Goal: Information Seeking & Learning: Compare options

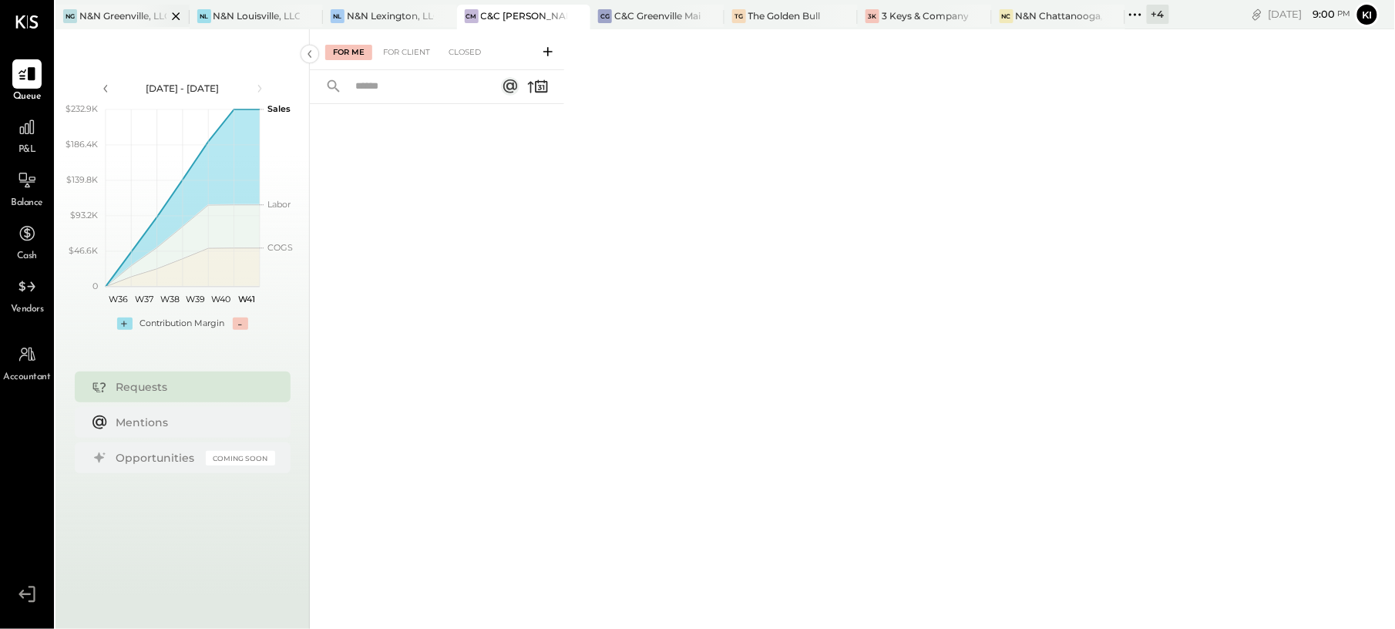
click at [99, 7] on body "Queue P&L Balance Cash Vendors Accountant v 4.37.1 NG N&N Greenville, LLC NL N&…" at bounding box center [697, 314] width 1395 height 629
click at [114, 16] on div "N&N Greenville, LLC" at bounding box center [122, 15] width 87 height 13
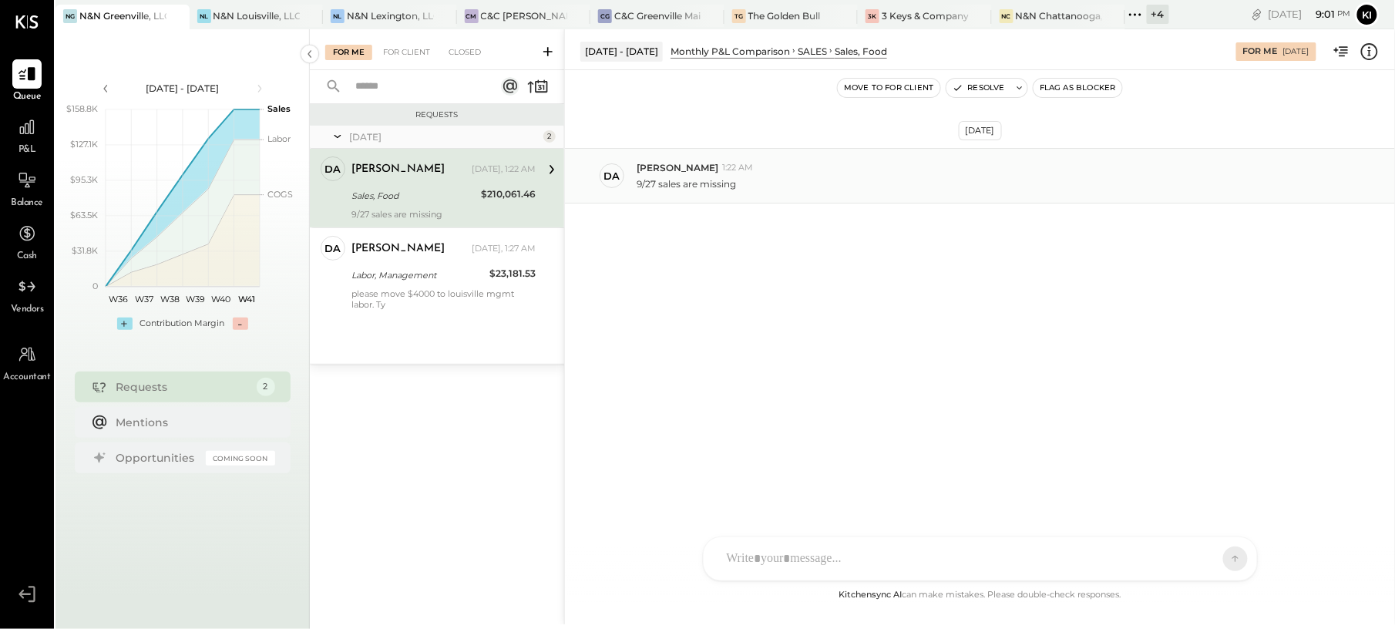
click at [808, 185] on div "9/27 sales are missing" at bounding box center [1009, 182] width 746 height 16
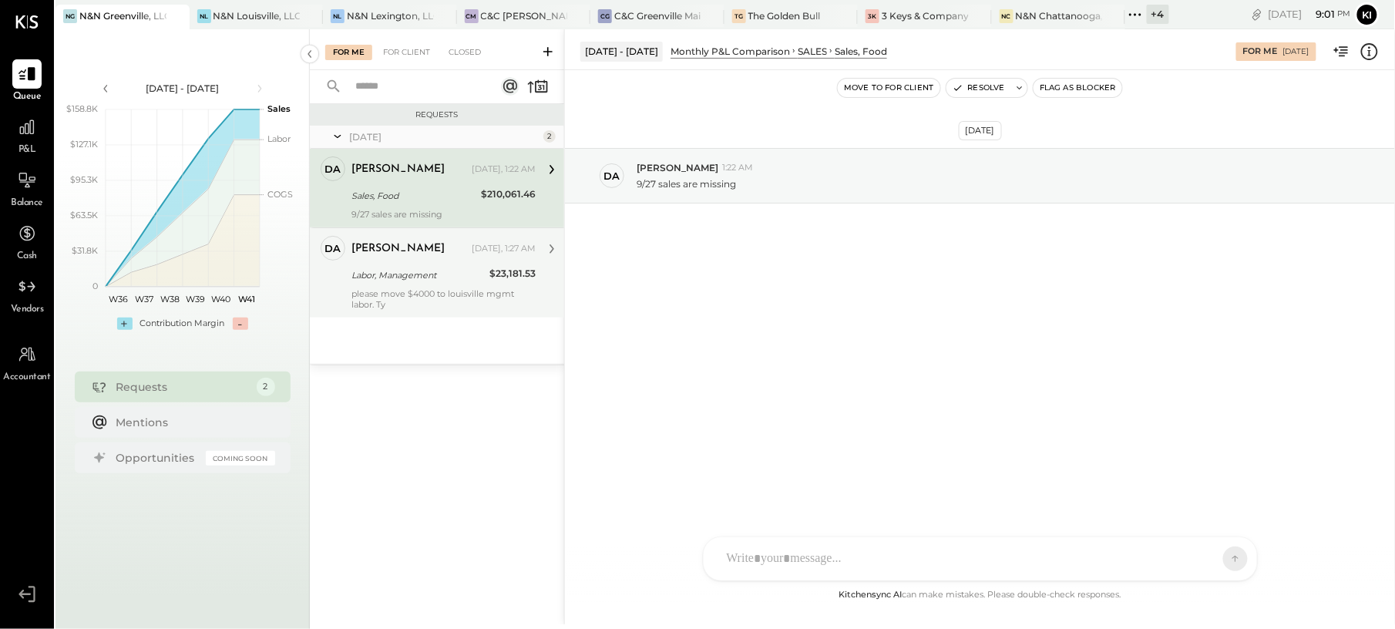
click at [465, 294] on div "please move $4000 to louisville mgmt labor. Ty" at bounding box center [443, 299] width 184 height 22
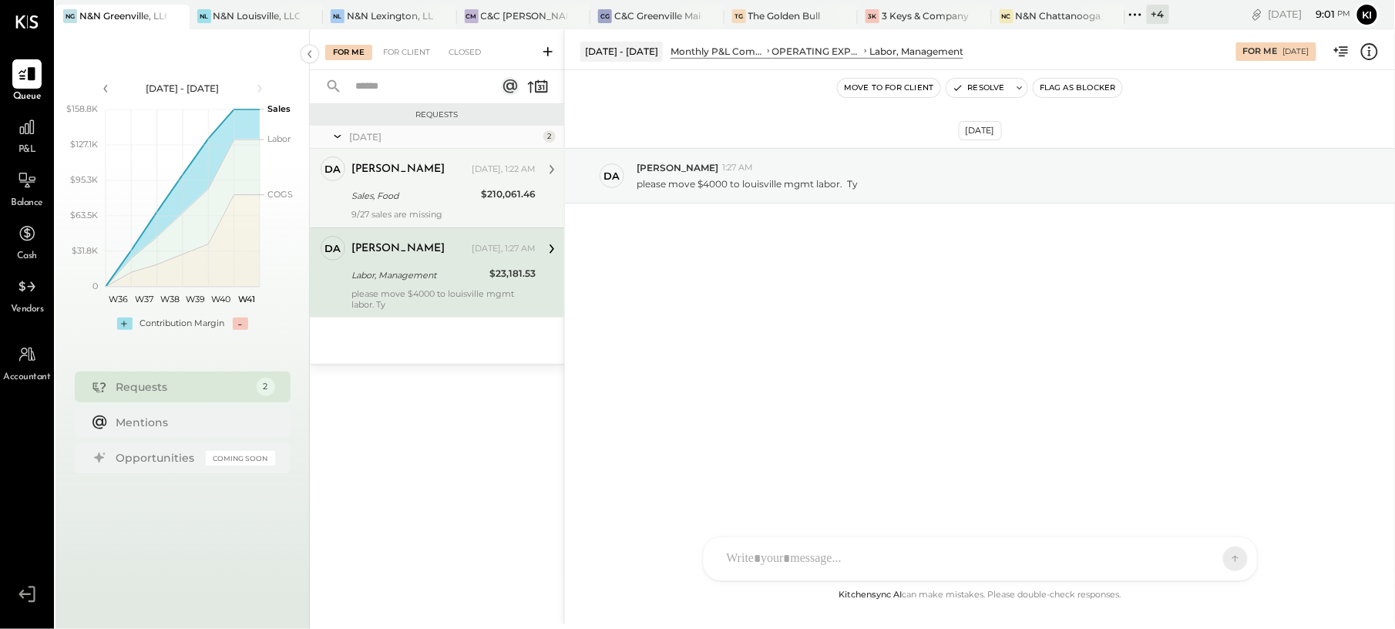
click at [417, 202] on div "Sales, Food" at bounding box center [413, 195] width 125 height 15
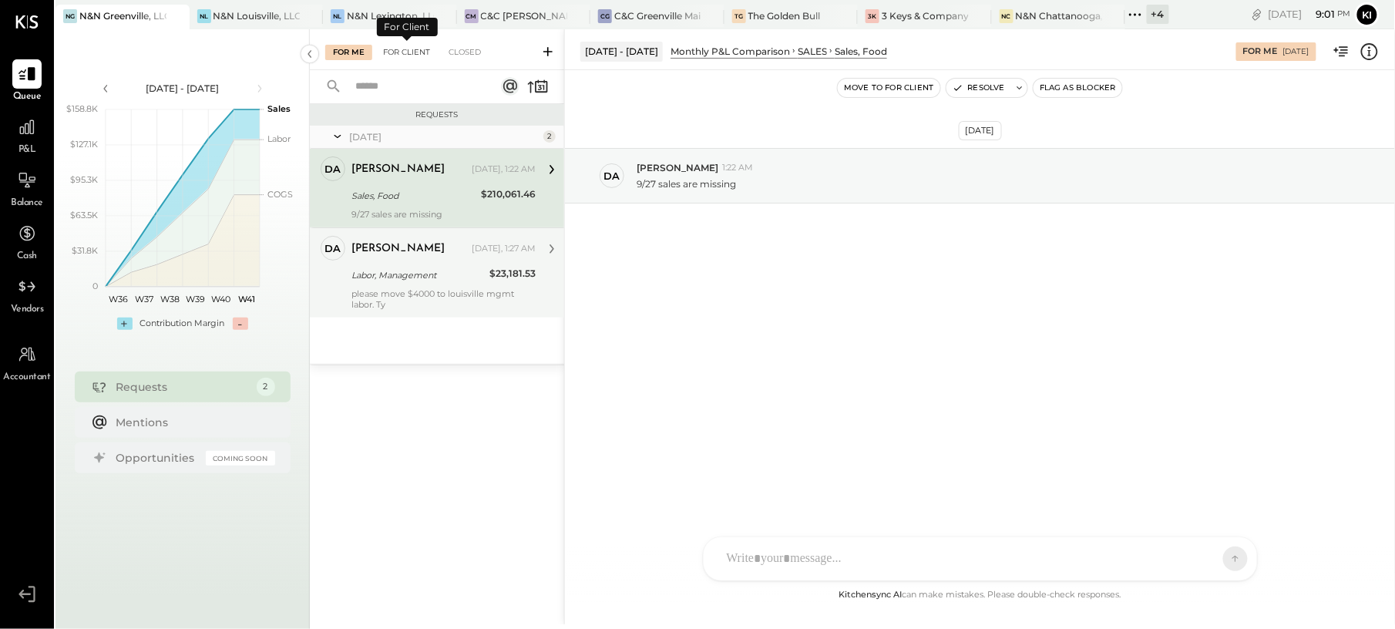
click at [416, 54] on div "For Client" at bounding box center [406, 52] width 62 height 15
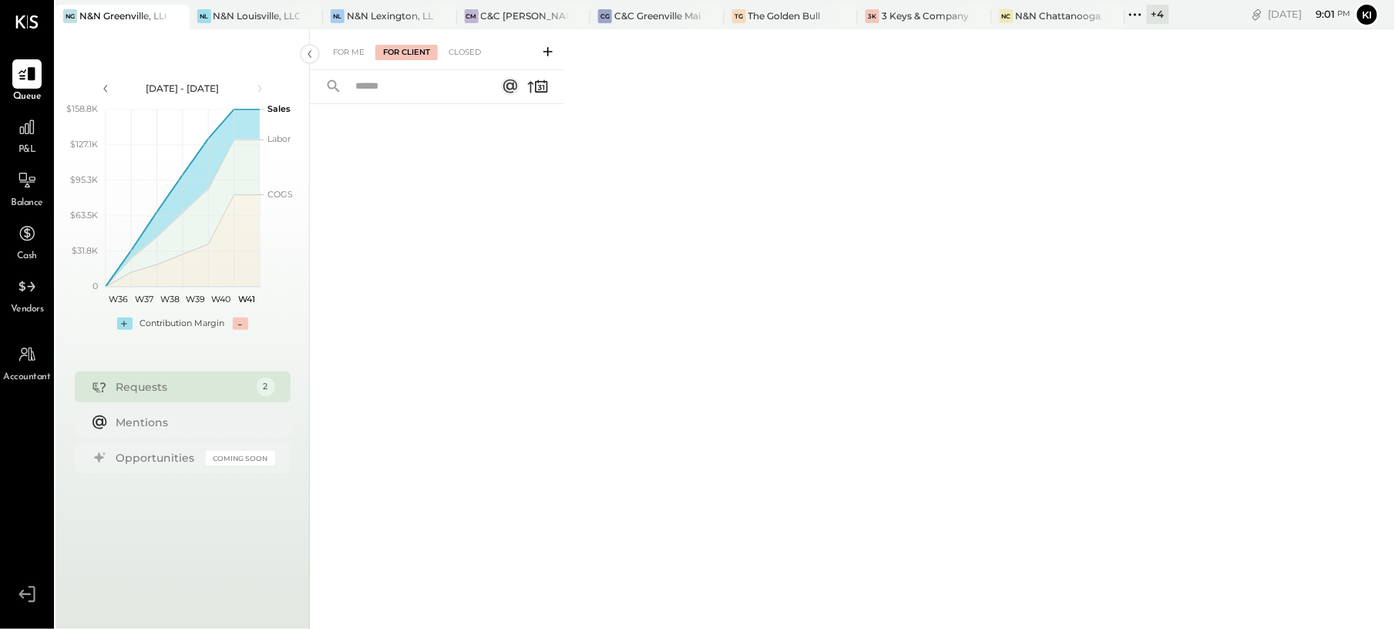
click at [23, 143] on span "P&L" at bounding box center [27, 150] width 18 height 14
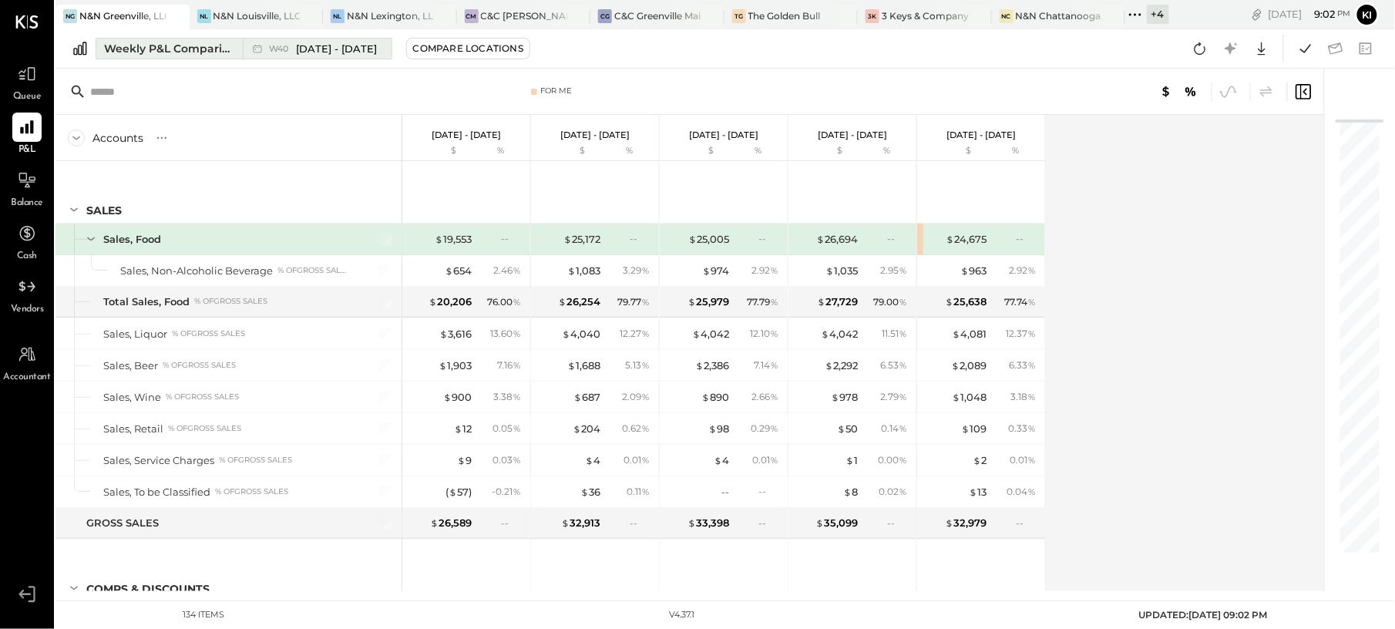
click at [341, 53] on span "[DATE] - [DATE]" at bounding box center [337, 49] width 81 height 15
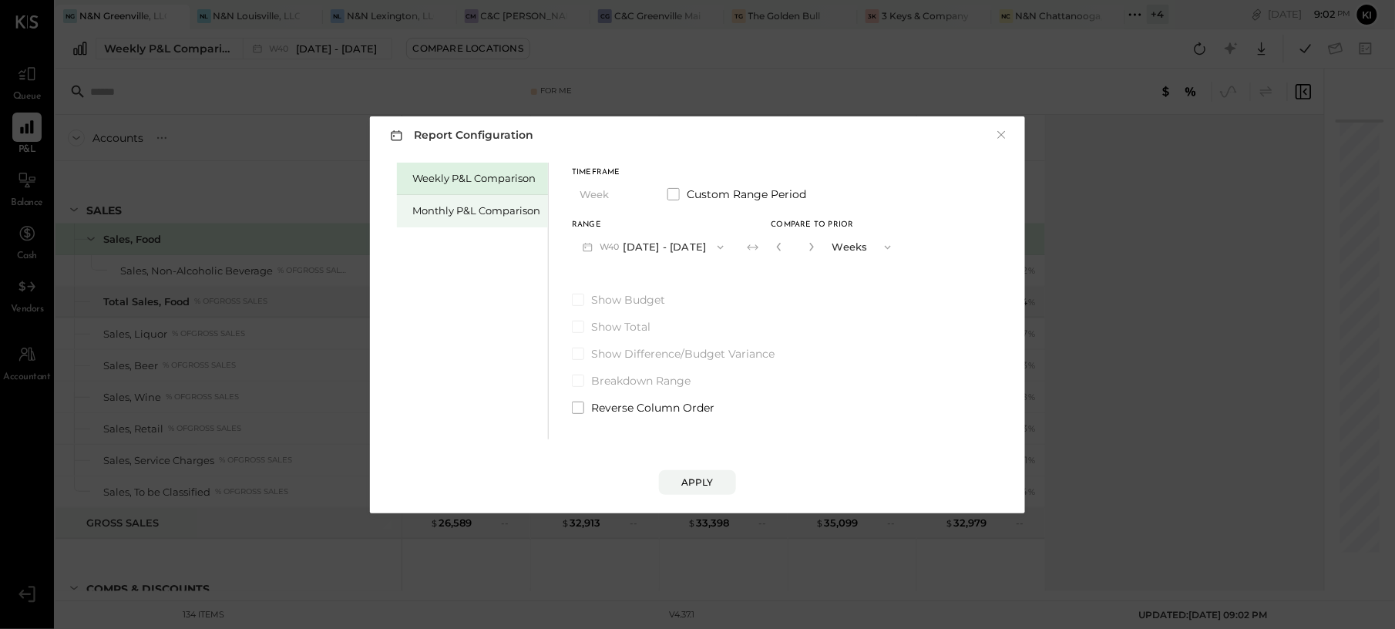
click at [476, 216] on div "Monthly P&L Comparison" at bounding box center [476, 210] width 128 height 15
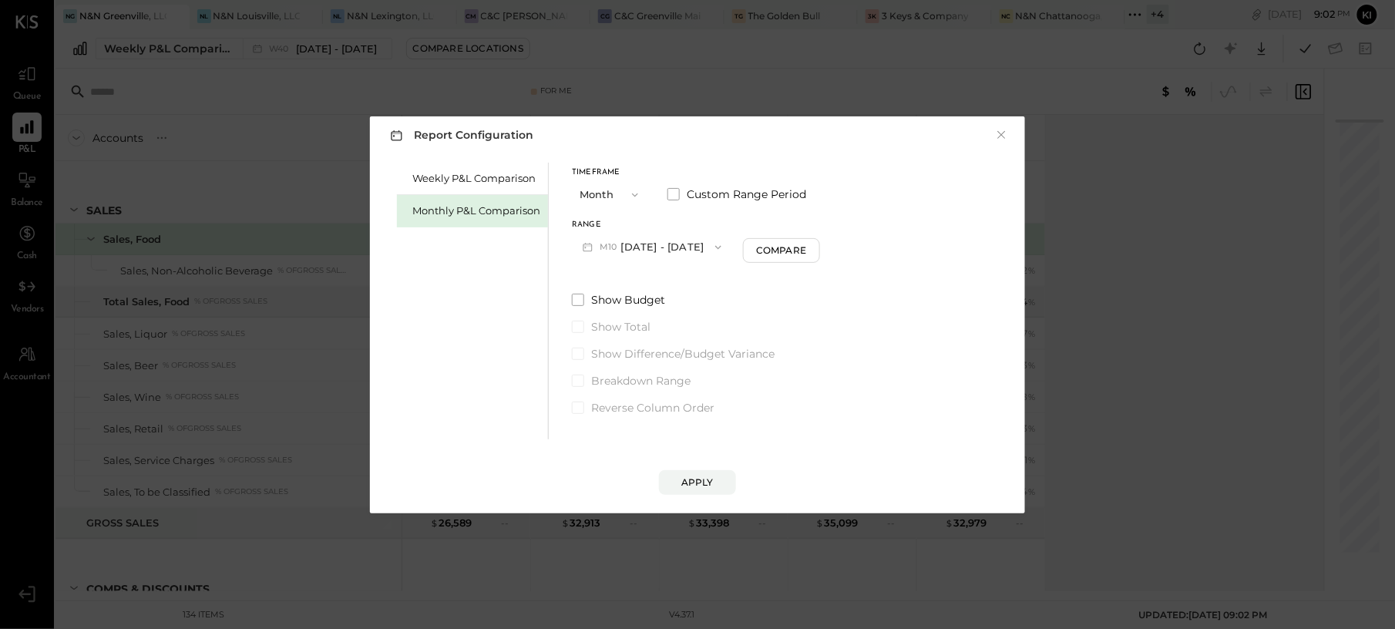
click at [654, 247] on button "M10 [DATE] - [DATE]" at bounding box center [652, 247] width 160 height 29
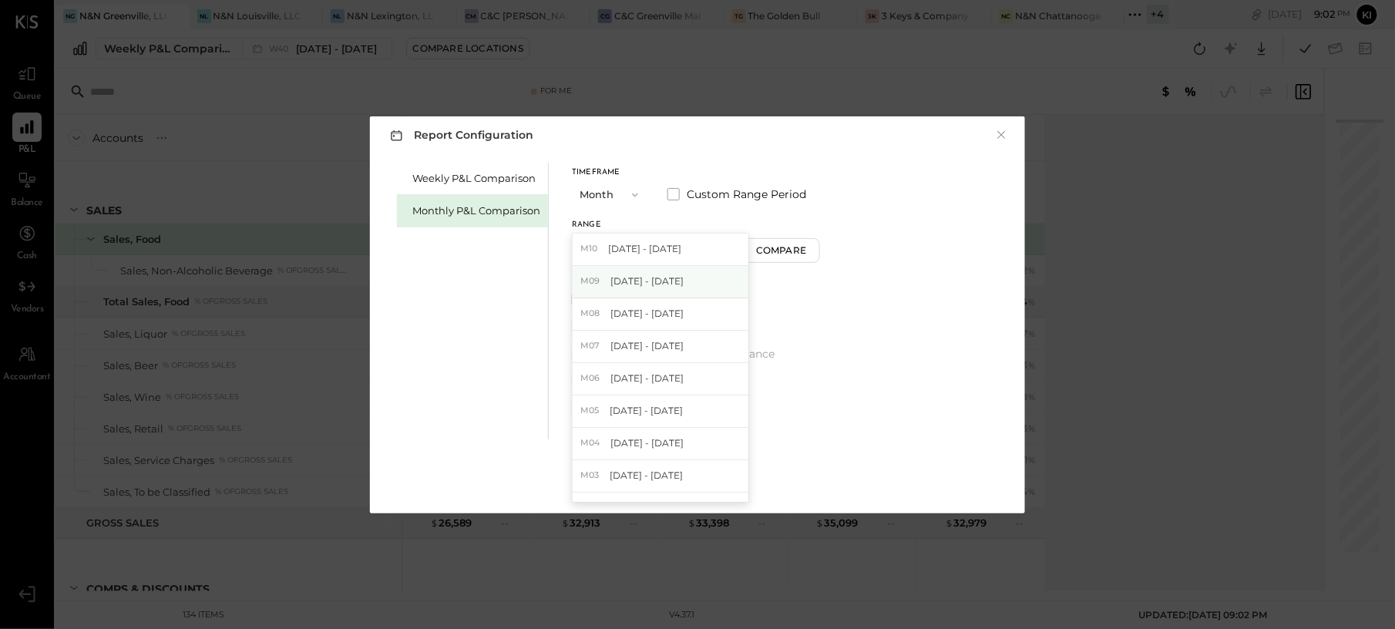
click at [660, 280] on span "[DATE] - [DATE]" at bounding box center [646, 280] width 73 height 13
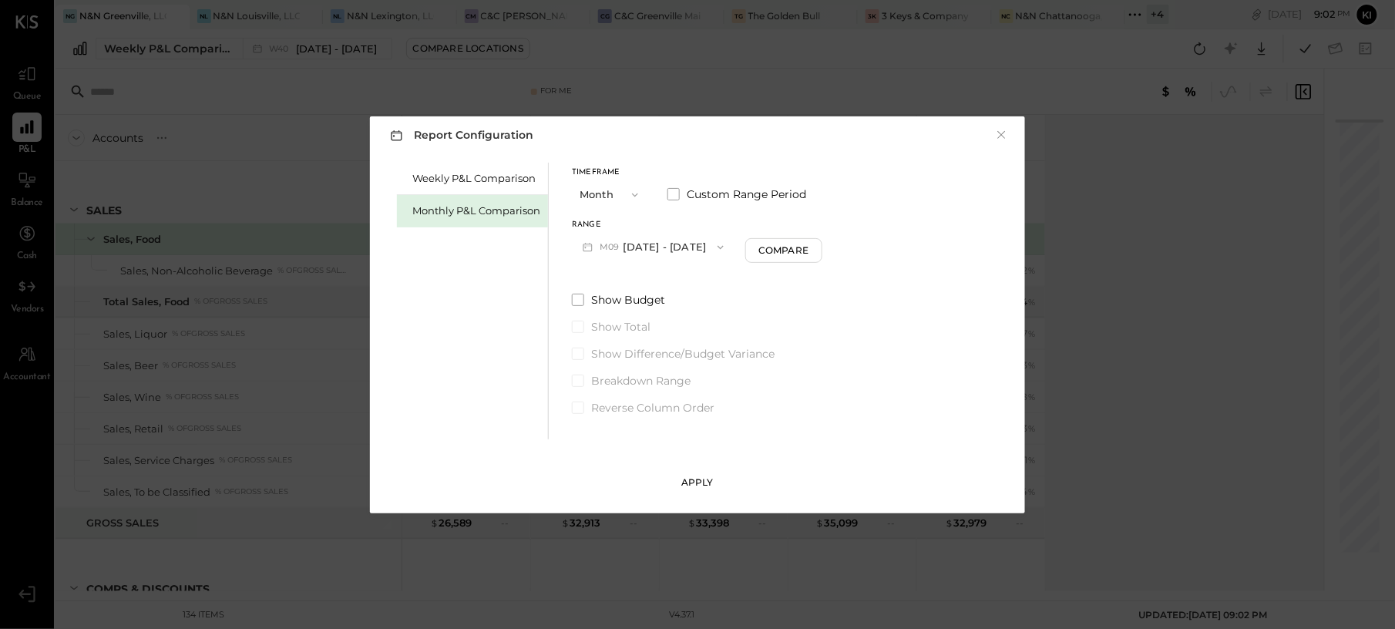
click at [703, 484] on div "Apply" at bounding box center [697, 481] width 32 height 13
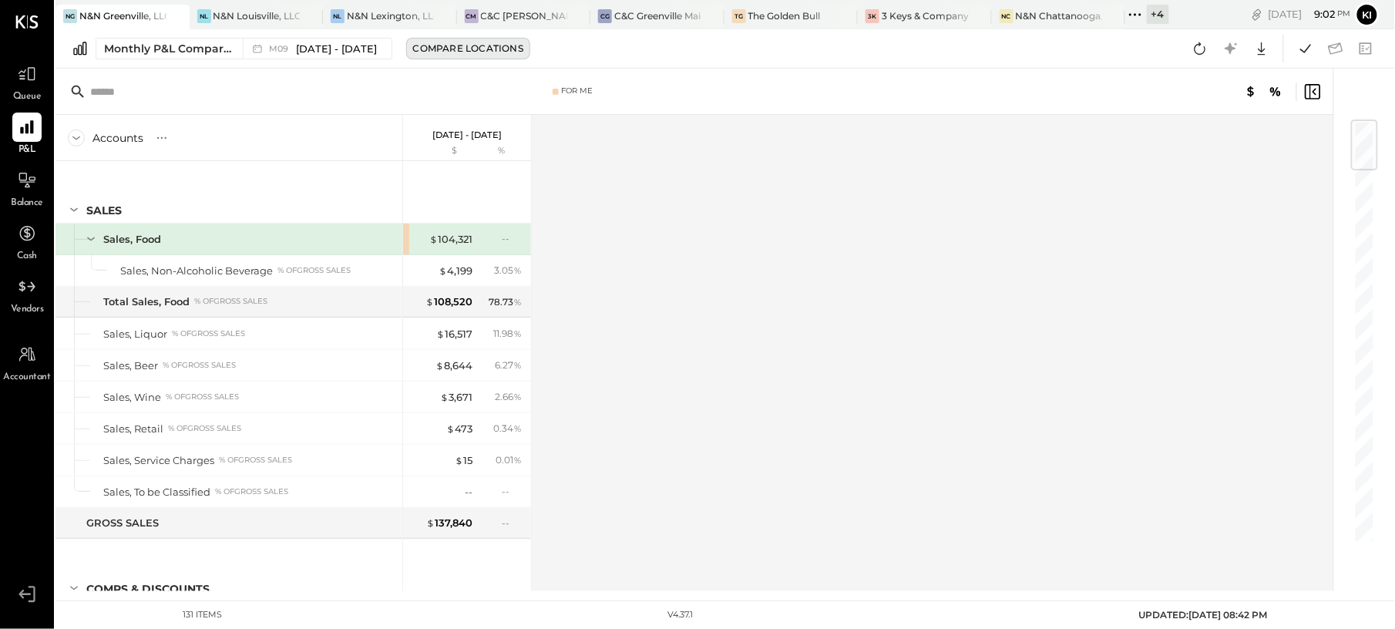
click at [473, 56] on button "Compare Locations" at bounding box center [468, 49] width 124 height 22
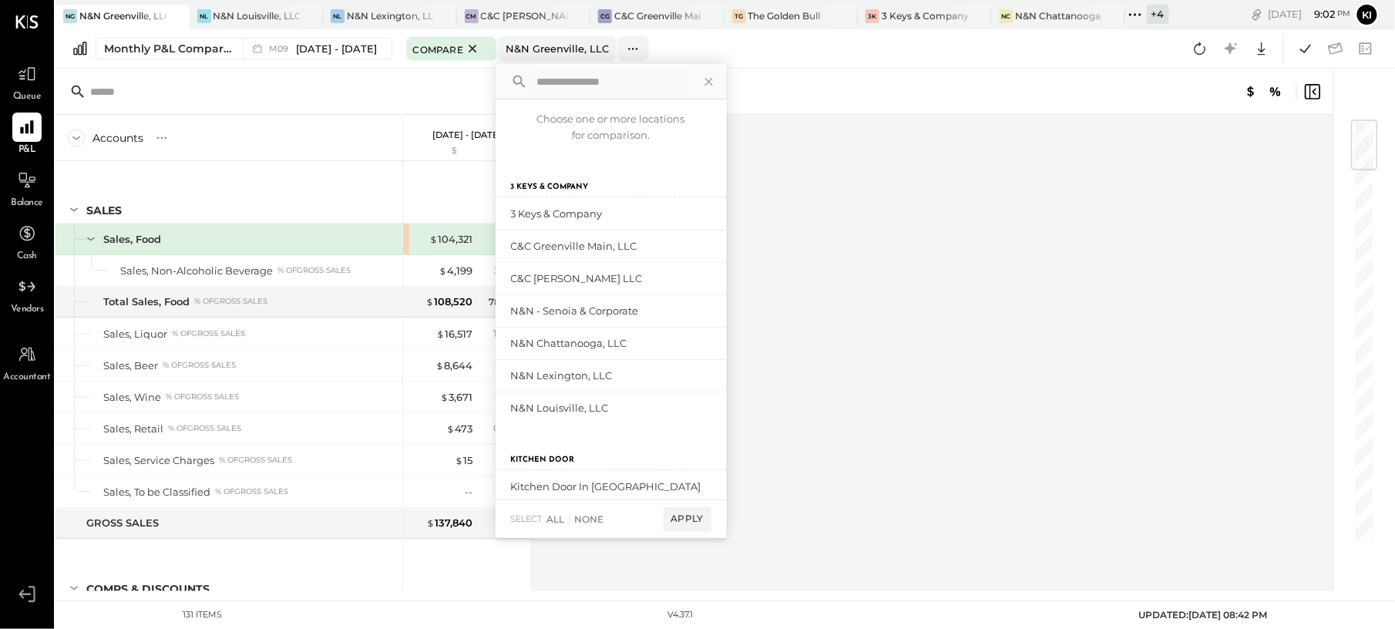
click at [904, 308] on div "Accounts S % GL Sep 1 - 30, 2025 $ % SALES Sales, Food Sales, Non-Alcoholic Bev…" at bounding box center [695, 353] width 1280 height 476
click at [327, 49] on span "[DATE] - [DATE]" at bounding box center [337, 49] width 81 height 15
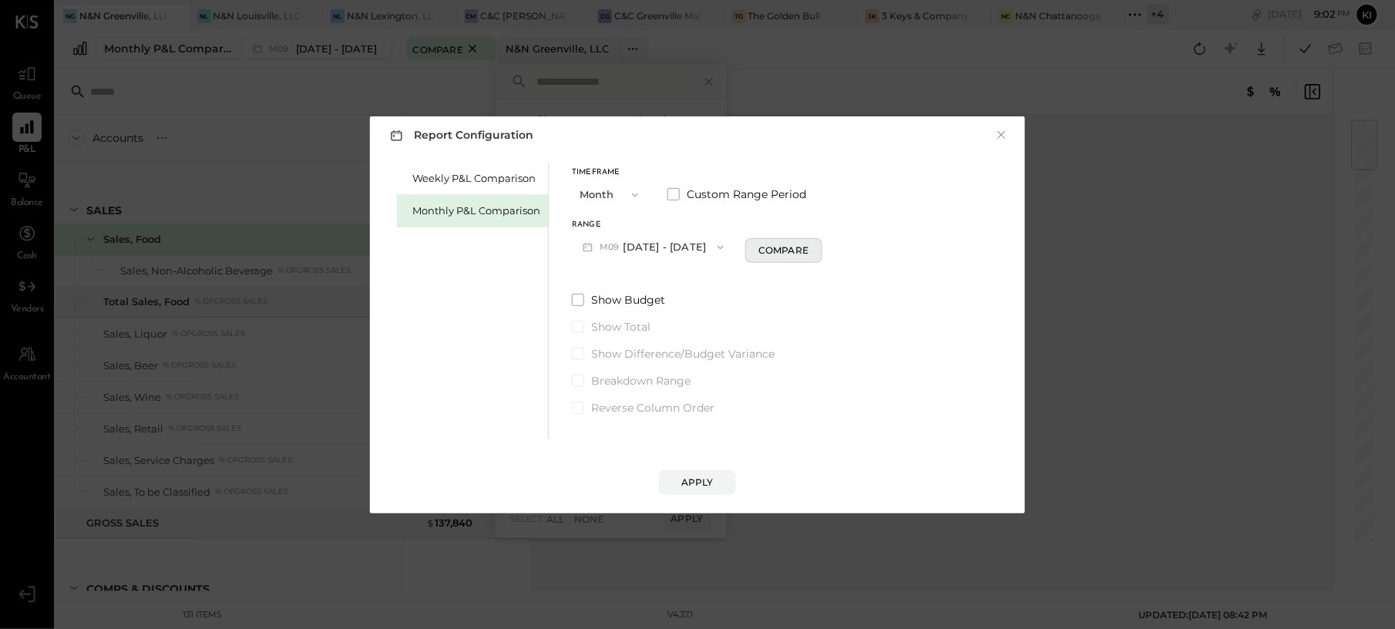
click at [750, 248] on button "Compare" at bounding box center [783, 250] width 77 height 25
click at [807, 248] on icon "button" at bounding box center [811, 246] width 9 height 9
click at [805, 254] on button "button" at bounding box center [811, 246] width 12 height 17
type input "*"
click at [703, 488] on button "Apply" at bounding box center [697, 482] width 77 height 25
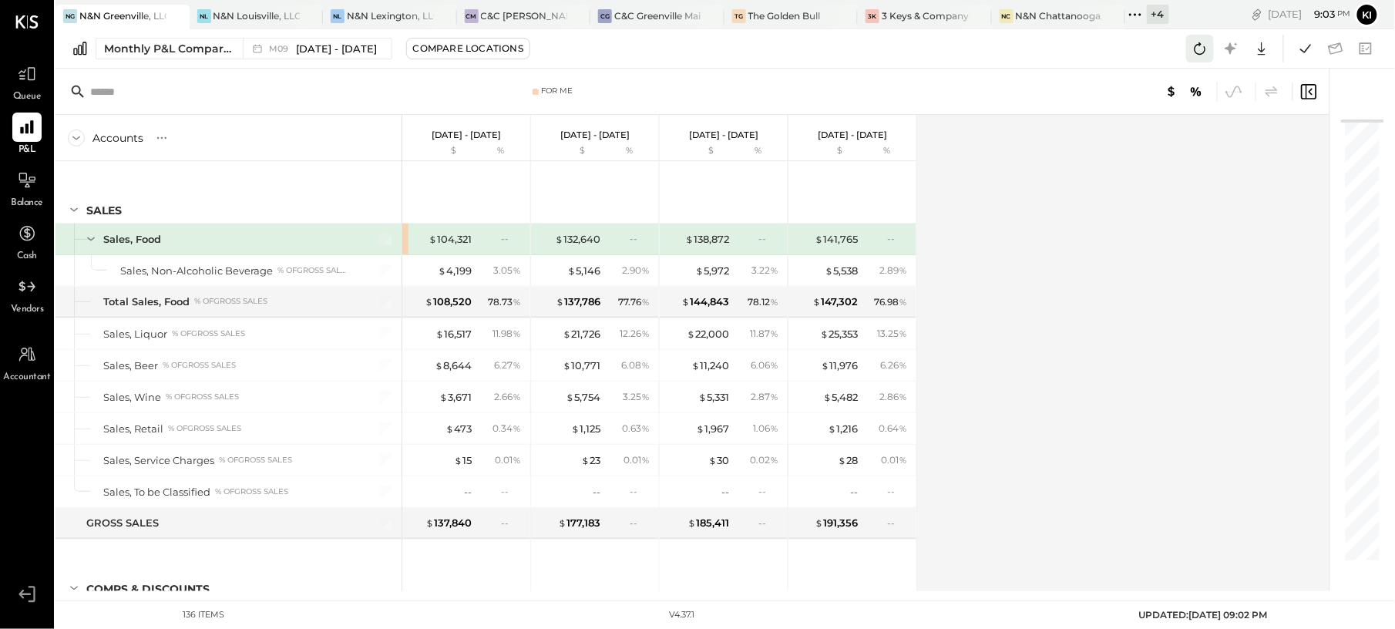
click at [1194, 49] on icon at bounding box center [1200, 48] width 12 height 12
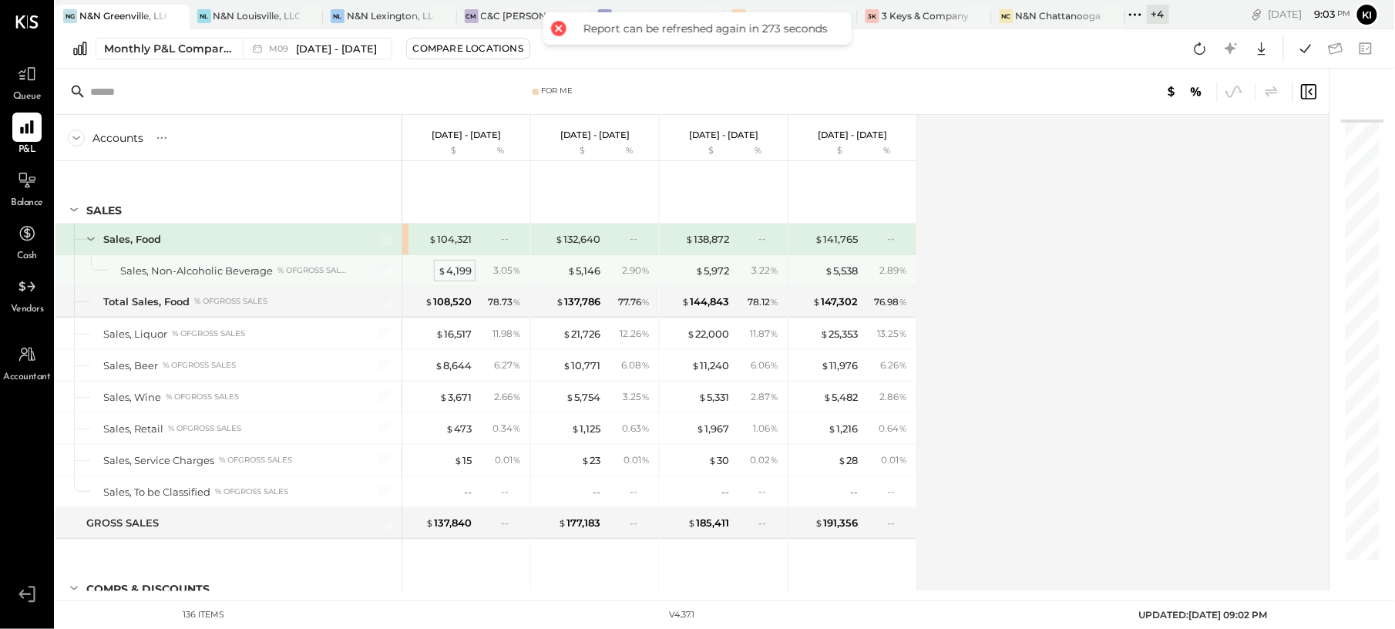
click at [451, 270] on div "$ 4,199" at bounding box center [455, 270] width 34 height 15
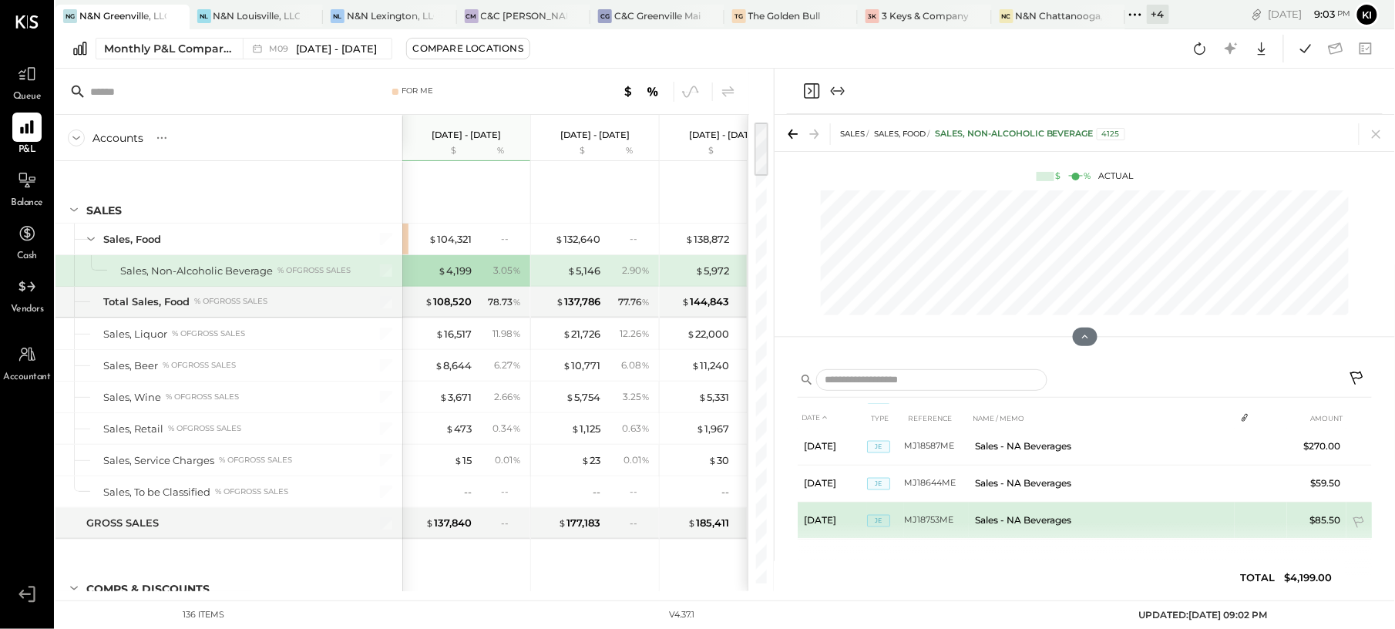
scroll to position [1012, 0]
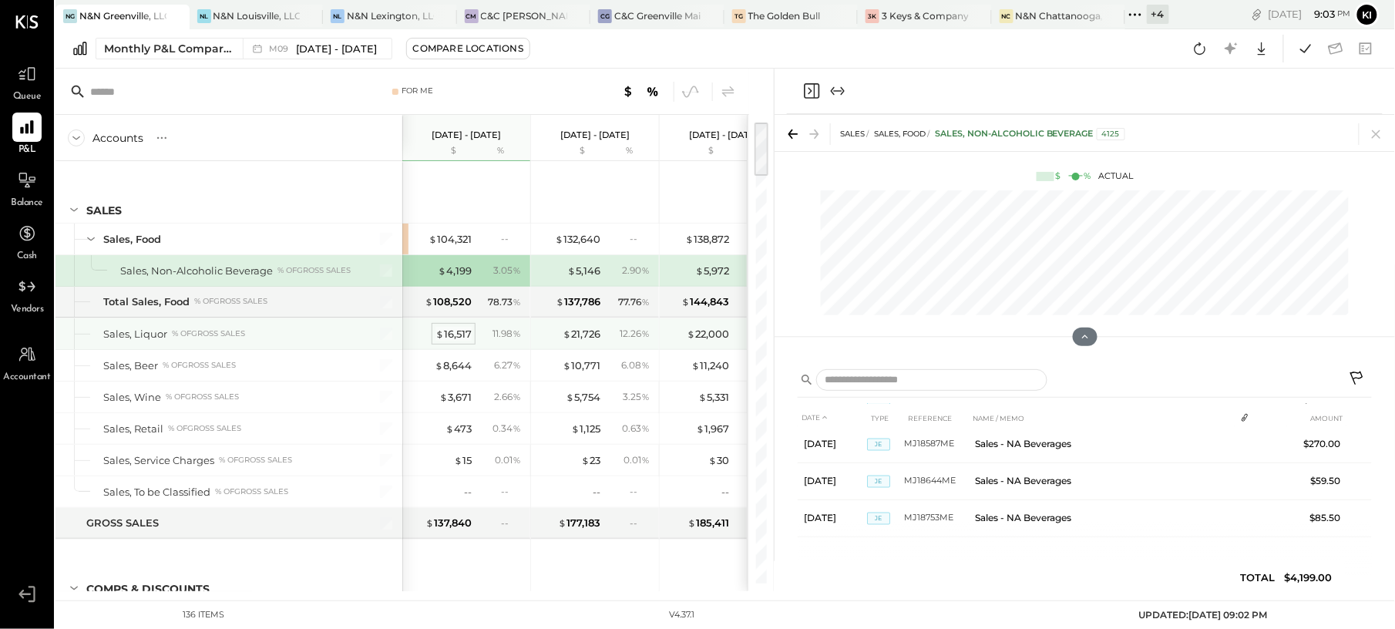
click at [459, 331] on div "$ 16,517" at bounding box center [453, 334] width 36 height 15
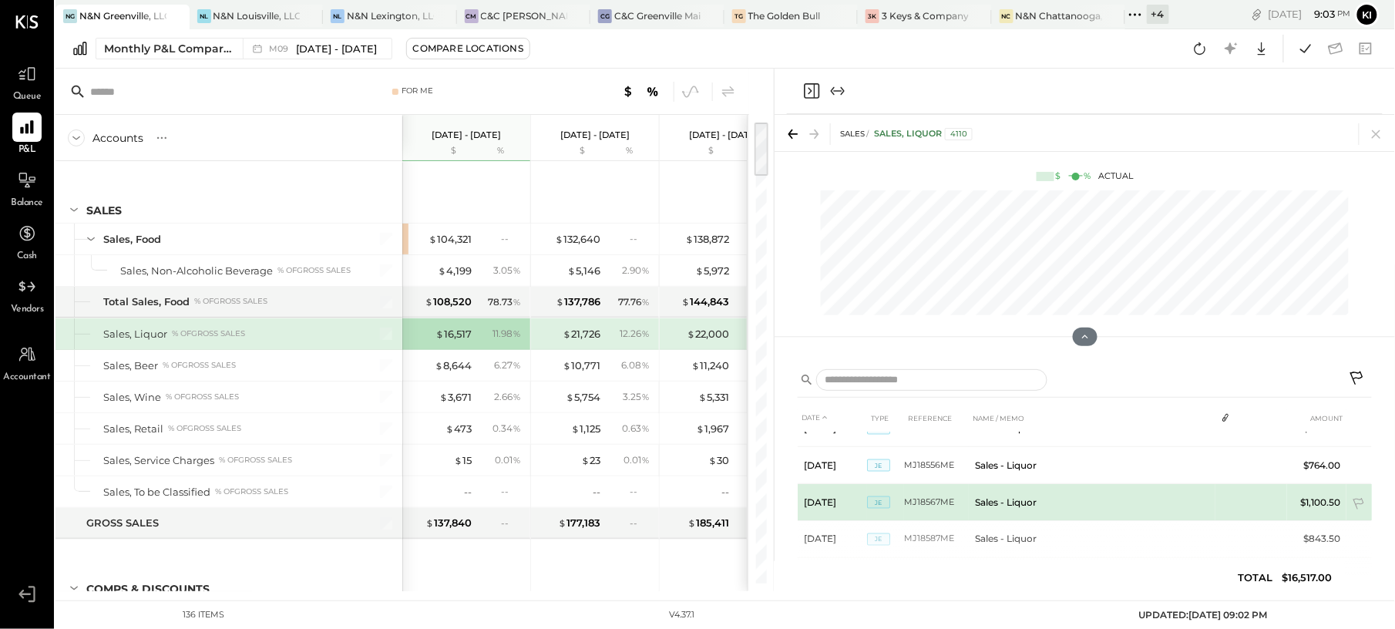
scroll to position [1012, 0]
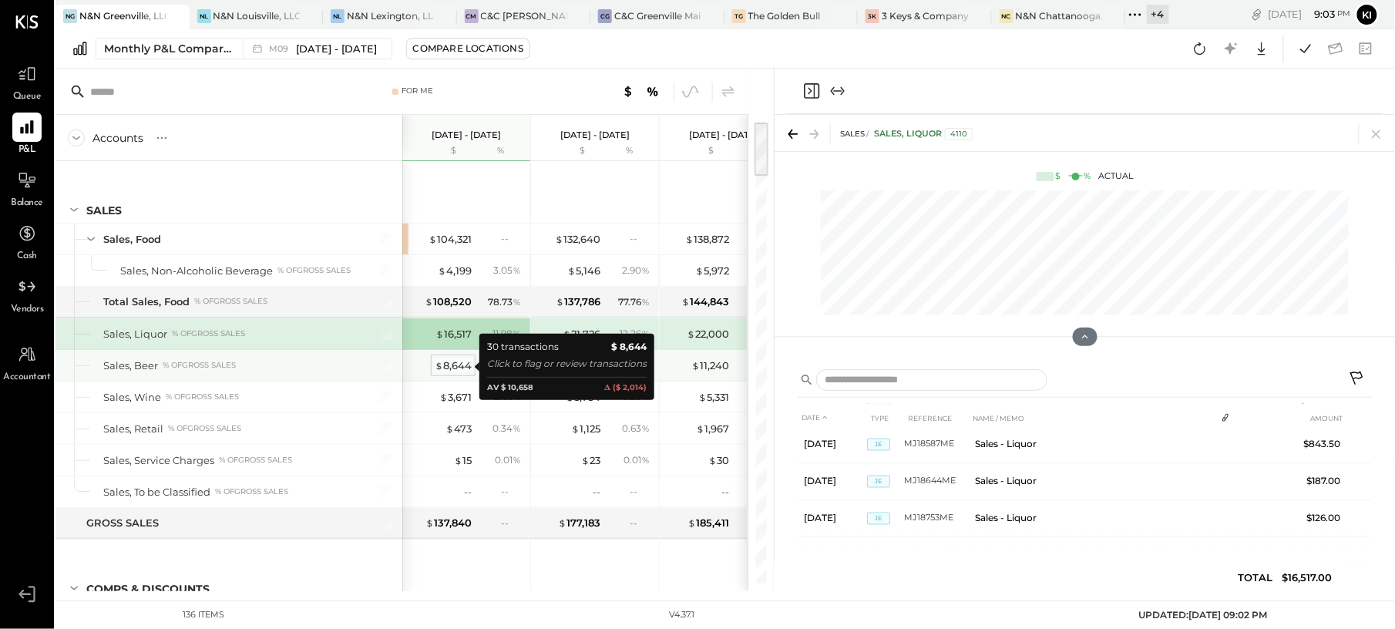
click at [451, 368] on div "$ 8,644" at bounding box center [453, 365] width 37 height 15
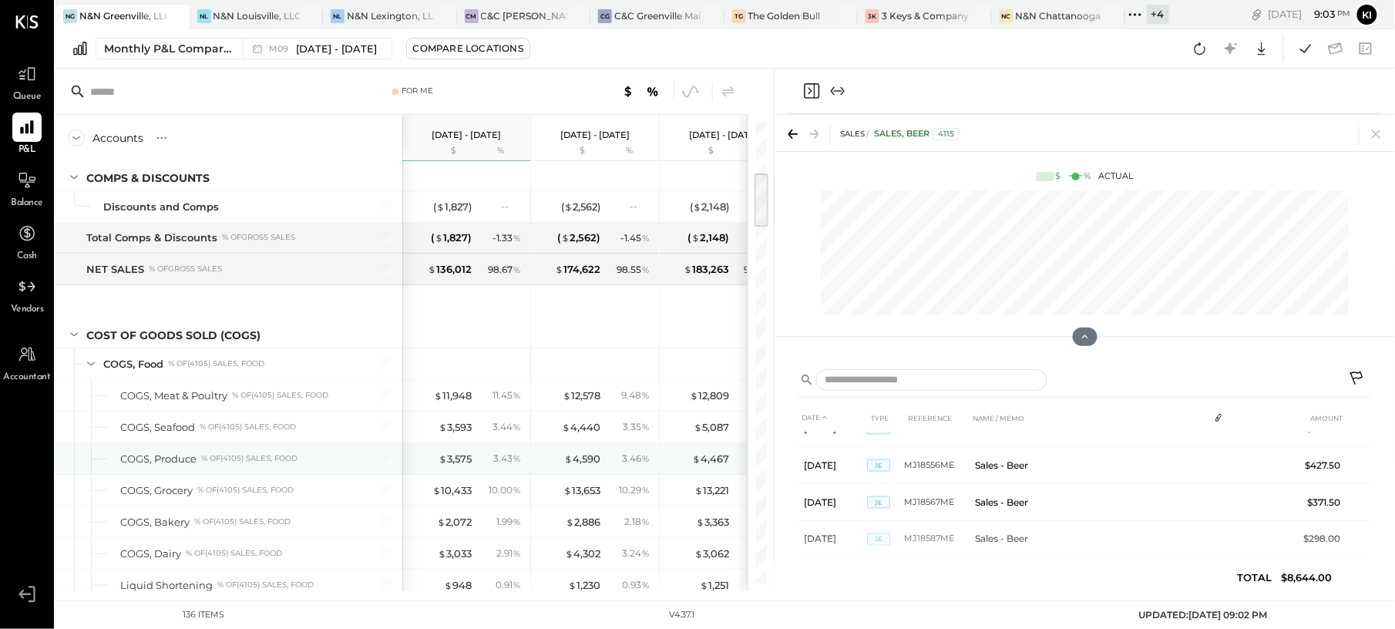
scroll to position [616, 0]
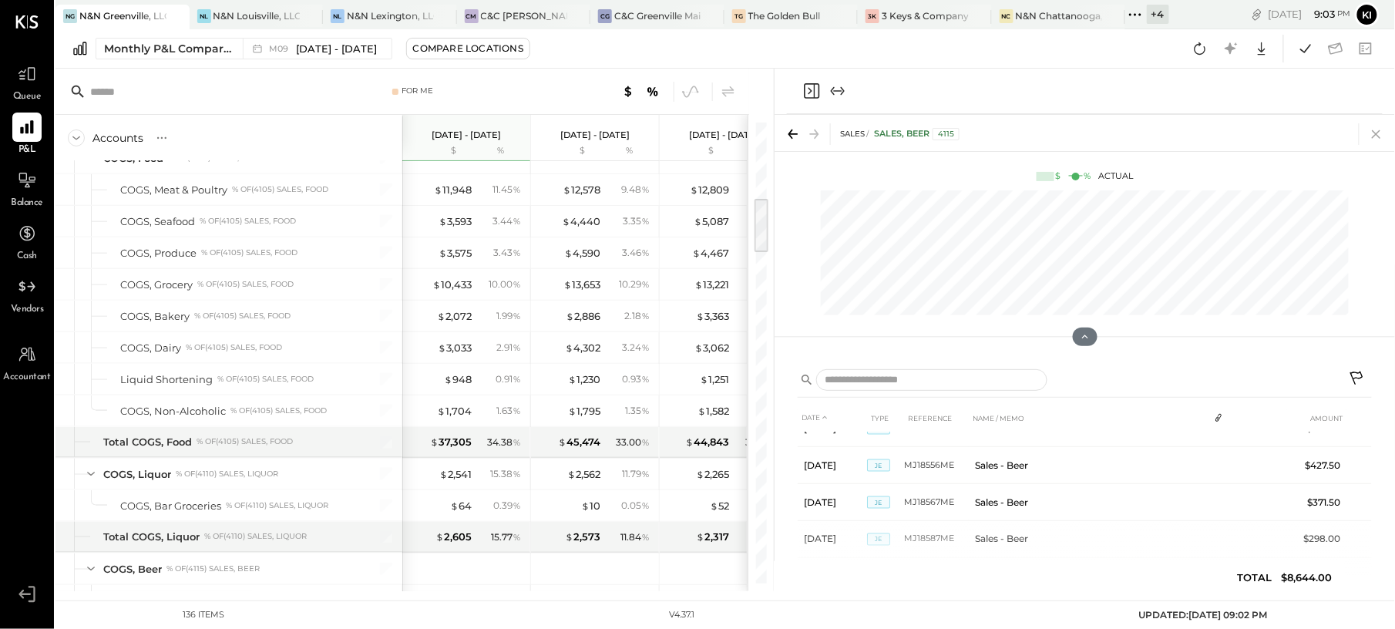
click at [1384, 133] on icon at bounding box center [1376, 134] width 22 height 22
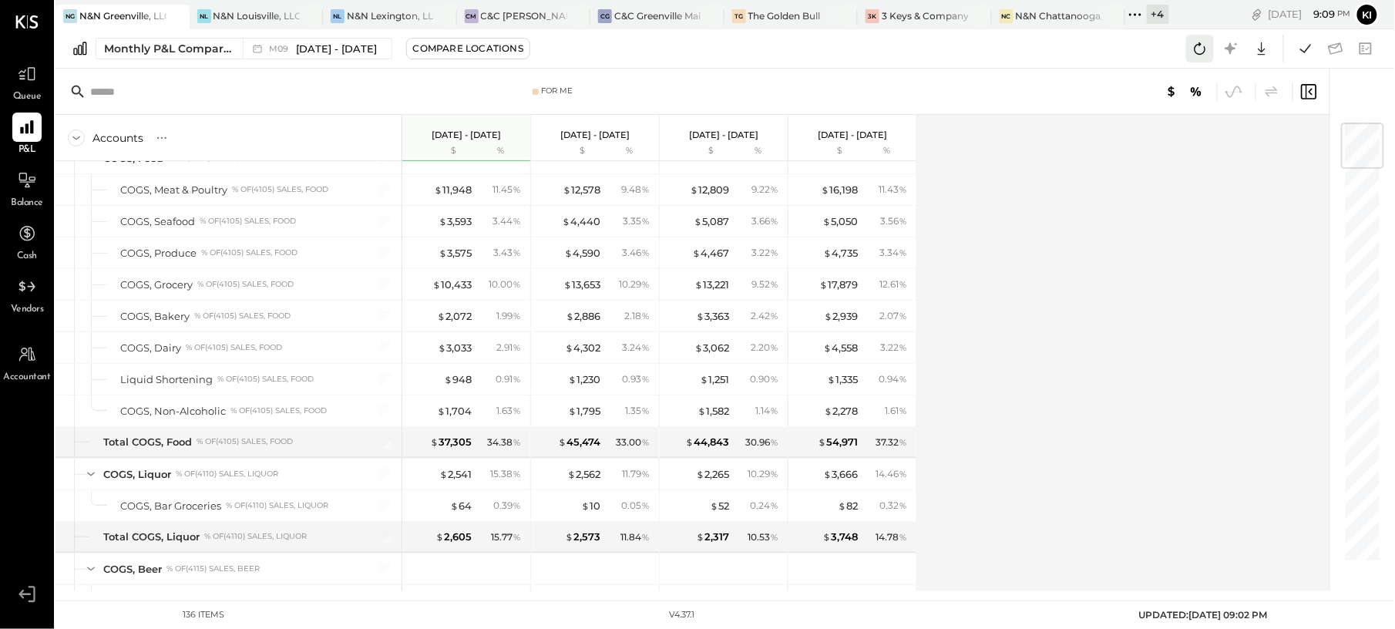
click at [1193, 52] on icon at bounding box center [1200, 49] width 20 height 20
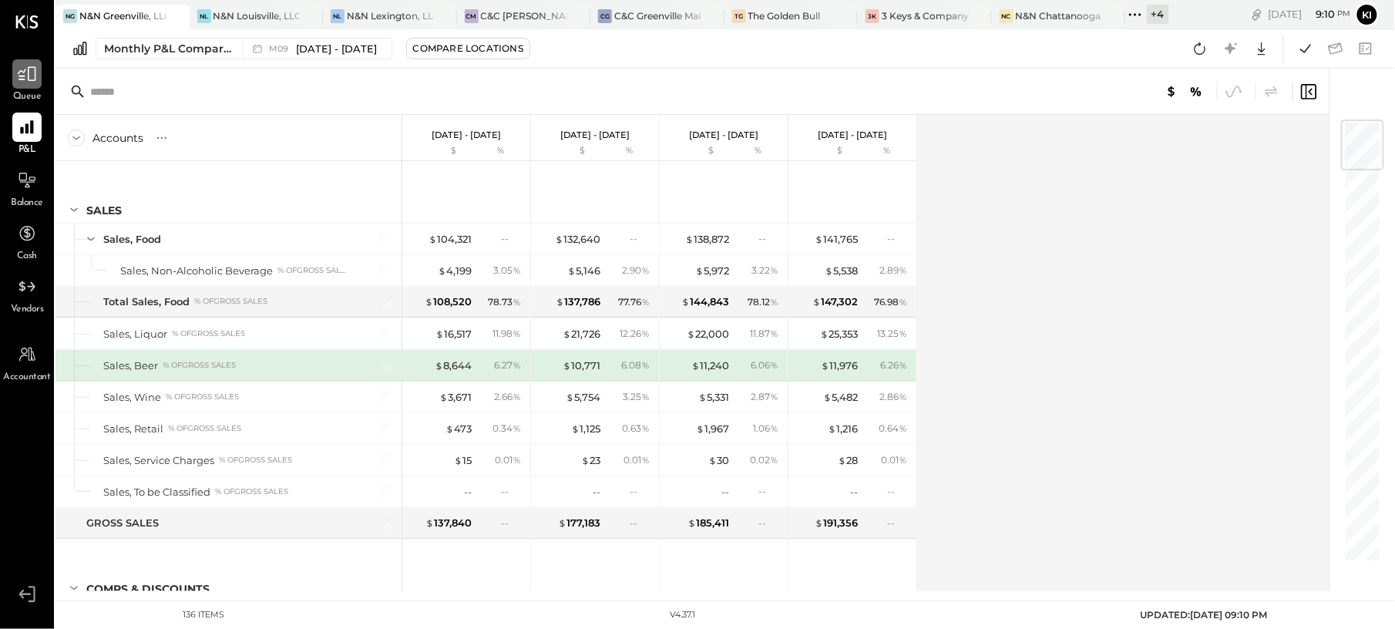
click at [20, 88] on div at bounding box center [26, 73] width 29 height 29
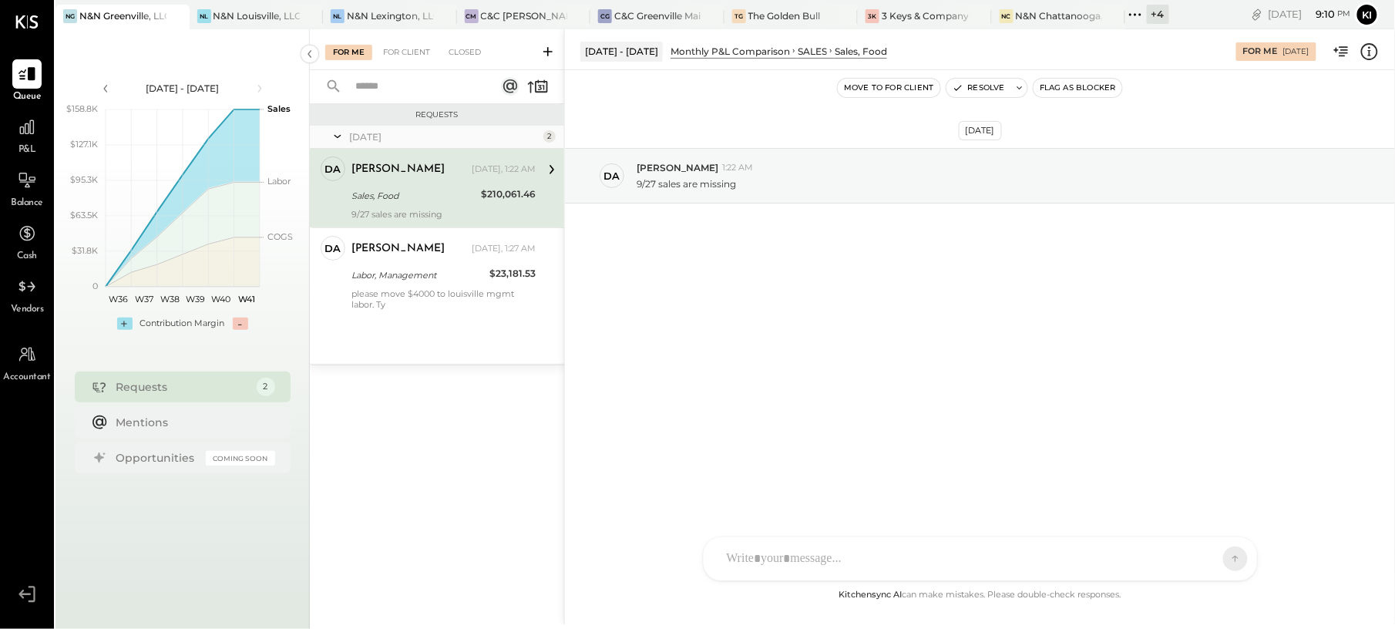
click at [415, 191] on div "Sales, Food" at bounding box center [413, 195] width 125 height 15
click at [991, 542] on div at bounding box center [966, 559] width 495 height 34
click at [1213, 565] on button at bounding box center [1221, 557] width 23 height 23
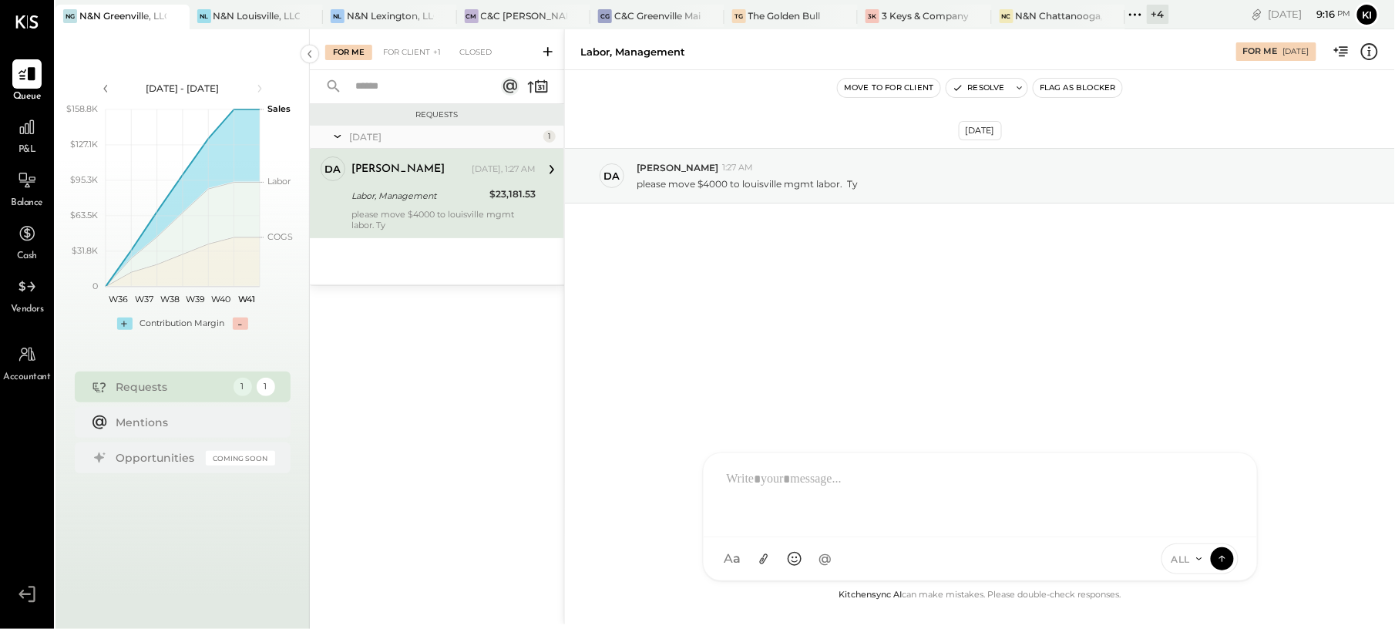
click at [463, 198] on div "Labor, Management" at bounding box center [417, 195] width 133 height 15
click at [855, 552] on div at bounding box center [966, 559] width 494 height 34
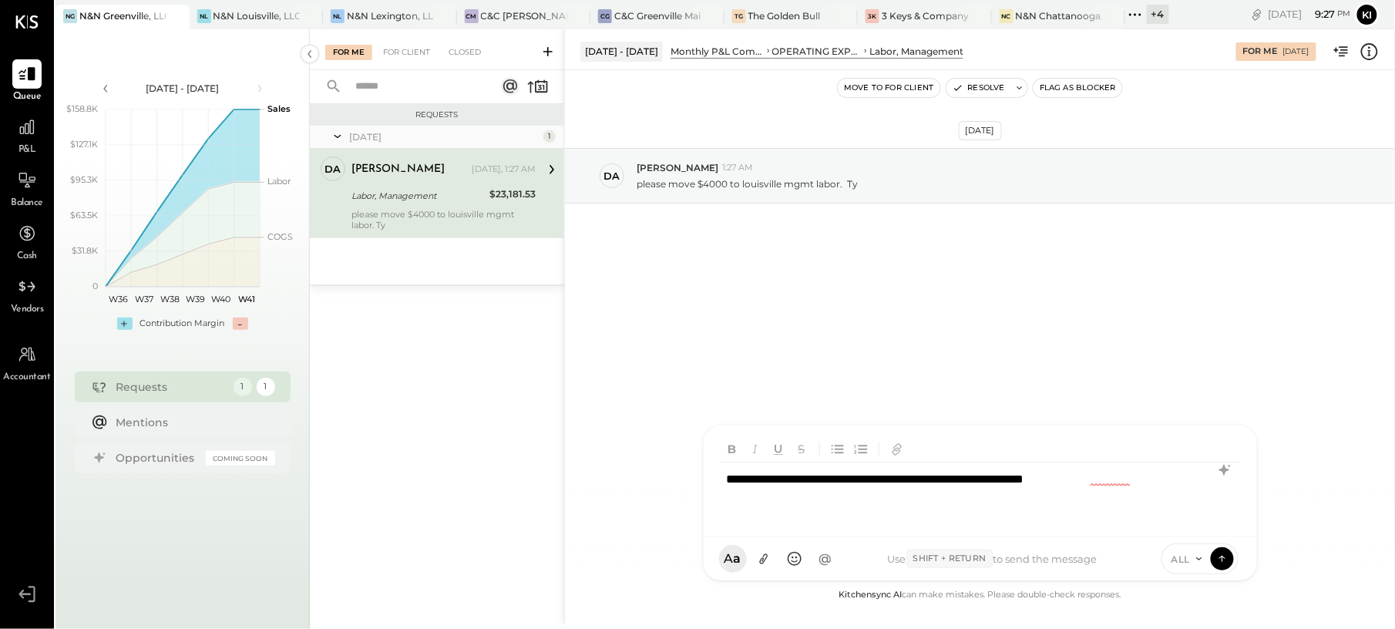
click at [1170, 476] on div "**********" at bounding box center [980, 493] width 522 height 62
click at [1055, 484] on div "**********" at bounding box center [980, 493] width 522 height 62
click at [1228, 470] on icon at bounding box center [1224, 470] width 18 height 18
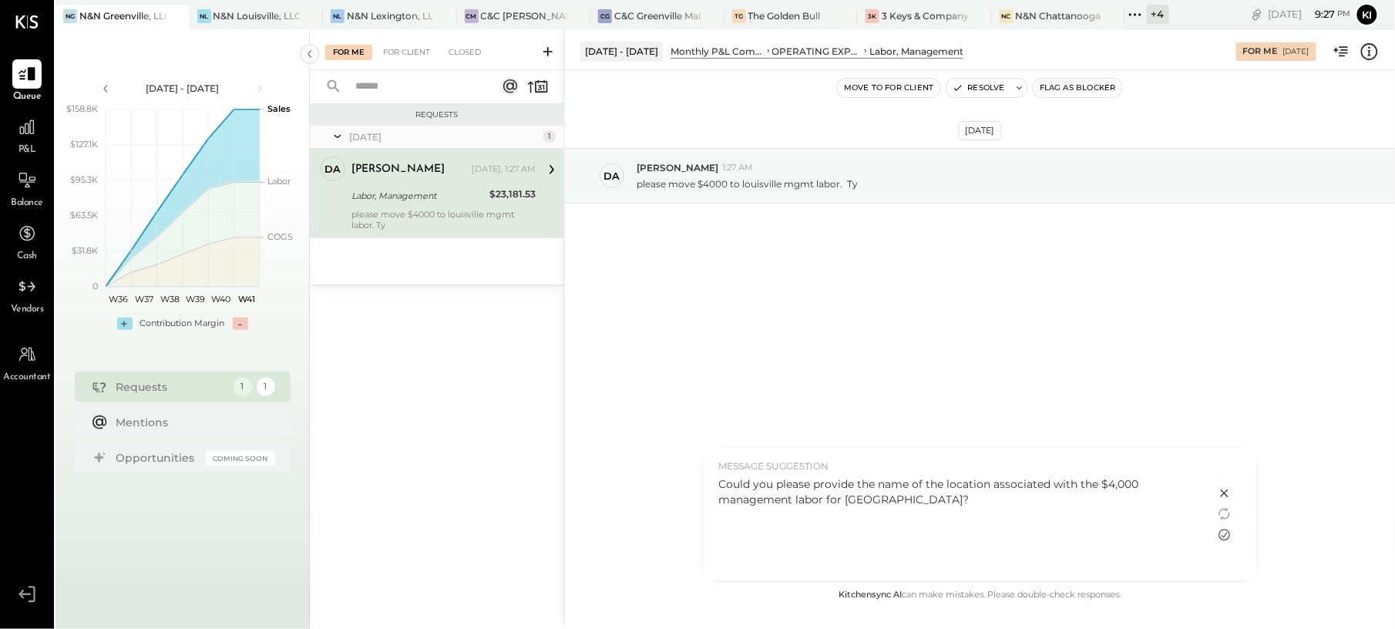
click at [1223, 535] on icon at bounding box center [1224, 534] width 18 height 18
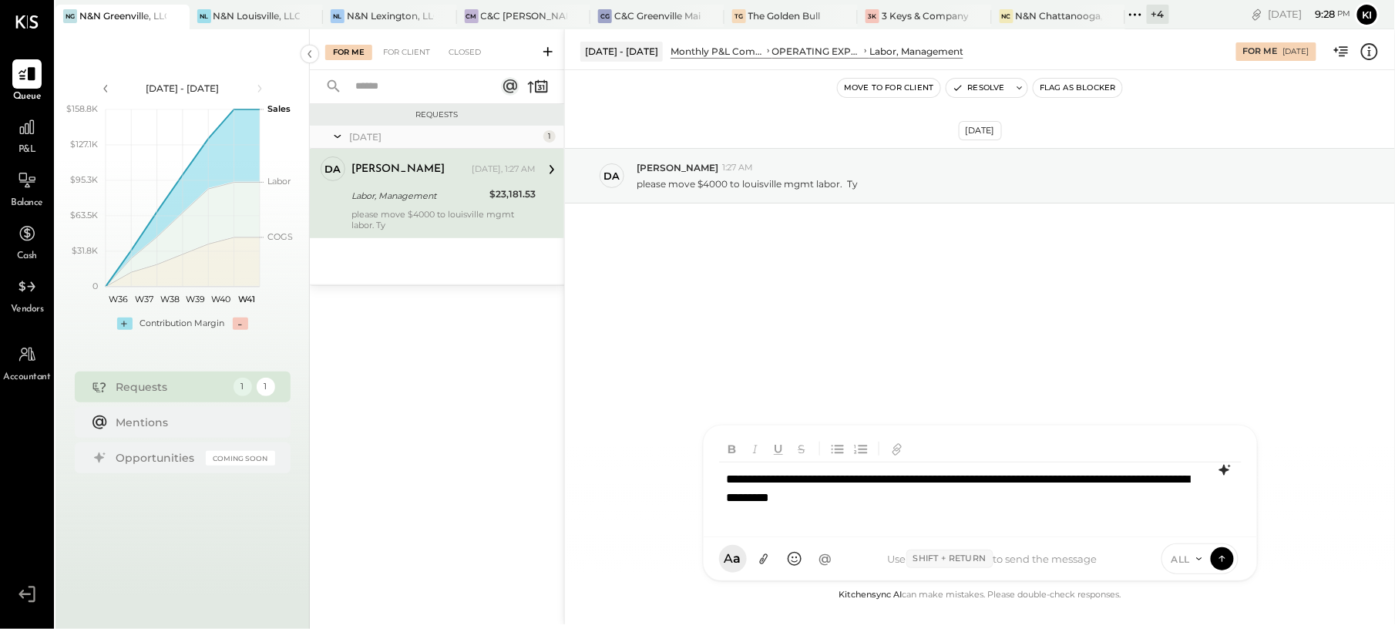
click at [1039, 478] on div "**********" at bounding box center [980, 493] width 522 height 62
click at [1049, 495] on div "**********" at bounding box center [980, 493] width 522 height 62
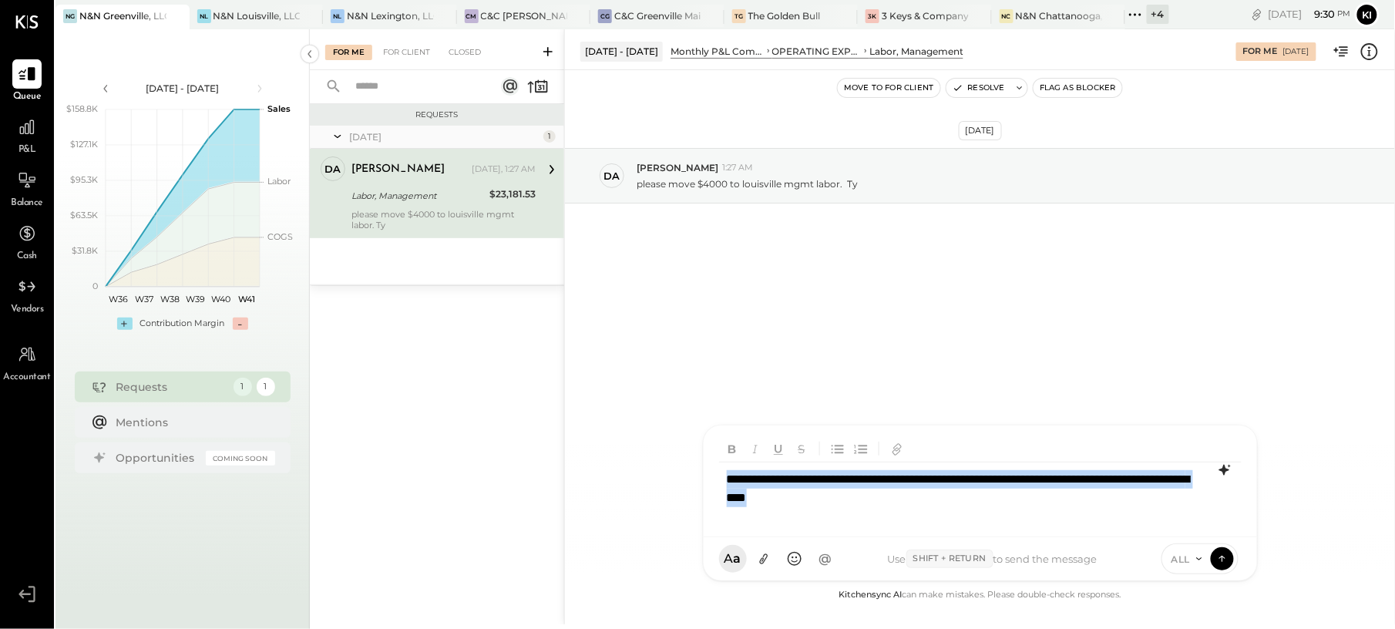
click at [1049, 495] on div "**********" at bounding box center [980, 493] width 522 height 62
copy div "**********"
click at [1227, 559] on icon at bounding box center [1222, 557] width 14 height 15
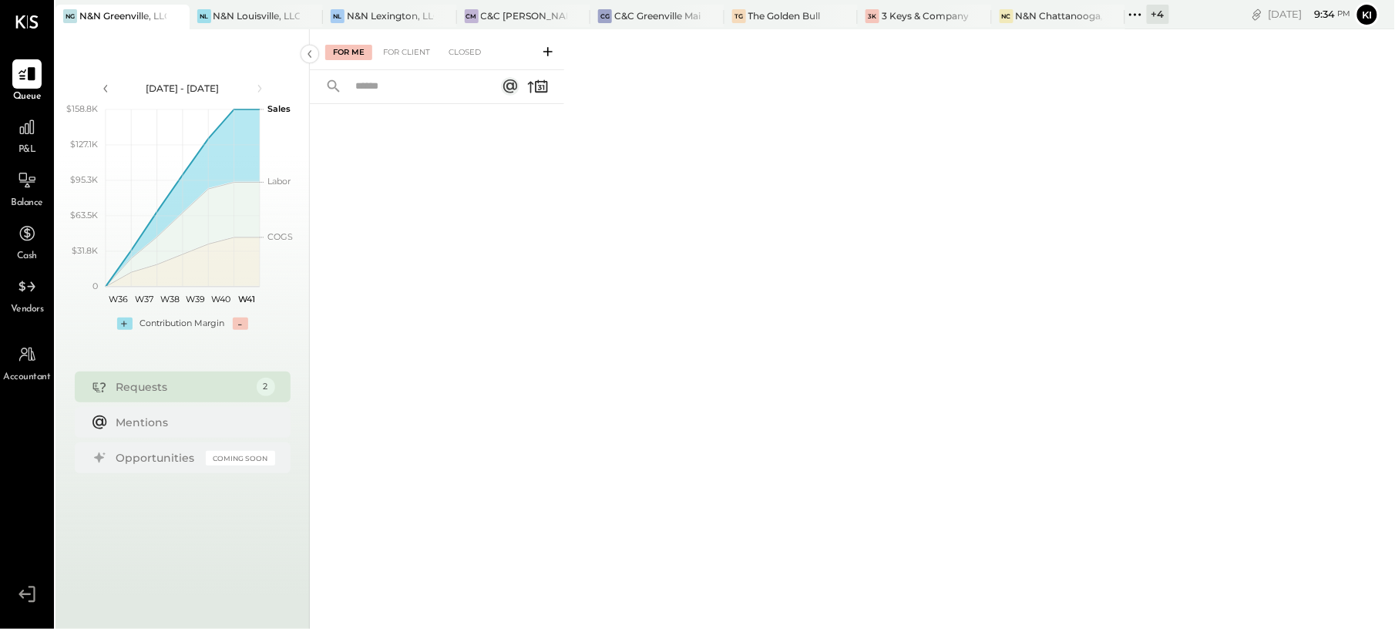
click at [43, 123] on div "P&L" at bounding box center [27, 134] width 45 height 45
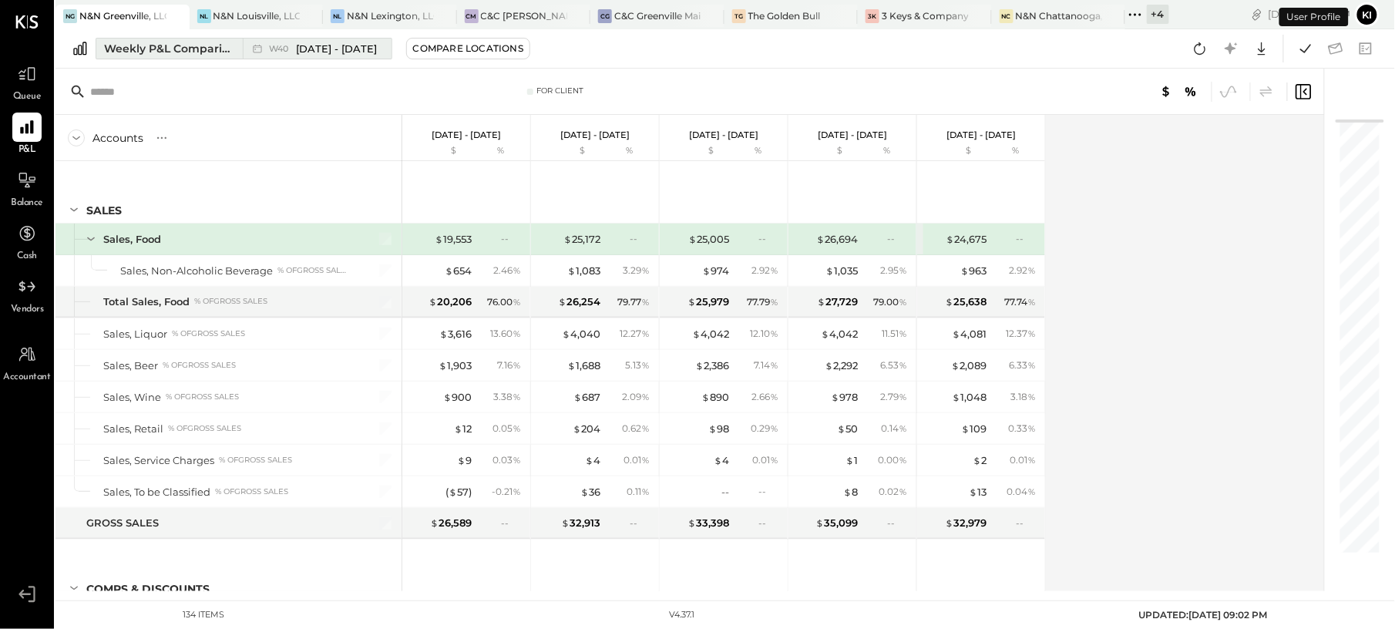
click at [345, 56] on div "W40 [DATE] - [DATE]" at bounding box center [313, 49] width 141 height 20
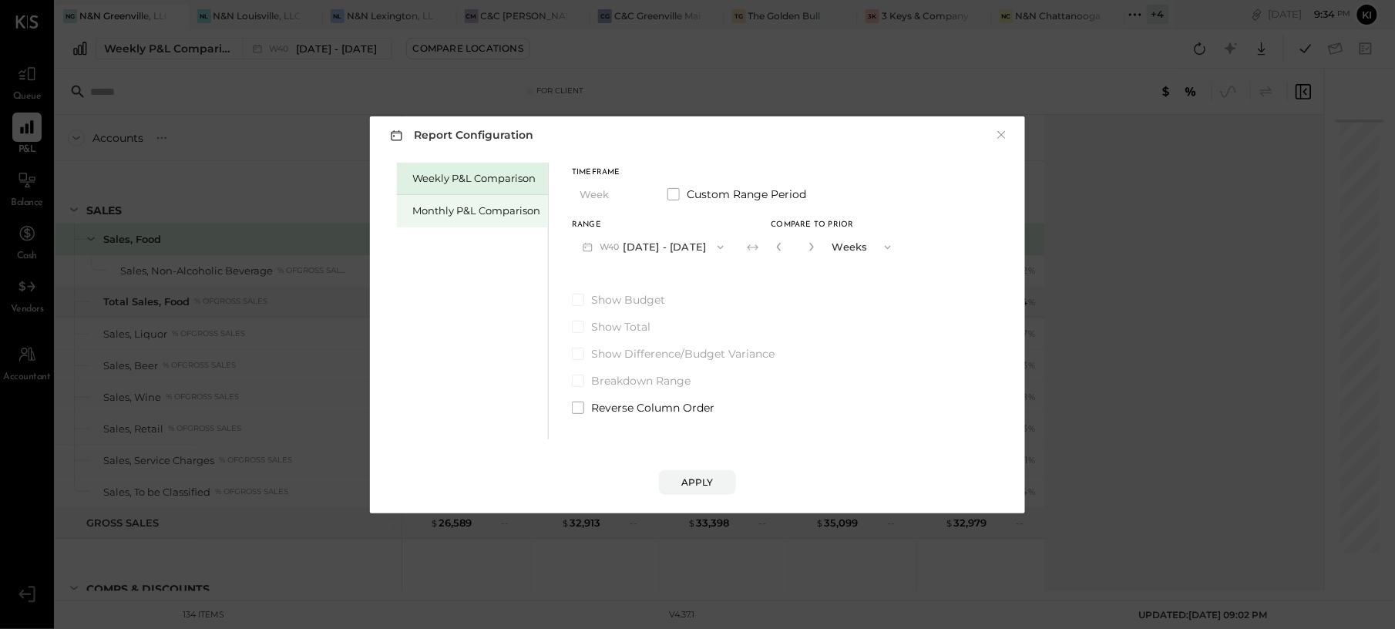
click at [435, 206] on div "Monthly P&L Comparison" at bounding box center [476, 210] width 128 height 15
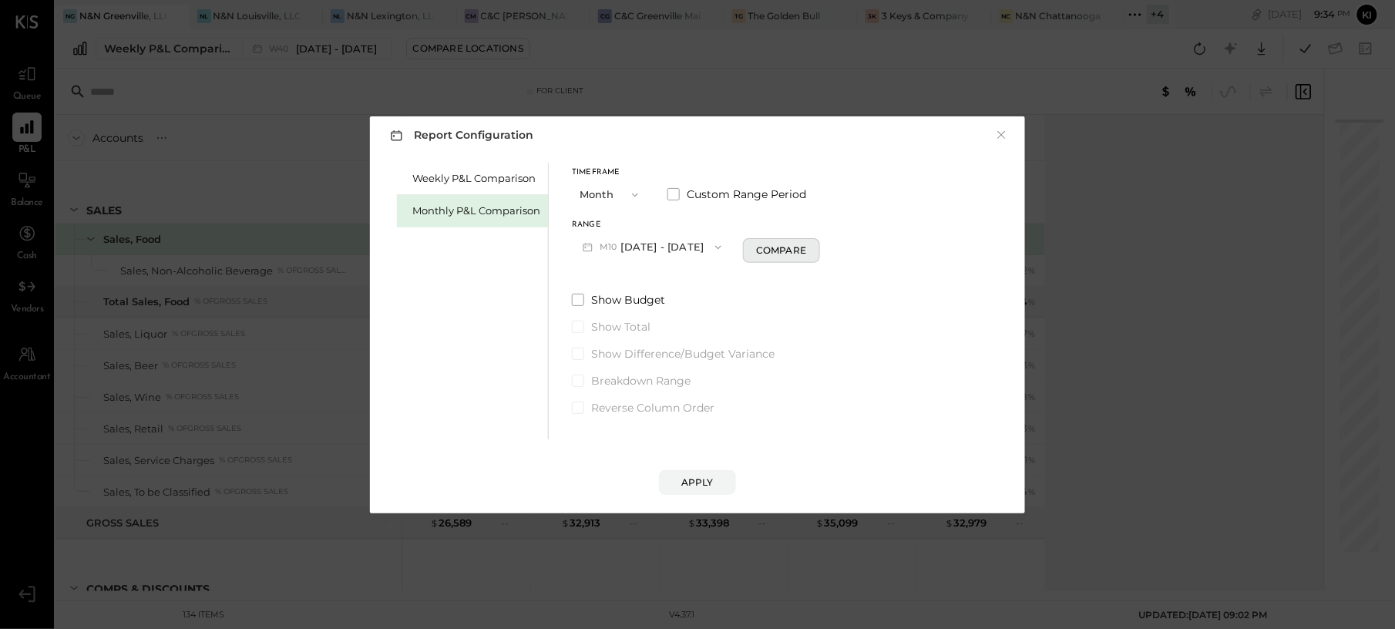
click at [767, 247] on div "Compare" at bounding box center [781, 249] width 50 height 13
click at [655, 242] on button "M10 [DATE] - [DATE]" at bounding box center [652, 247] width 160 height 29
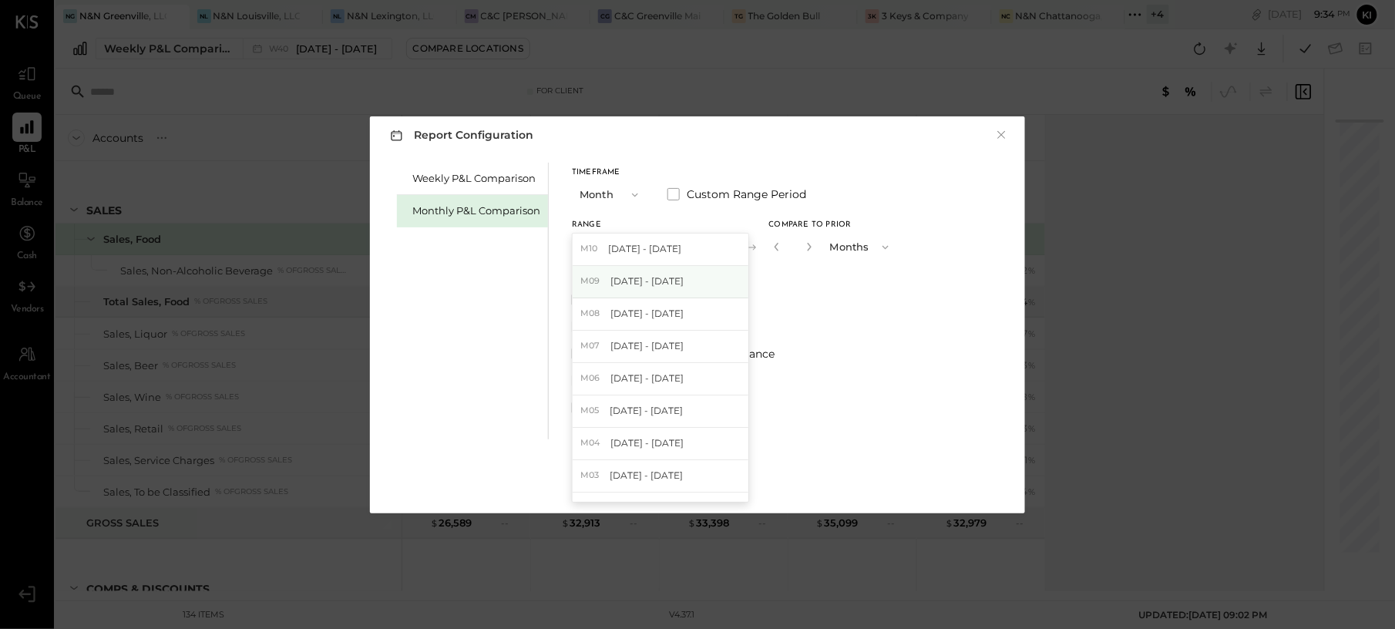
click at [649, 279] on span "[DATE] - [DATE]" at bounding box center [646, 280] width 73 height 13
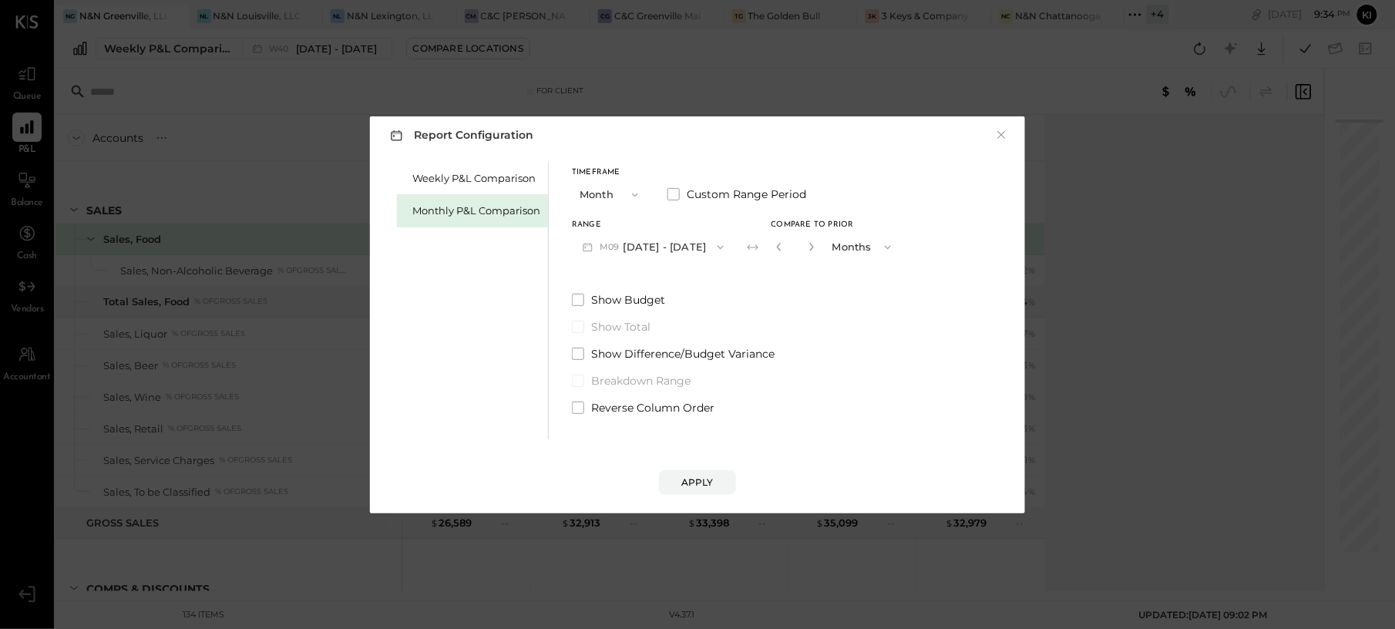
click at [814, 250] on div "*" at bounding box center [812, 247] width 82 height 29
click at [807, 250] on icon "button" at bounding box center [811, 246] width 9 height 9
click at [774, 250] on icon "button" at bounding box center [778, 246] width 9 height 9
type input "*"
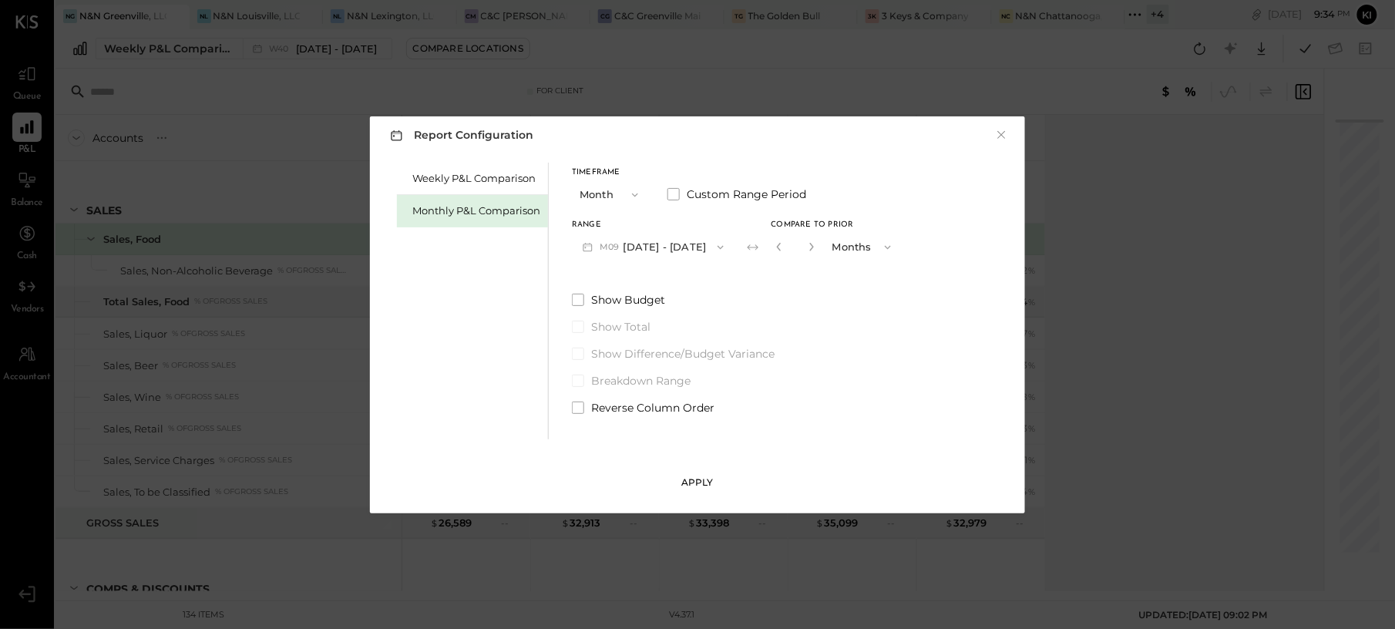
click at [695, 481] on div "Apply" at bounding box center [697, 481] width 32 height 13
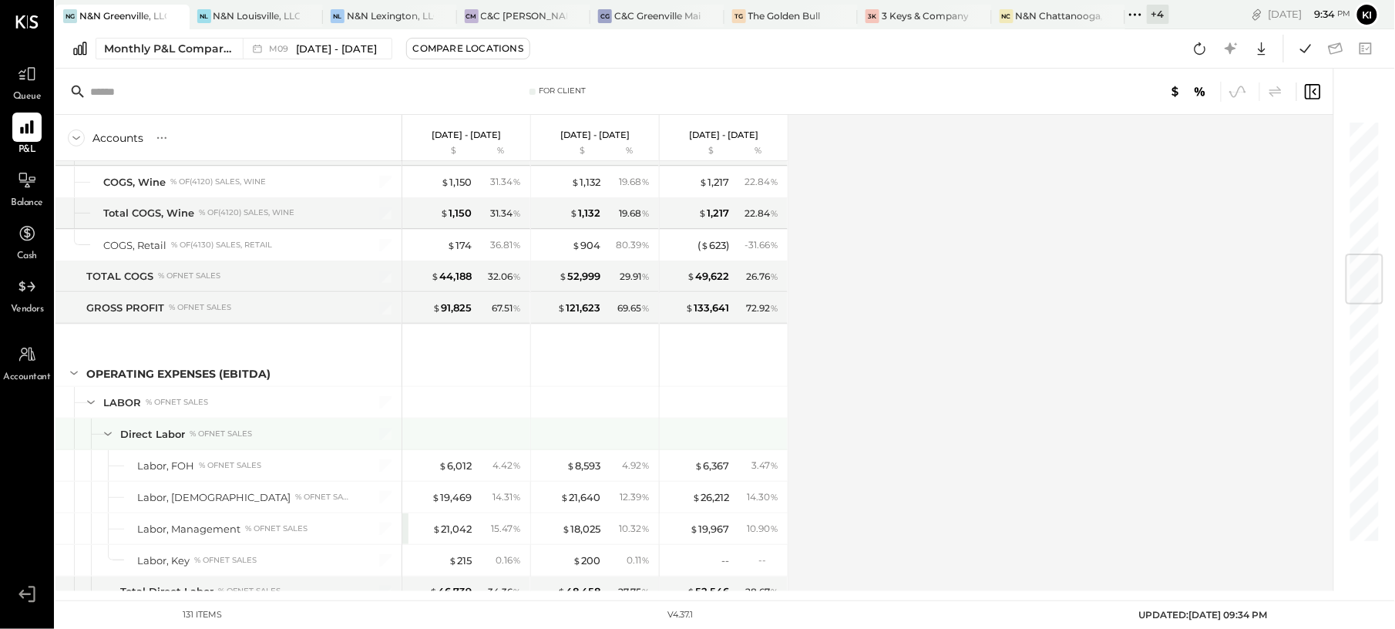
scroll to position [1335, 0]
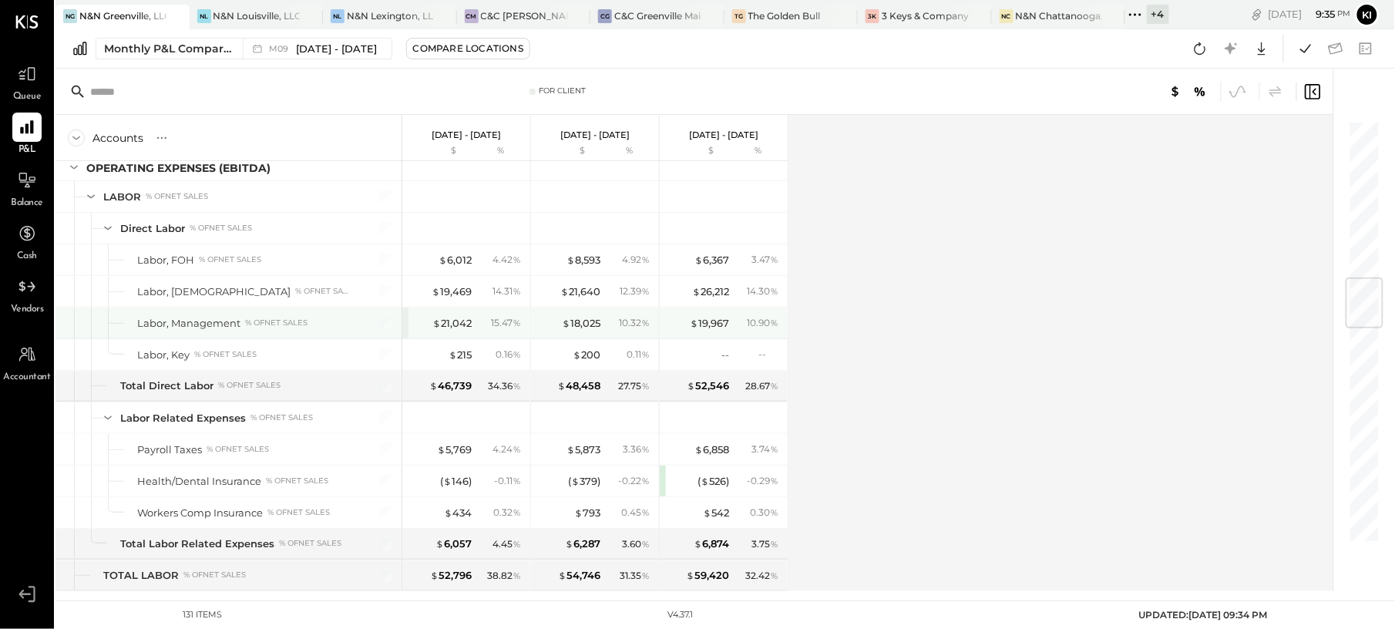
click at [405, 327] on div "$ 21,042 15.47 %" at bounding box center [466, 322] width 128 height 31
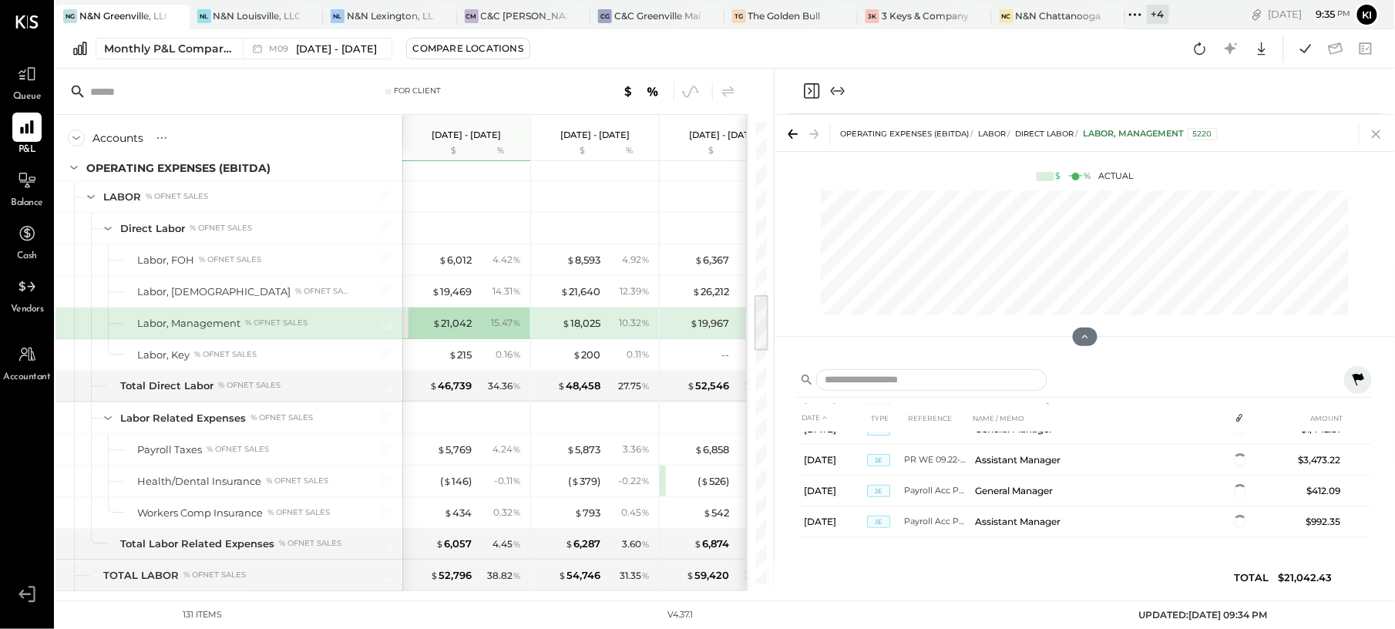
scroll to position [268, 0]
click at [1375, 125] on icon at bounding box center [1376, 134] width 22 height 22
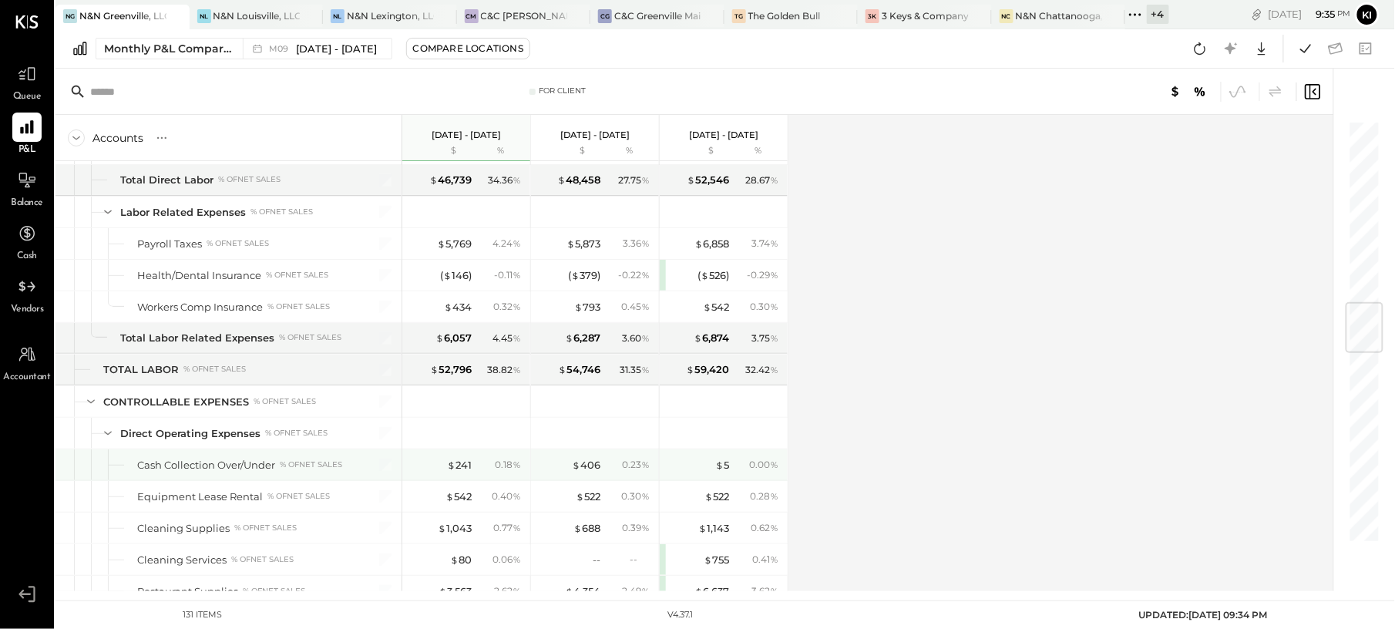
scroll to position [1746, 0]
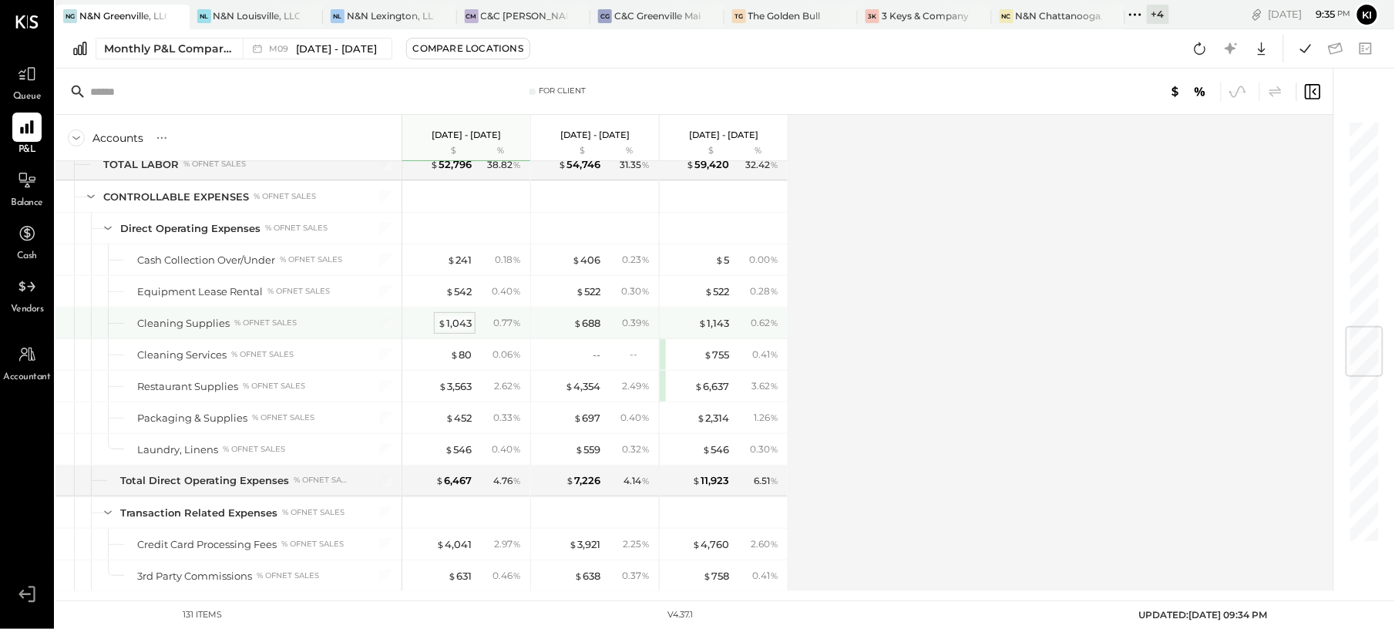
click at [460, 331] on div "$ 1,043" at bounding box center [455, 323] width 34 height 15
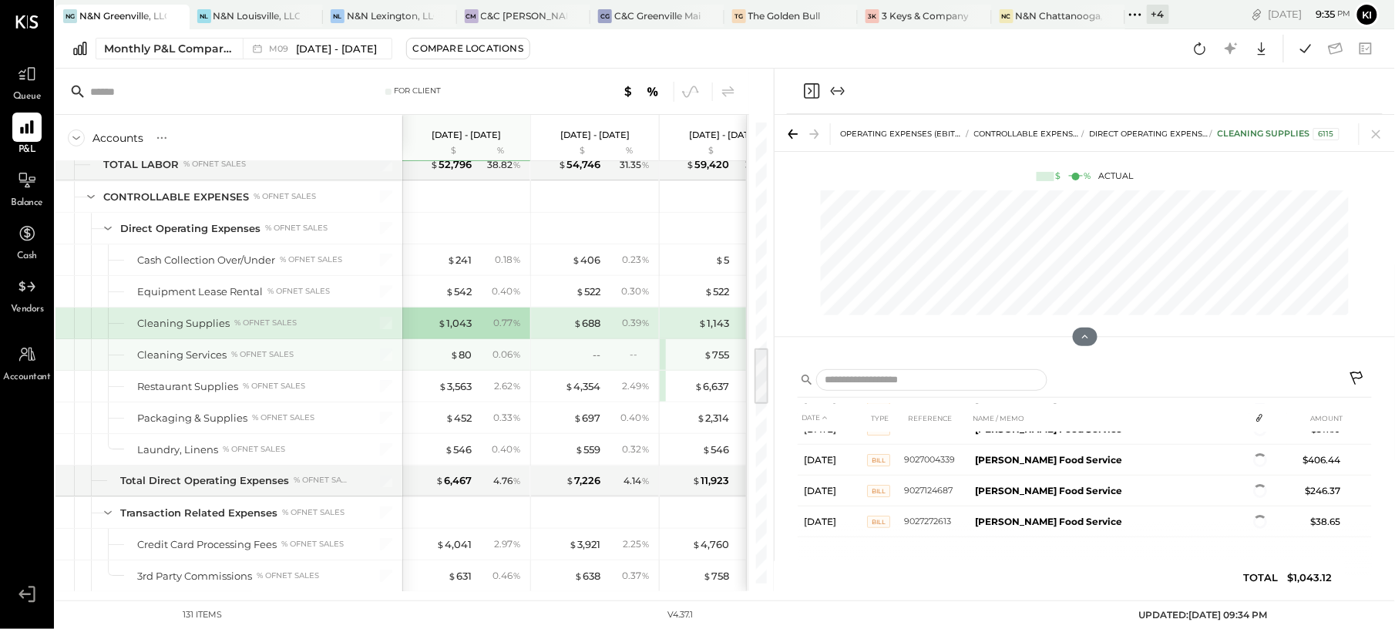
scroll to position [143, 0]
click at [462, 362] on div "$ 80" at bounding box center [461, 354] width 22 height 15
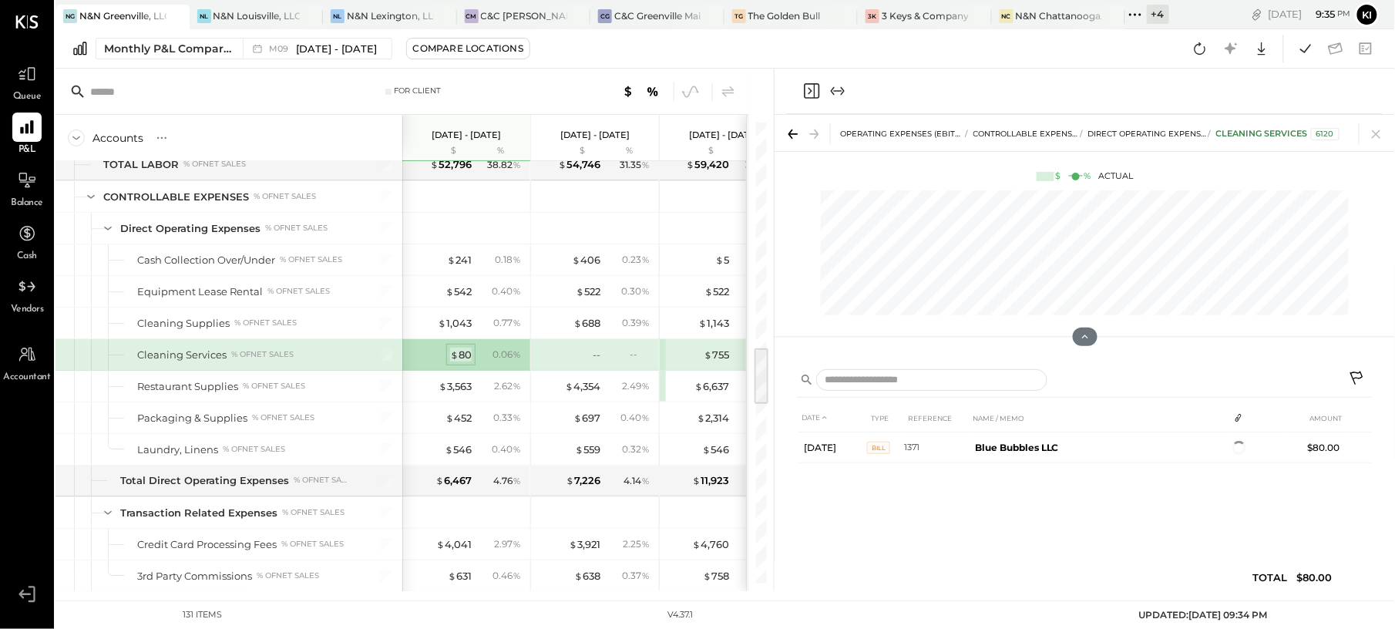
scroll to position [0, 0]
click at [1379, 140] on icon at bounding box center [1376, 134] width 22 height 22
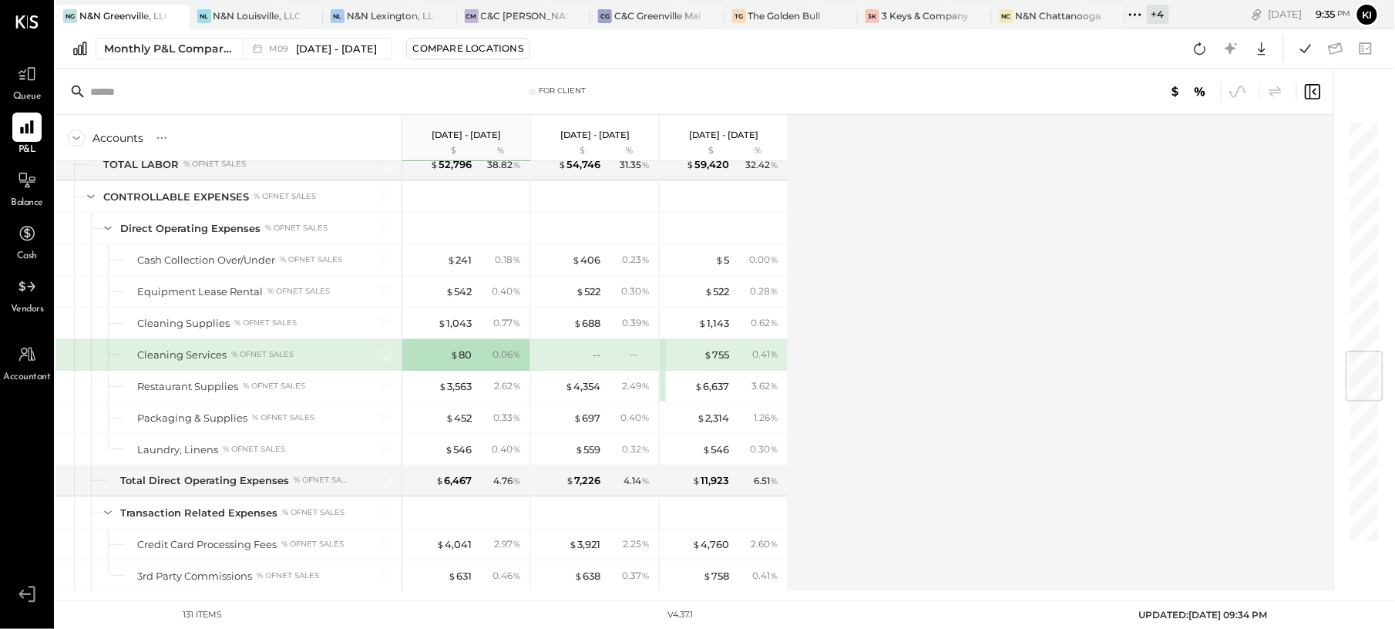
scroll to position [1952, 0]
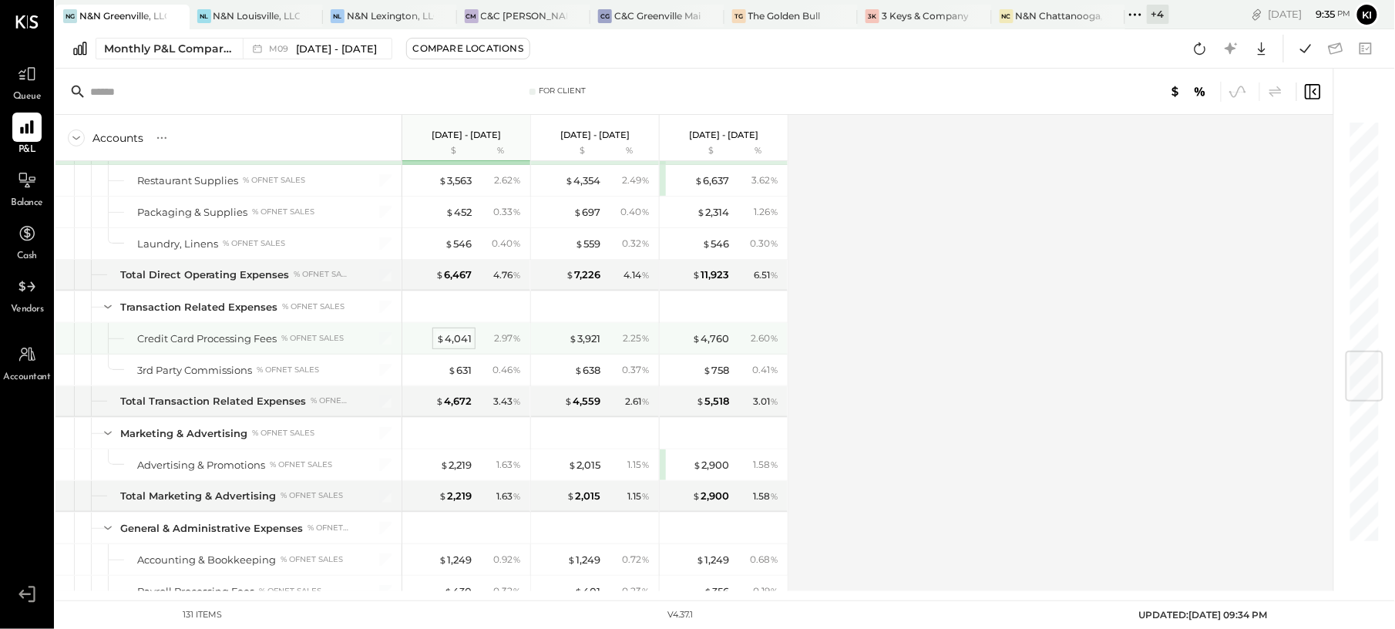
click at [450, 346] on div "$ 4,041" at bounding box center [453, 338] width 35 height 15
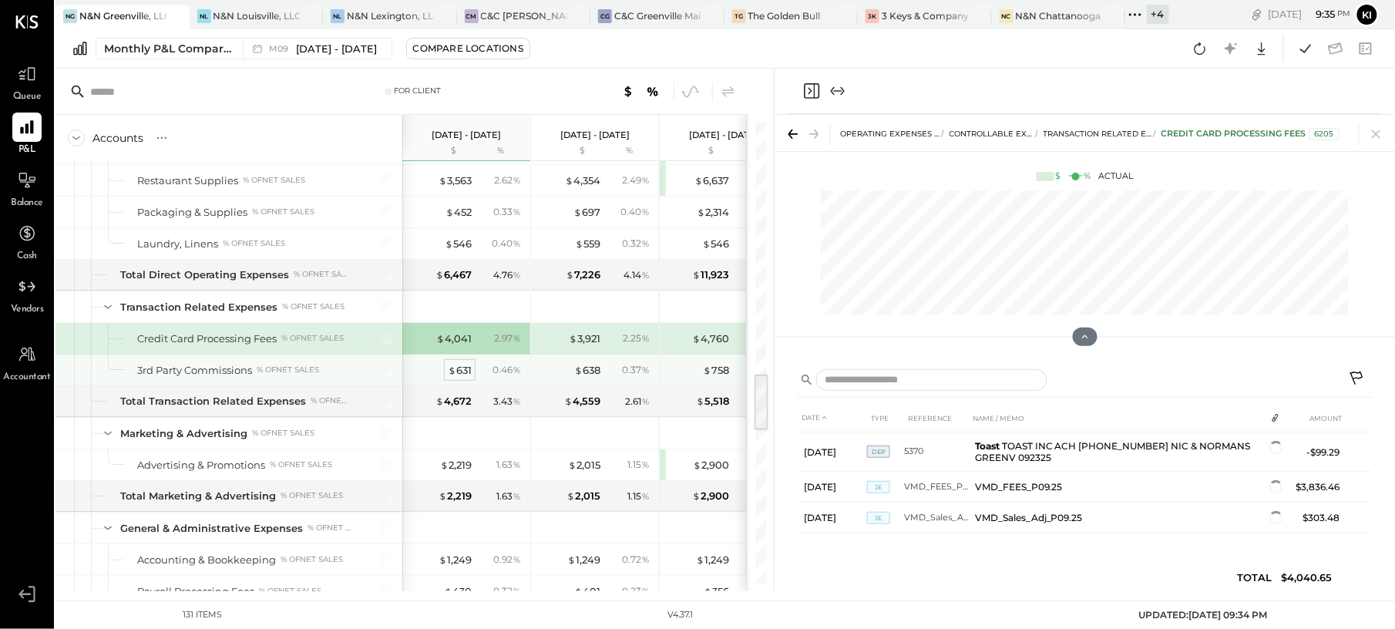
click at [462, 378] on div "$ 631" at bounding box center [460, 370] width 24 height 15
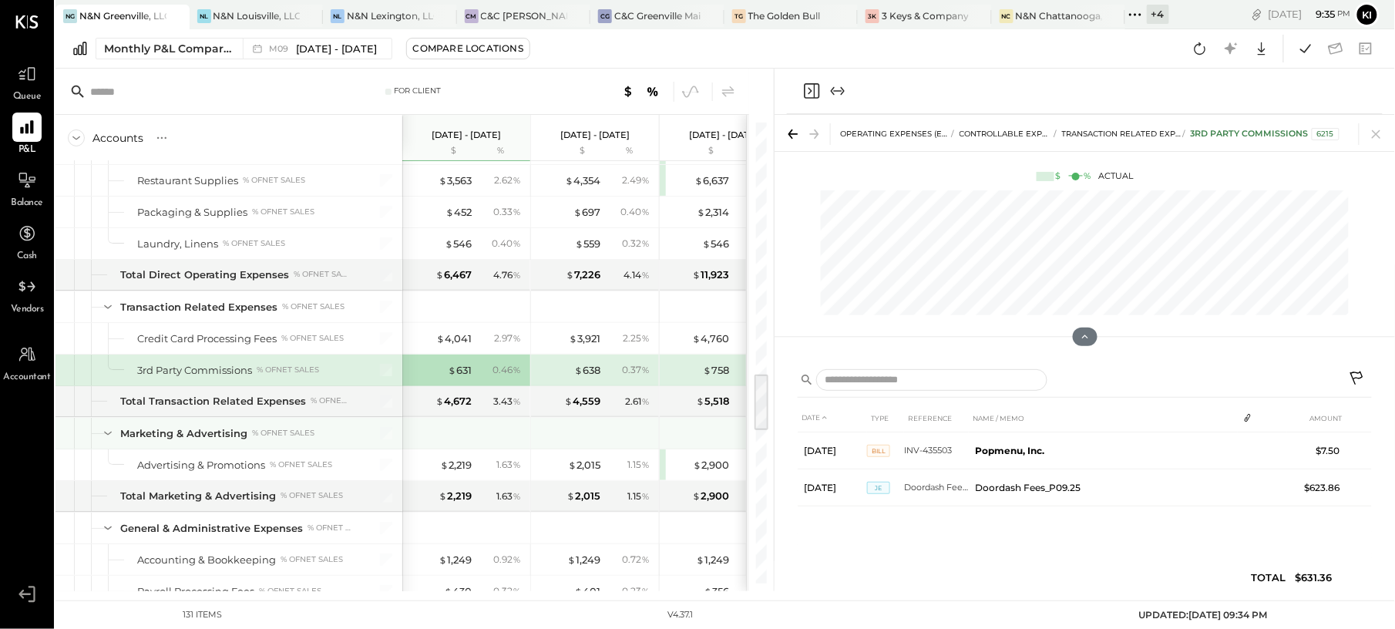
scroll to position [2054, 0]
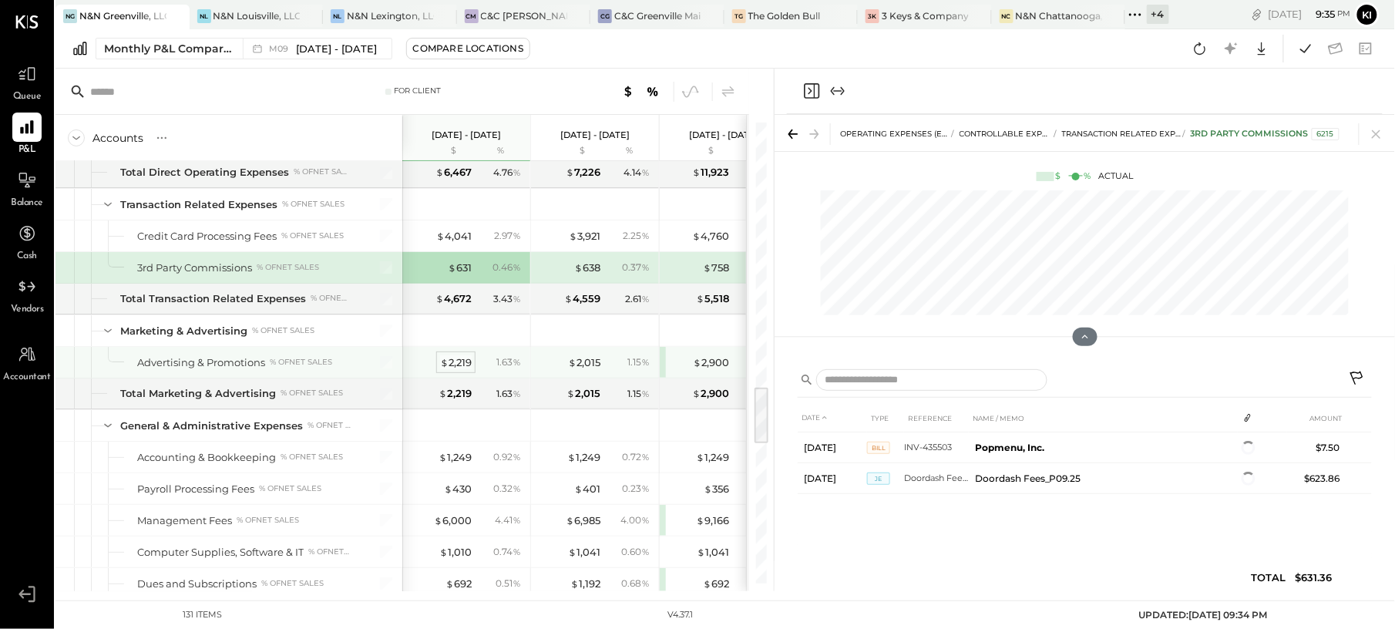
click at [455, 370] on div "$ 2,219" at bounding box center [456, 362] width 32 height 15
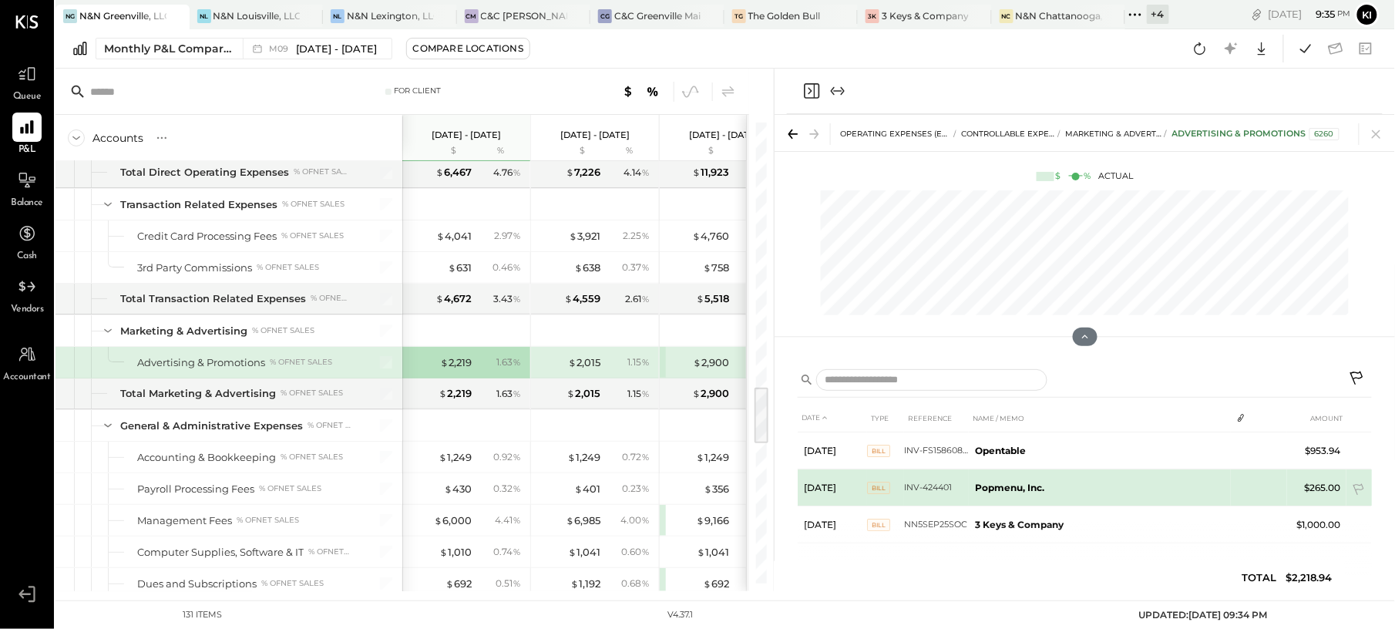
scroll to position [7, 0]
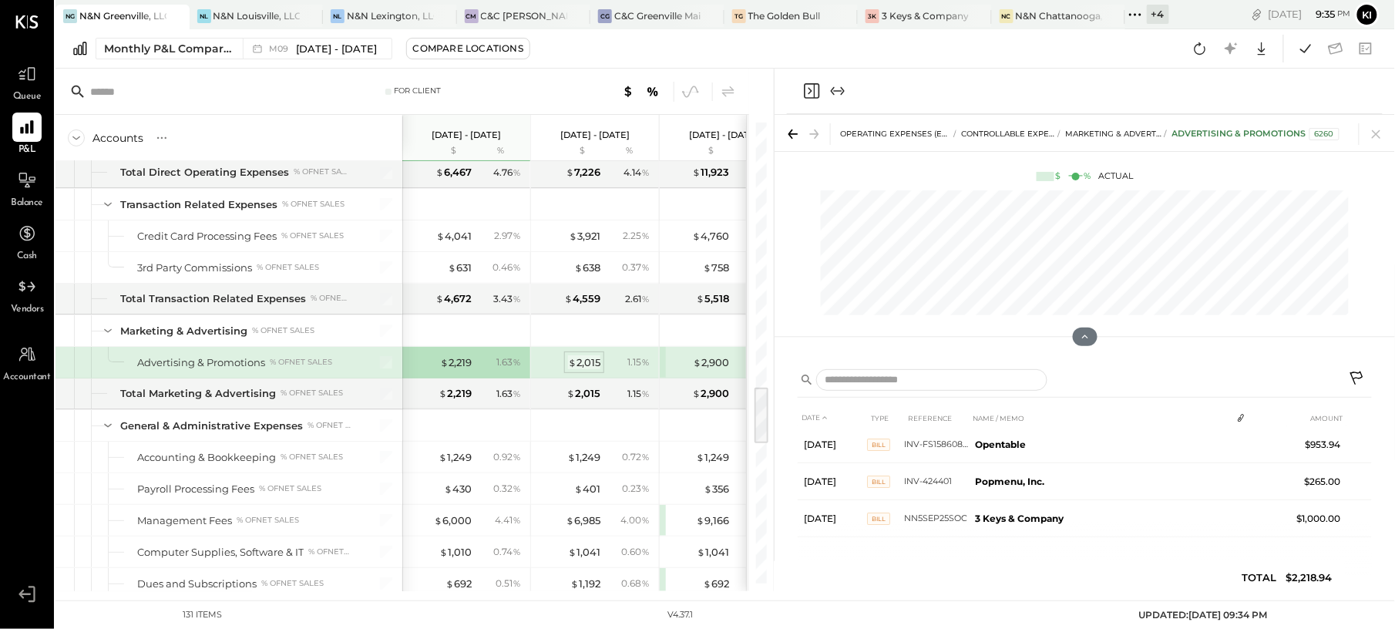
click at [592, 370] on div "$ 2,015" at bounding box center [584, 362] width 32 height 15
click at [713, 370] on div "$ 2,900" at bounding box center [711, 362] width 36 height 15
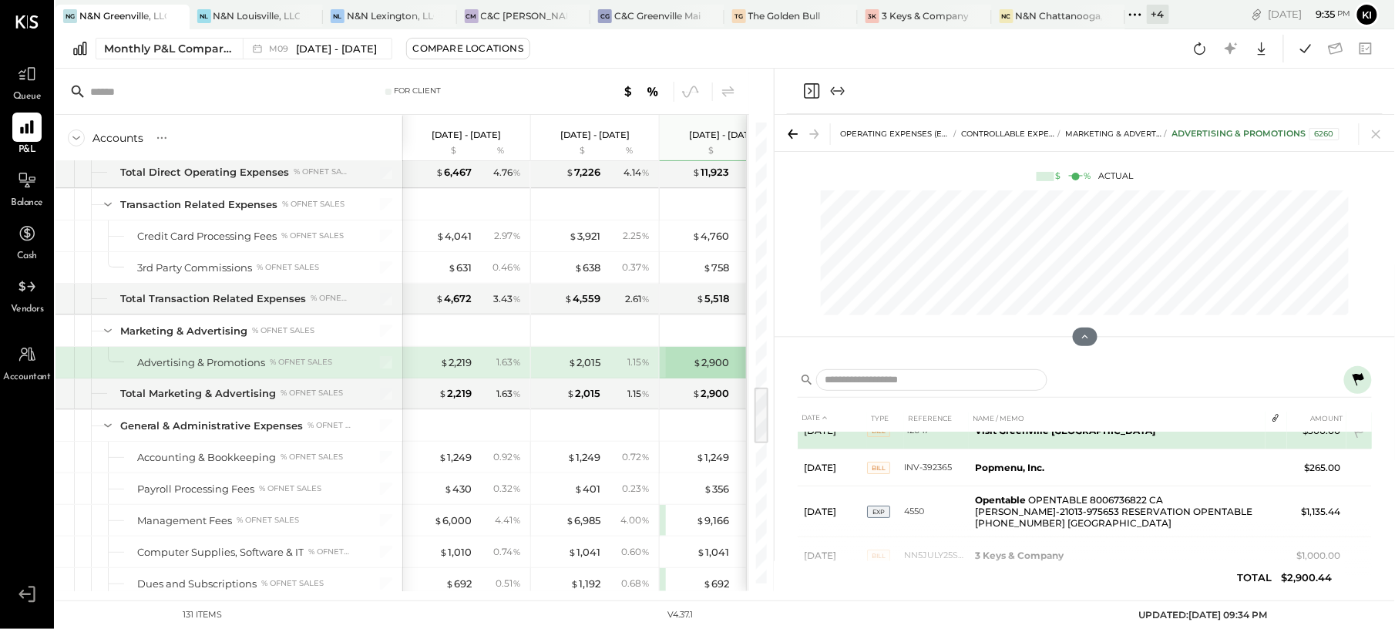
scroll to position [83, 0]
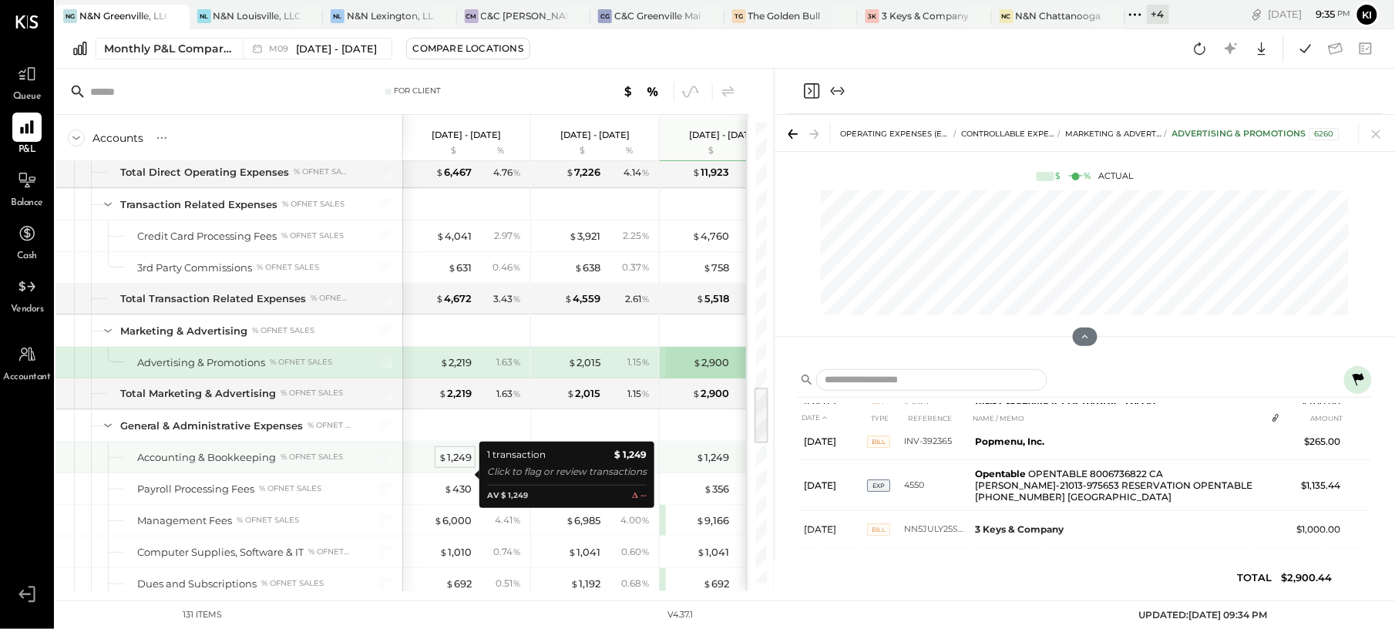
click at [465, 465] on div "$ 1,249" at bounding box center [454, 457] width 33 height 15
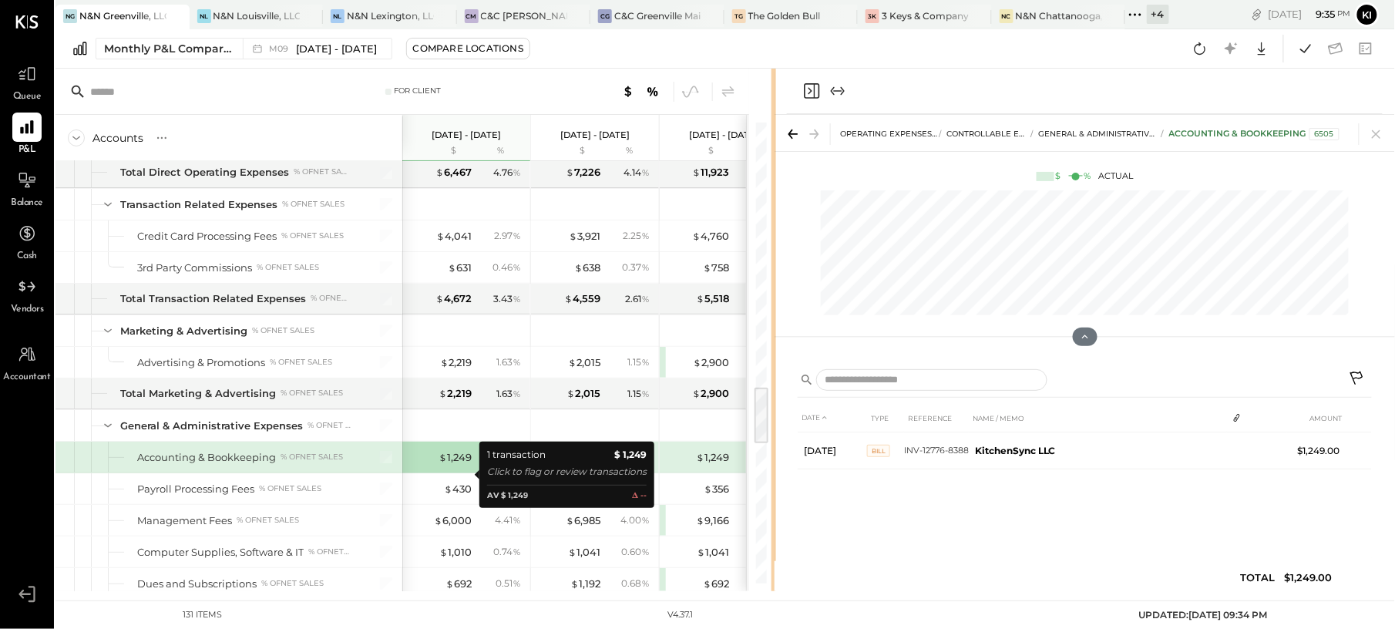
scroll to position [0, 0]
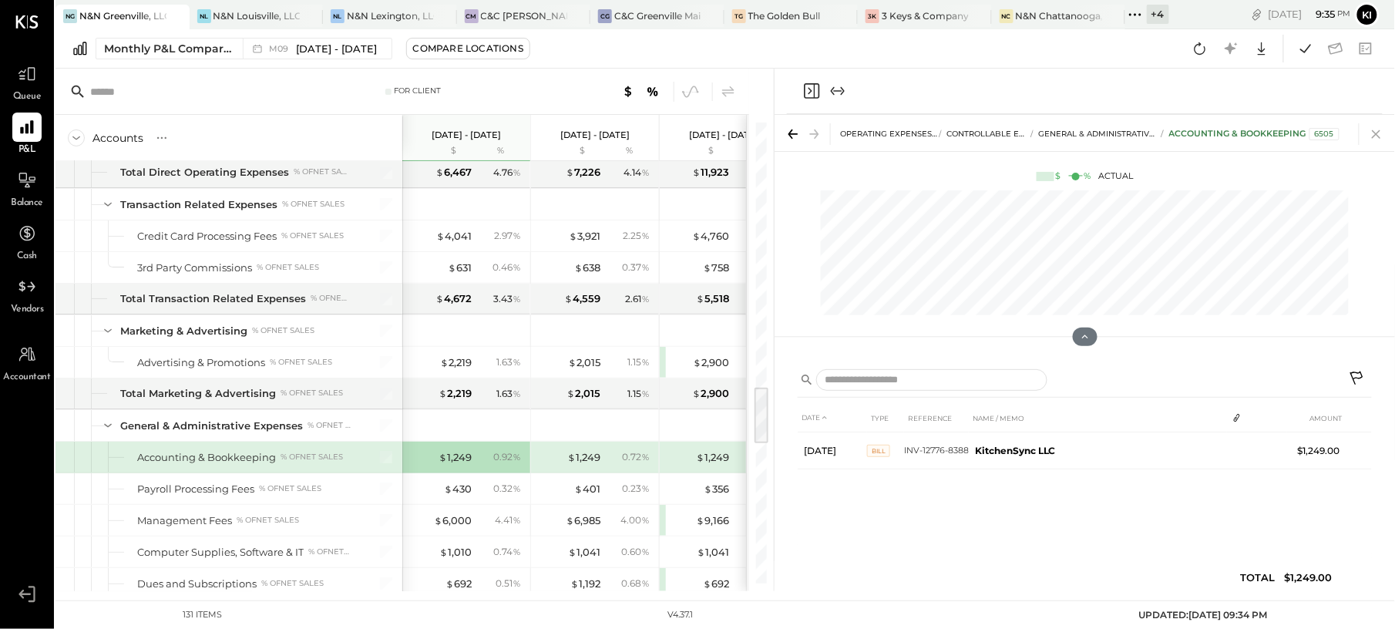
click at [1381, 133] on icon at bounding box center [1376, 134] width 22 height 22
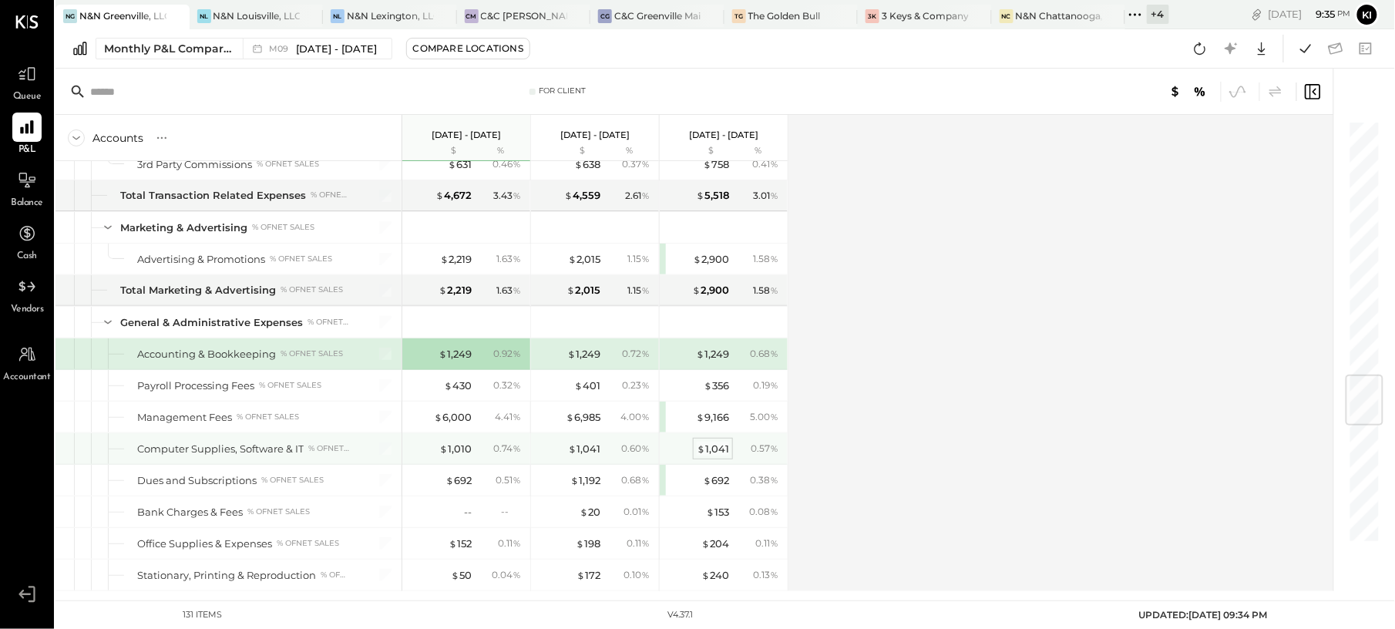
scroll to position [2260, 0]
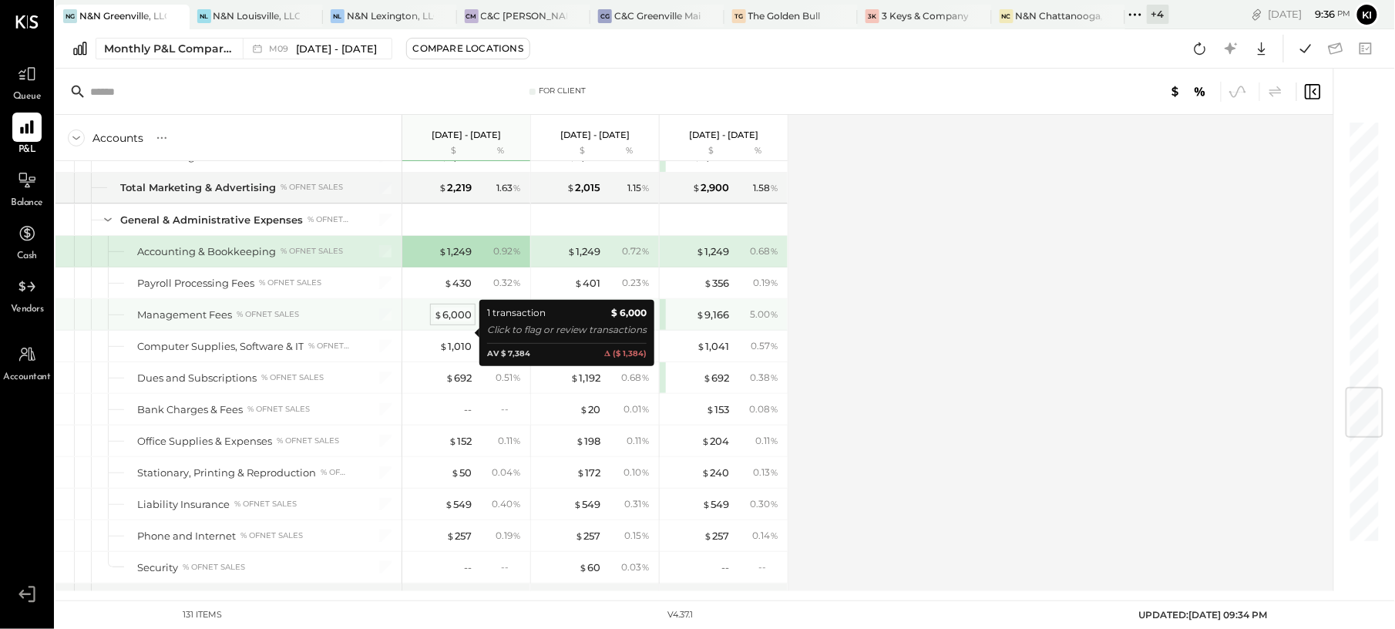
click at [457, 322] on div "$ 6,000" at bounding box center [453, 314] width 38 height 15
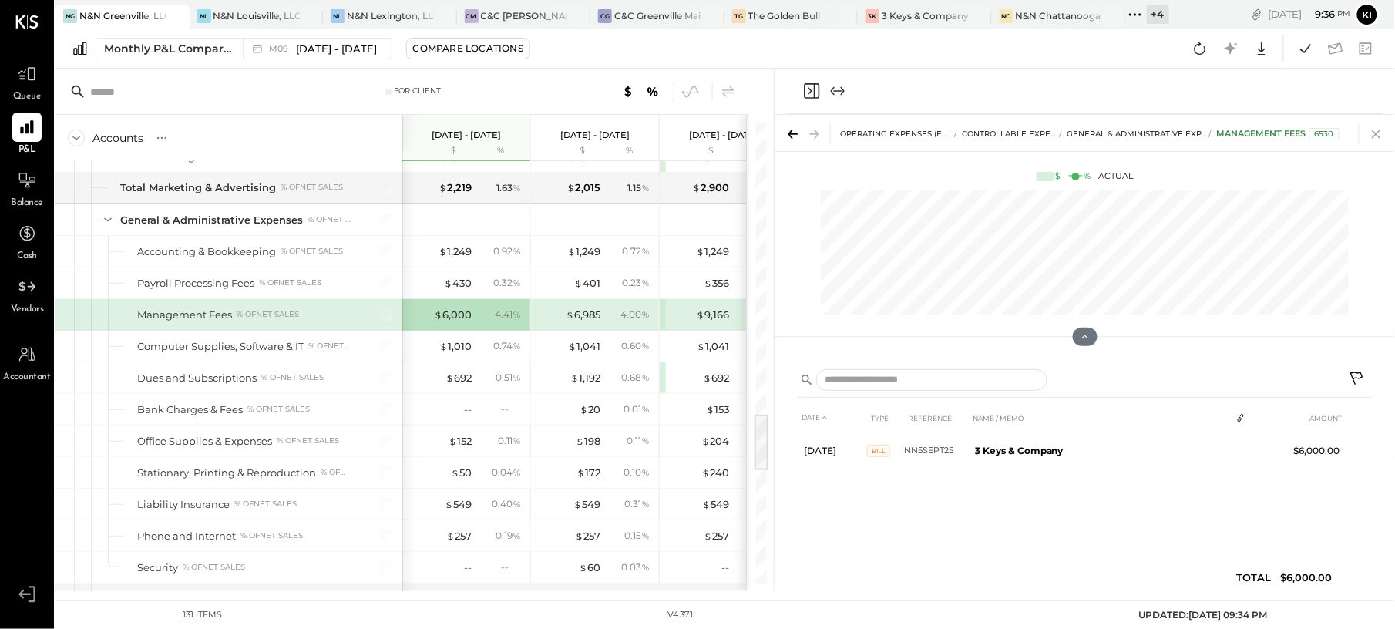
click at [1373, 133] on icon at bounding box center [1376, 134] width 22 height 22
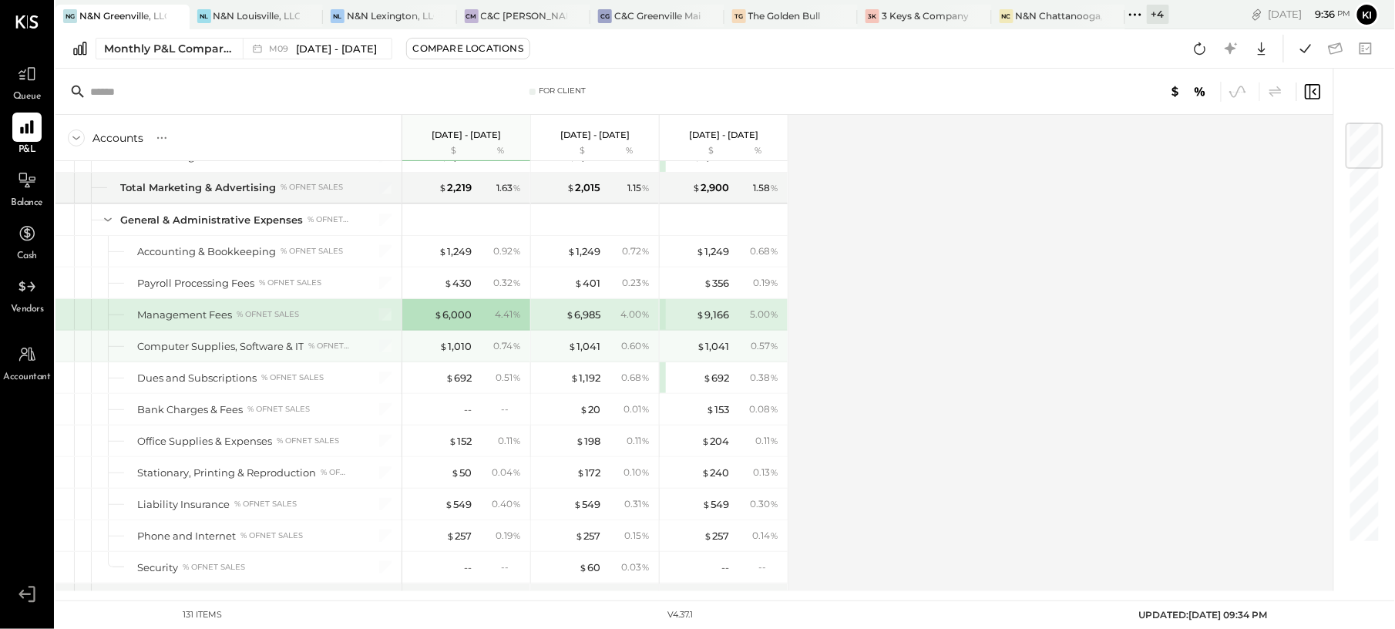
click at [453, 355] on div "$ 1,010 0.74 %" at bounding box center [468, 346] width 116 height 31
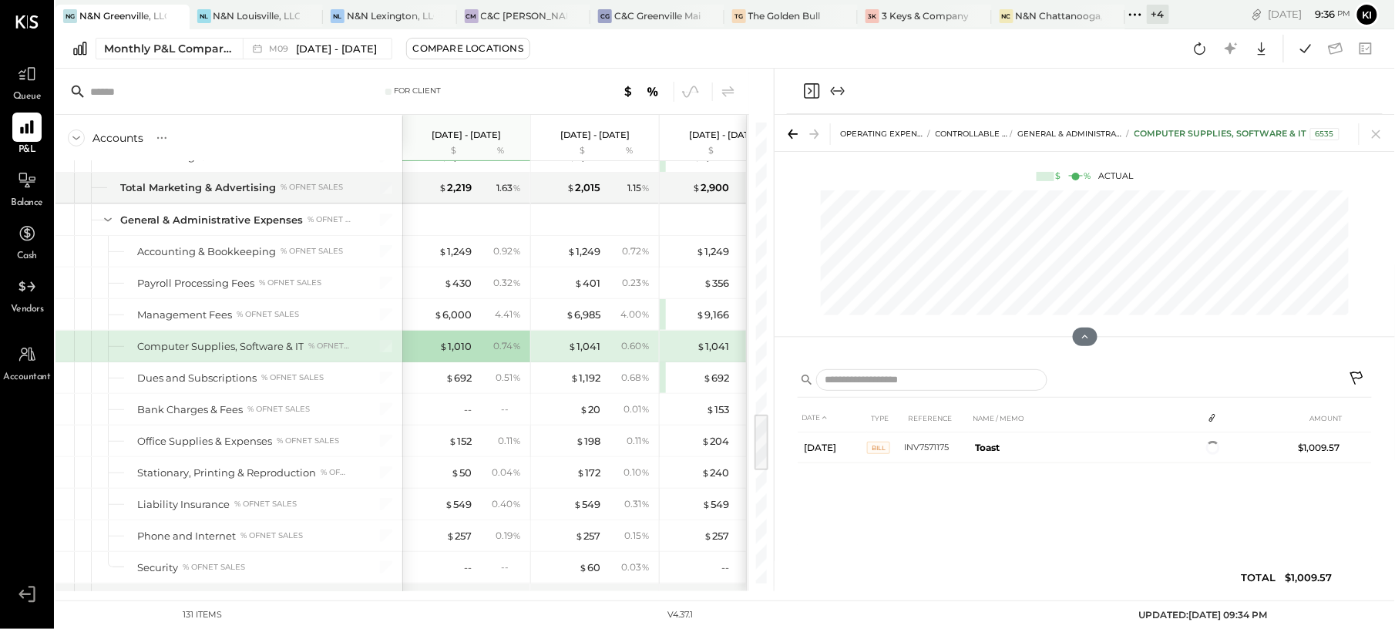
click at [568, 354] on div "$ 1,041" at bounding box center [570, 346] width 62 height 15
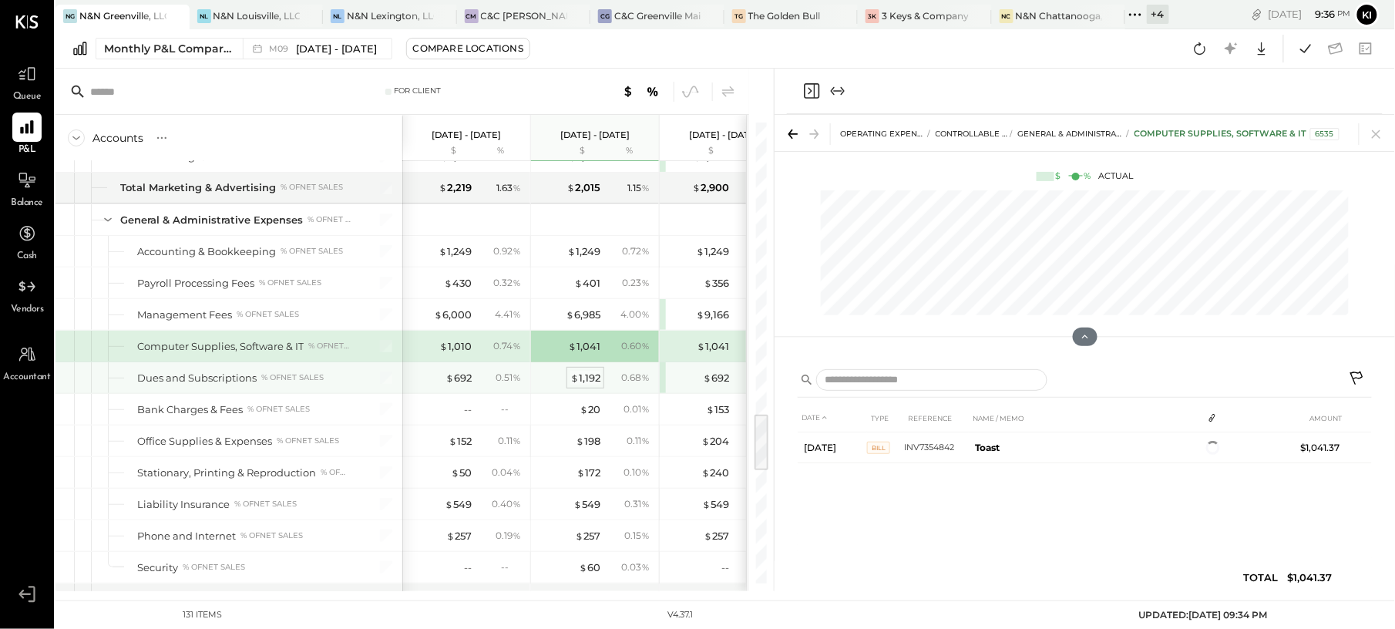
click at [590, 385] on div "$ 1,192" at bounding box center [585, 378] width 30 height 15
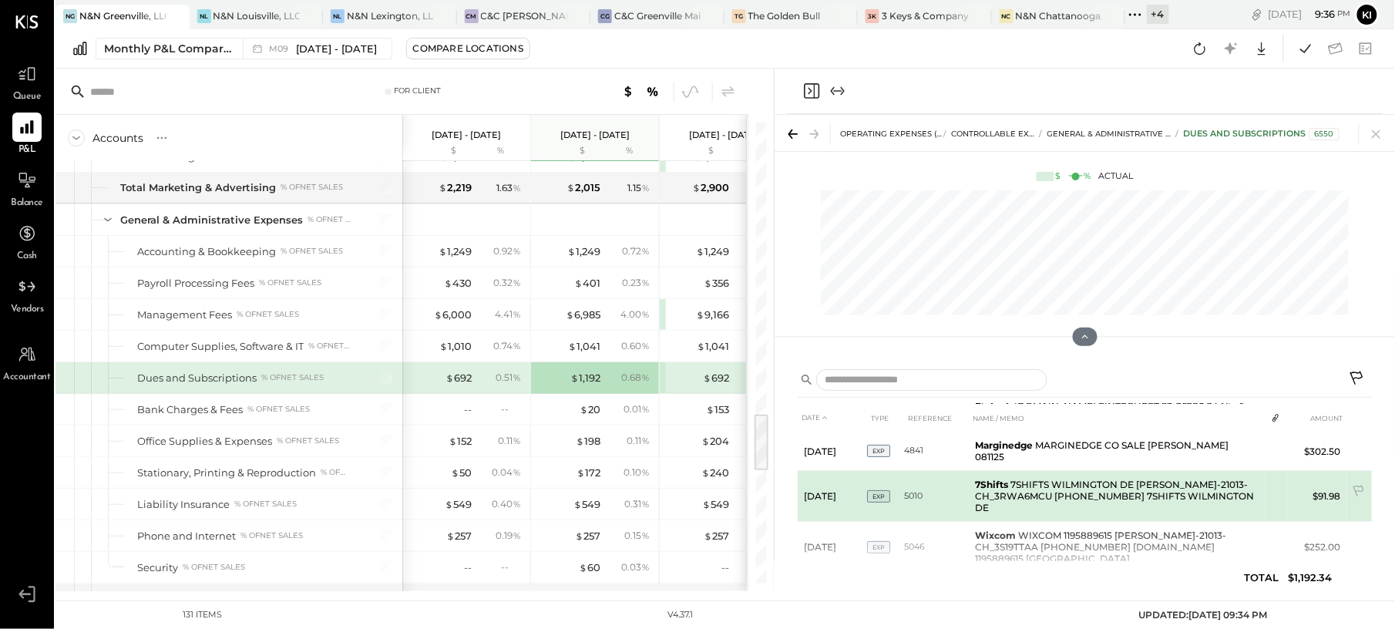
scroll to position [124, 0]
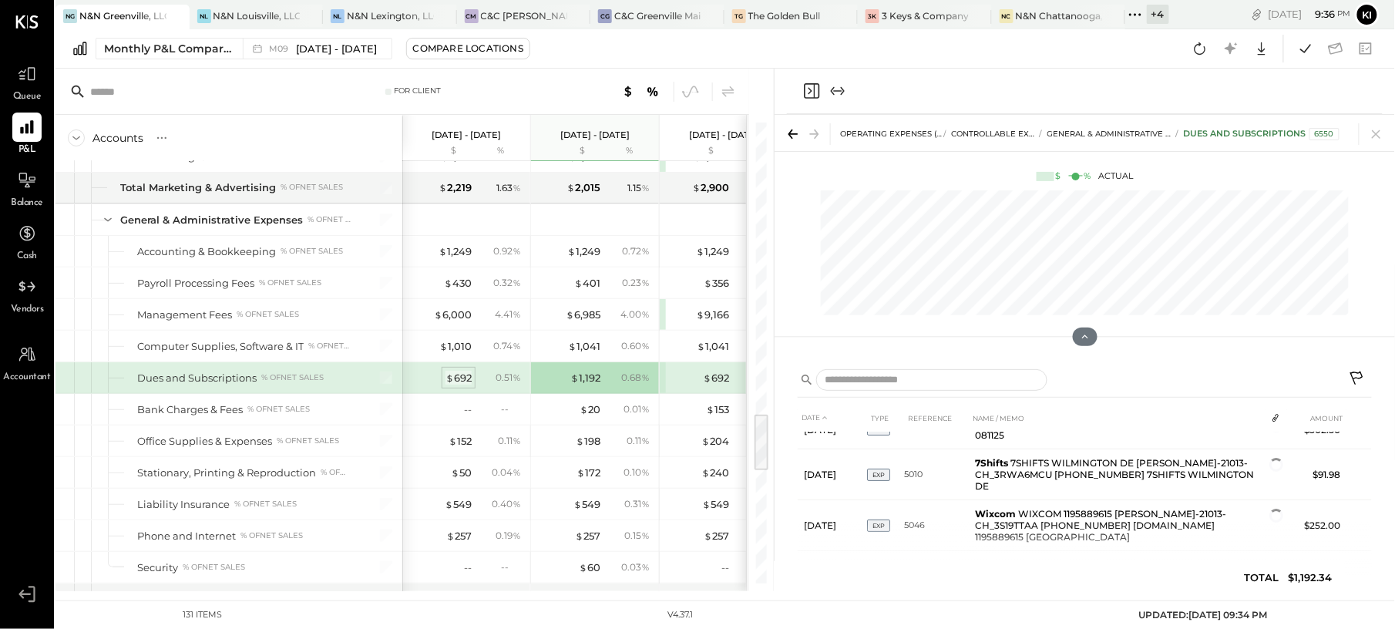
click at [458, 385] on div "$ 692" at bounding box center [458, 378] width 26 height 15
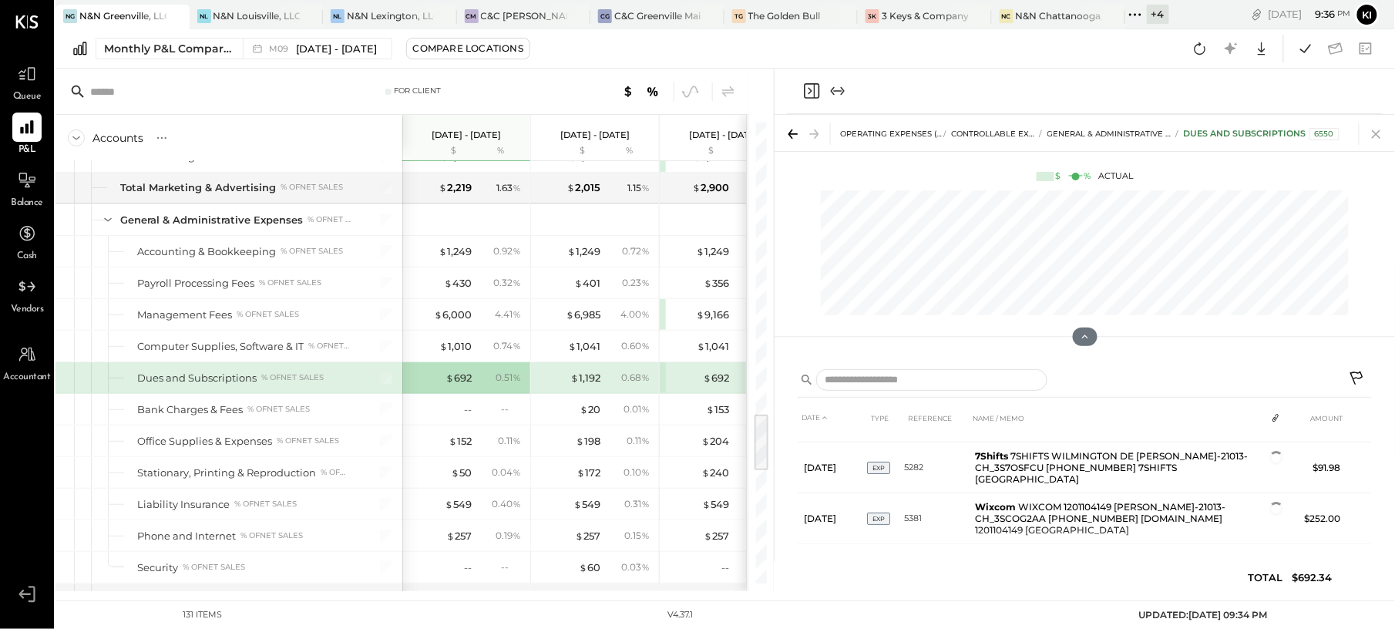
scroll to position [54, 0]
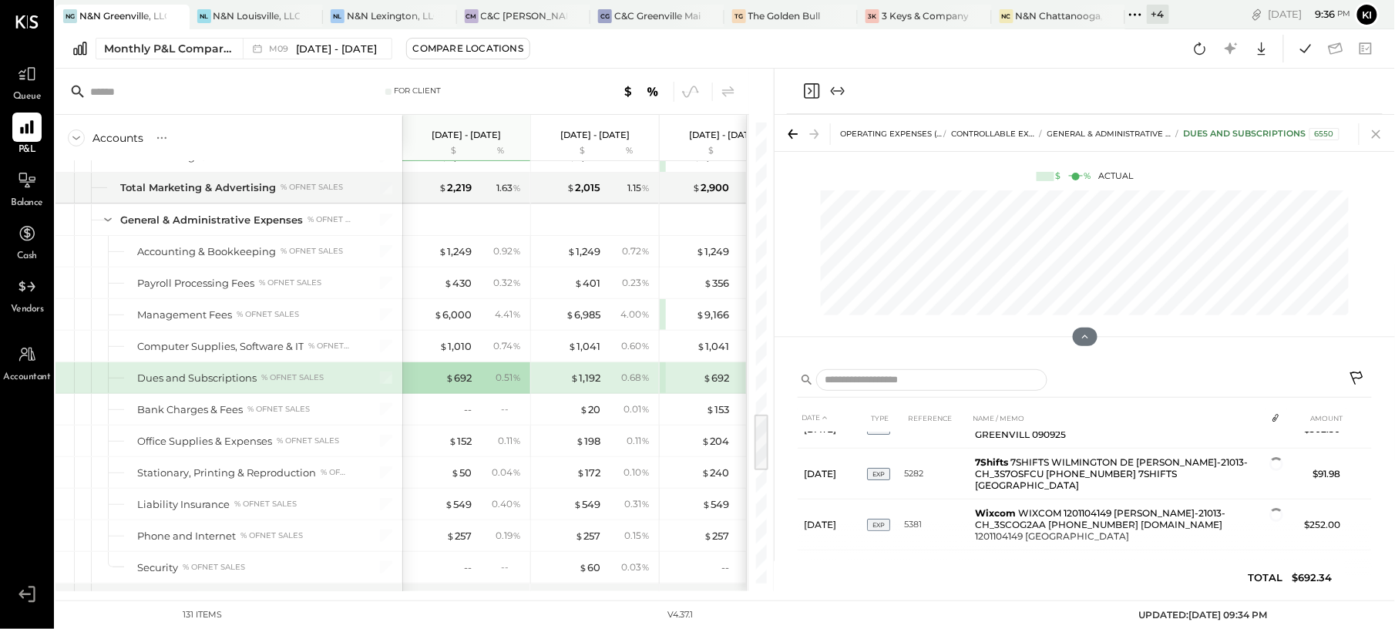
click at [1372, 129] on icon at bounding box center [1376, 134] width 22 height 22
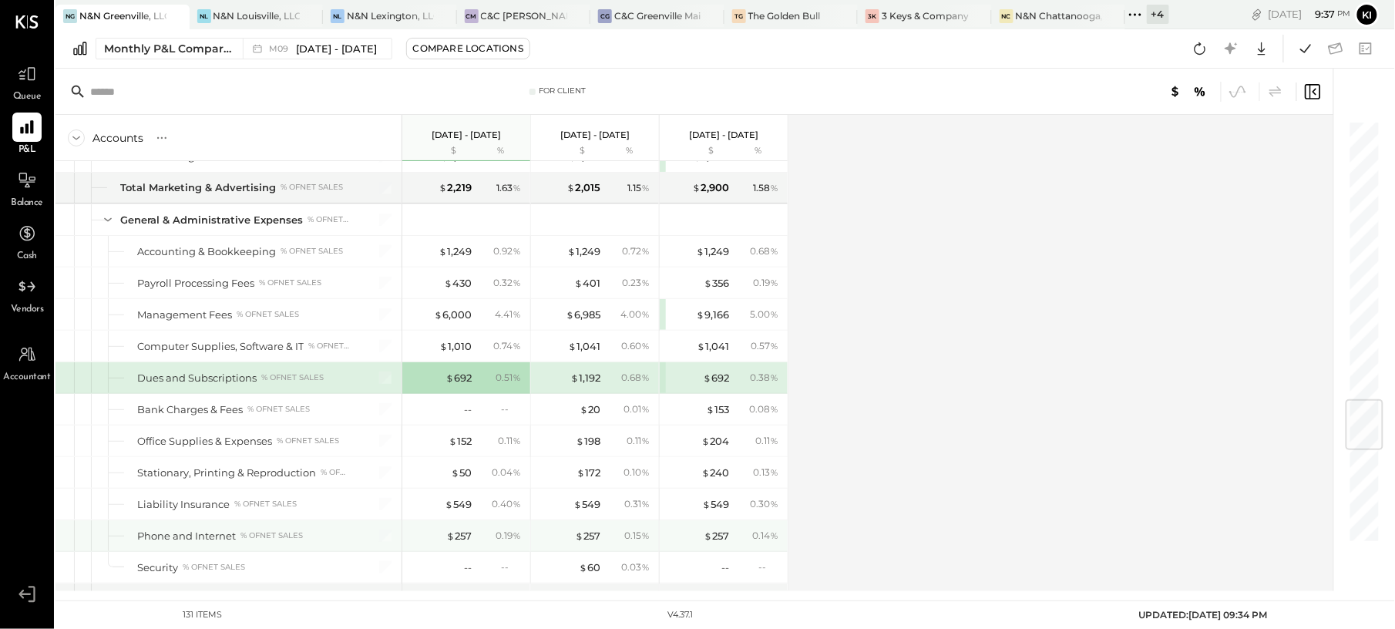
scroll to position [2362, 0]
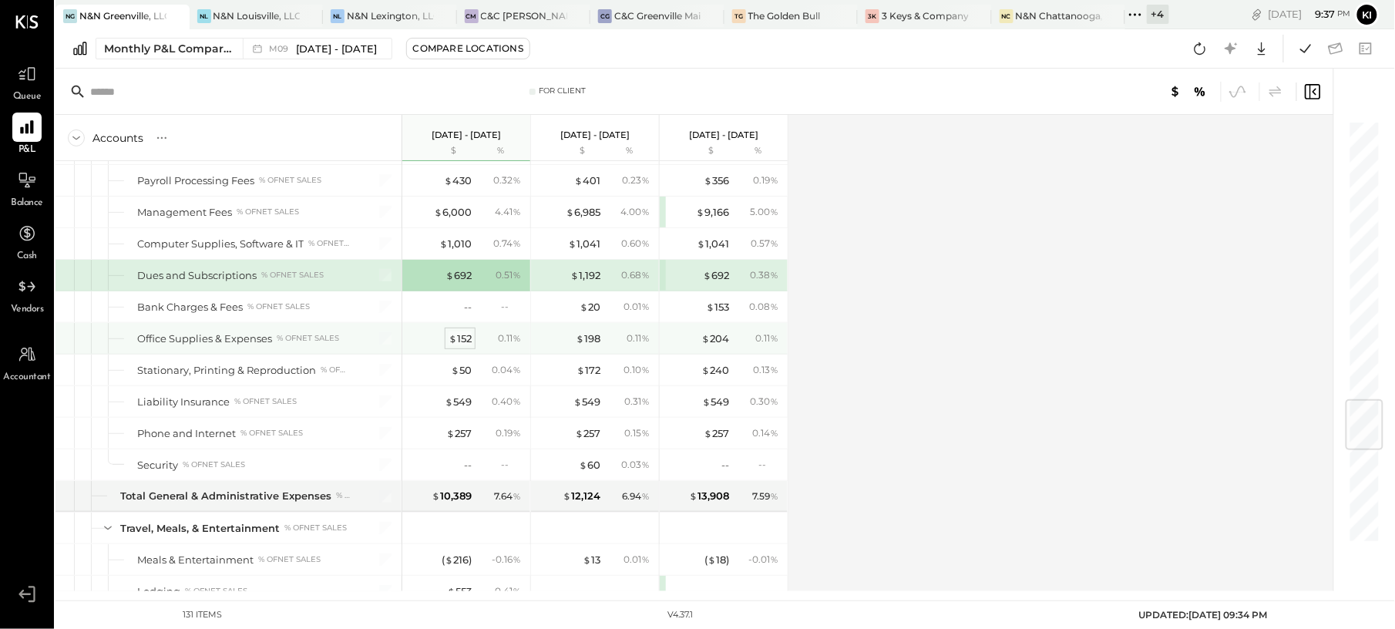
click at [459, 346] on div "$ 152" at bounding box center [459, 338] width 23 height 15
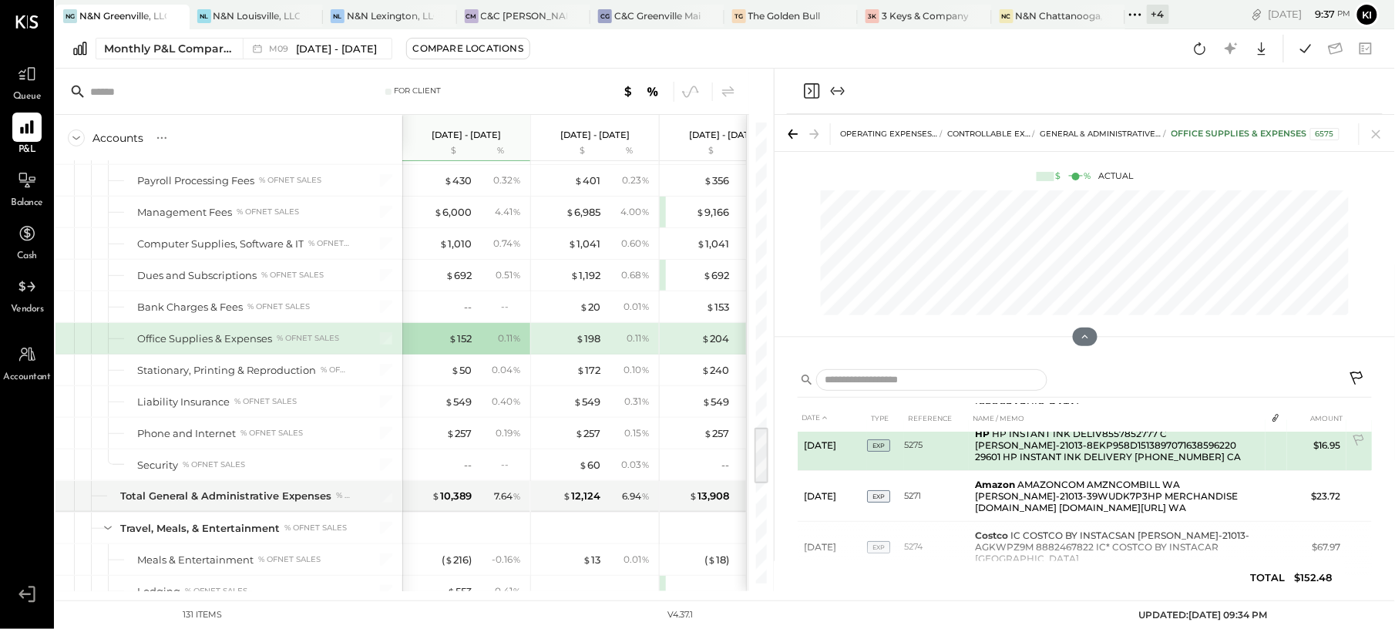
scroll to position [96, 0]
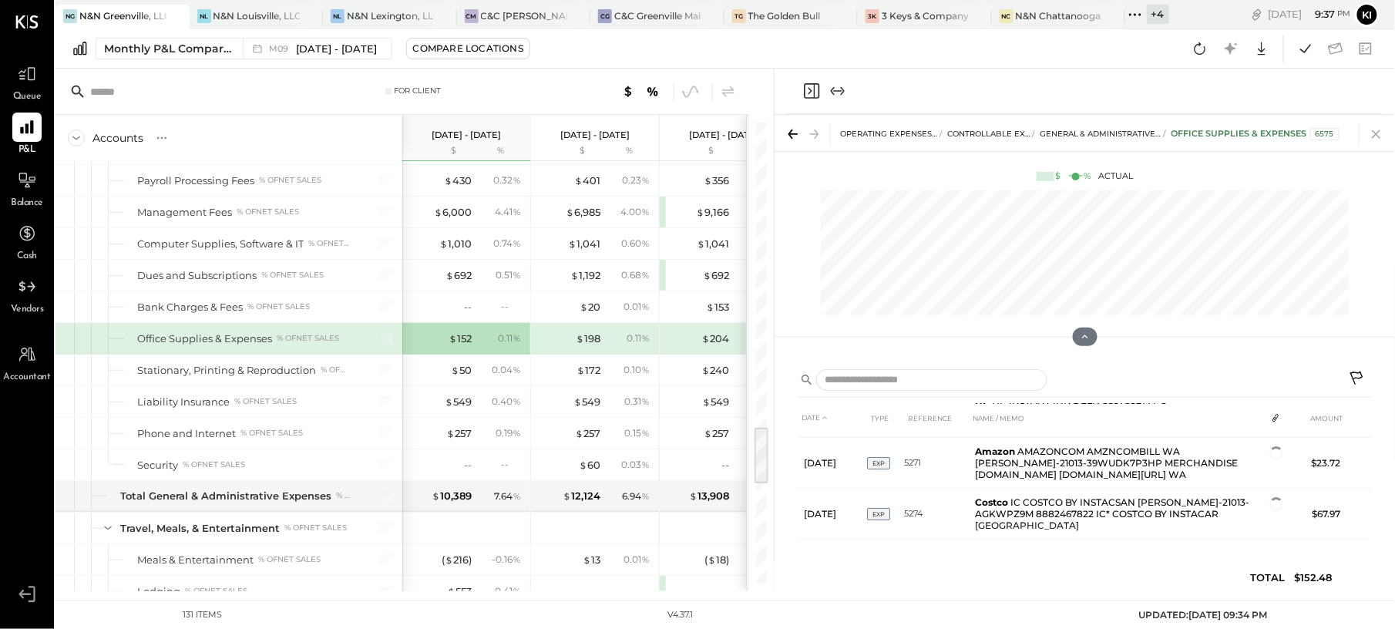
click at [1374, 136] on icon at bounding box center [1375, 134] width 8 height 8
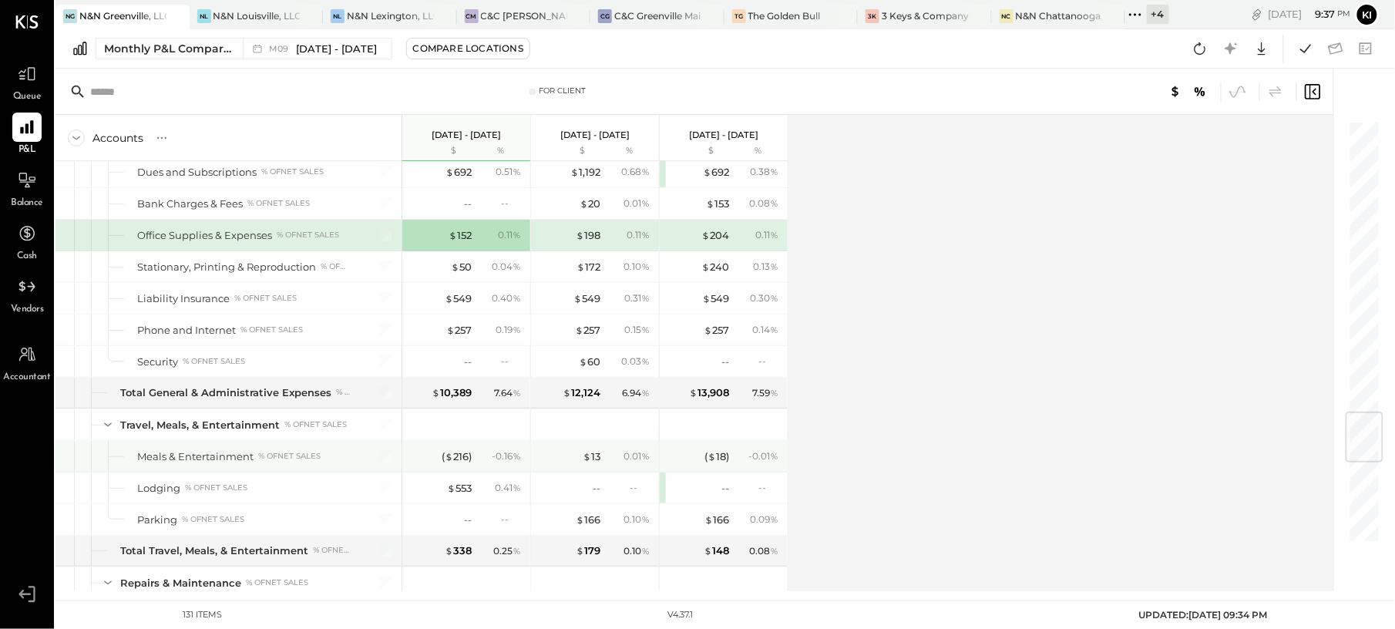
scroll to position [2568, 0]
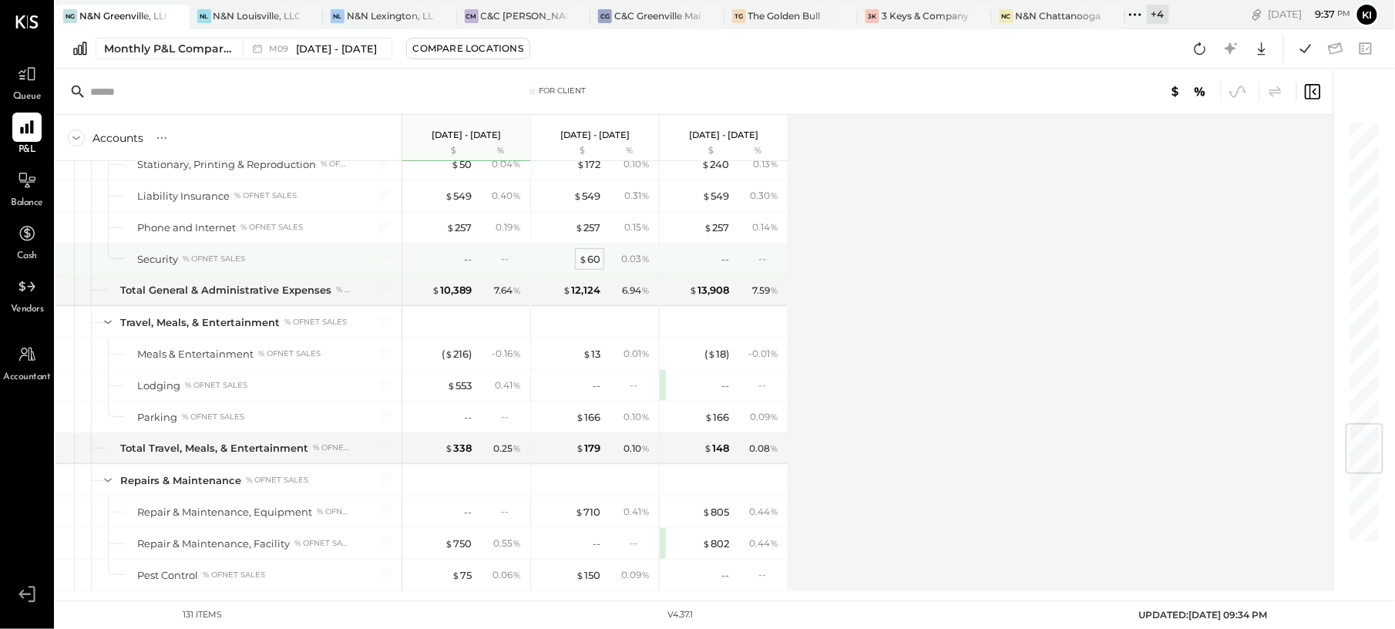
click at [590, 267] on div "$ 60" at bounding box center [590, 259] width 22 height 15
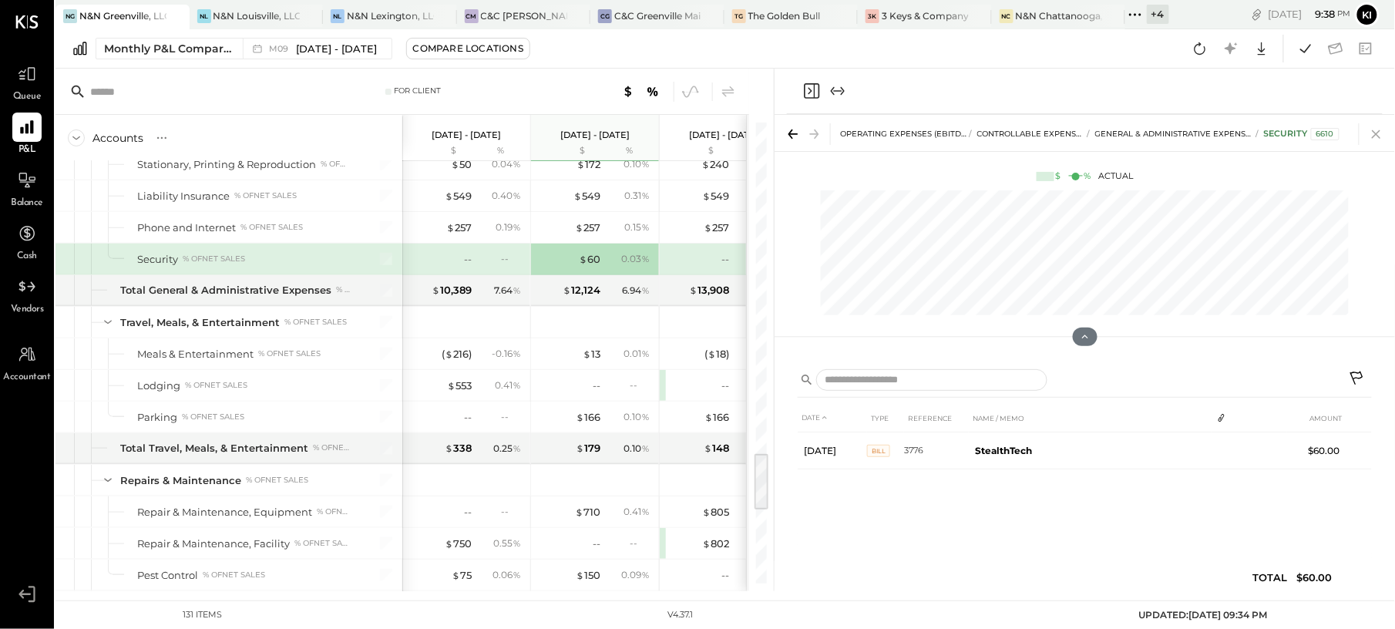
click at [1371, 136] on icon at bounding box center [1376, 134] width 22 height 22
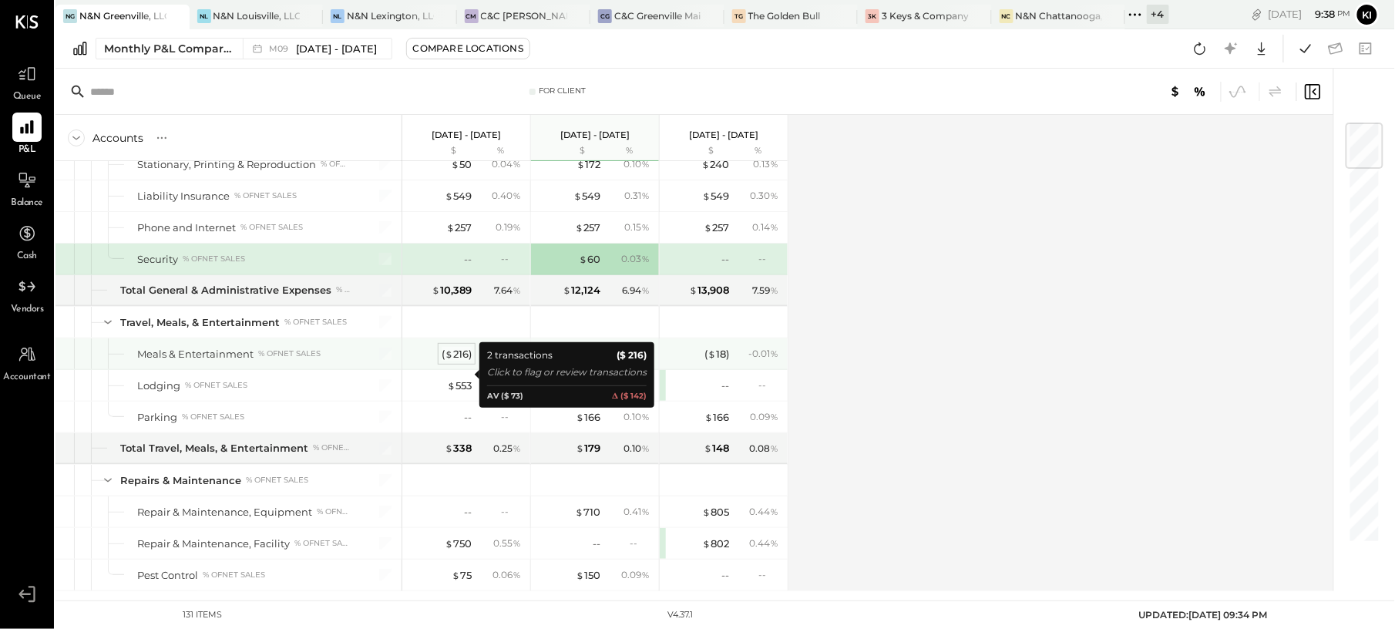
click at [448, 360] on span "$" at bounding box center [449, 353] width 8 height 12
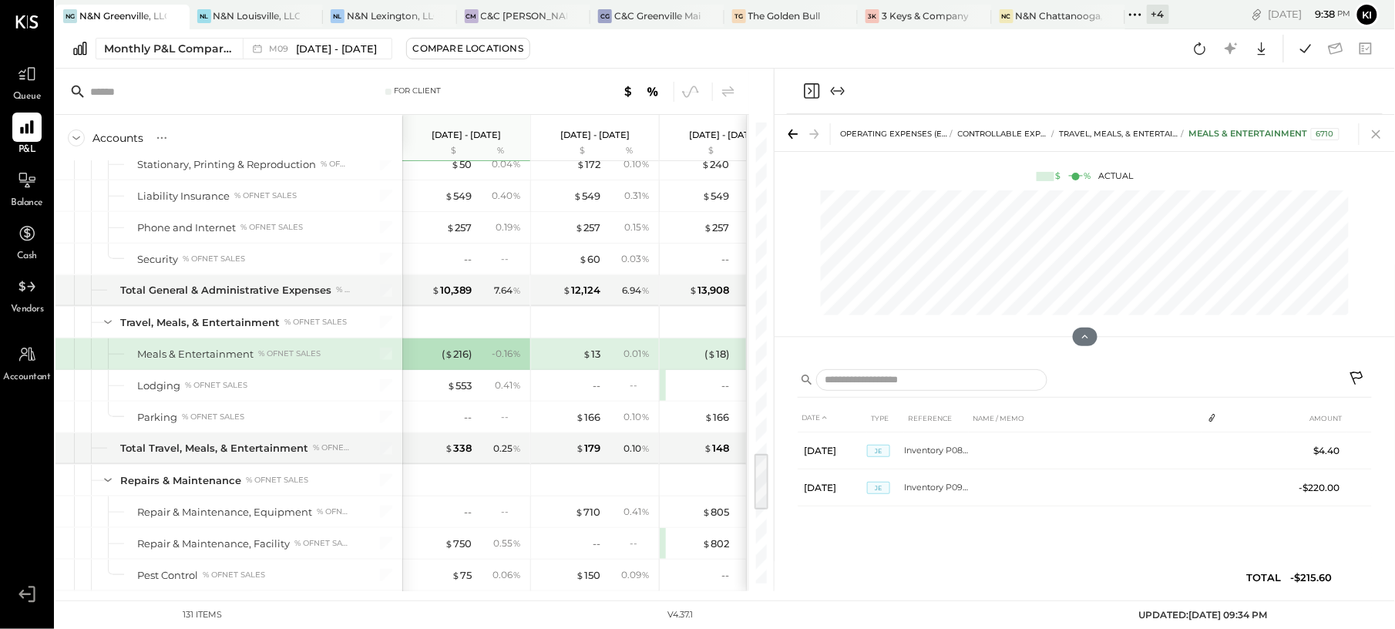
click at [1369, 126] on icon at bounding box center [1376, 134] width 22 height 22
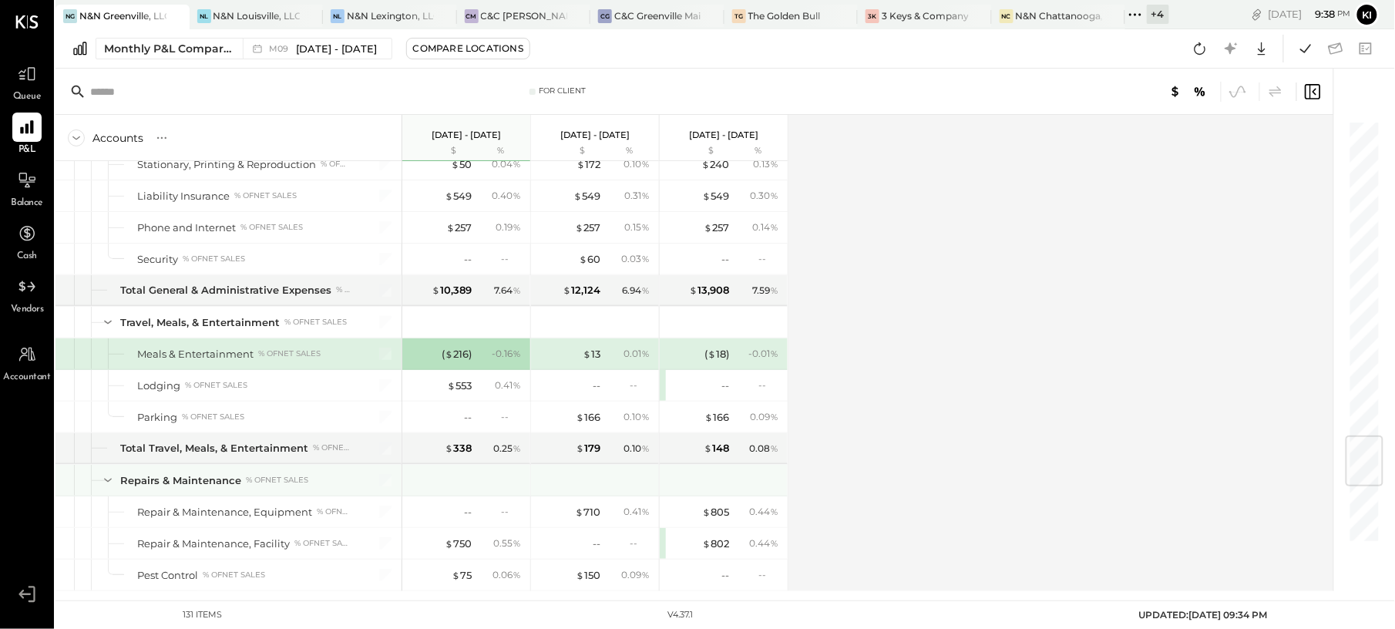
scroll to position [2670, 0]
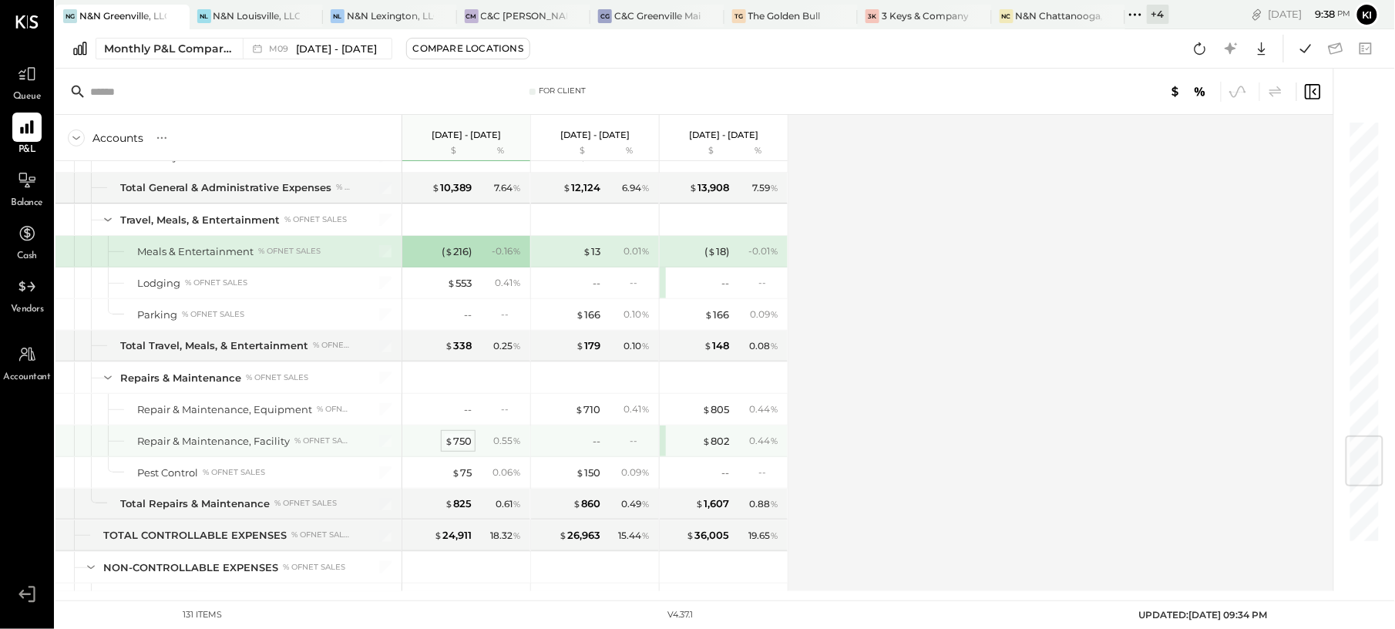
click at [468, 448] on div "$ 750" at bounding box center [458, 441] width 27 height 15
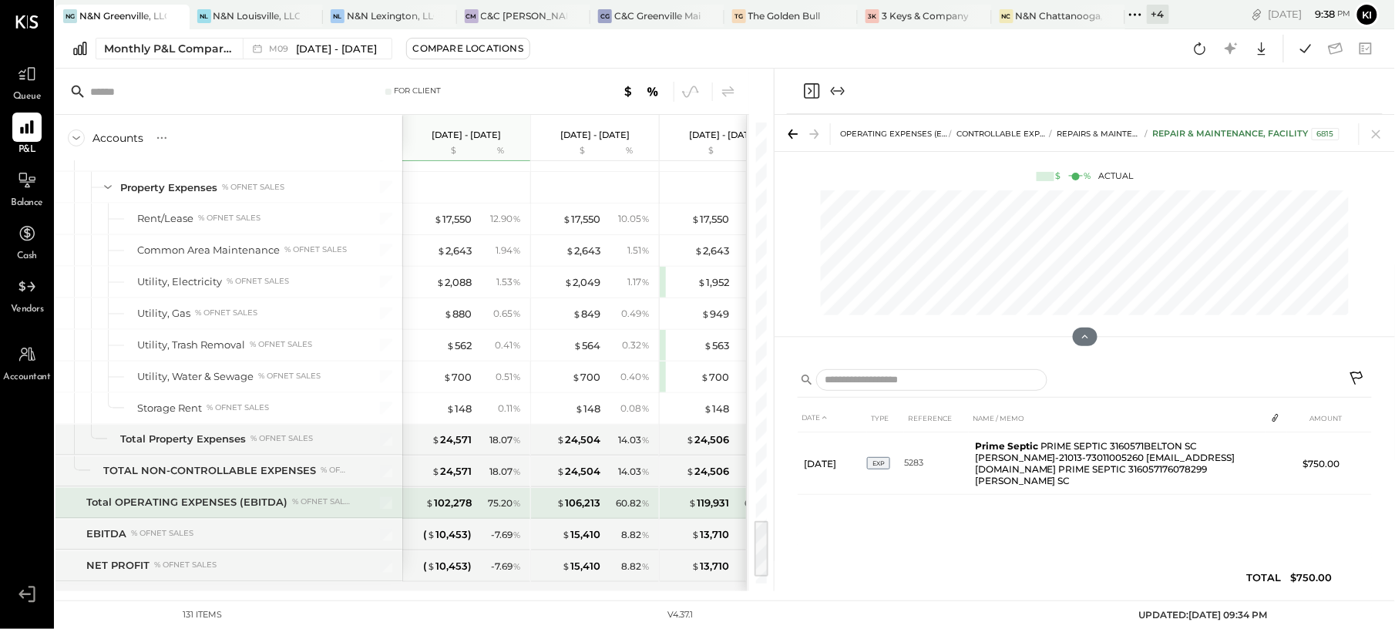
scroll to position [3138, 0]
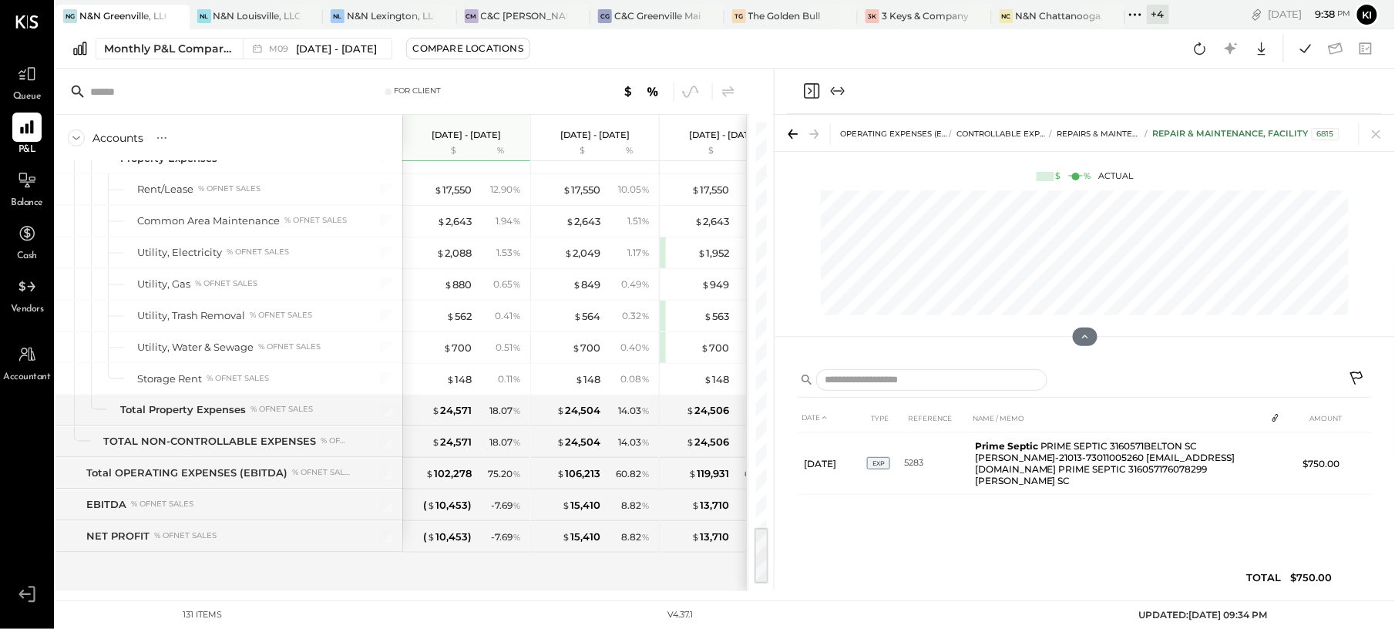
click at [1376, 134] on icon at bounding box center [1375, 134] width 8 height 8
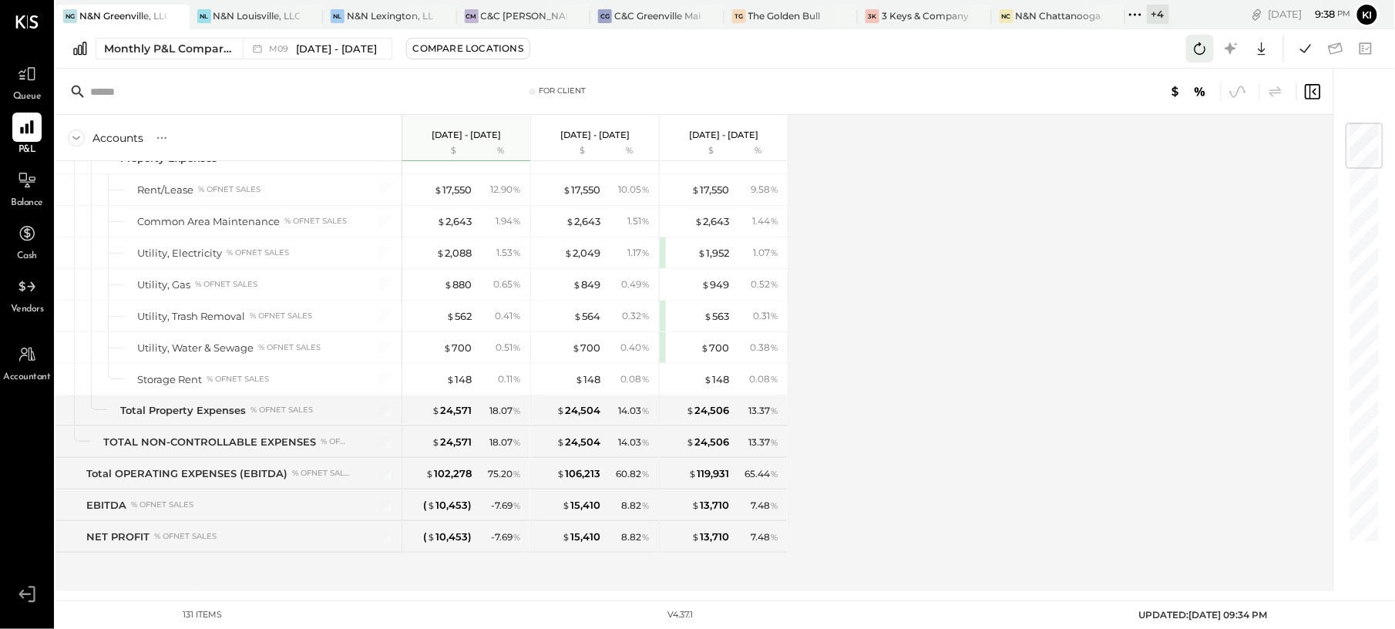
click at [1197, 47] on icon at bounding box center [1200, 49] width 20 height 20
click at [1299, 53] on icon at bounding box center [1305, 49] width 20 height 20
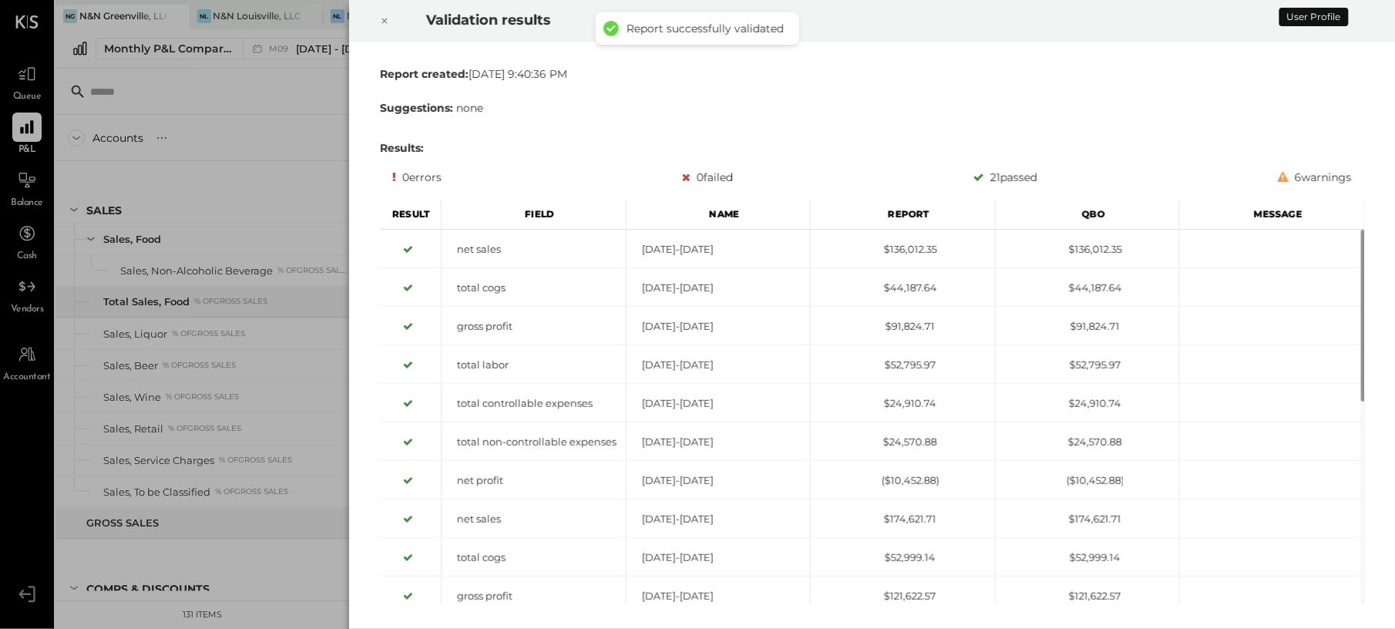
scroll to position [2743, 0]
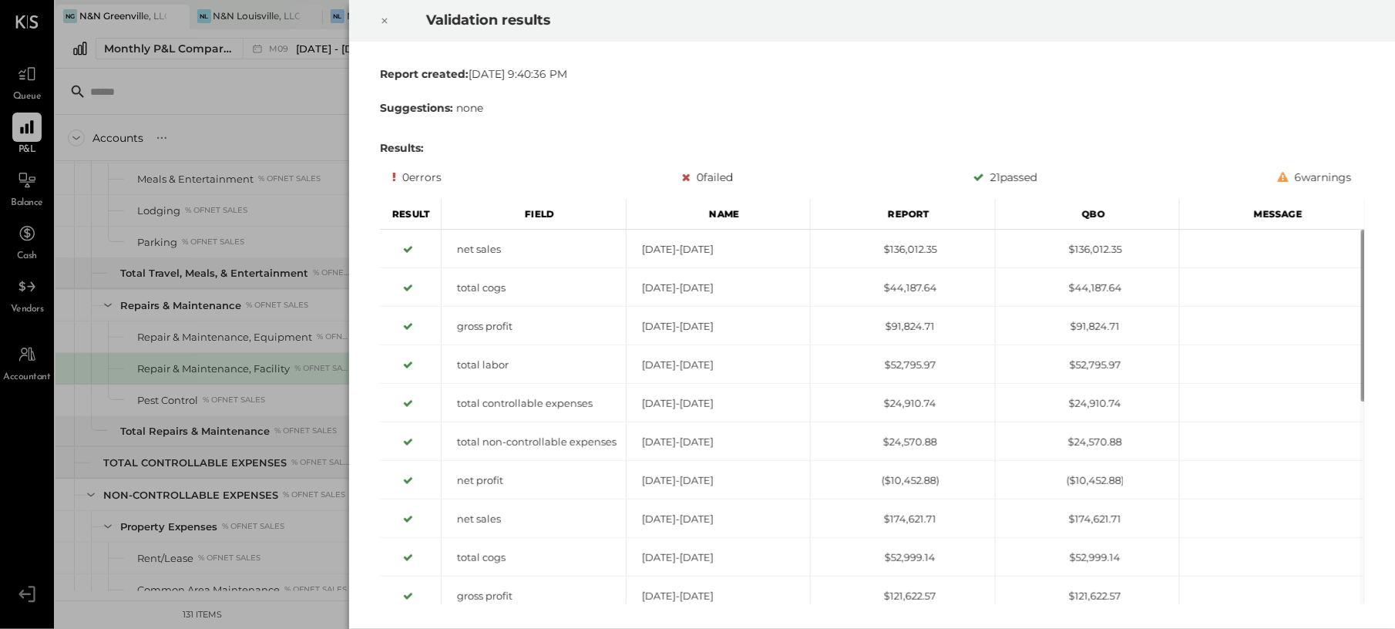
click at [380, 25] on icon at bounding box center [384, 21] width 9 height 18
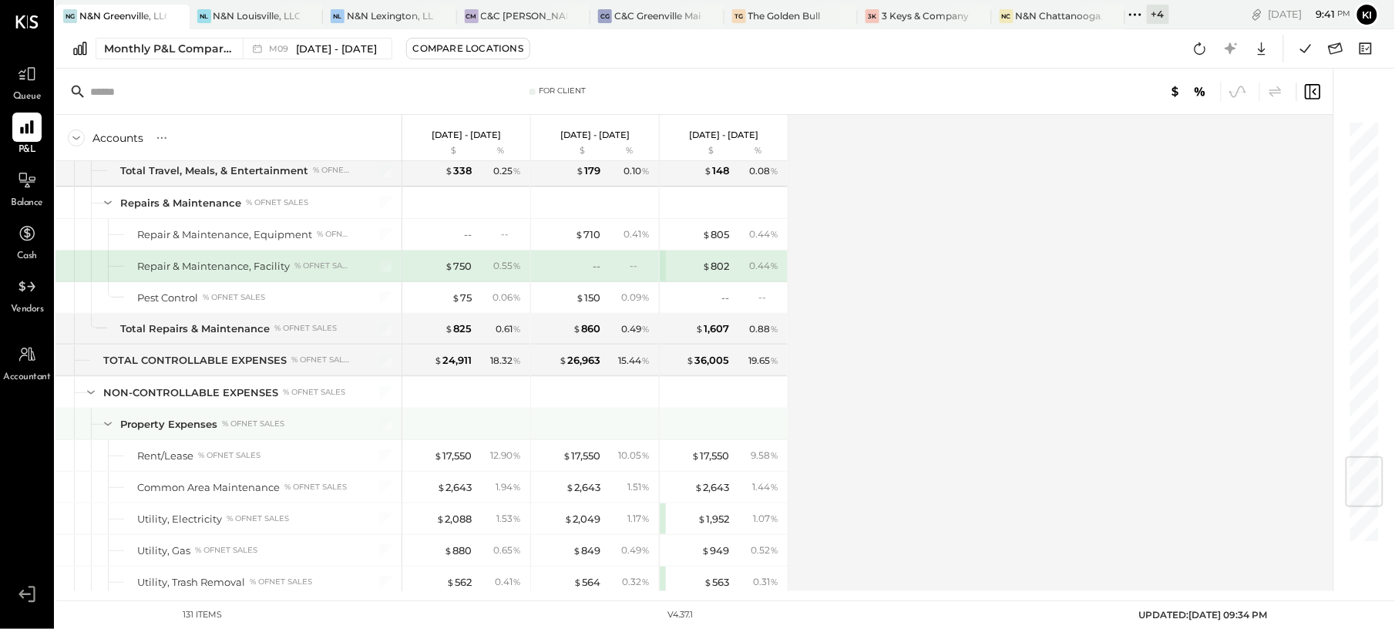
scroll to position [3138, 0]
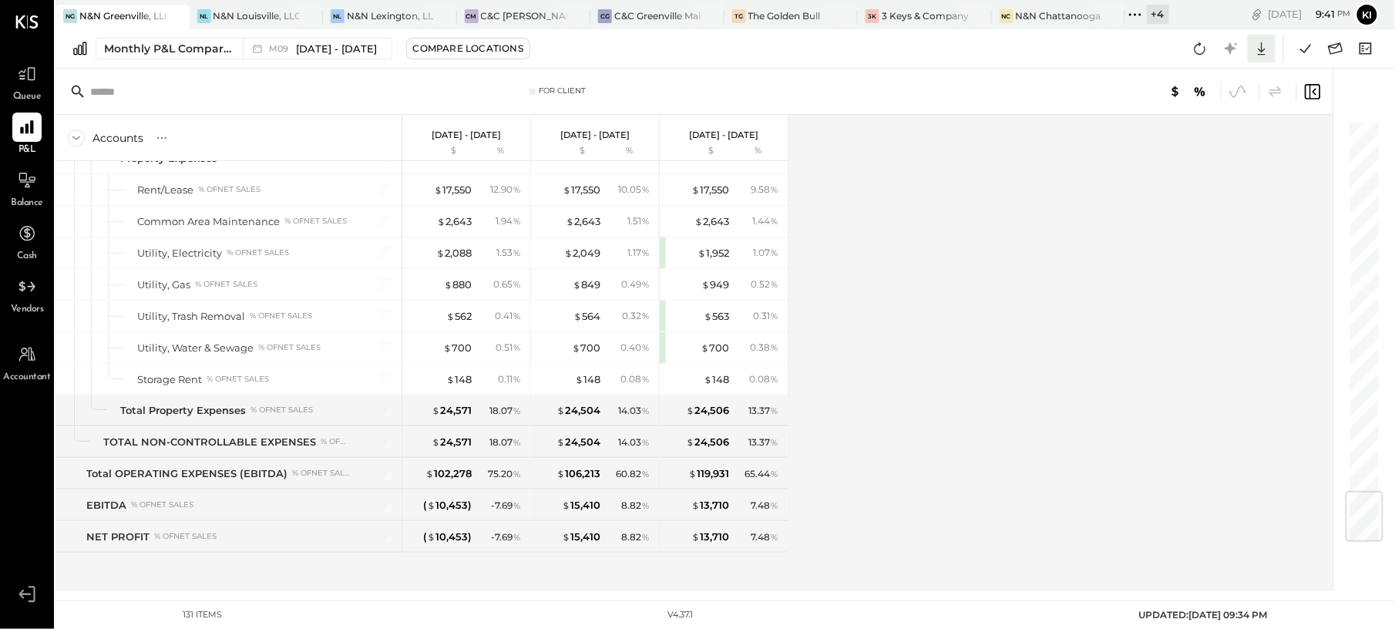
click at [1265, 45] on icon at bounding box center [1261, 49] width 20 height 20
click at [1213, 66] on link "CSV" at bounding box center [1213, 74] width 123 height 32
click at [29, 186] on icon at bounding box center [27, 180] width 20 height 20
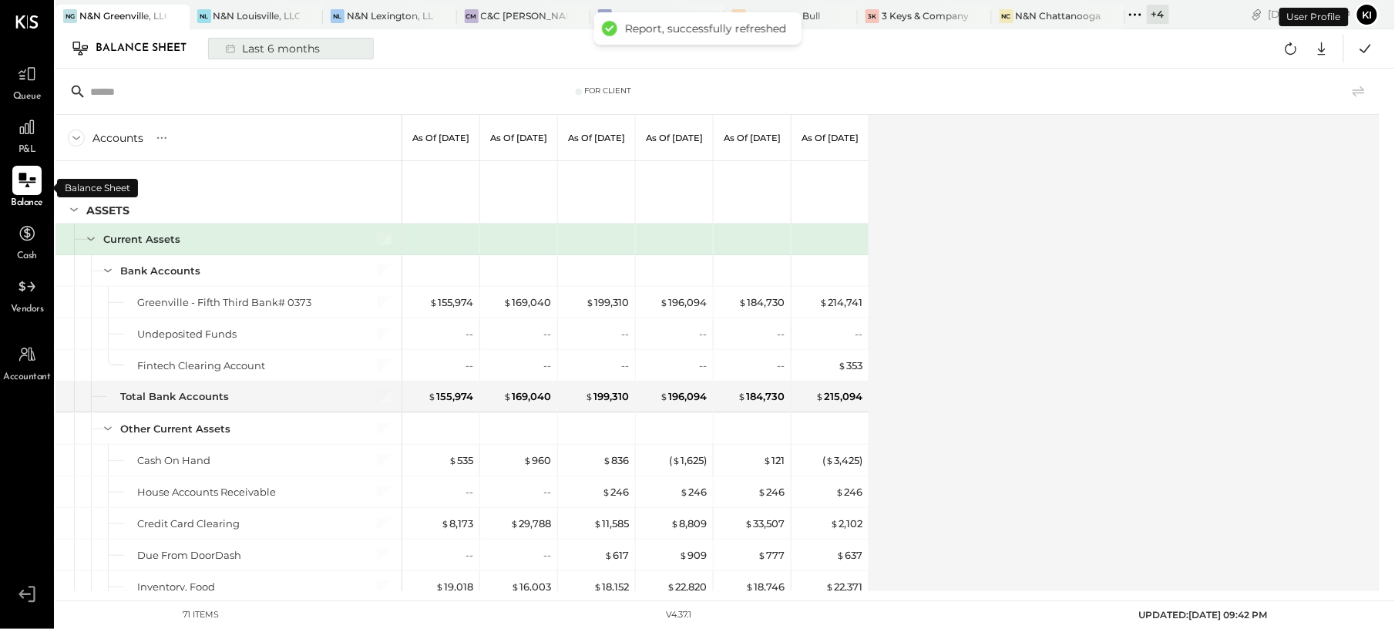
click at [260, 50] on div "Last 6 months" at bounding box center [270, 49] width 109 height 20
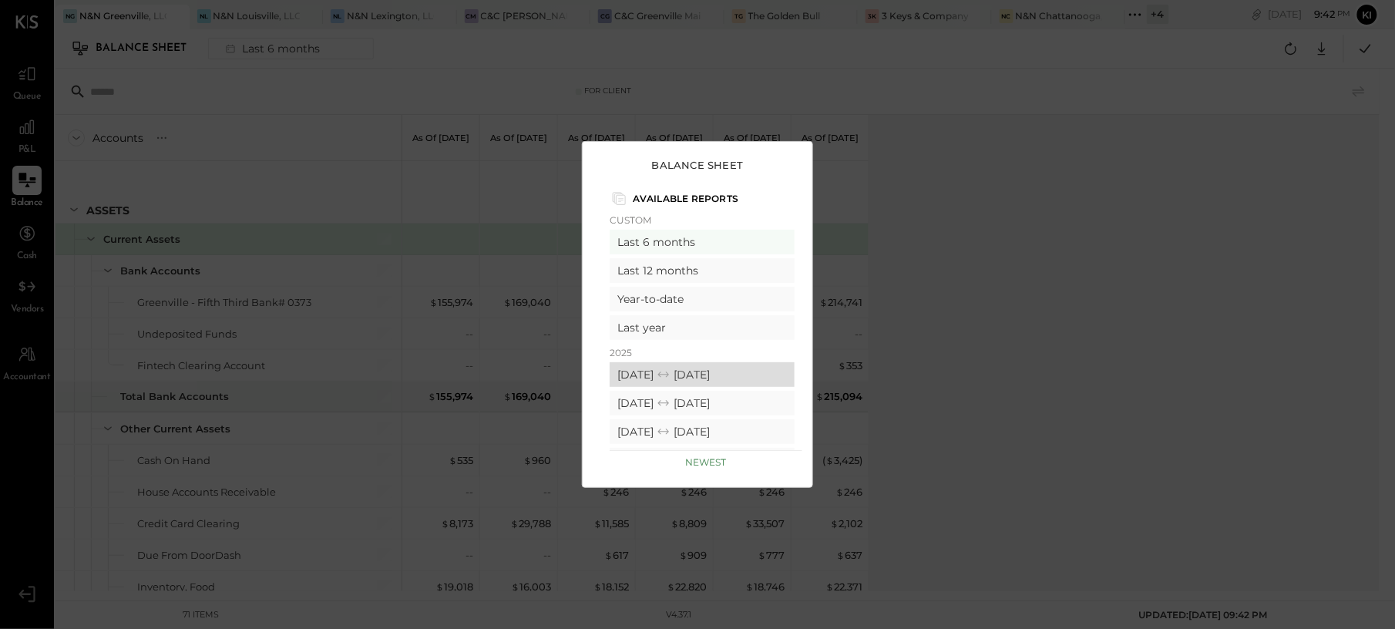
click at [663, 374] on div "09/01/2025 09/30/2025" at bounding box center [701, 374] width 185 height 25
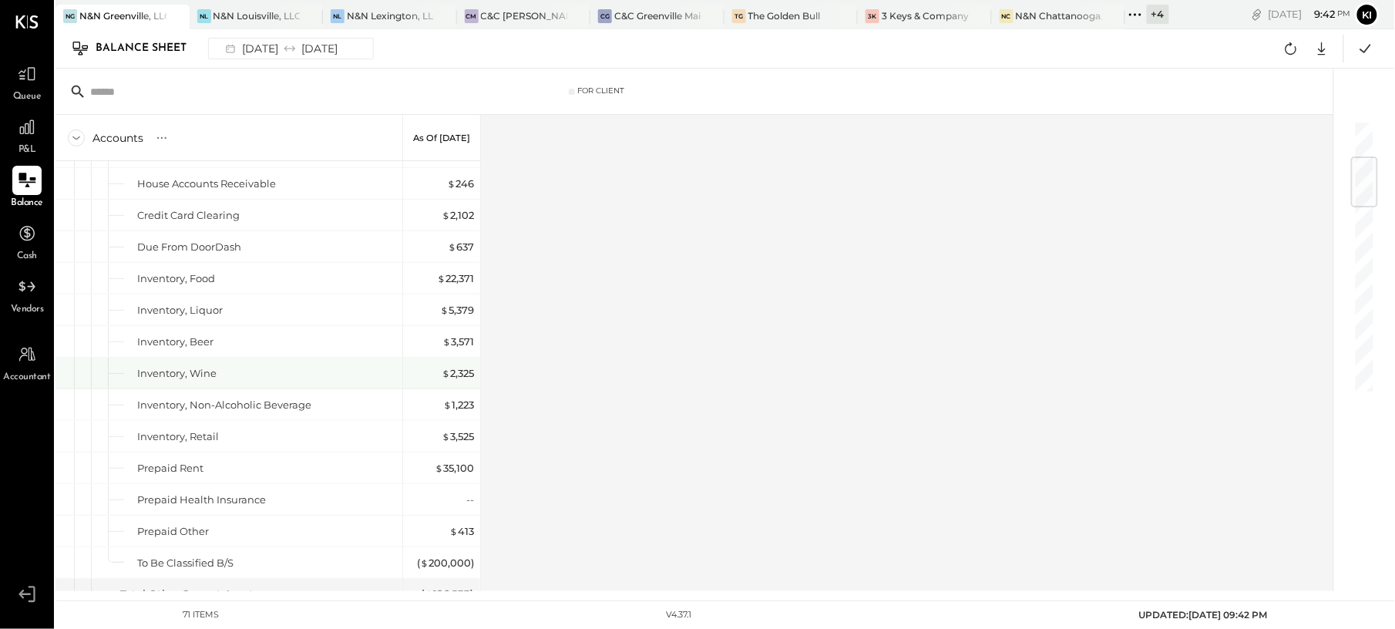
scroll to position [719, 0]
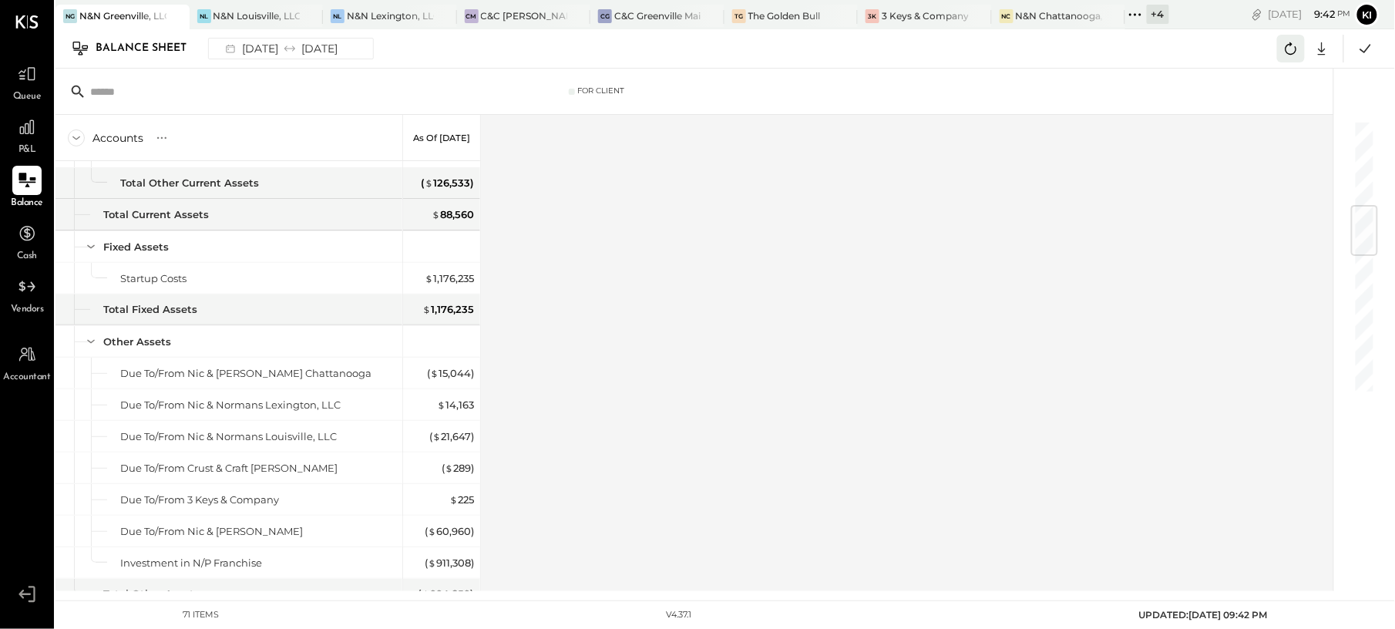
click at [1296, 49] on icon at bounding box center [1290, 49] width 20 height 20
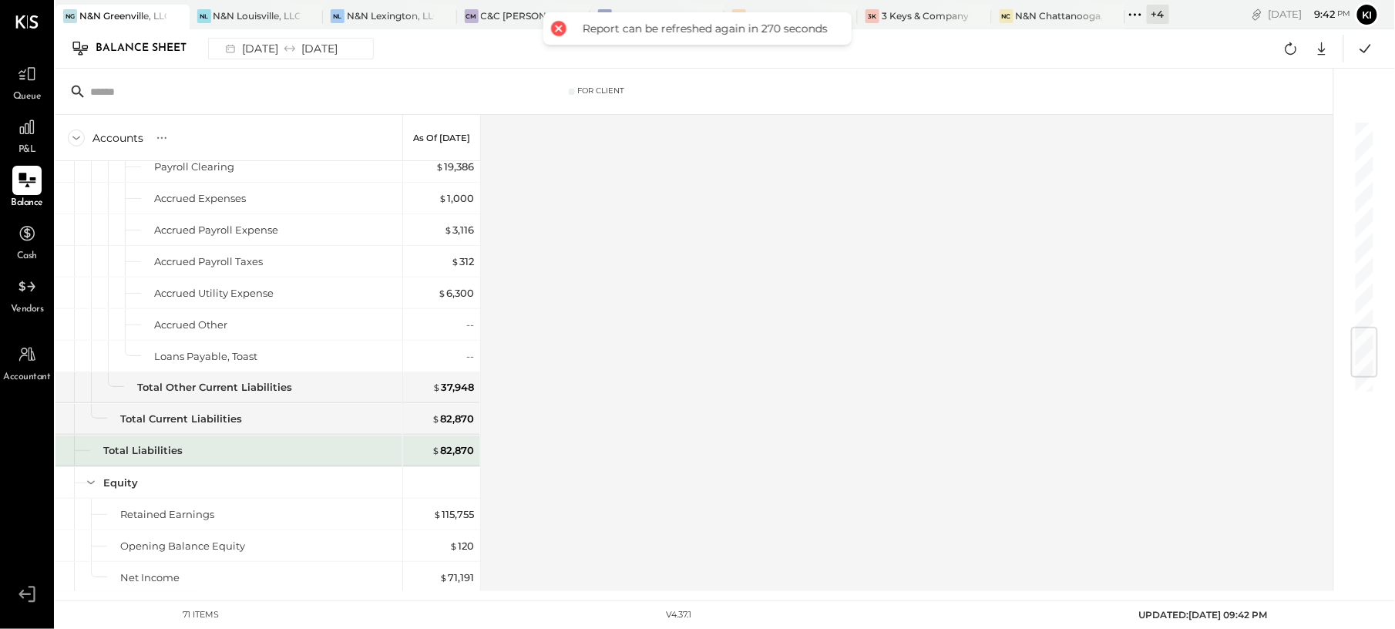
scroll to position [1866, 0]
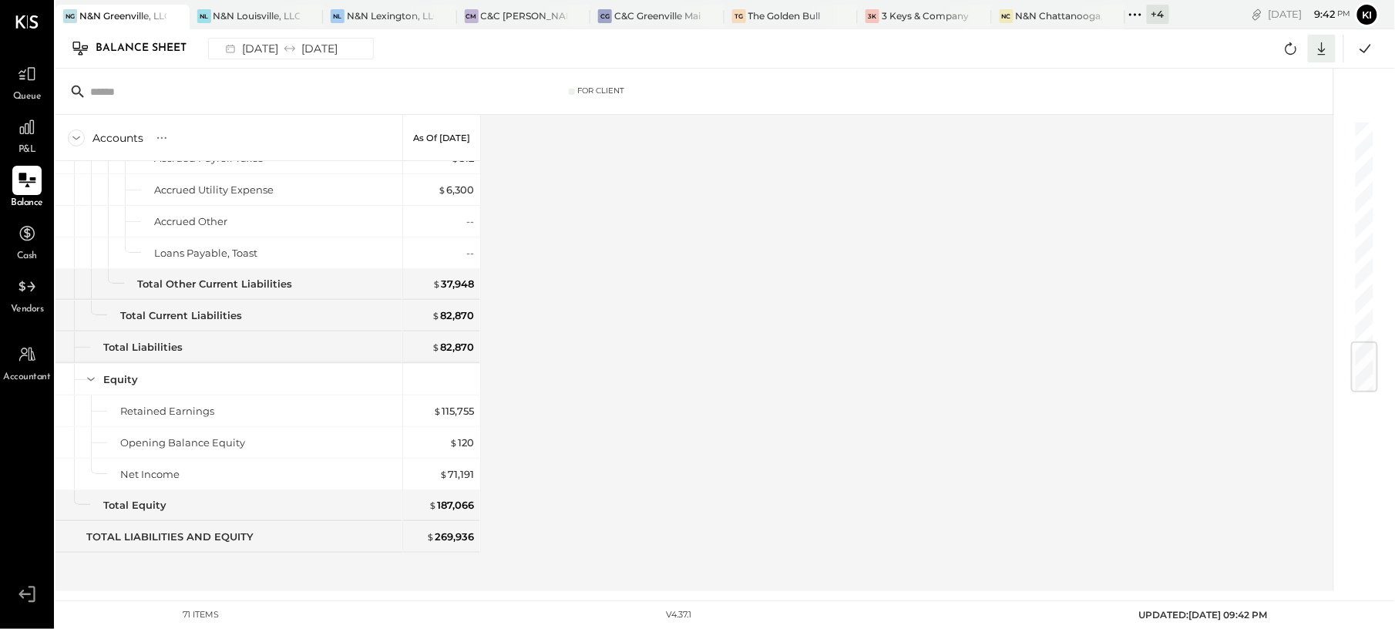
click at [1319, 44] on icon at bounding box center [1321, 49] width 20 height 20
click at [1283, 76] on link "CSV" at bounding box center [1273, 74] width 123 height 32
click at [612, 196] on div "Accounts S GL As of Sep 30th 2025 ASSETS Current Assets Bank Accounts Greenvill…" at bounding box center [695, 353] width 1280 height 476
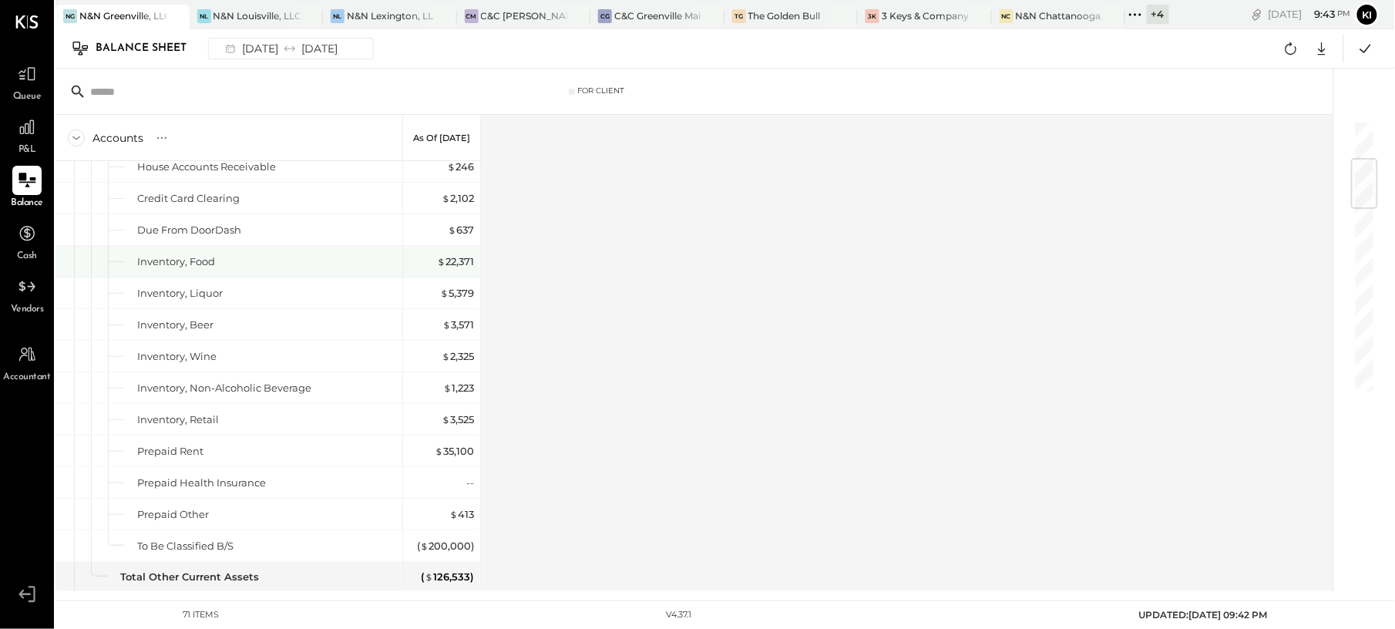
scroll to position [0, 0]
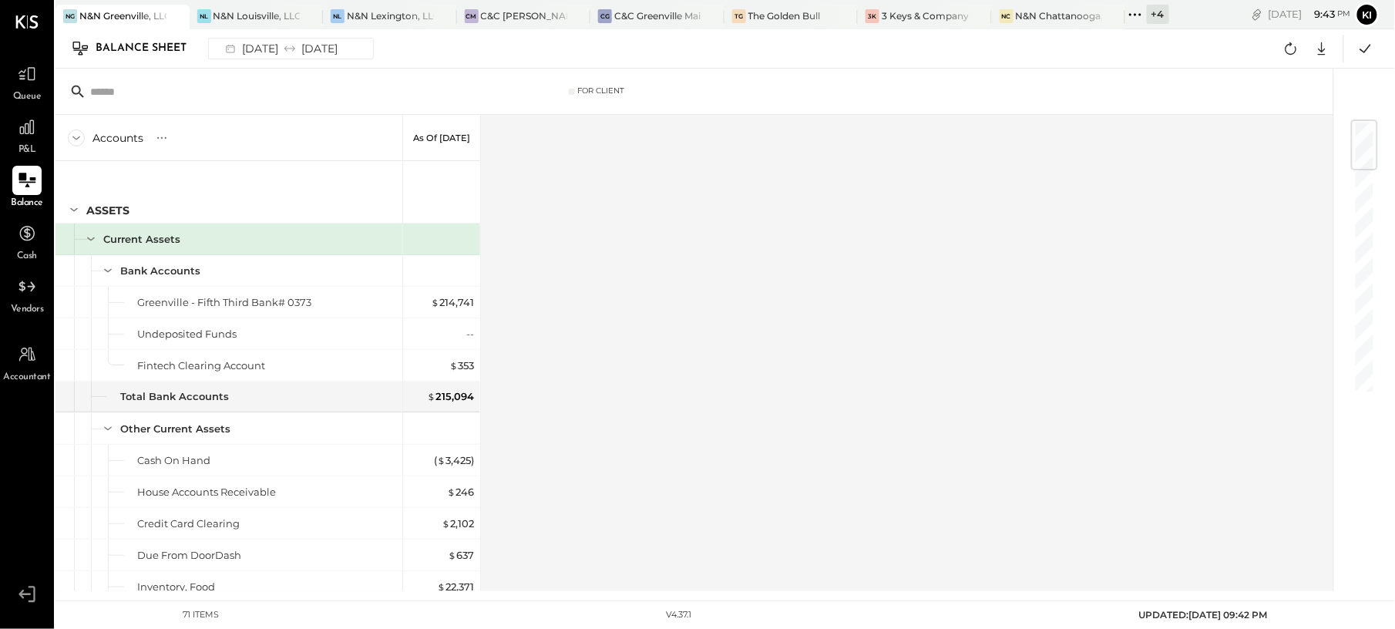
click at [2, 131] on link "P&L" at bounding box center [27, 134] width 52 height 45
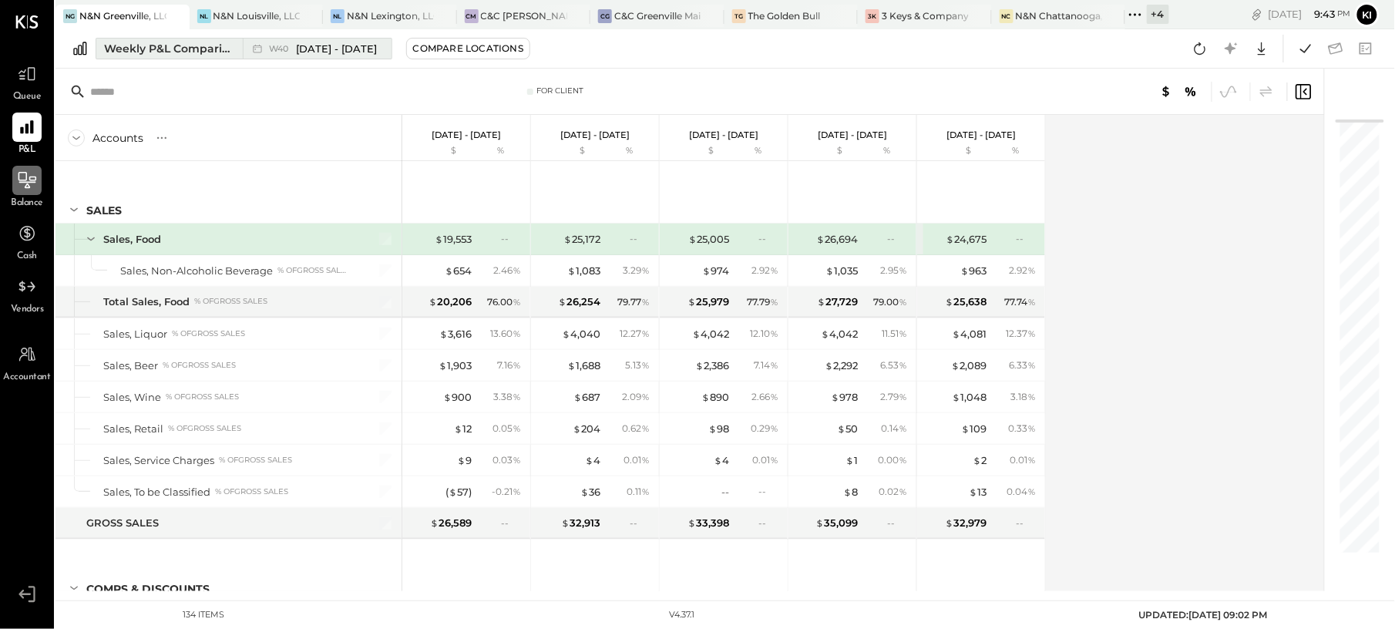
click at [194, 53] on div "Weekly P&L Comparison" at bounding box center [168, 48] width 129 height 15
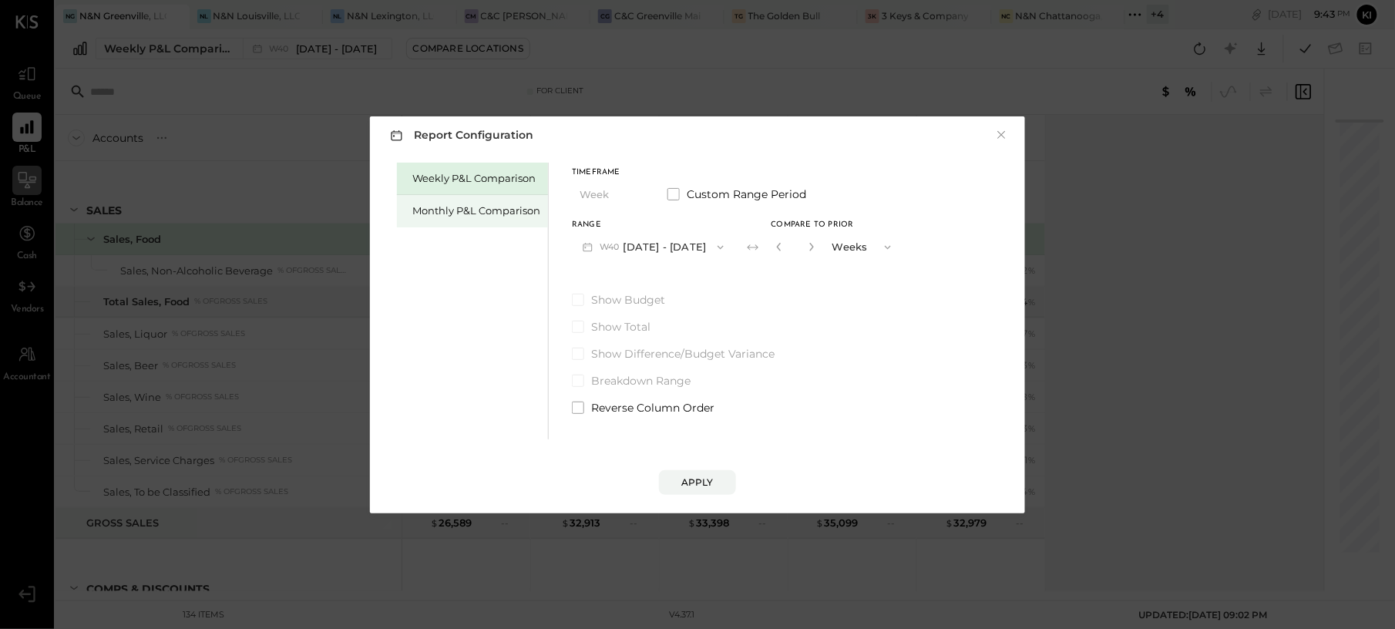
click at [408, 206] on div "Monthly P&L Comparison" at bounding box center [472, 211] width 151 height 32
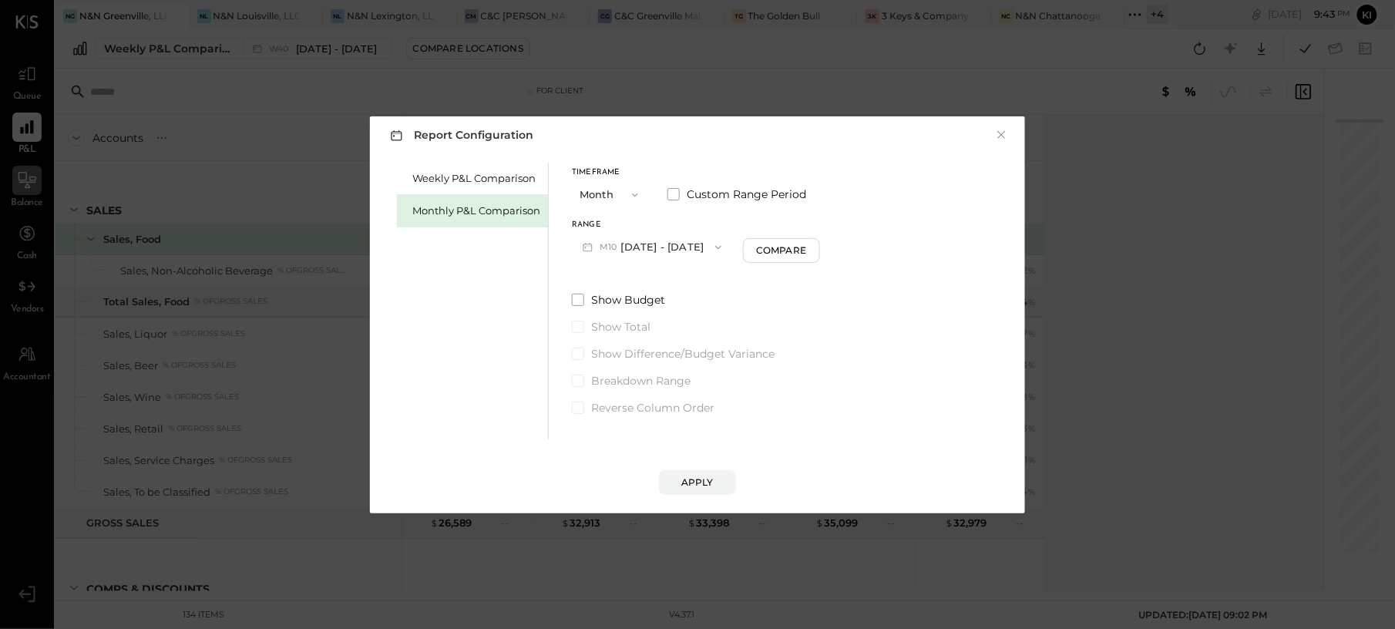
click at [703, 257] on button "M10 [DATE] - [DATE]" at bounding box center [652, 247] width 160 height 29
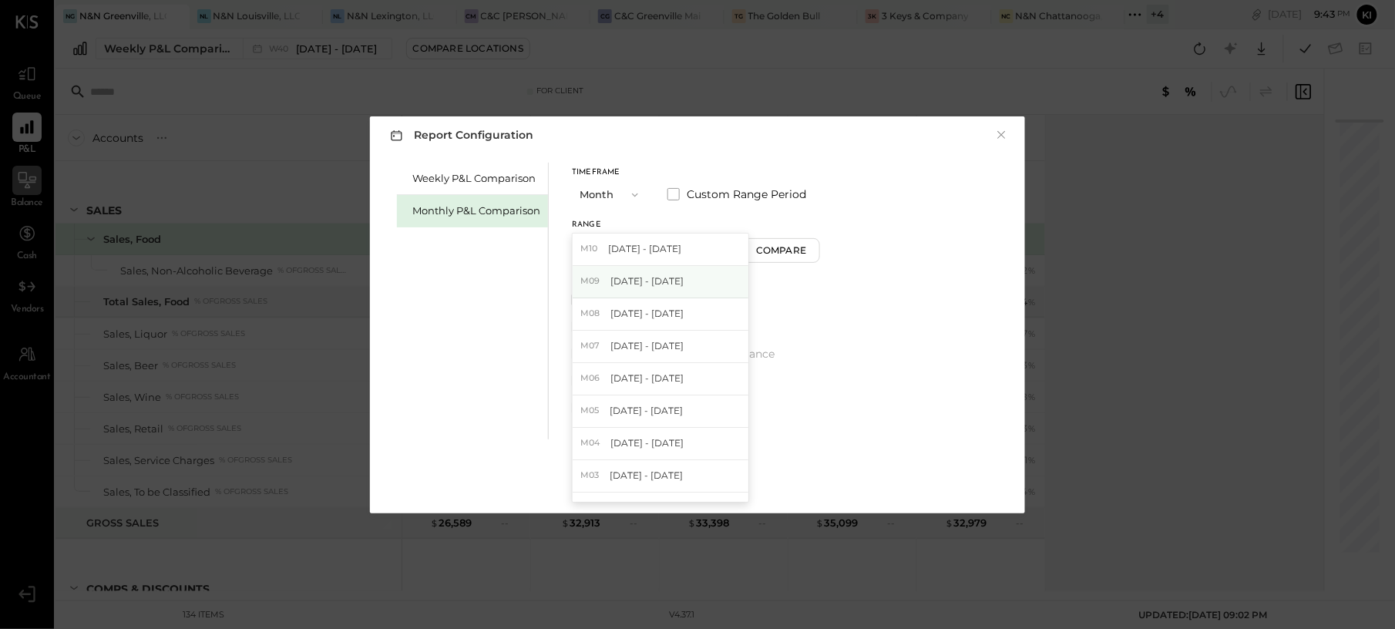
click at [648, 288] on div "M09 Sep 1 - 30, 2025" at bounding box center [660, 282] width 176 height 32
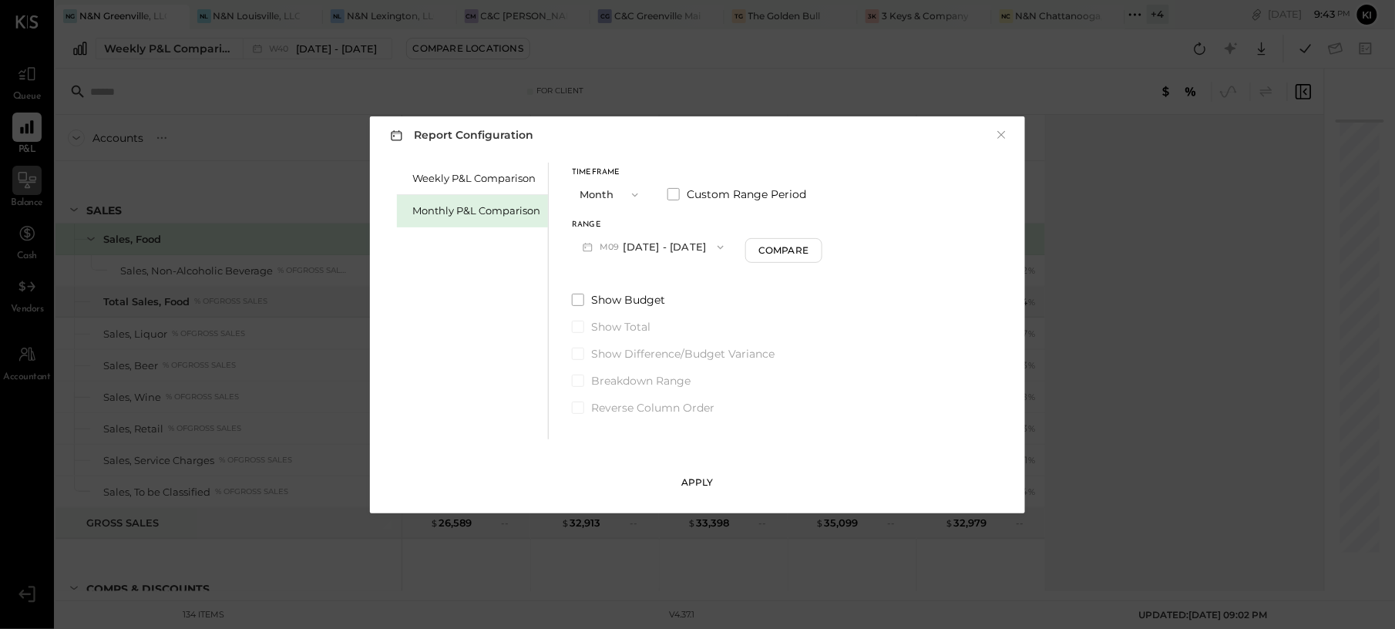
click at [684, 481] on div "Apply" at bounding box center [697, 481] width 32 height 13
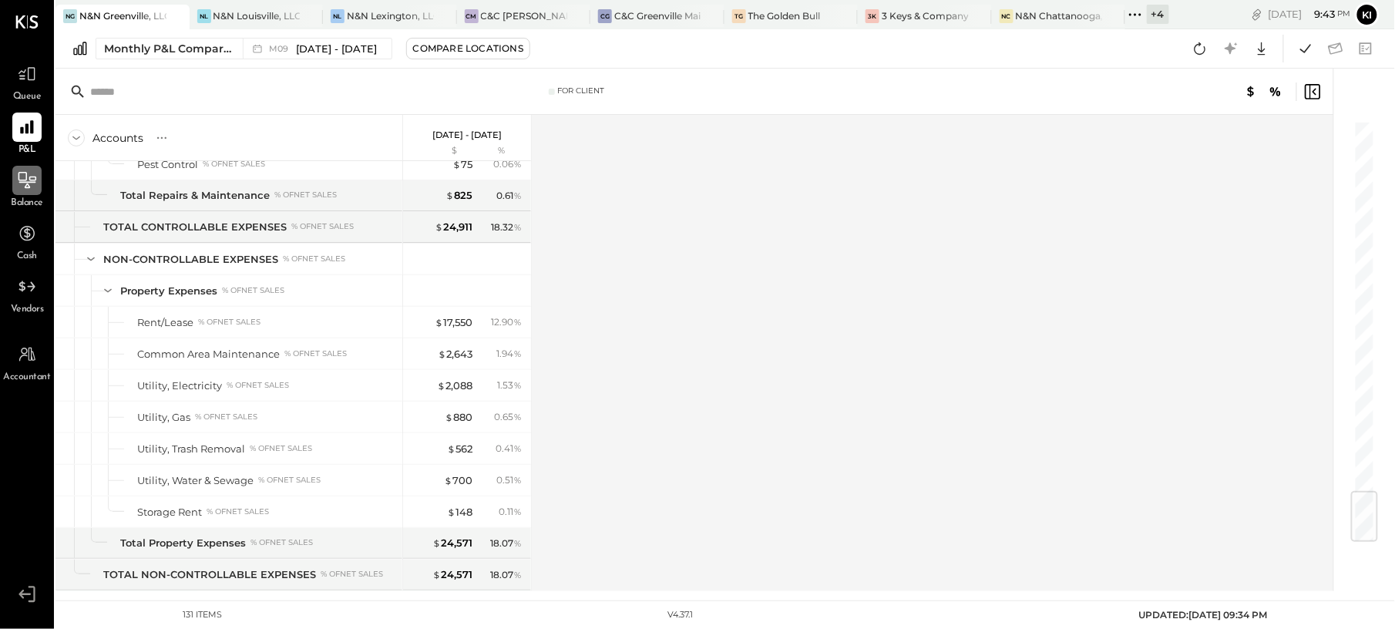
scroll to position [3138, 0]
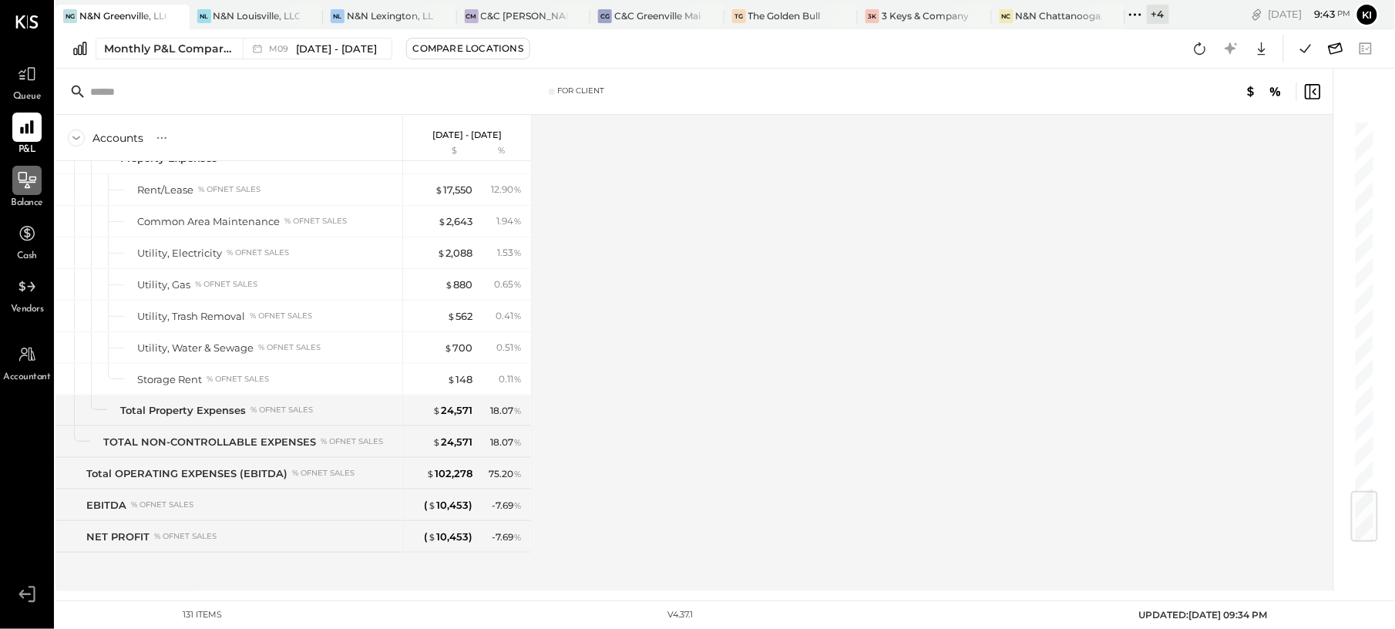
click at [1327, 51] on icon at bounding box center [1335, 49] width 20 height 20
click at [1335, 41] on icon at bounding box center [1335, 49] width 20 height 20
click at [1299, 40] on icon at bounding box center [1305, 49] width 20 height 20
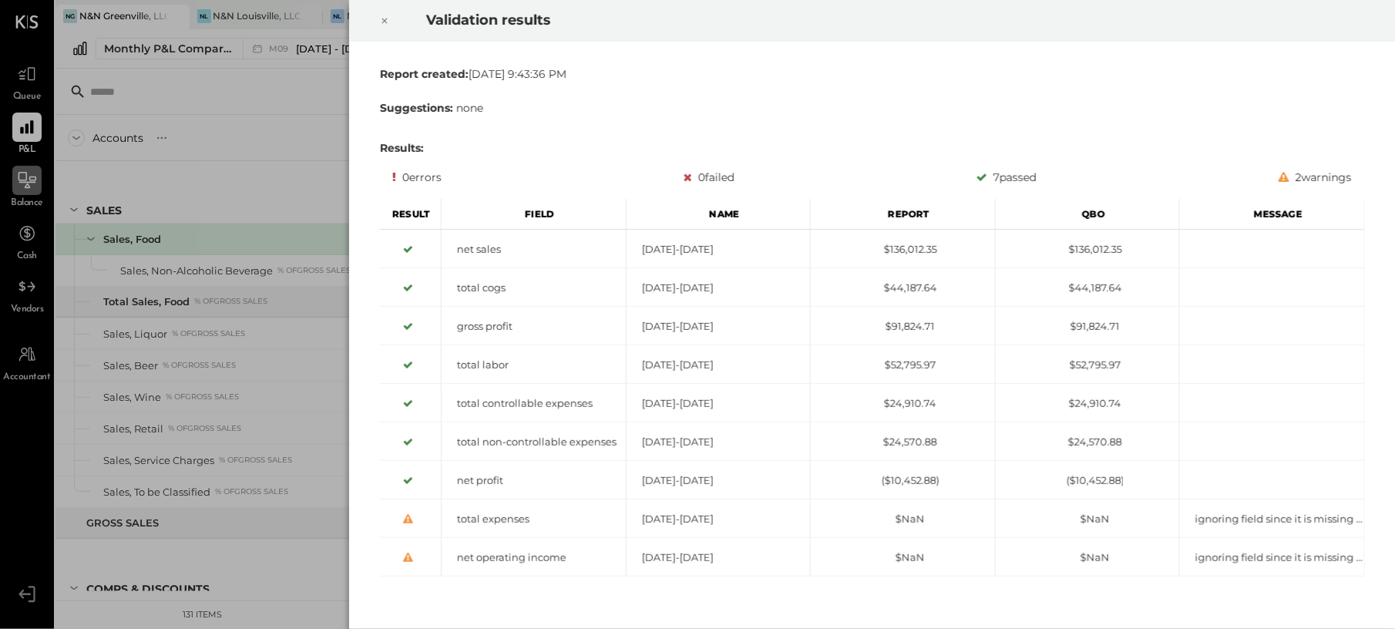
click at [386, 19] on icon at bounding box center [383, 20] width 5 height 5
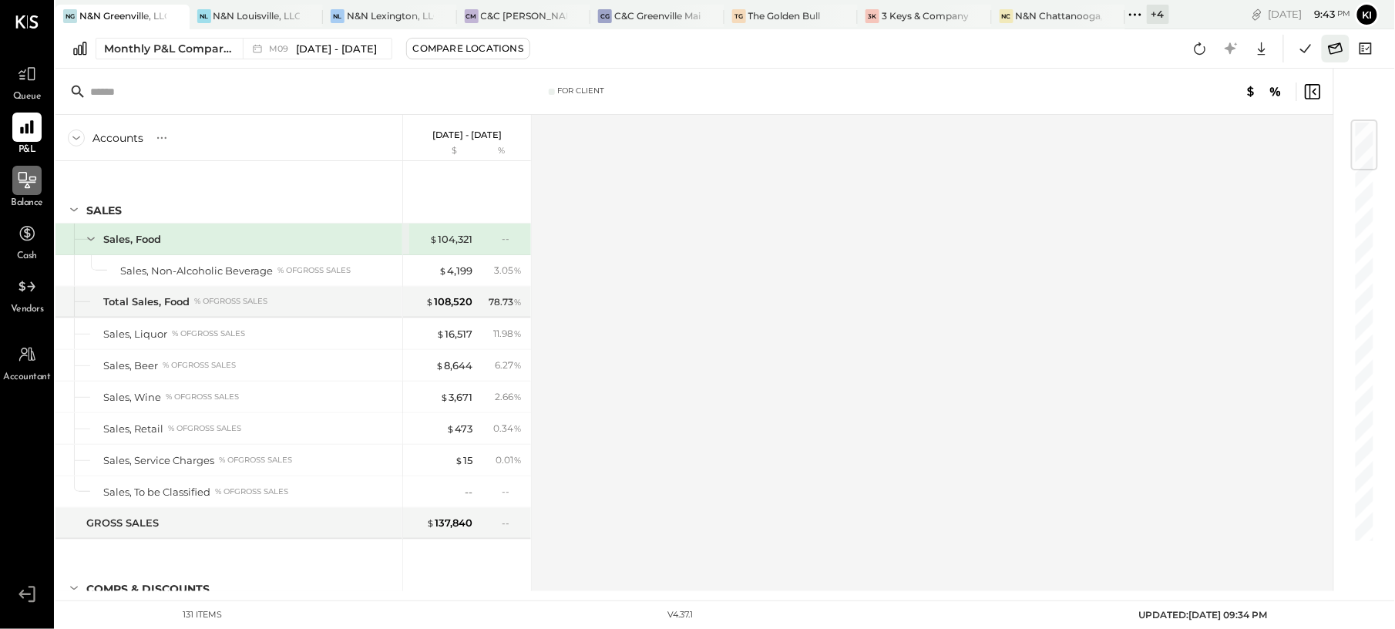
click at [1335, 52] on icon at bounding box center [1335, 48] width 15 height 12
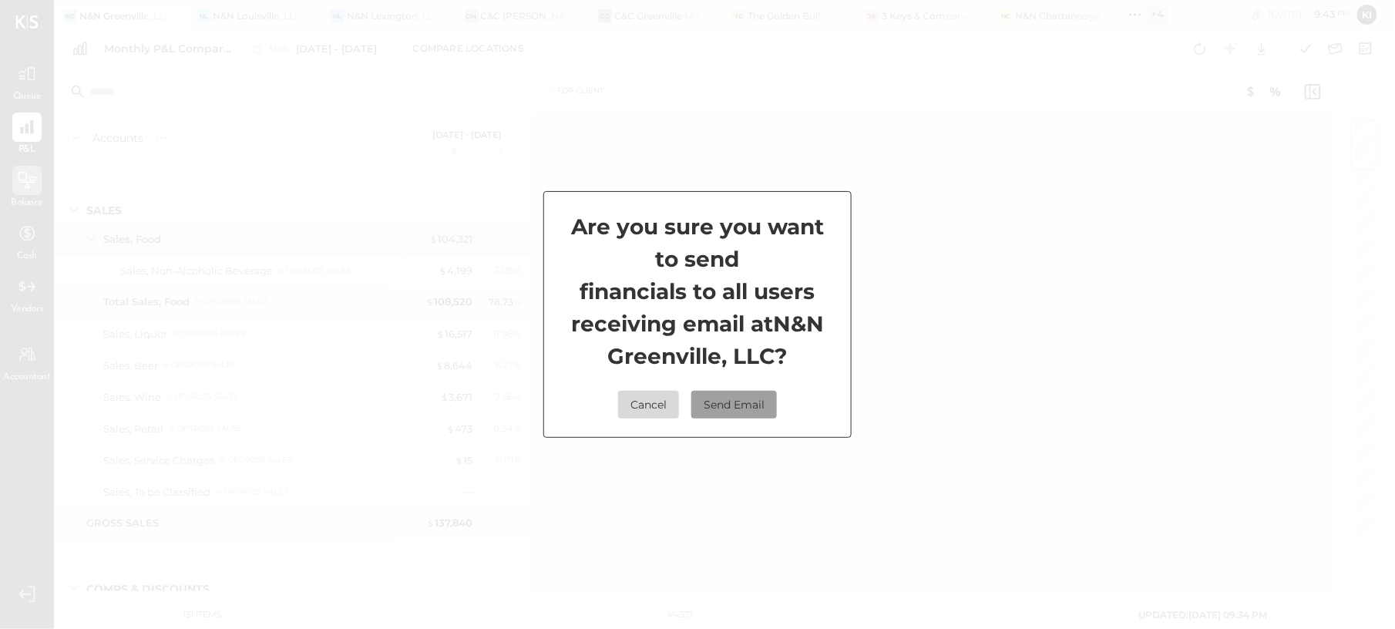
click at [753, 395] on button "Send Email" at bounding box center [734, 405] width 86 height 28
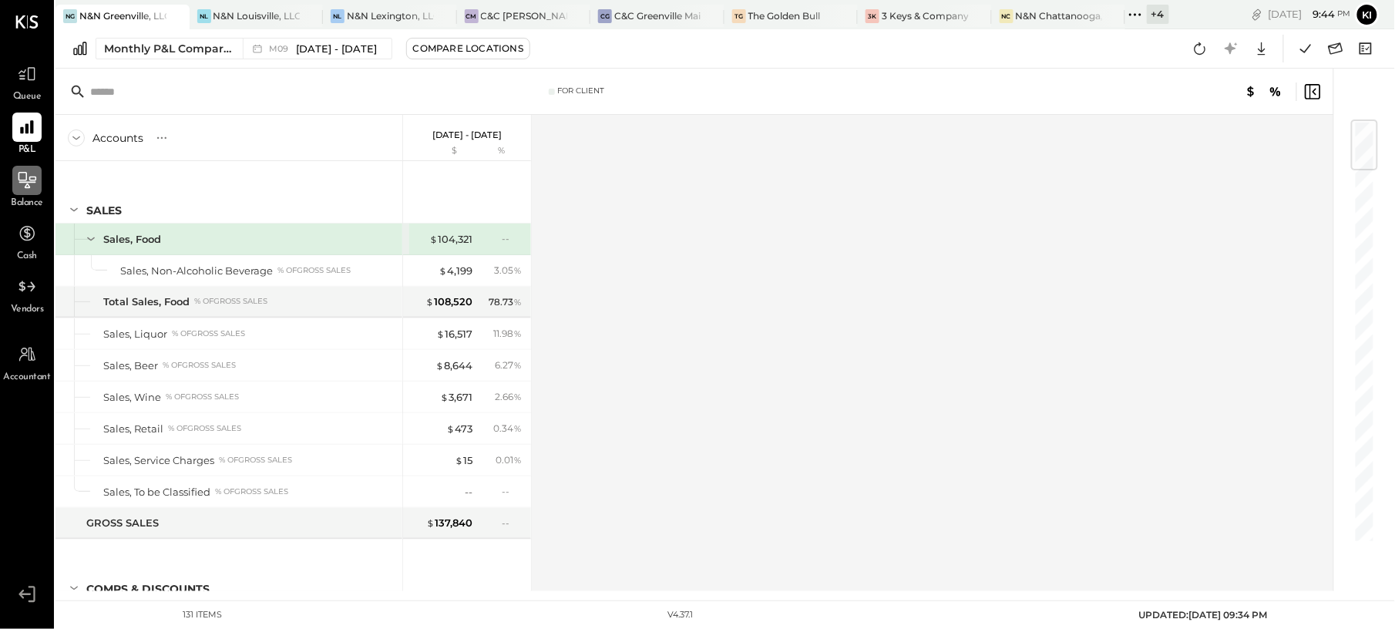
click at [1138, 444] on div "Accounts S % GL Sep 1 - 30, 2025 $ % SALES Sales, Food Sales, Non-Alcoholic Bev…" at bounding box center [695, 353] width 1280 height 476
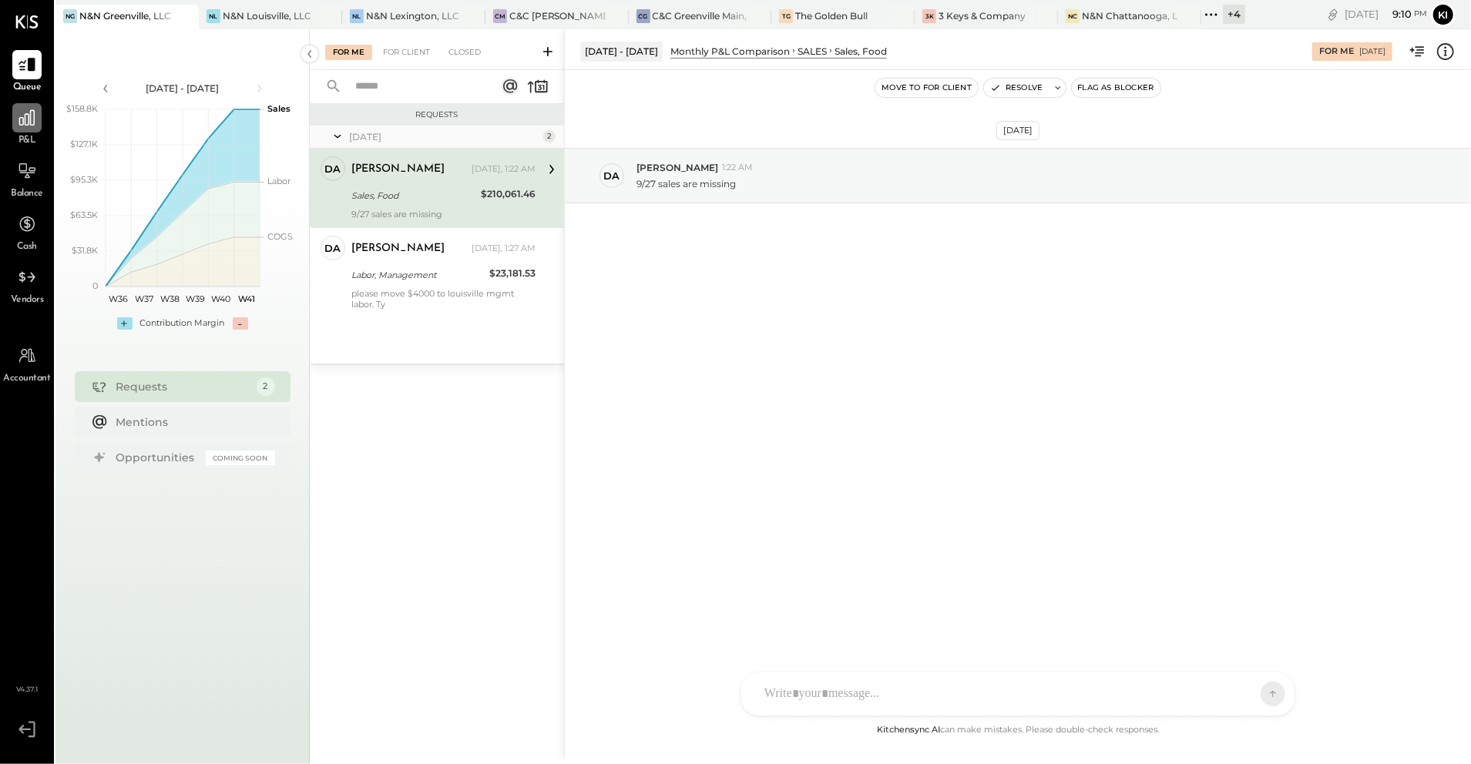
click at [25, 127] on icon at bounding box center [27, 118] width 20 height 20
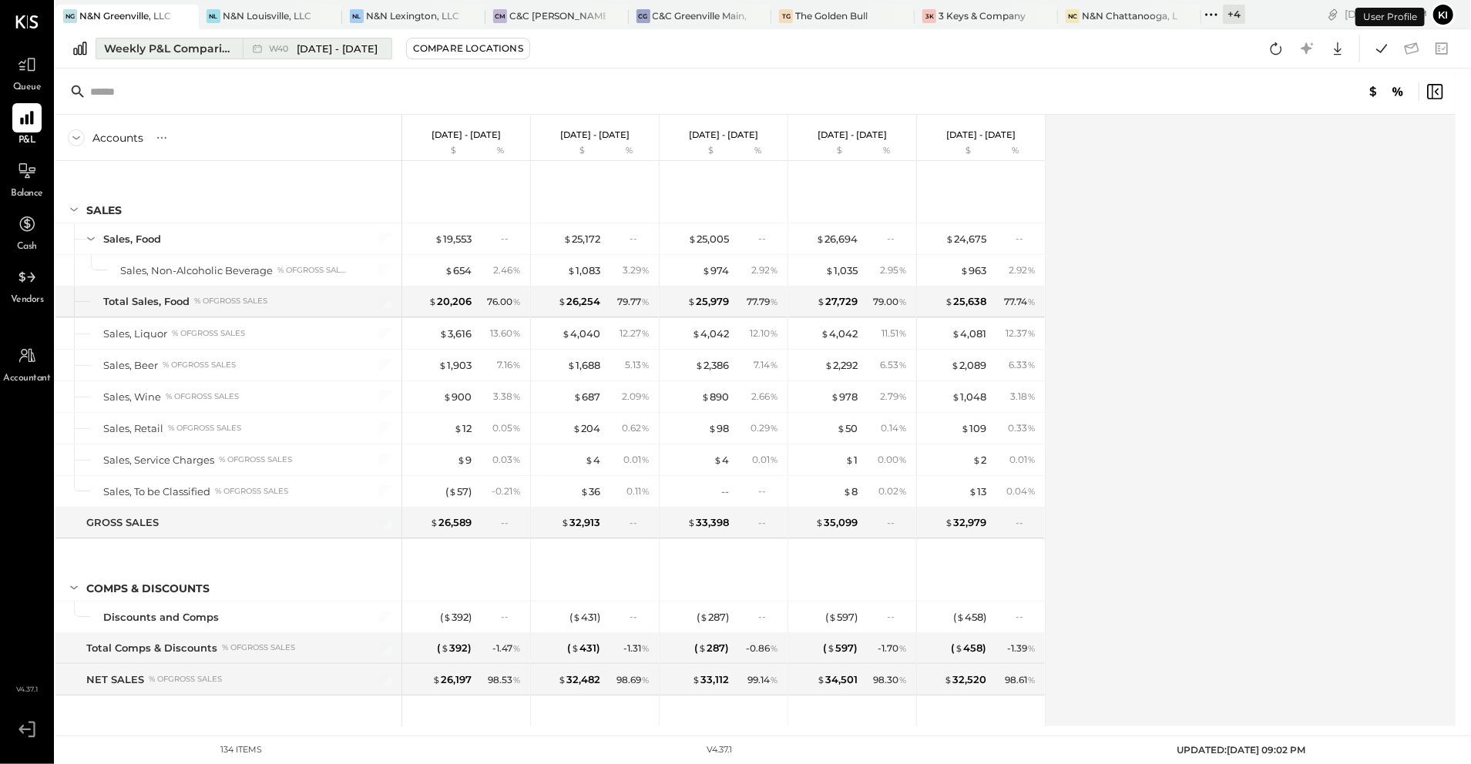
click at [248, 53] on div "W40 [DATE] - [DATE]" at bounding box center [313, 49] width 141 height 20
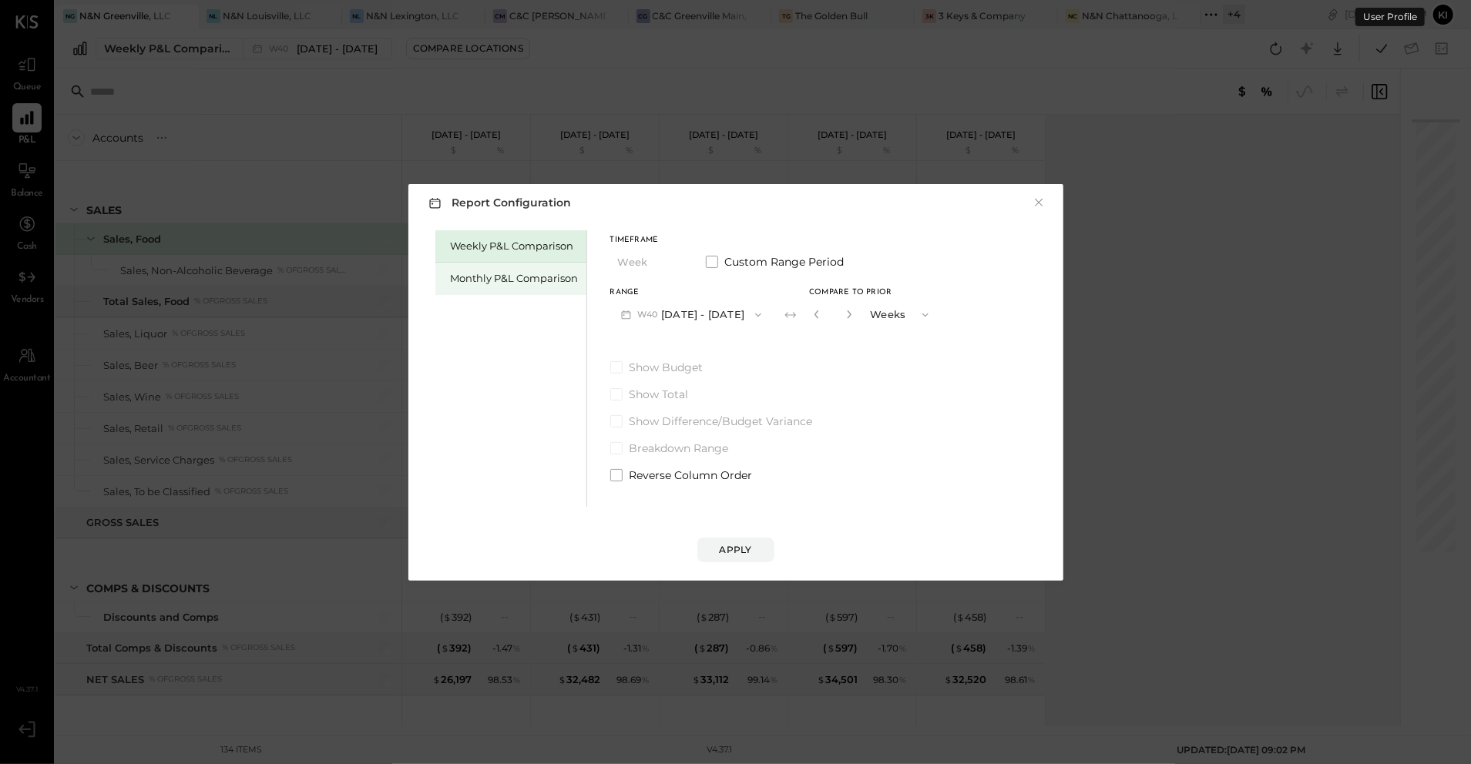
click at [507, 278] on div "Monthly P&L Comparison" at bounding box center [515, 278] width 128 height 15
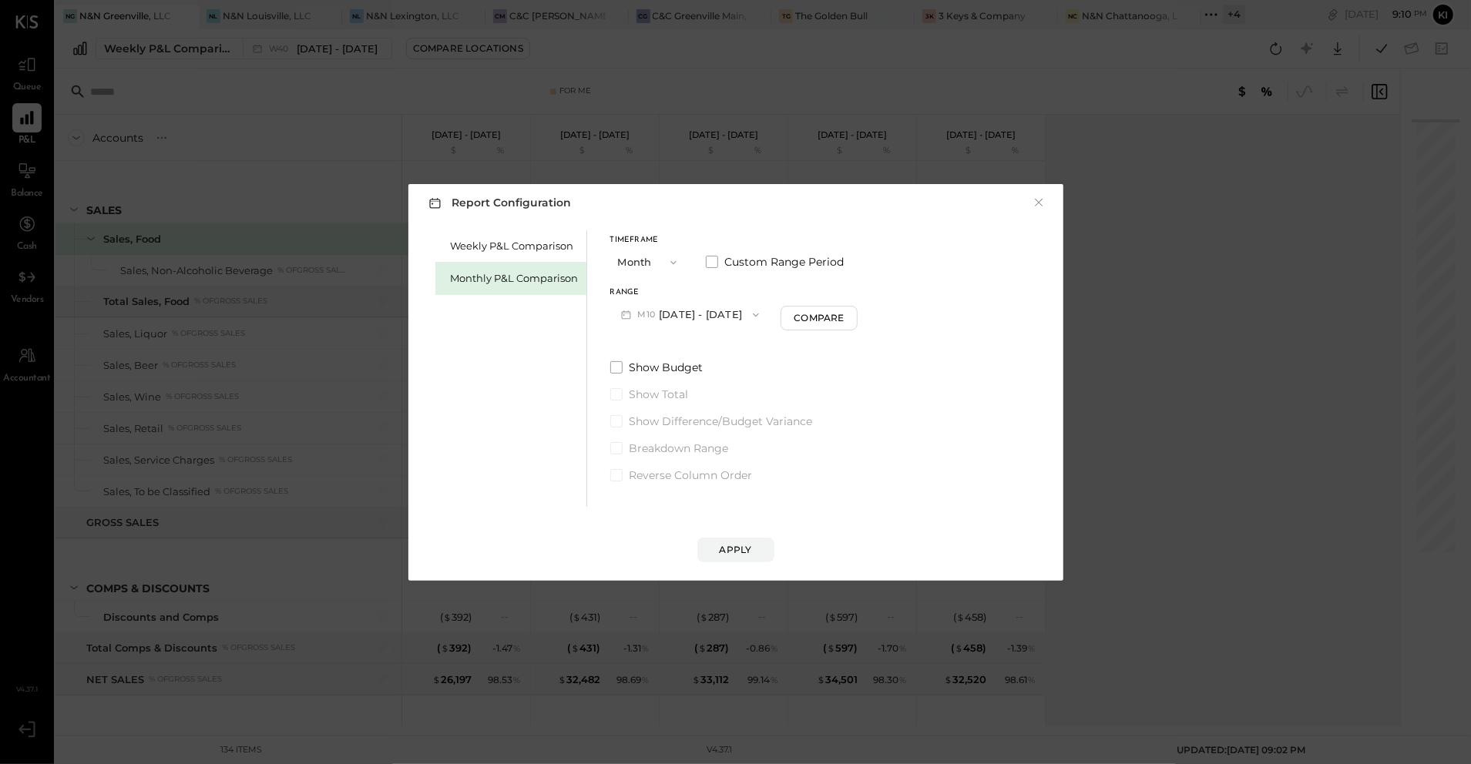
click at [715, 321] on button "M10 [DATE] - [DATE]" at bounding box center [690, 314] width 160 height 29
click at [688, 351] on span "[DATE] - [DATE]" at bounding box center [684, 348] width 73 height 13
click at [803, 319] on div "Compare" at bounding box center [821, 317] width 50 height 13
click at [844, 313] on icon "button" at bounding box center [848, 314] width 9 height 9
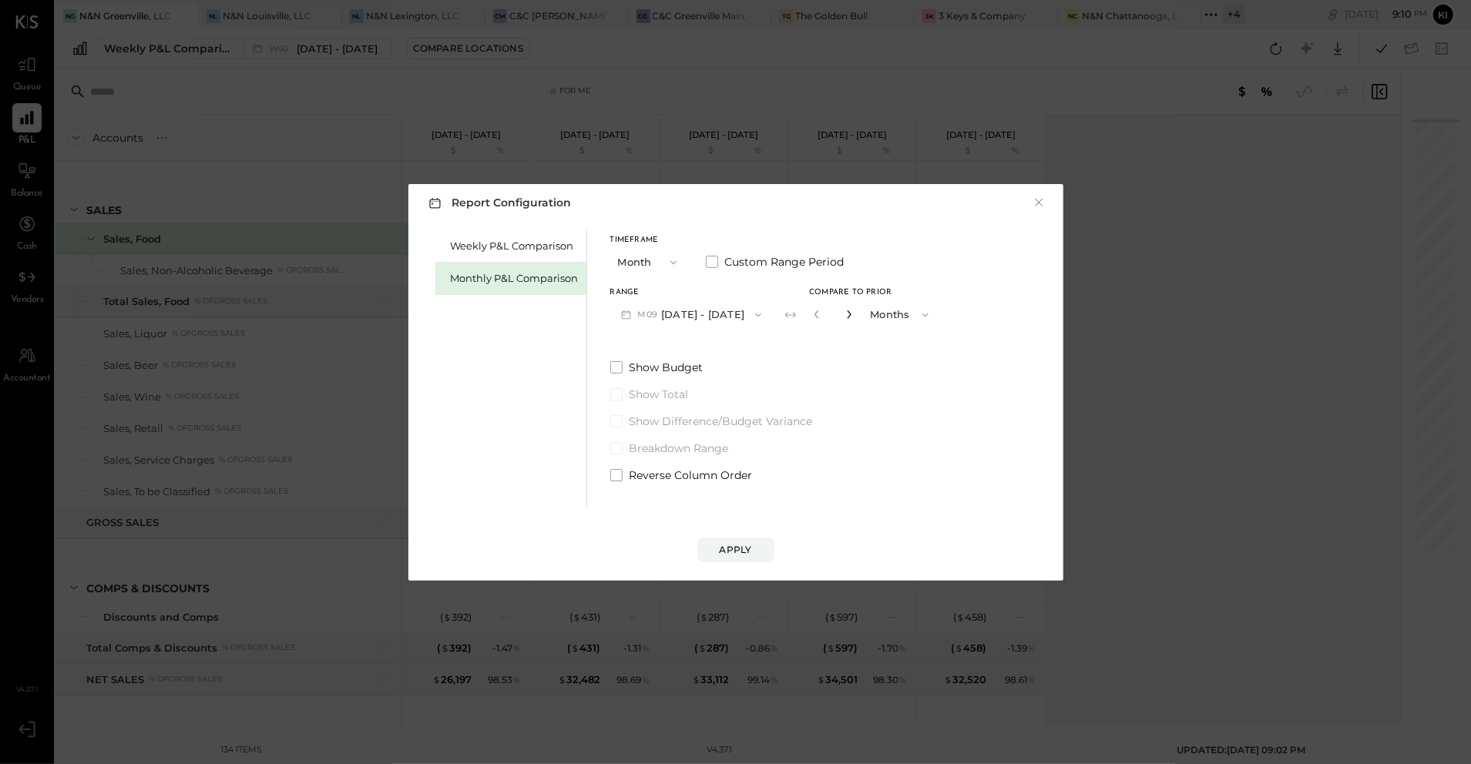
type input "*"
click at [720, 549] on div "Apply" at bounding box center [736, 549] width 32 height 13
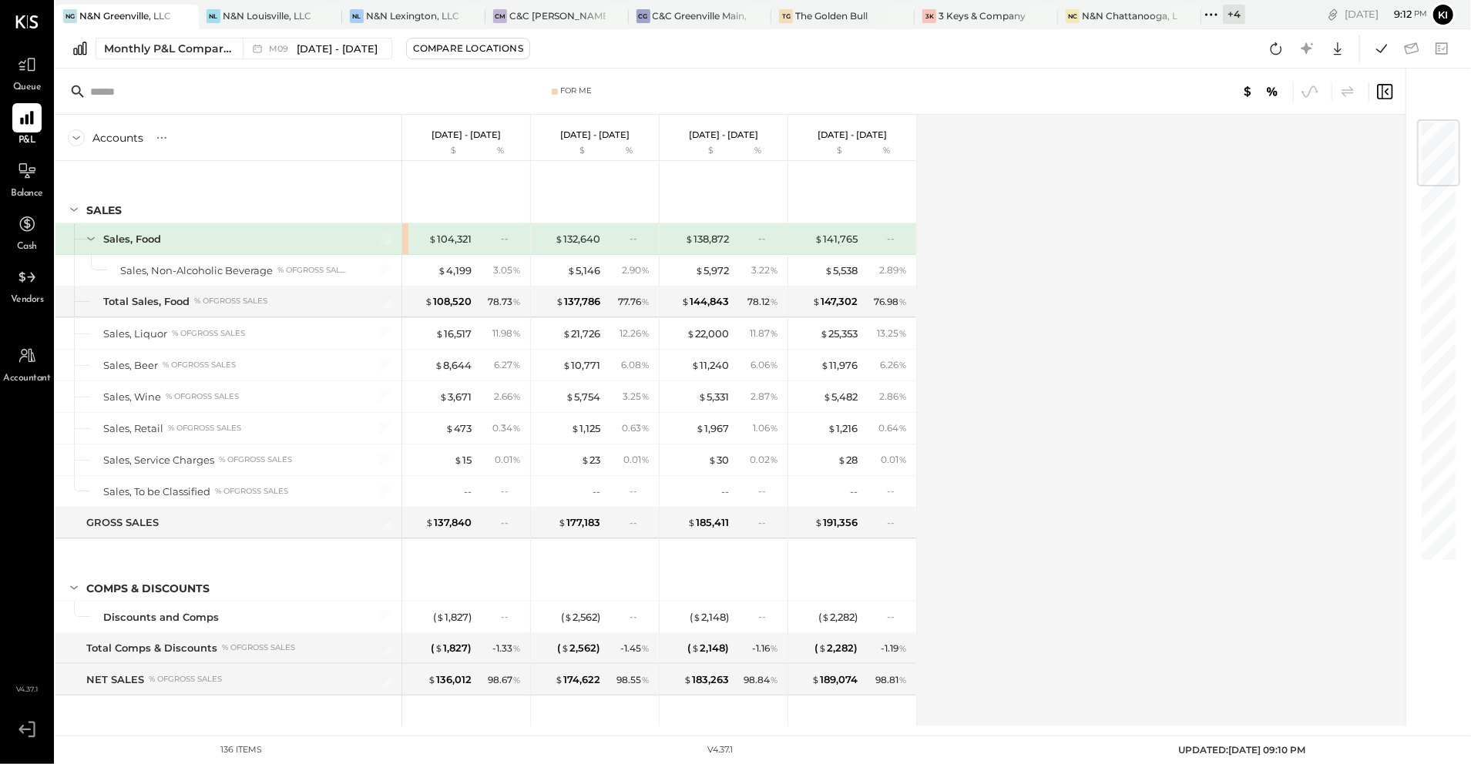
click at [408, 236] on div "$ 104,321 --" at bounding box center [466, 238] width 128 height 31
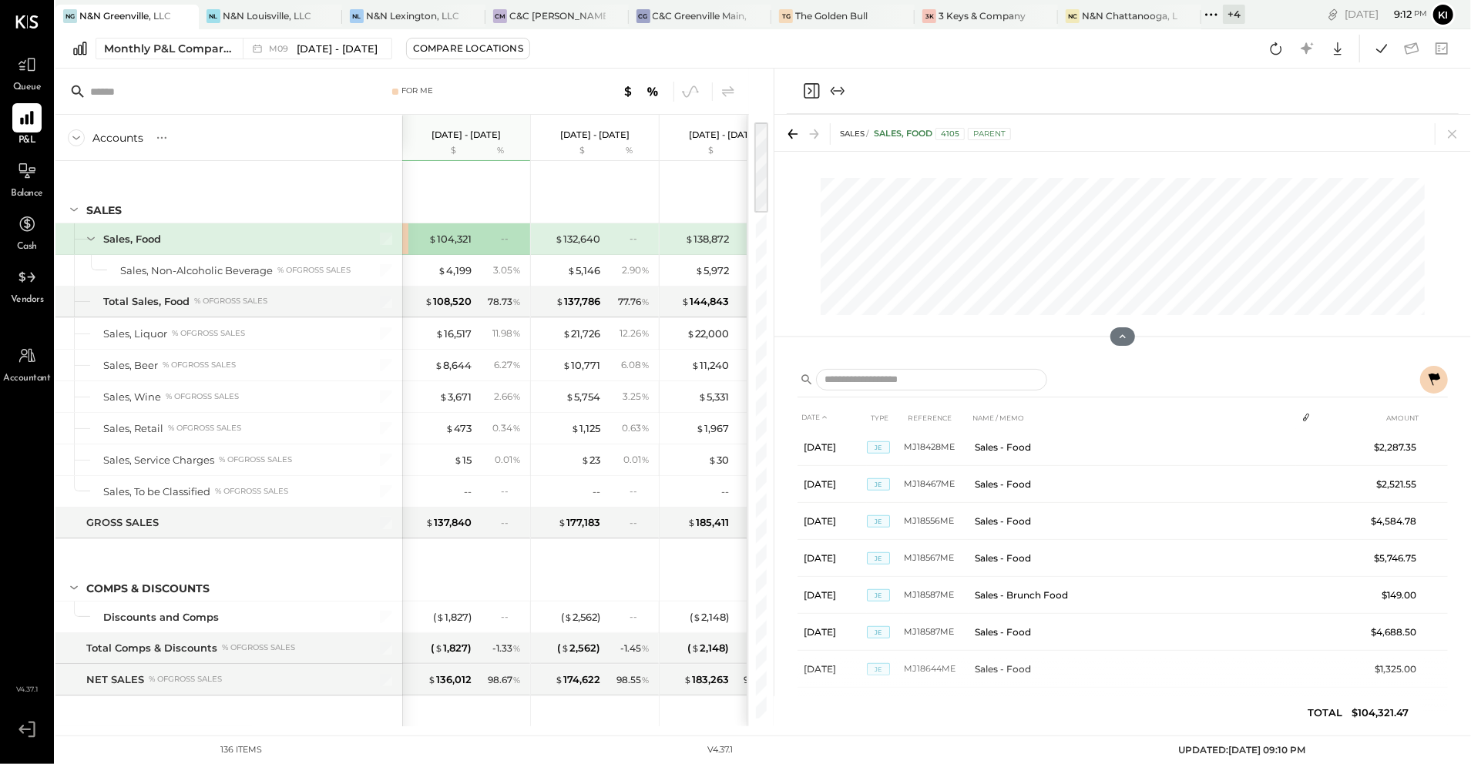
scroll to position [1191, 0]
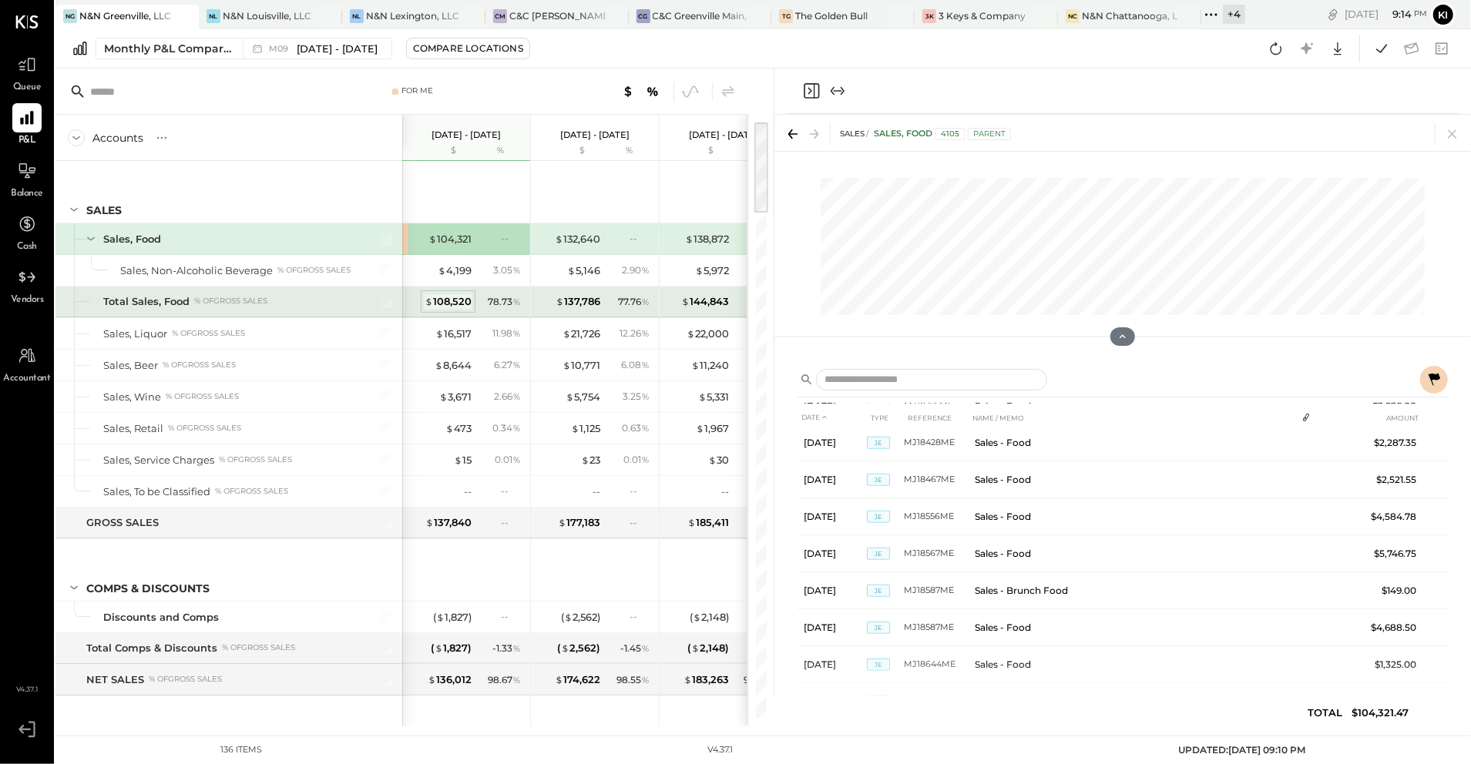
click at [432, 306] on span "$" at bounding box center [429, 301] width 8 height 12
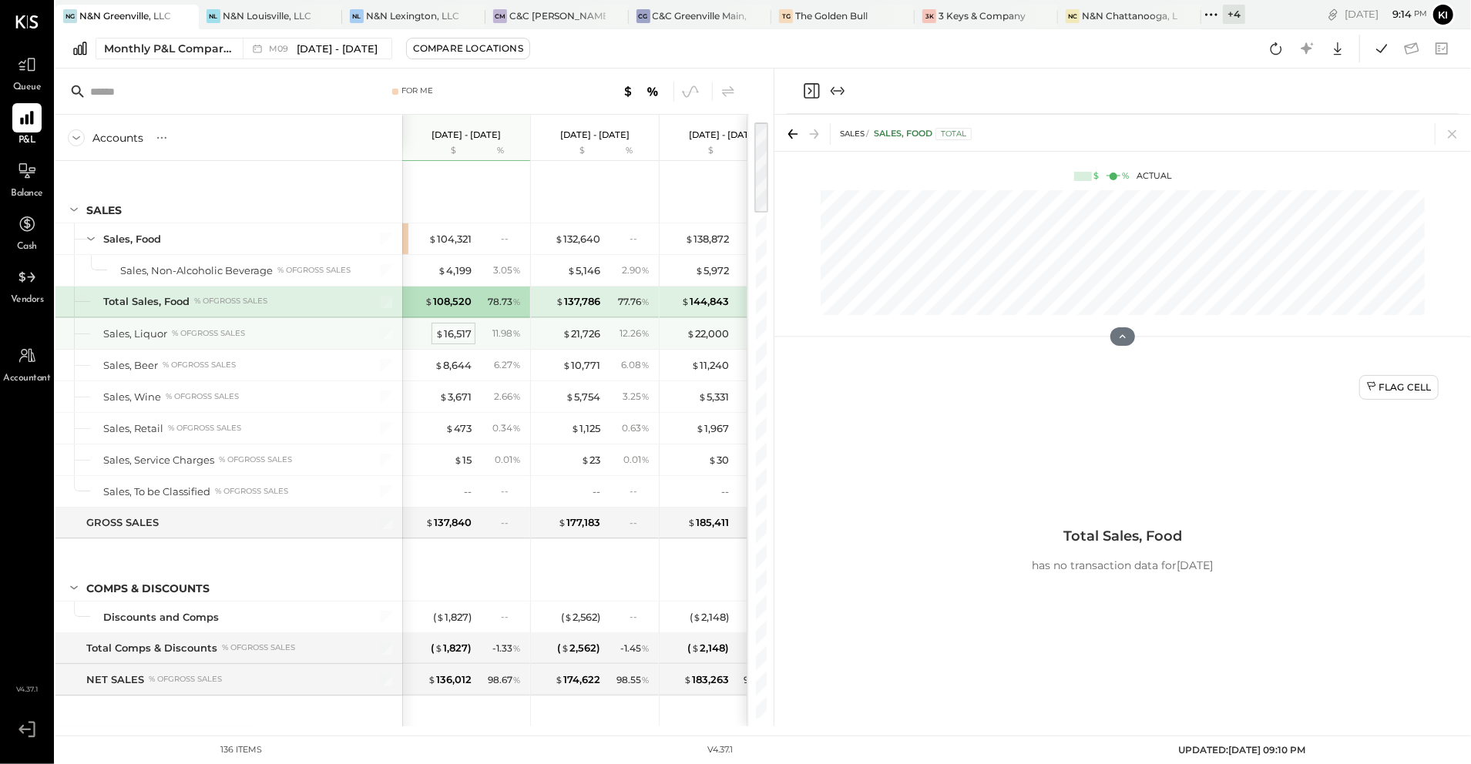
click at [451, 334] on div "$ 16,517" at bounding box center [453, 334] width 36 height 15
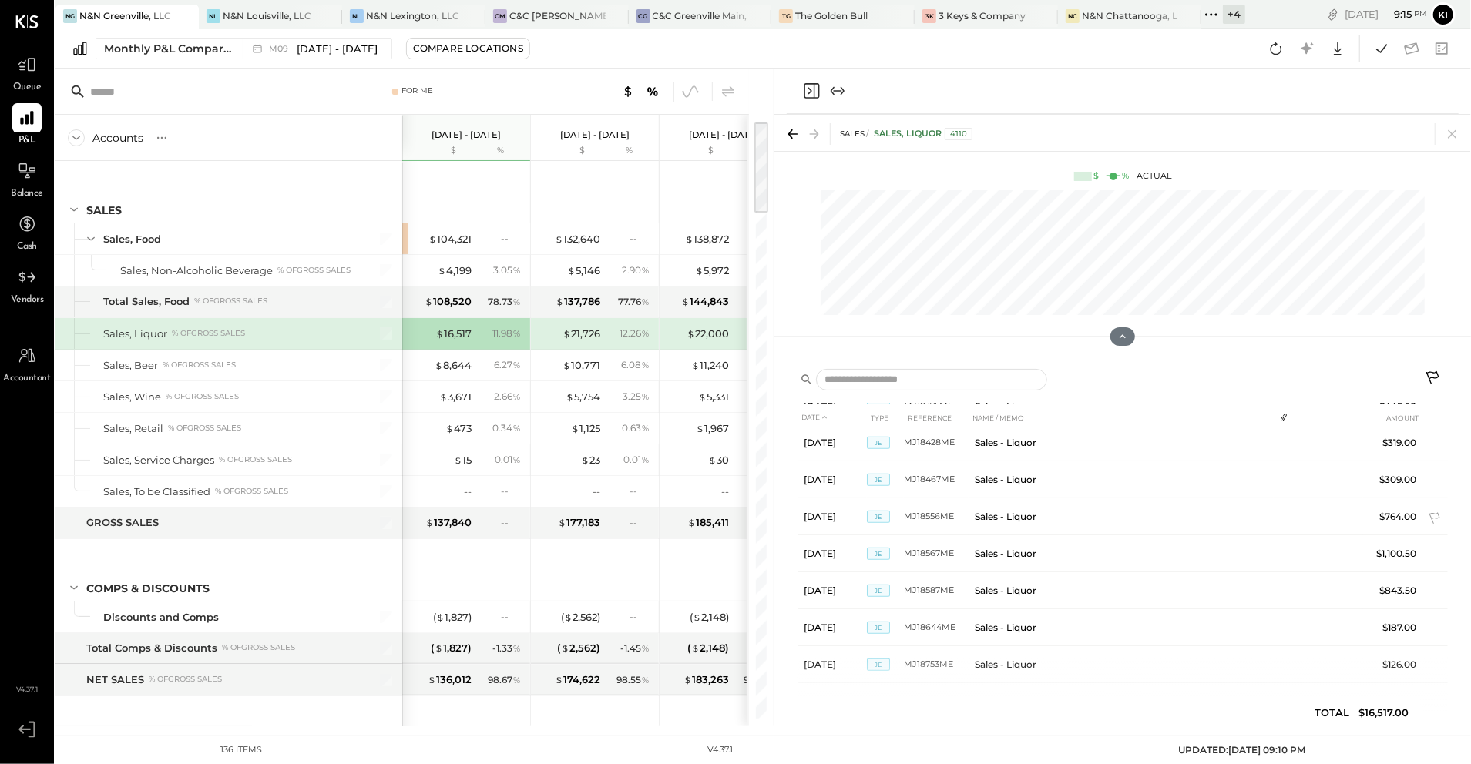
scroll to position [877, 0]
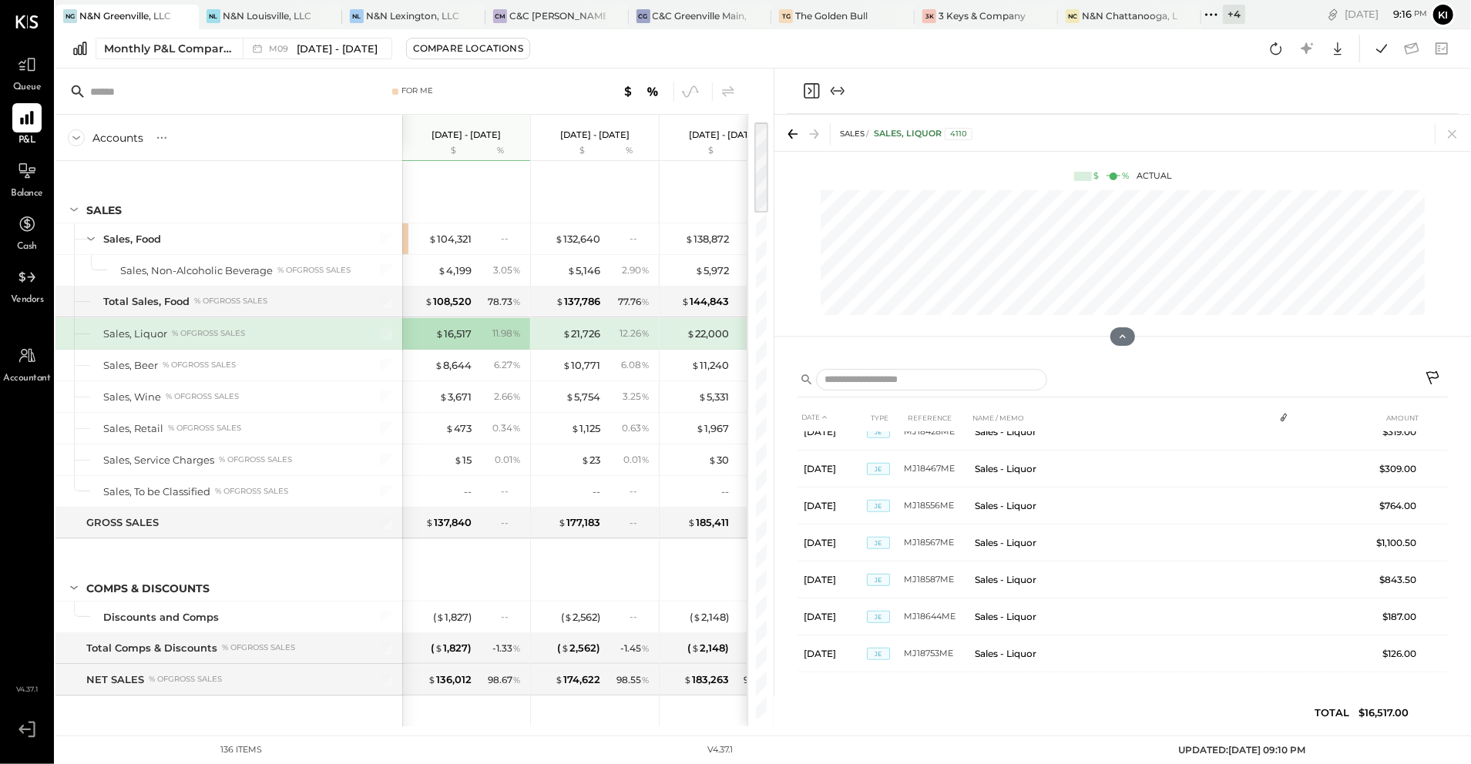
drag, startPoint x: 1456, startPoint y: 136, endPoint x: 676, endPoint y: 447, distance: 839.2
click at [1053, 136] on icon at bounding box center [1453, 134] width 22 height 22
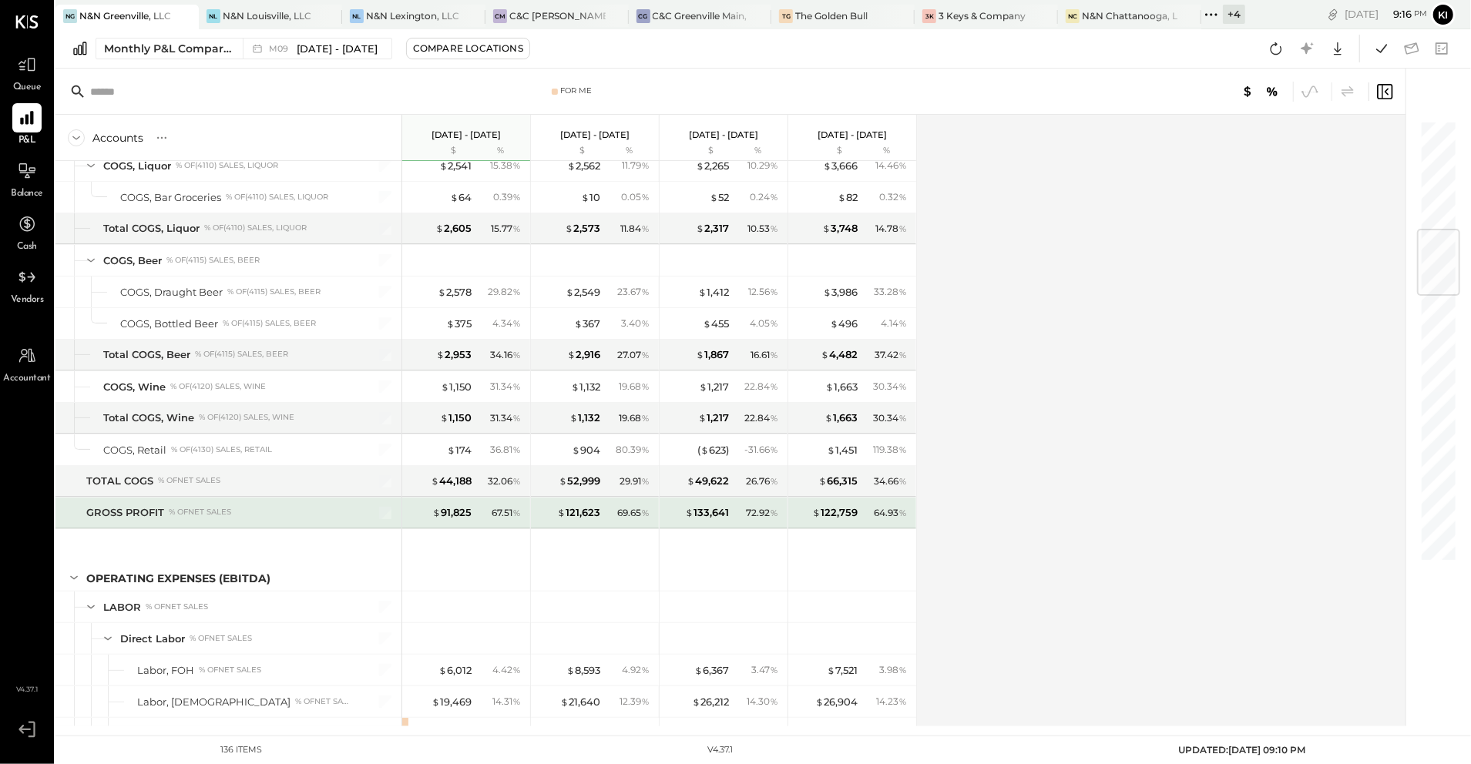
scroll to position [1129, 0]
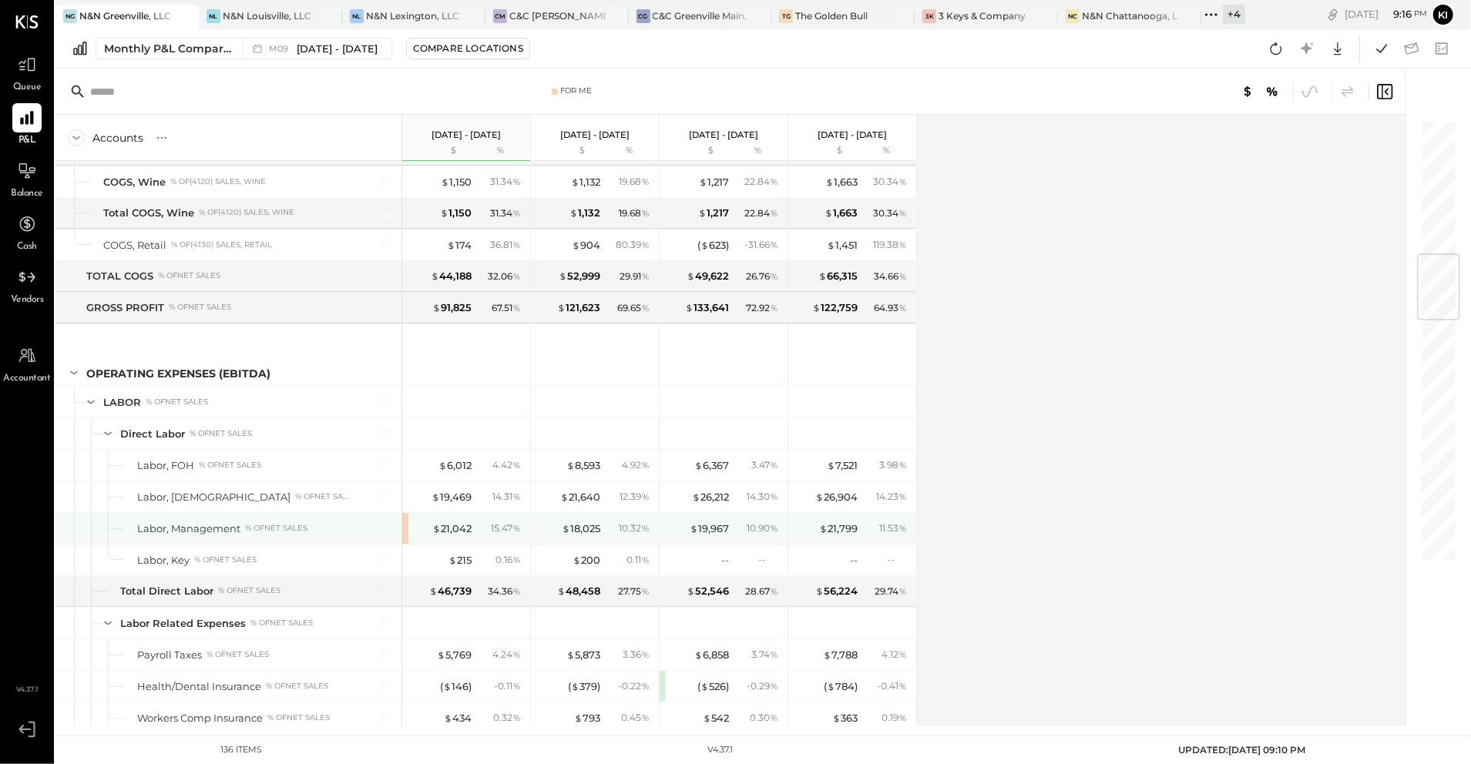
click at [407, 540] on div "$ 21,042 15.47 %" at bounding box center [466, 528] width 128 height 31
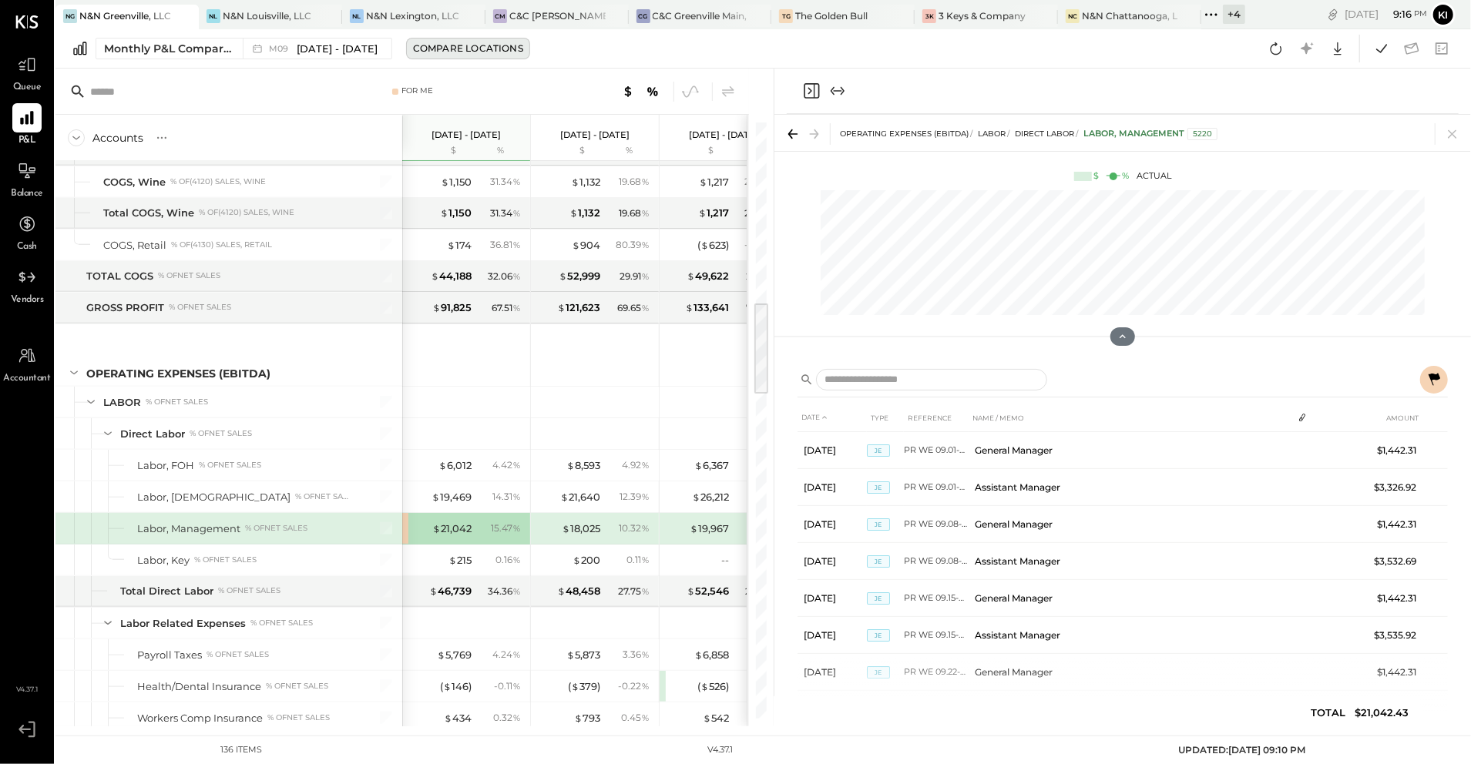
click at [492, 43] on div "Compare Locations" at bounding box center [468, 48] width 110 height 13
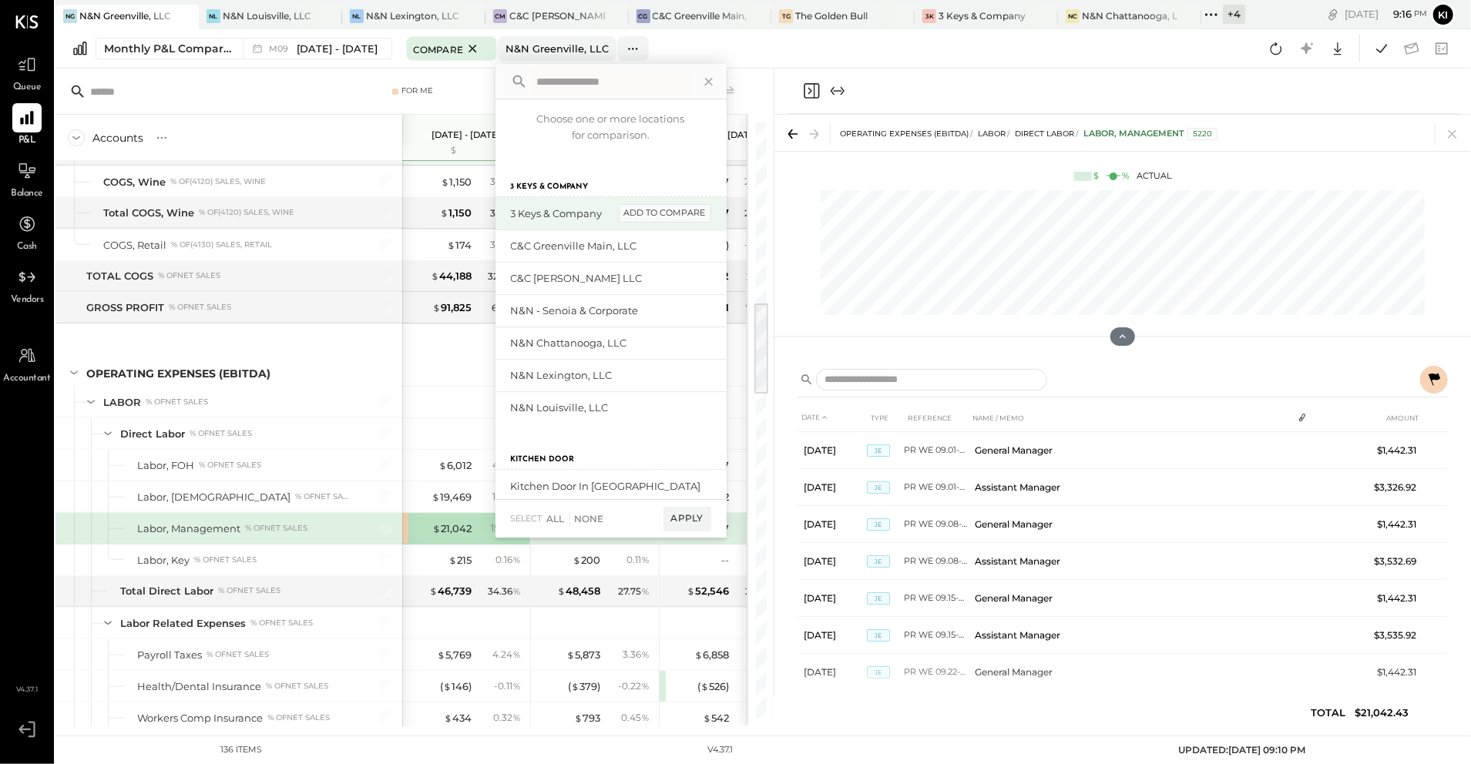
click at [669, 208] on div "add to compare" at bounding box center [665, 213] width 92 height 18
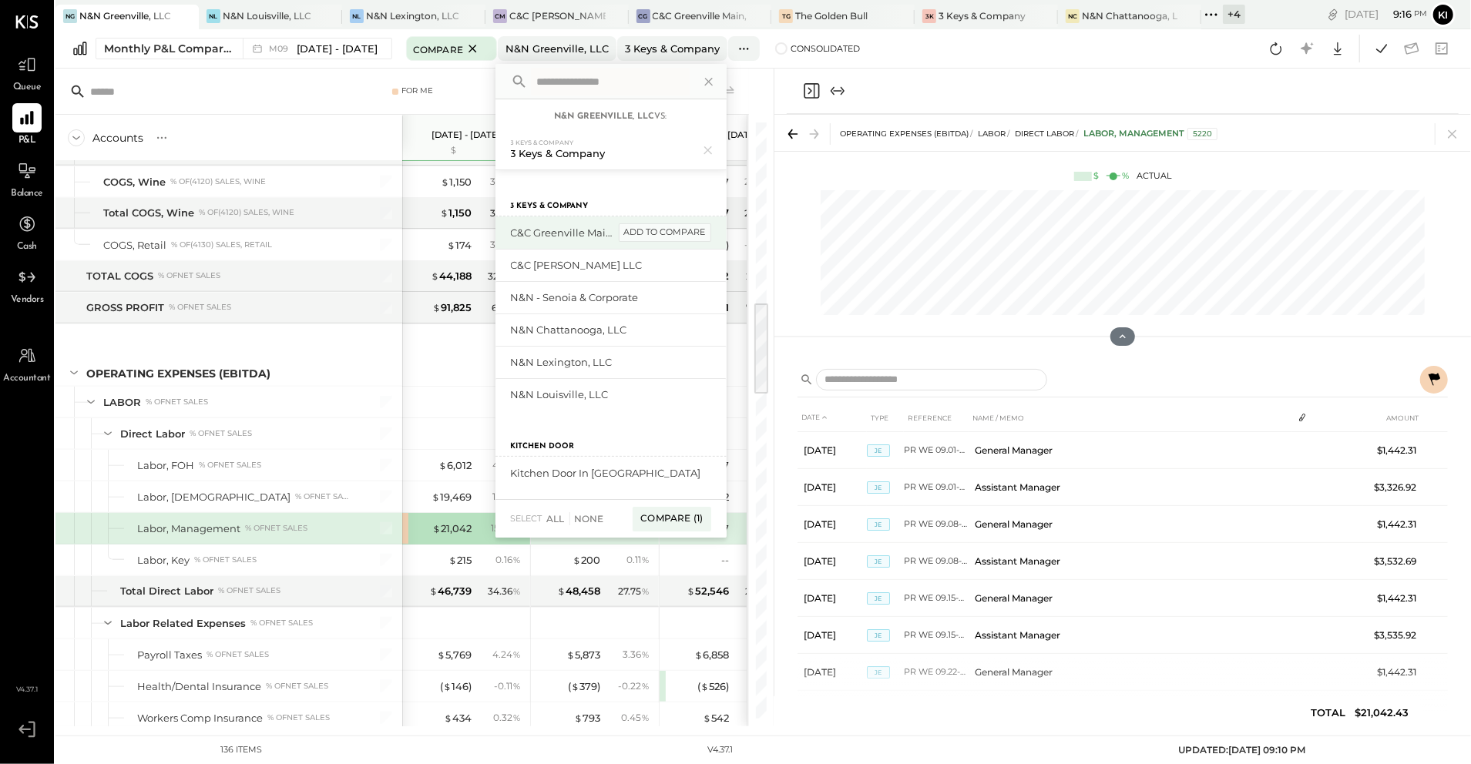
click at [673, 223] on div "add to compare" at bounding box center [665, 232] width 92 height 18
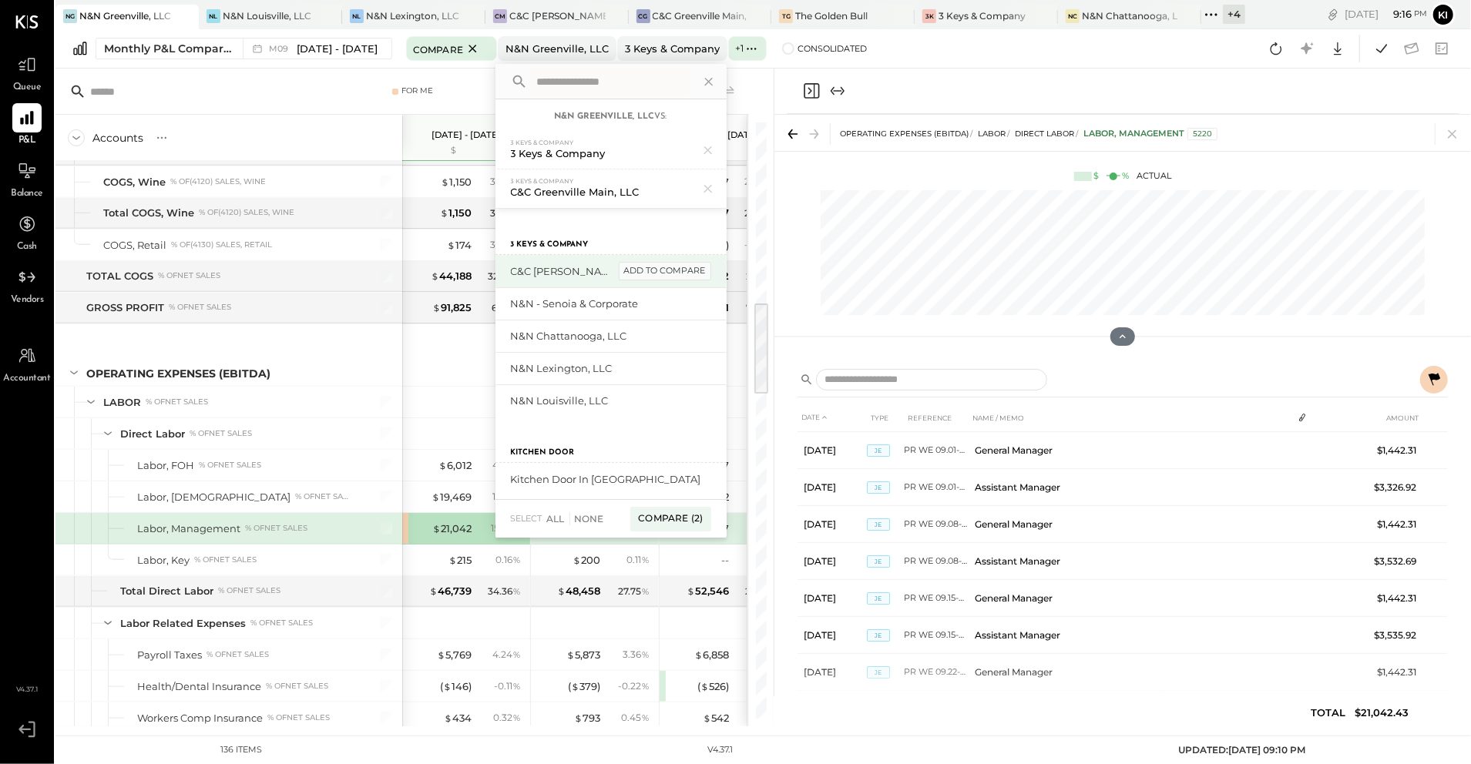
click at [667, 263] on div "add to compare" at bounding box center [665, 271] width 92 height 18
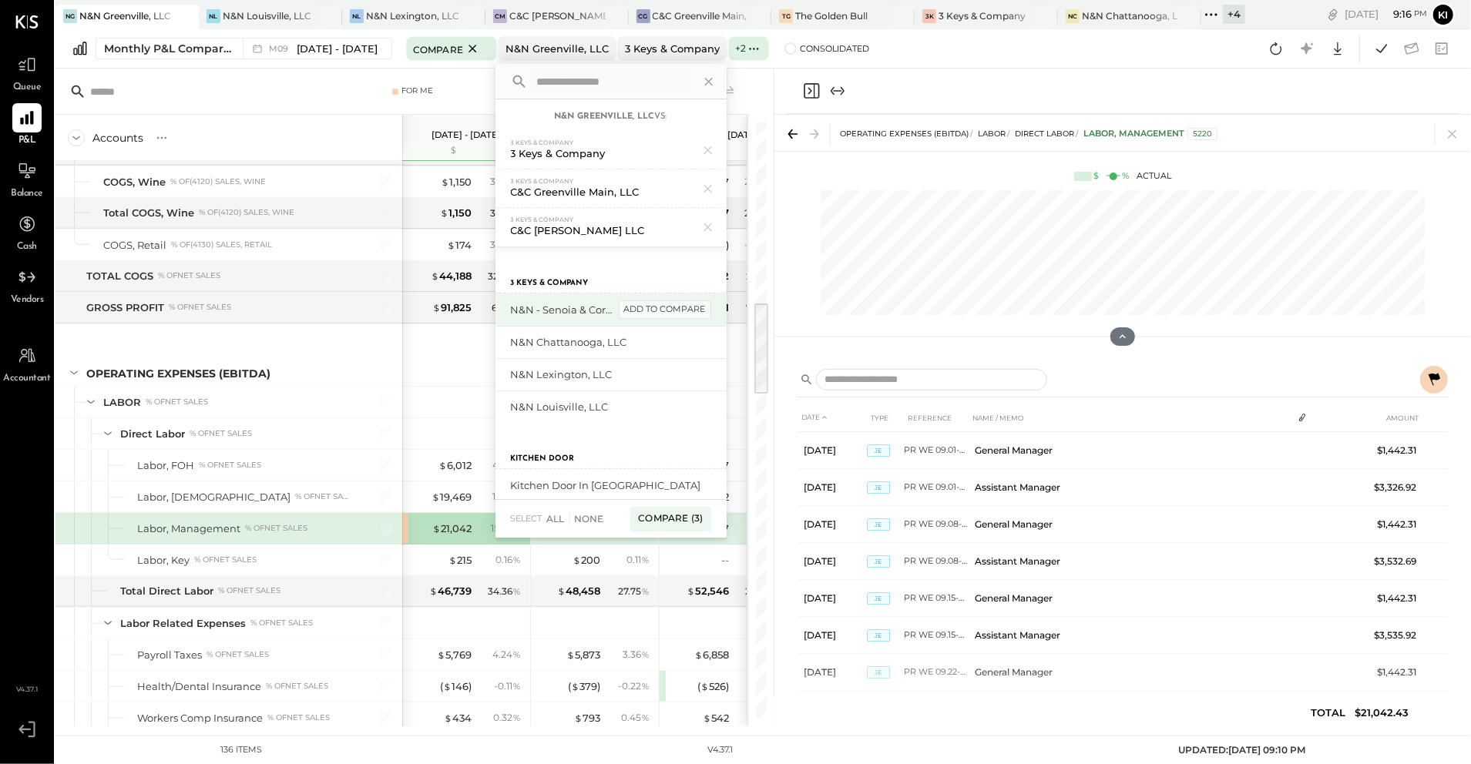
click at [666, 305] on div "add to compare" at bounding box center [665, 309] width 92 height 18
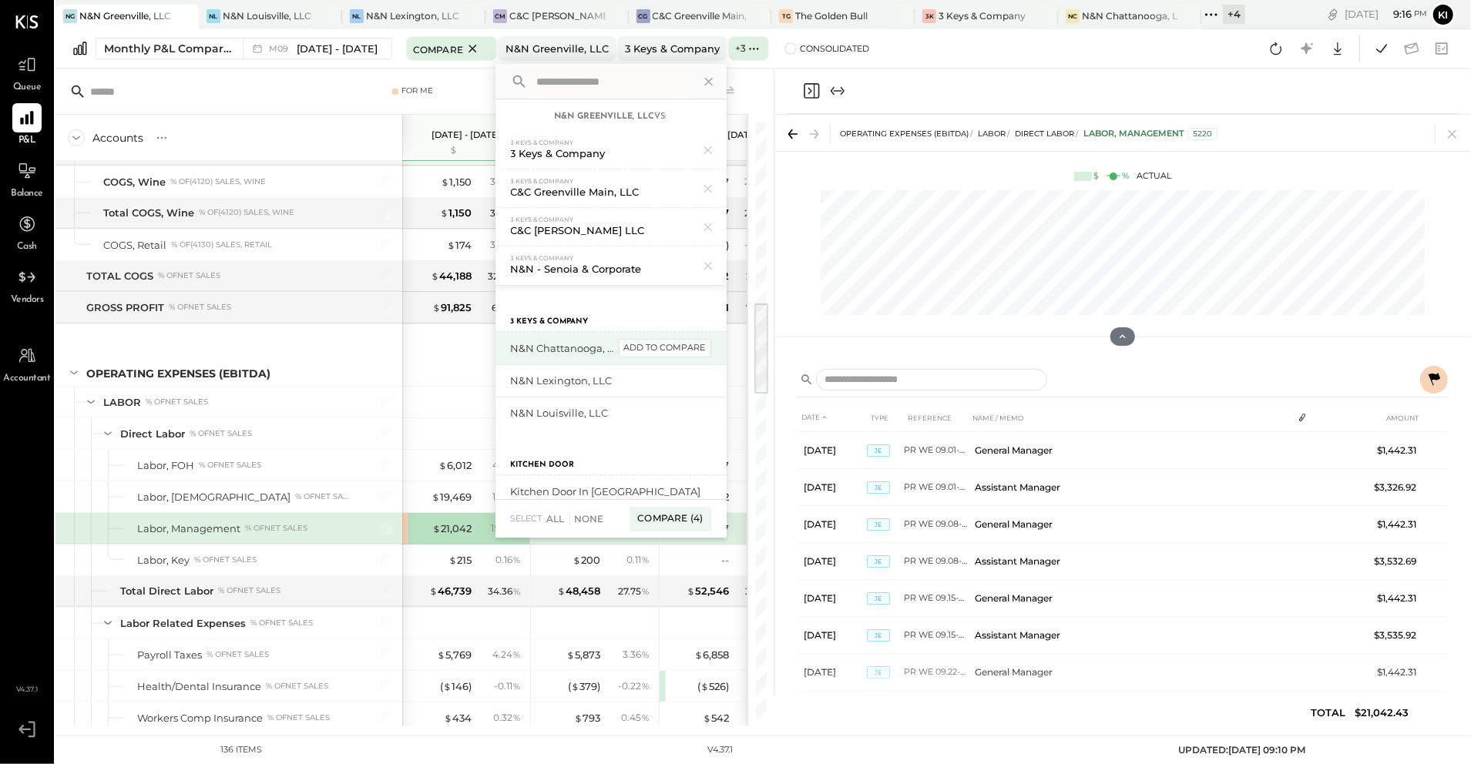
click at [664, 355] on div "add to compare" at bounding box center [665, 348] width 92 height 18
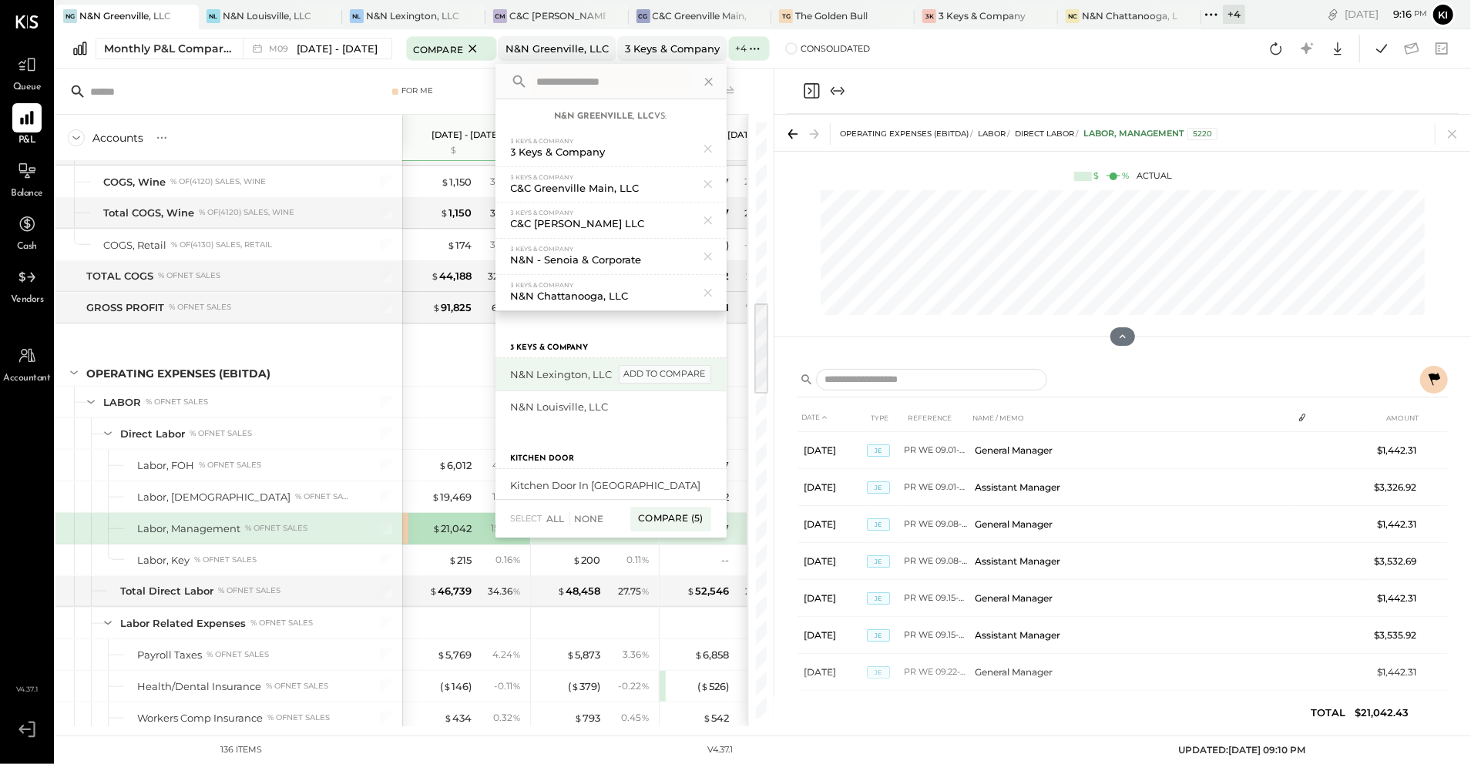
click at [663, 381] on div "add to compare" at bounding box center [665, 374] width 92 height 18
click at [658, 378] on div "add to compare" at bounding box center [665, 374] width 92 height 18
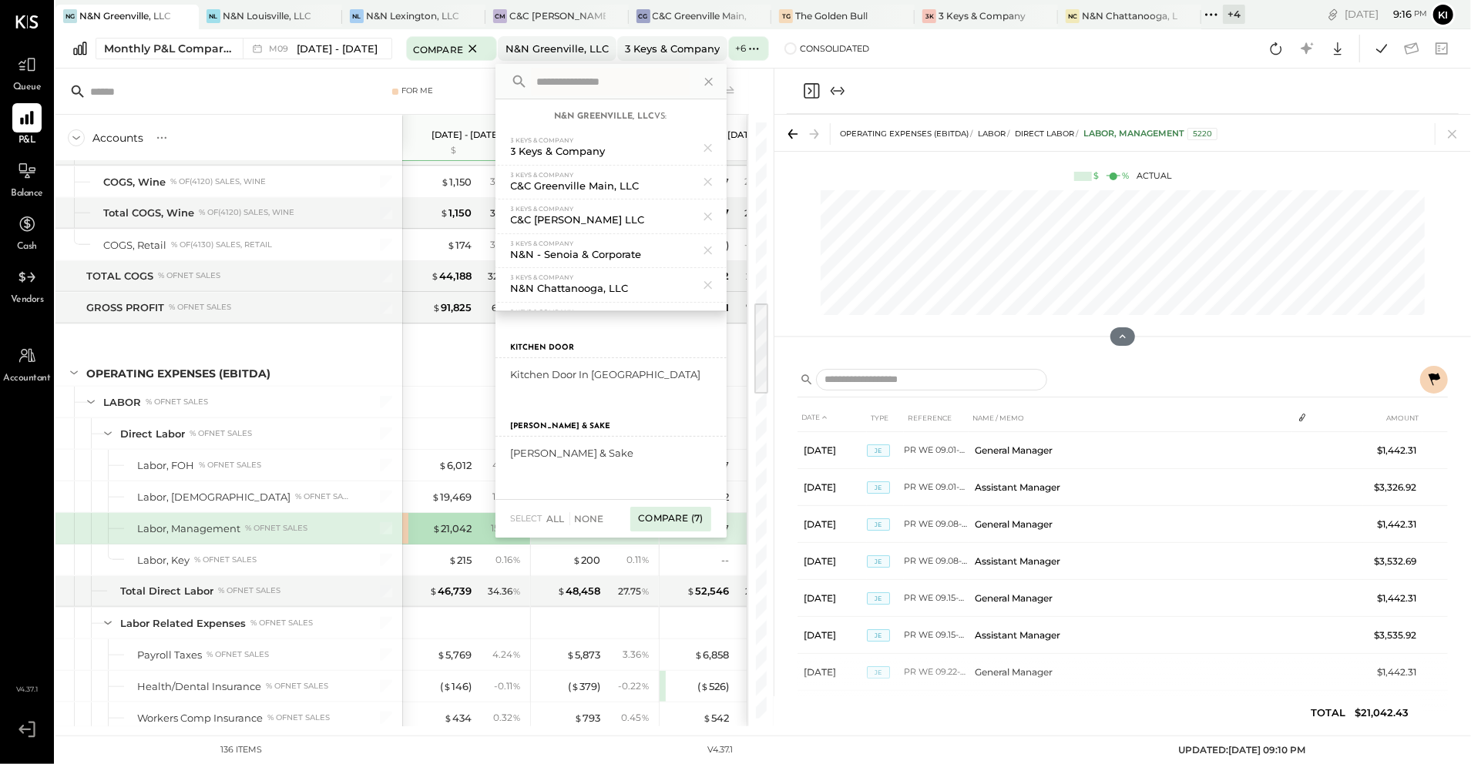
click at [687, 521] on div "Compare (7)" at bounding box center [670, 519] width 80 height 25
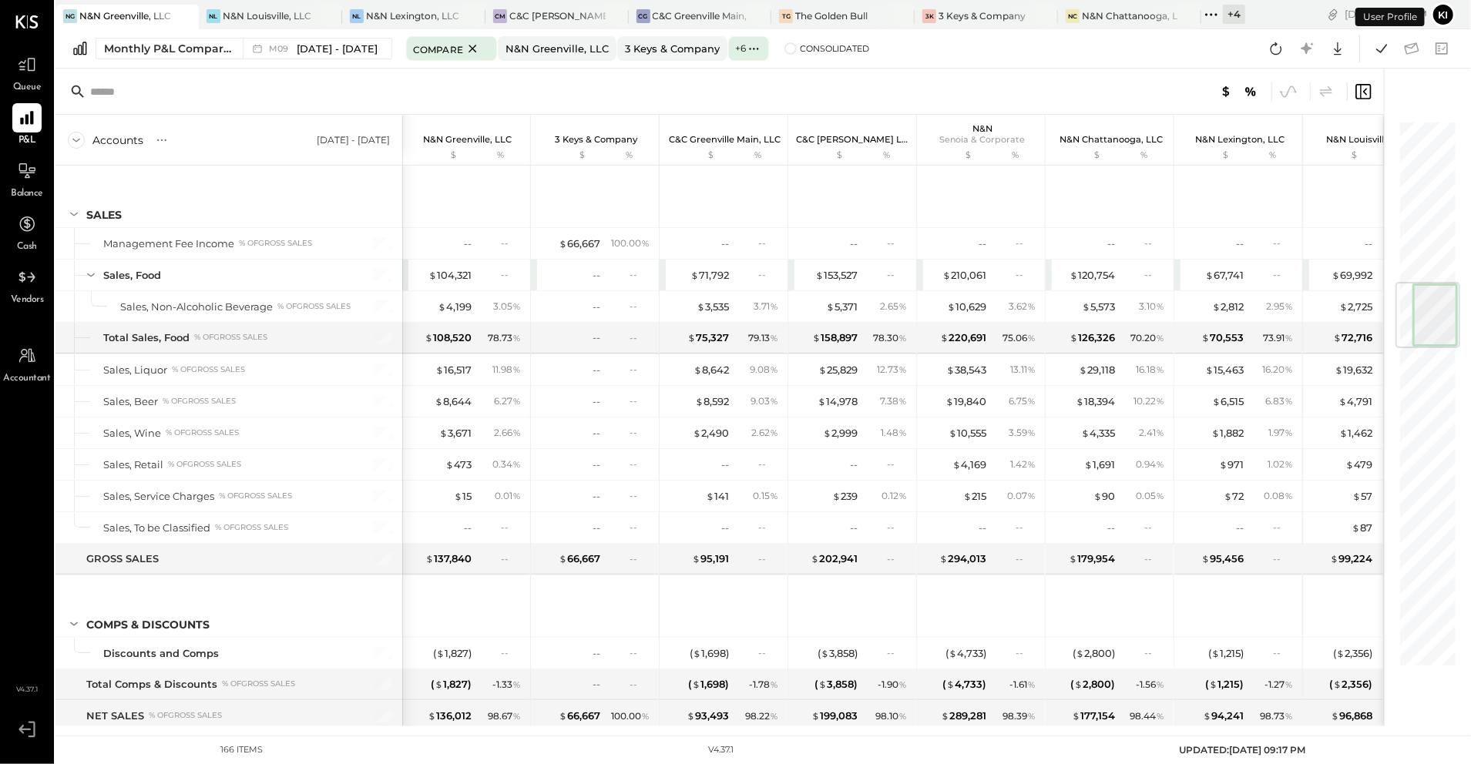
scroll to position [1371, 0]
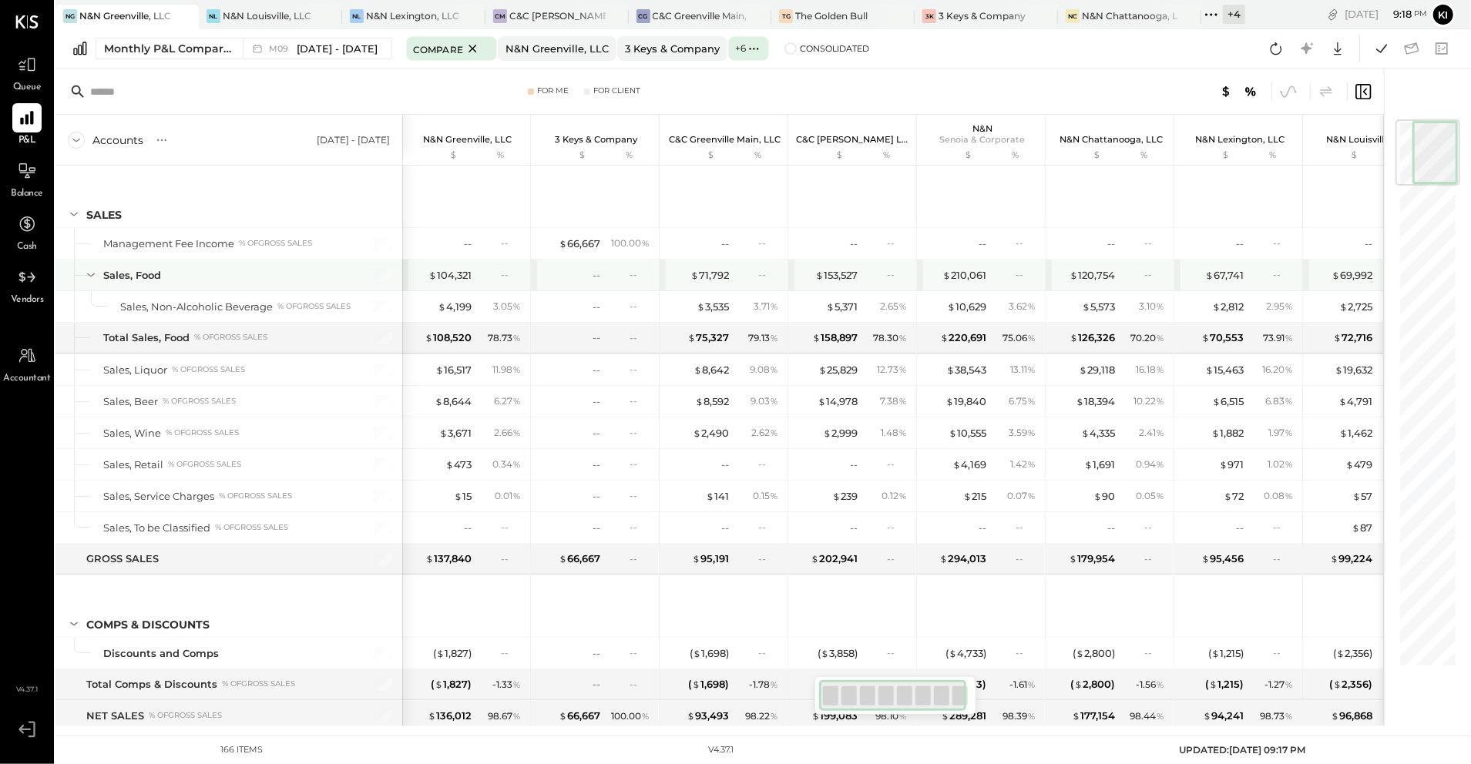
click at [1053, 271] on div "$ 67,741 --" at bounding box center [1238, 275] width 128 height 31
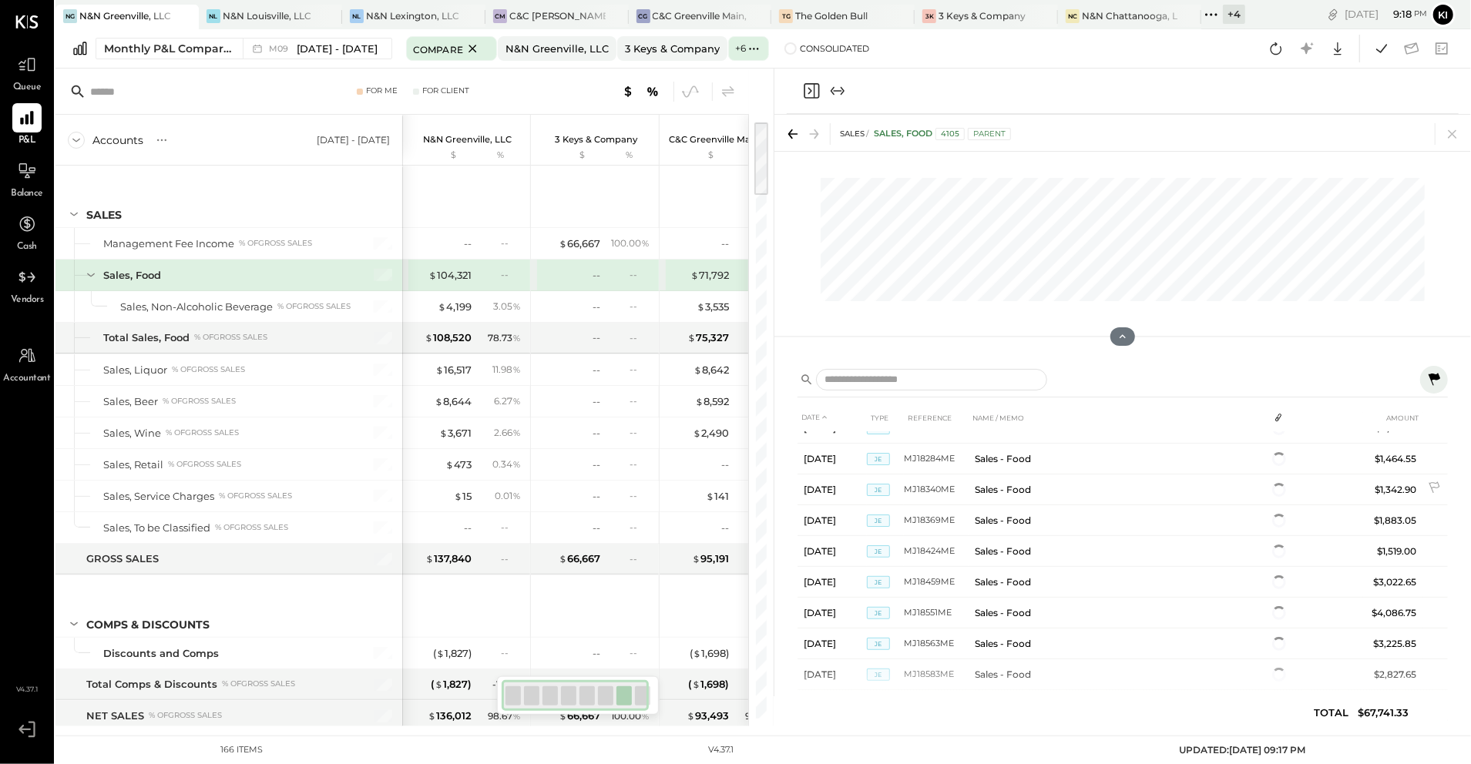
scroll to position [824, 0]
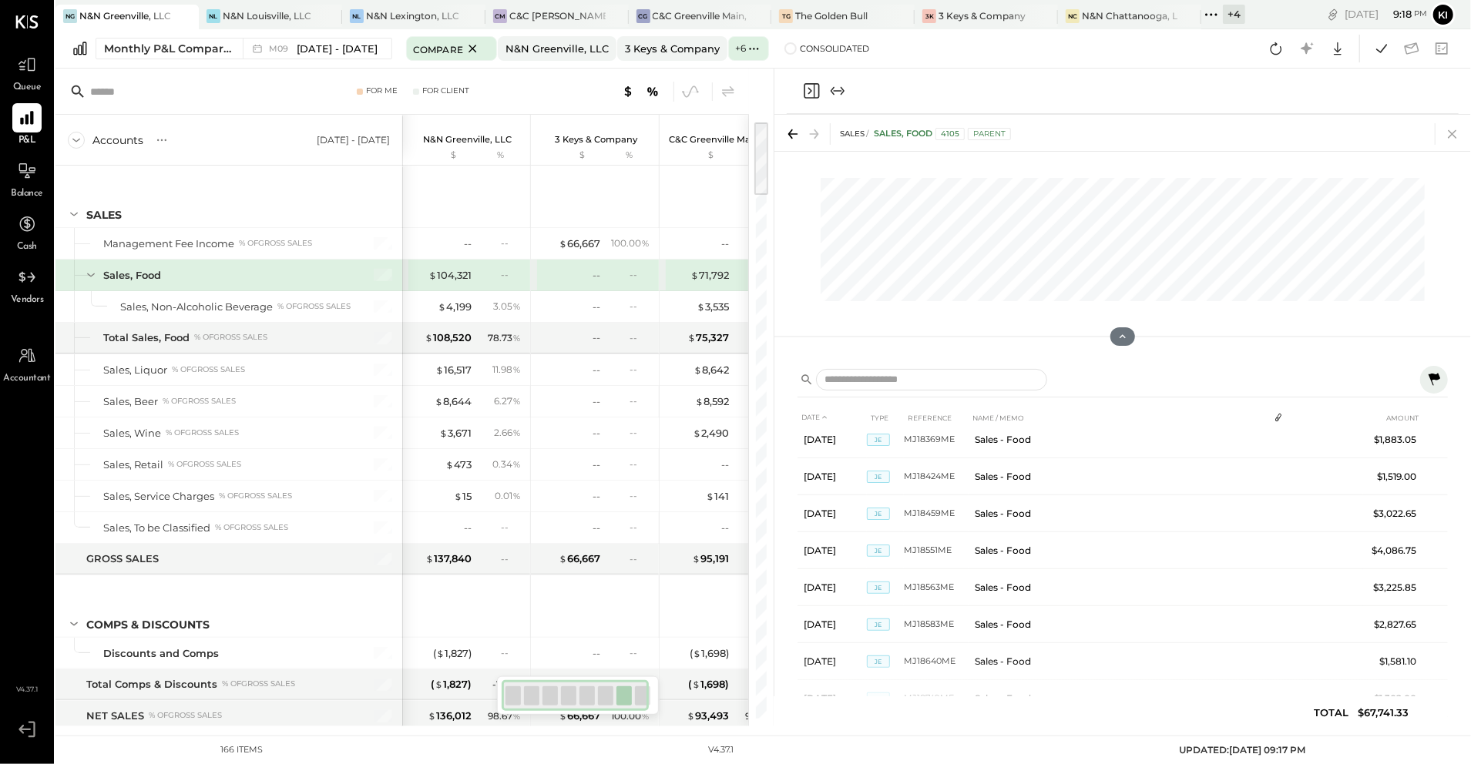
click at [1053, 136] on icon at bounding box center [1453, 134] width 22 height 22
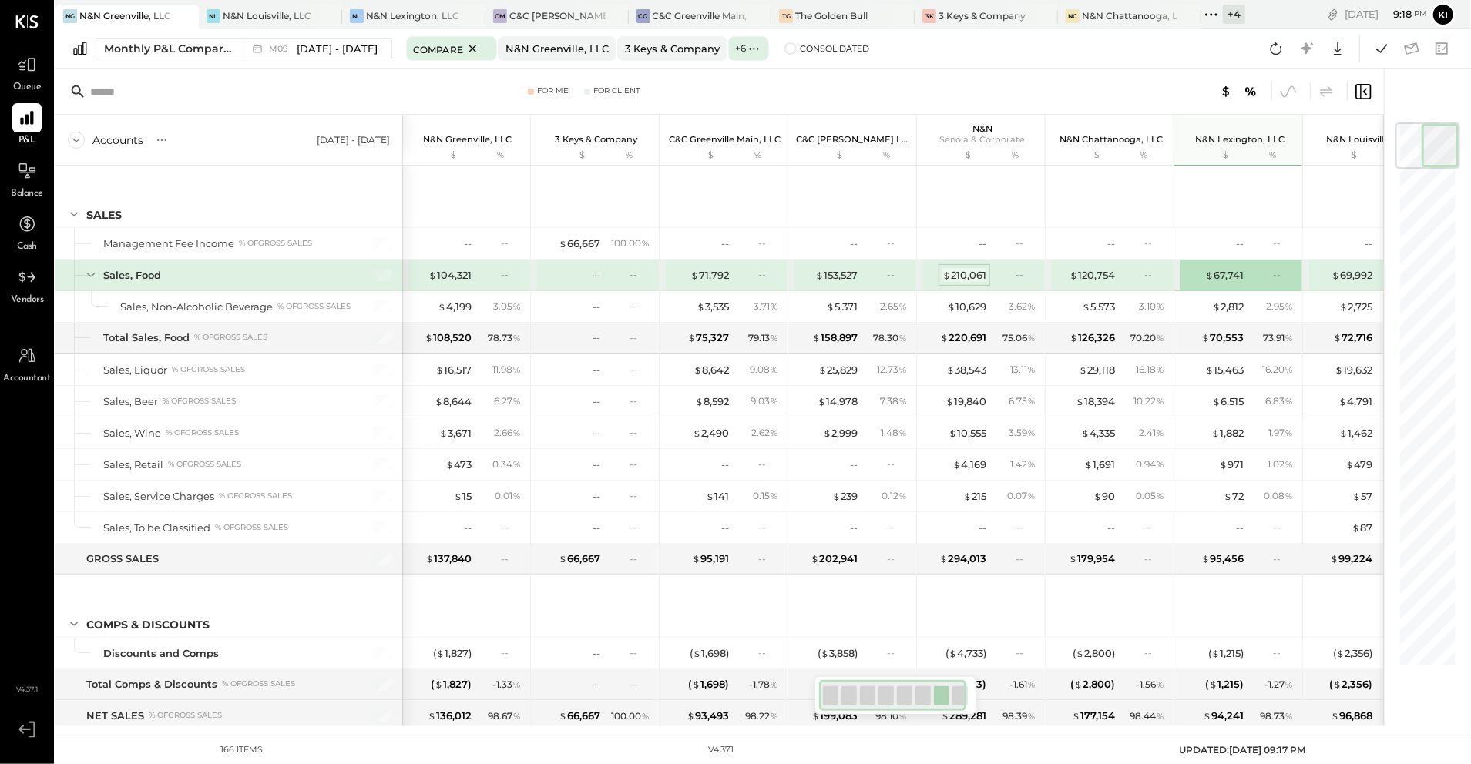
click at [972, 275] on div "$ 210,061" at bounding box center [964, 275] width 44 height 15
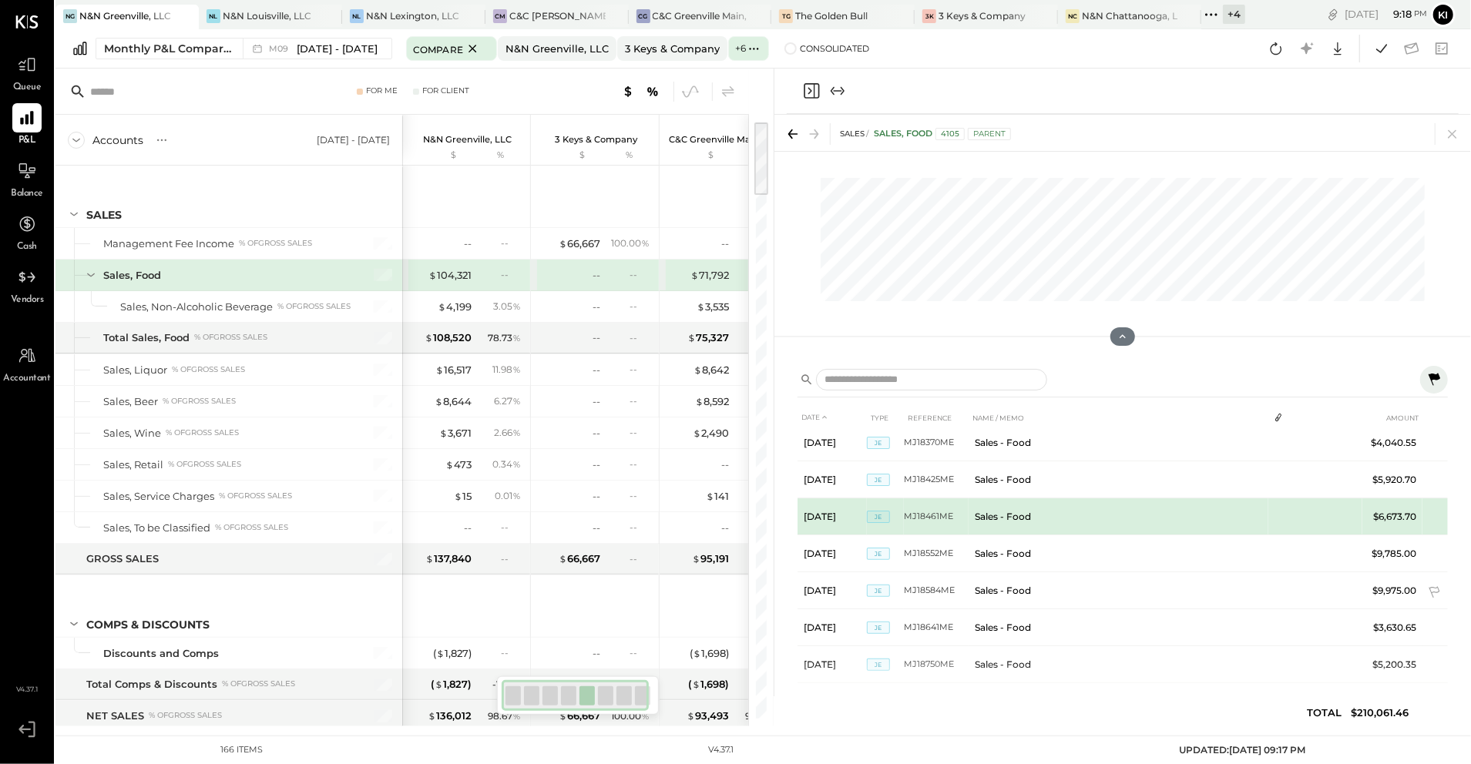
scroll to position [839, 0]
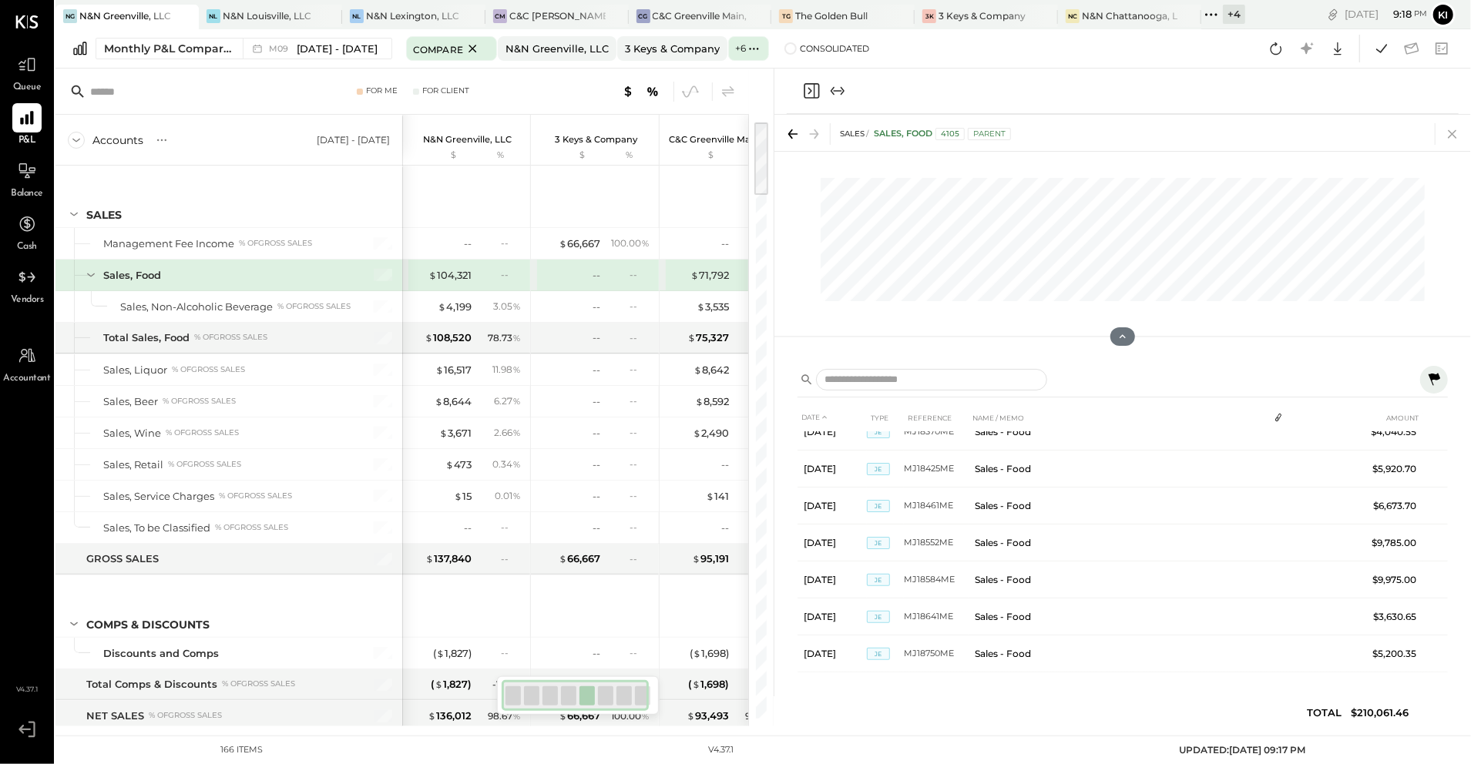
click at [1053, 143] on icon at bounding box center [1453, 134] width 22 height 22
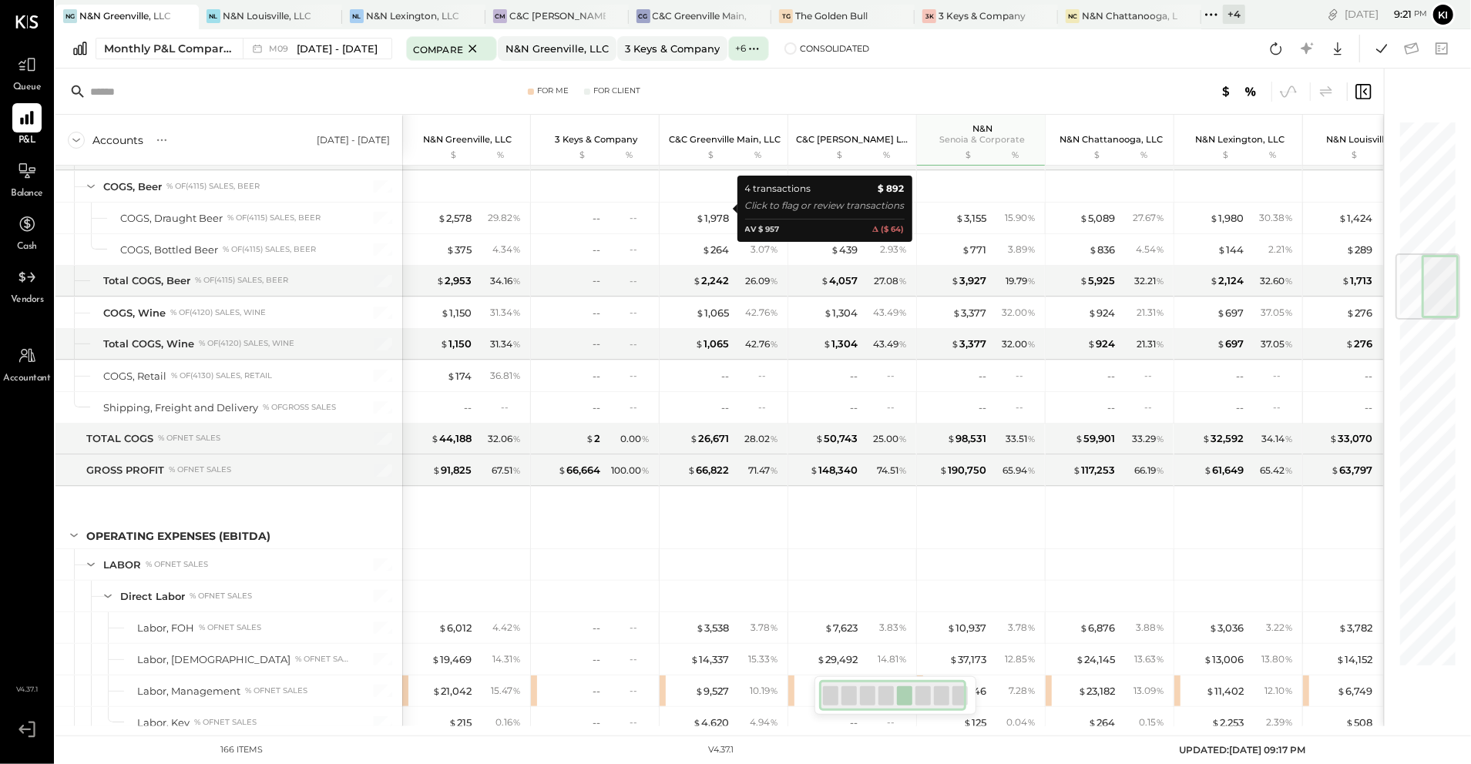
scroll to position [1438, 0]
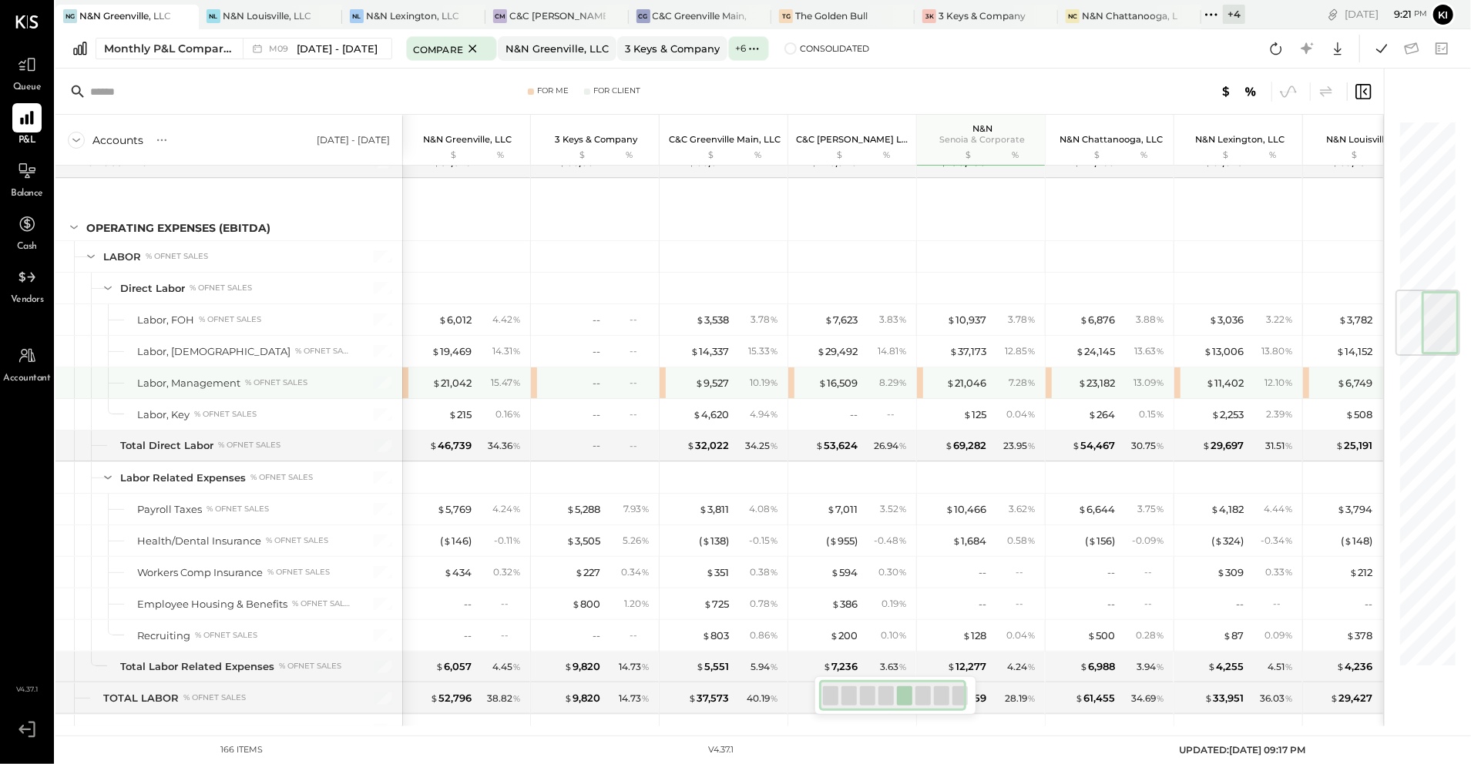
click at [921, 394] on div "$ 21,046 7.28 %" at bounding box center [981, 383] width 128 height 31
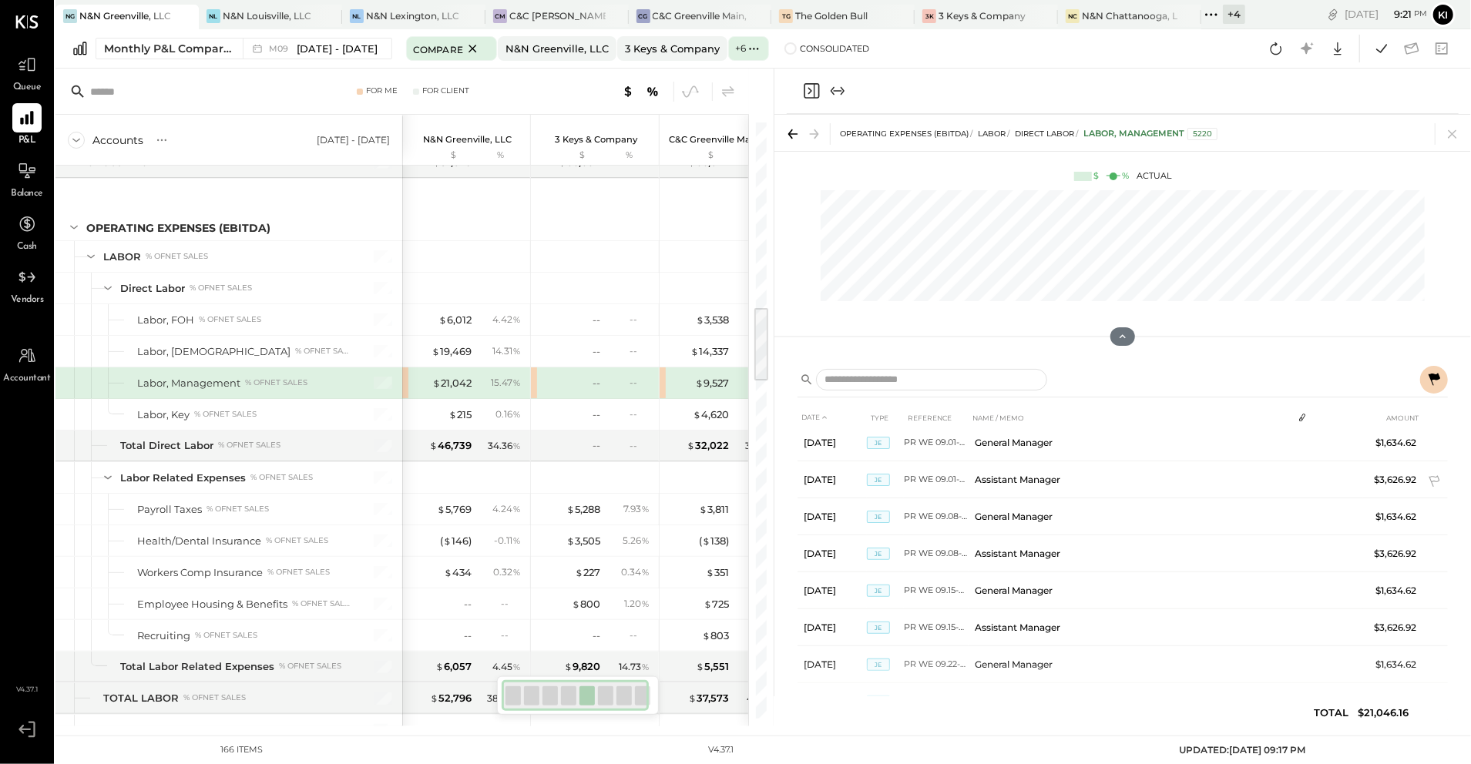
scroll to position [57, 0]
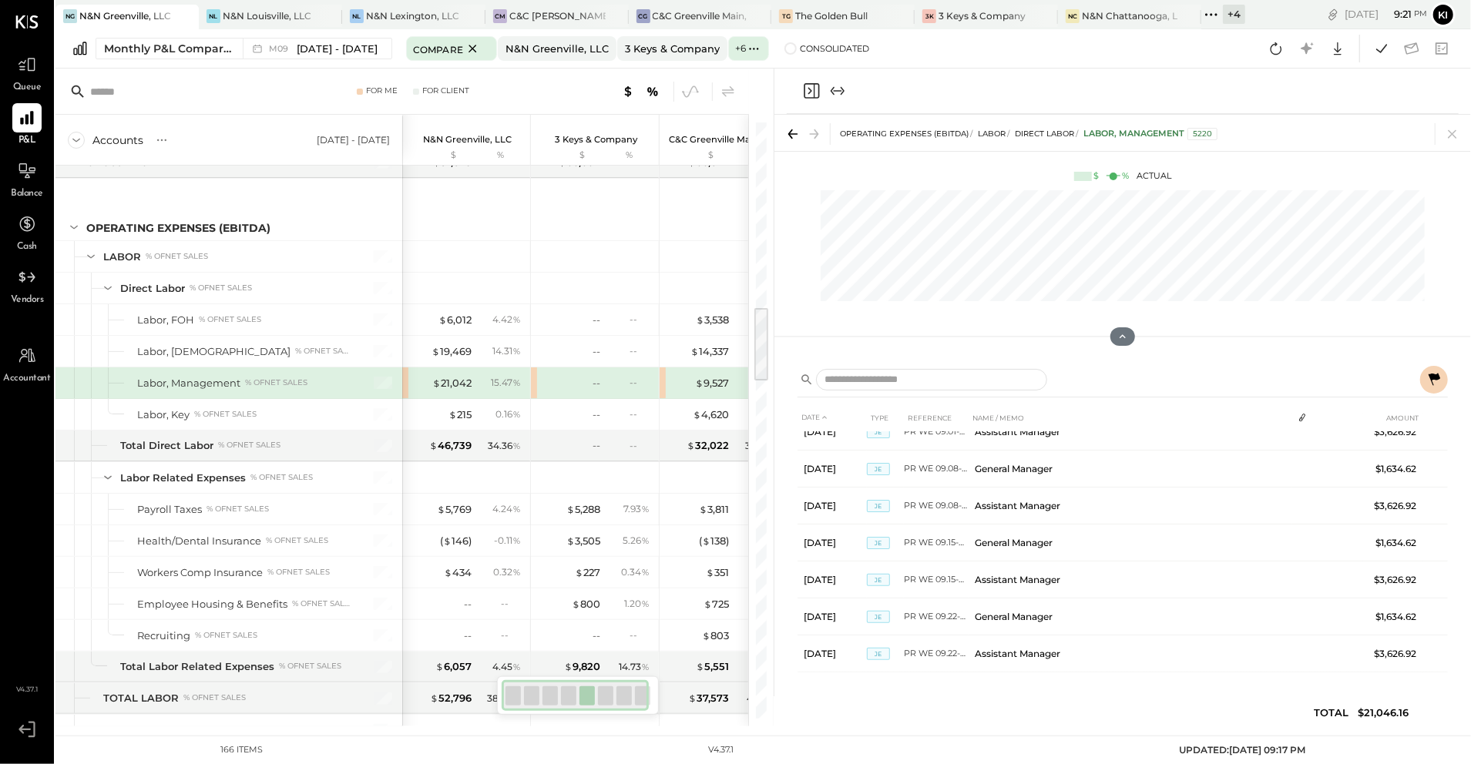
click at [1053, 378] on icon at bounding box center [1434, 379] width 12 height 12
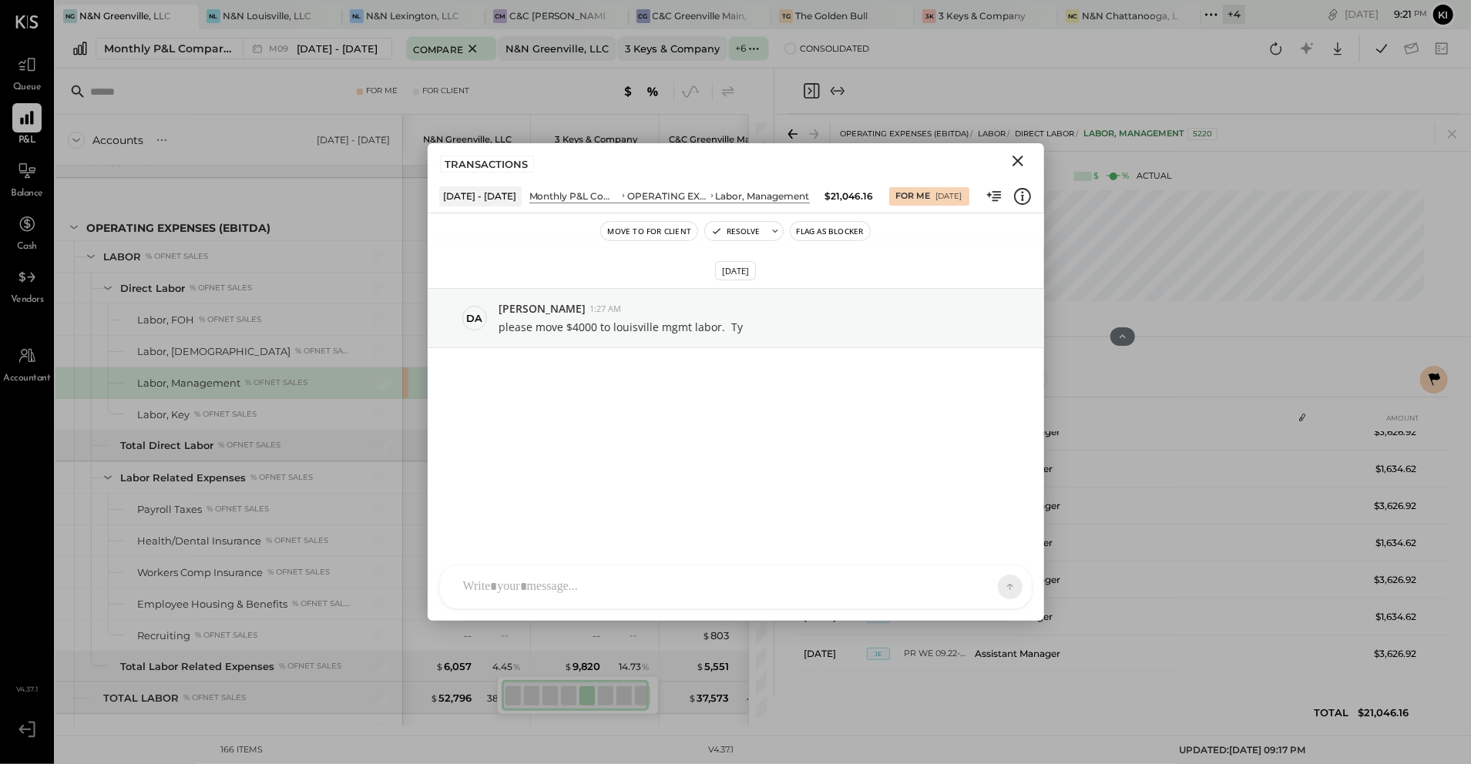
click at [1012, 164] on icon "Close" at bounding box center [1018, 161] width 18 height 18
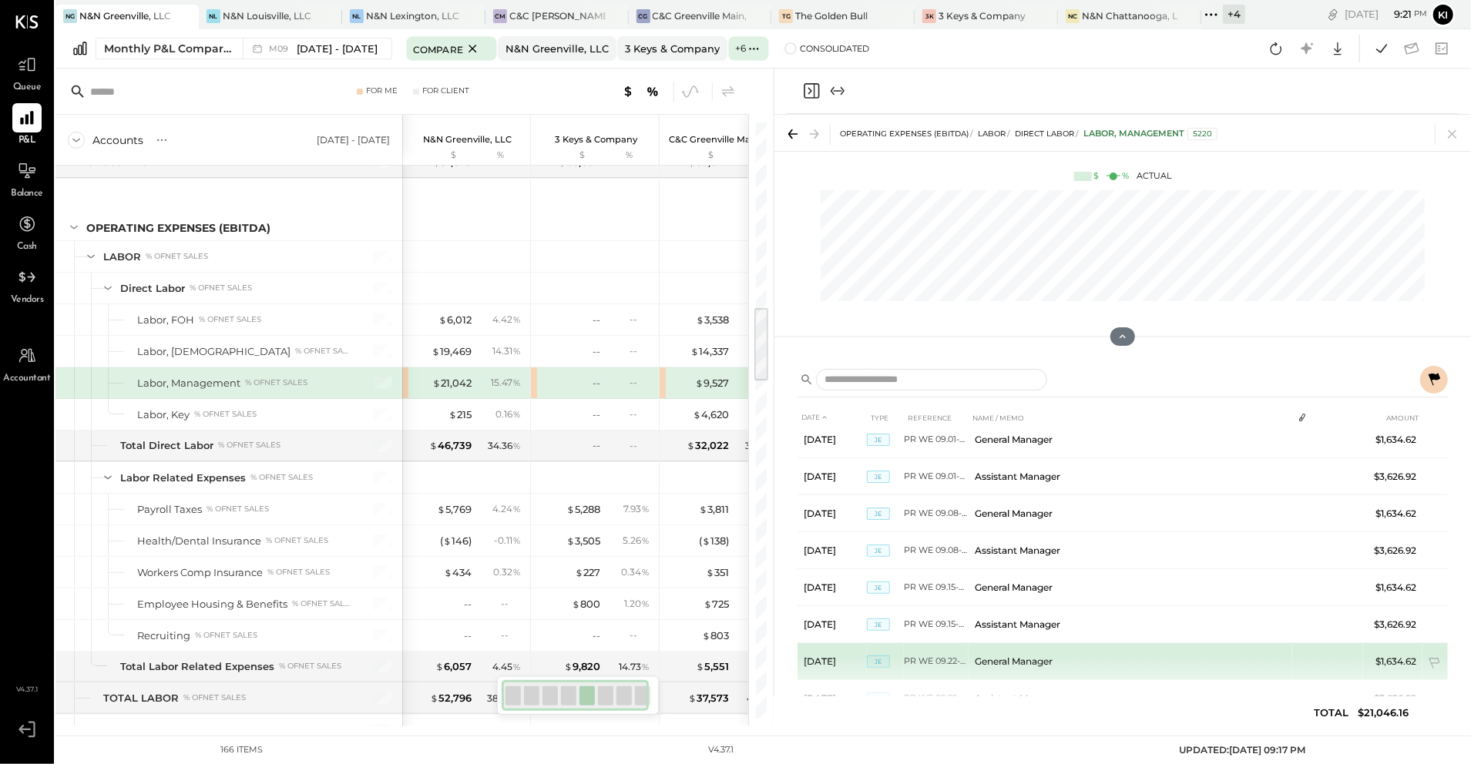
scroll to position [0, 0]
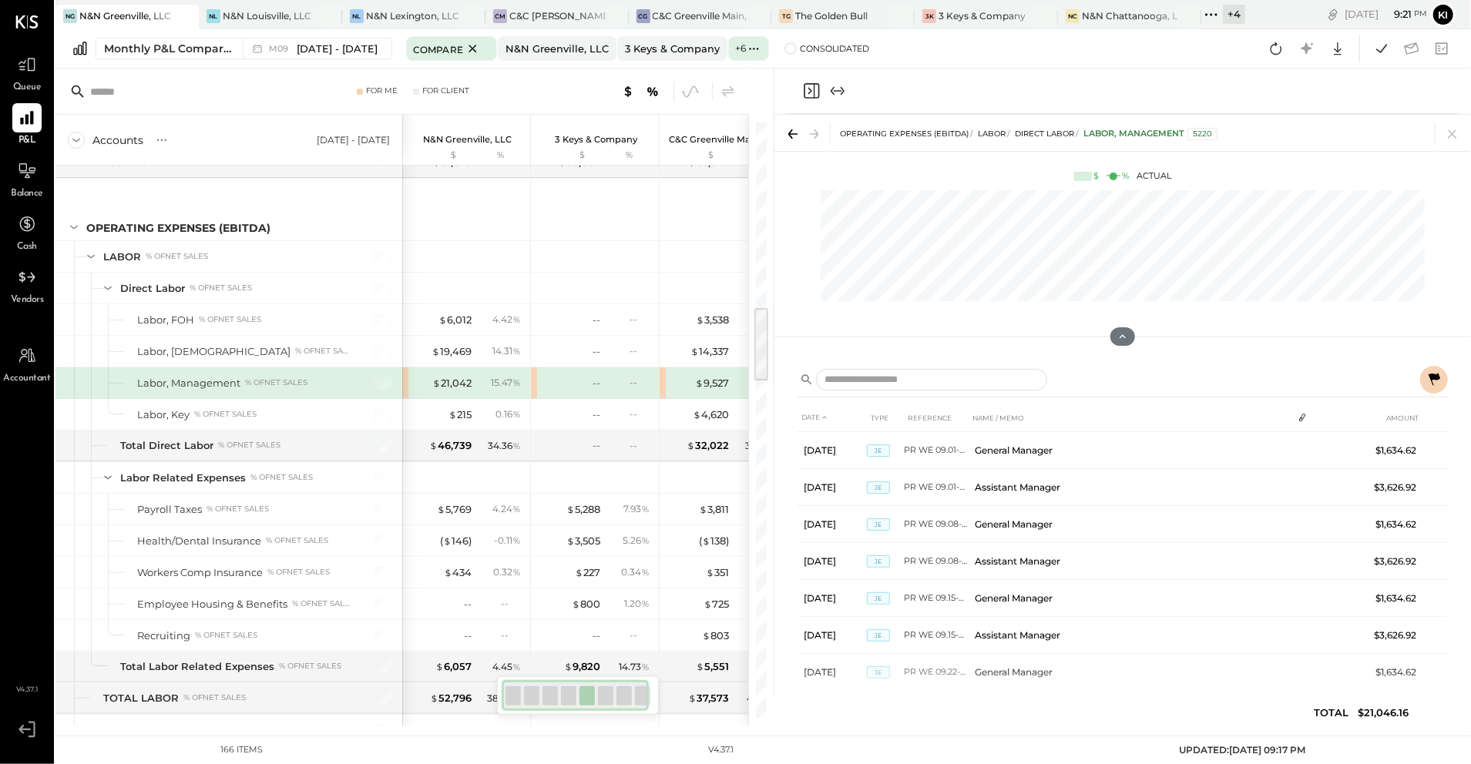
click at [405, 396] on div "$ 21,042 15.47 %" at bounding box center [466, 383] width 128 height 31
click at [664, 395] on div "$ 9,527 10.19 %" at bounding box center [724, 383] width 128 height 31
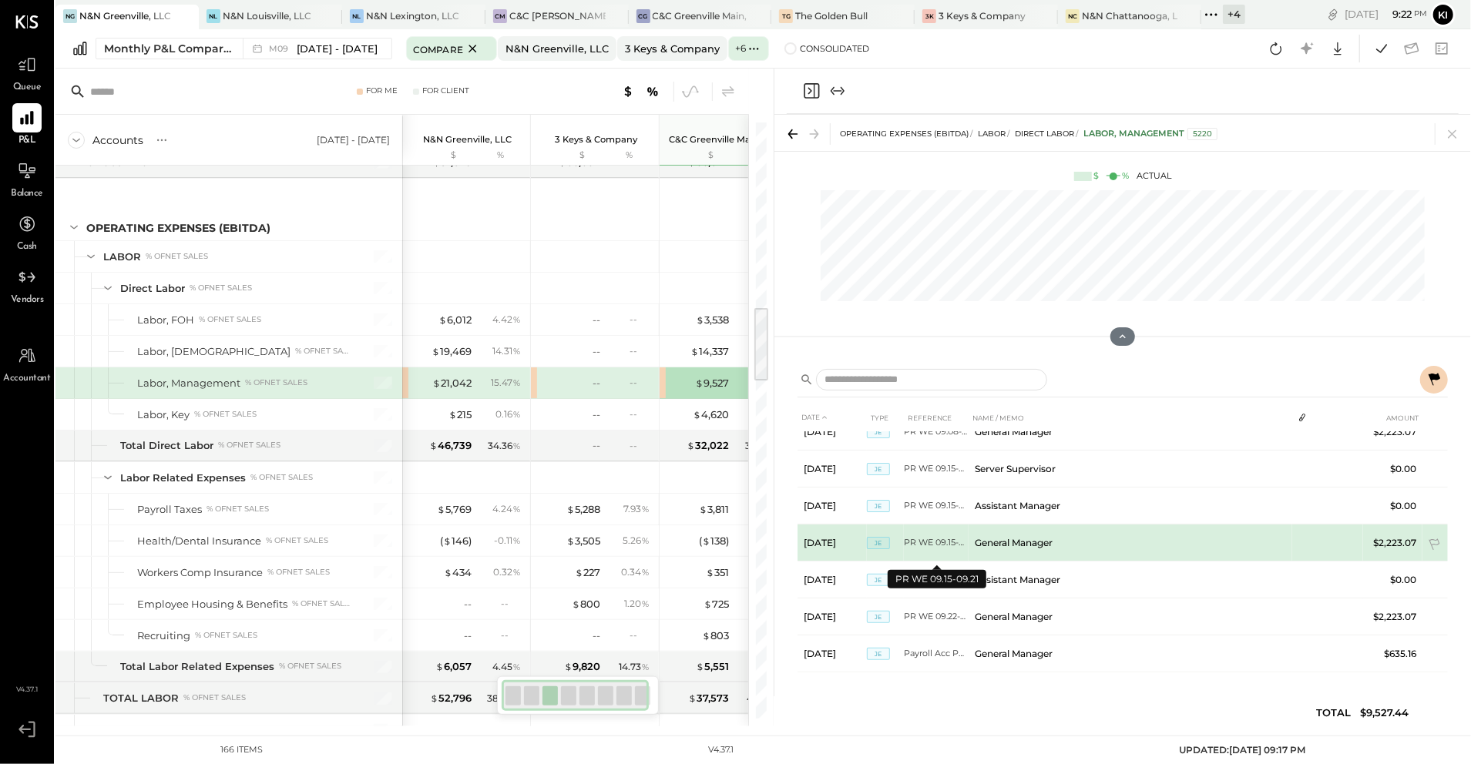
scroll to position [206, 0]
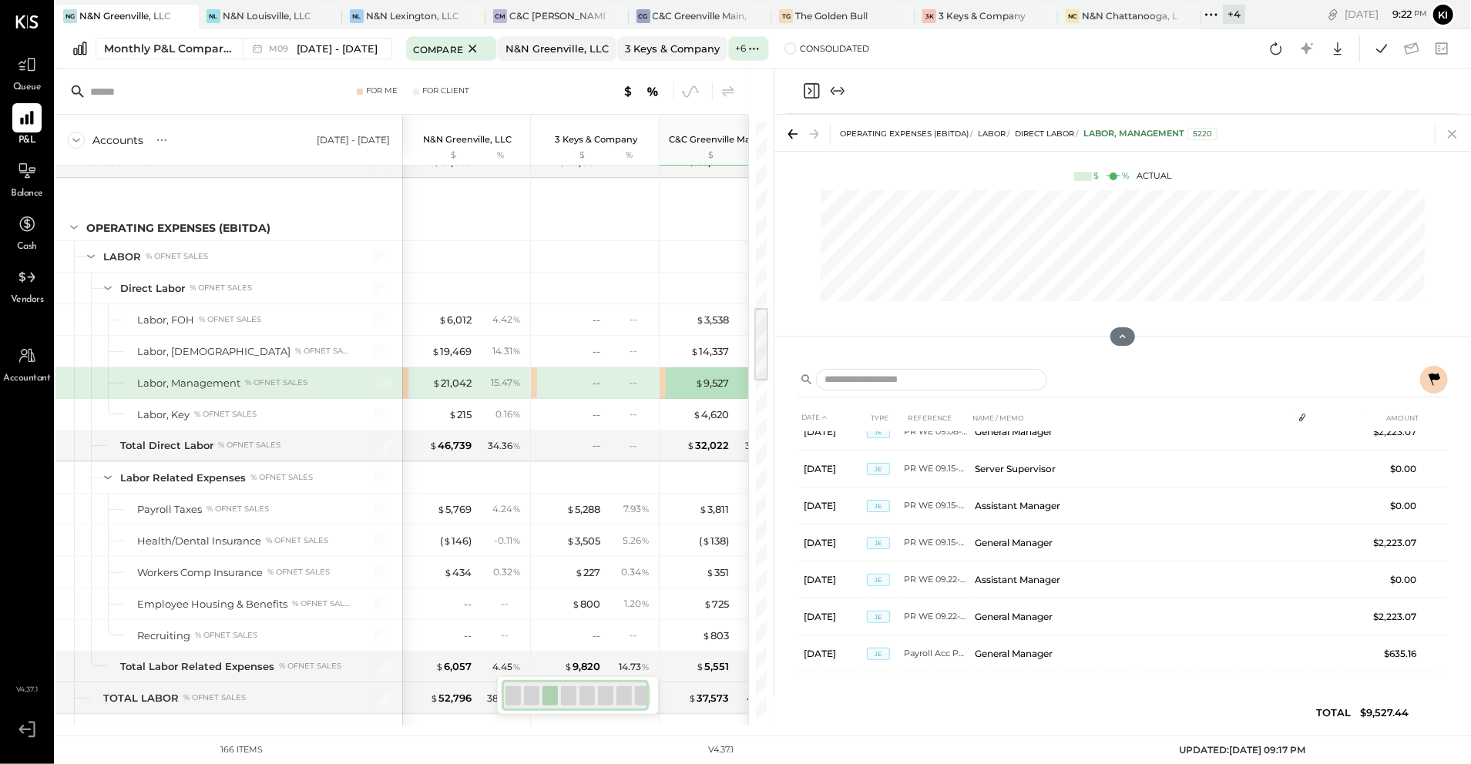
click at [1053, 137] on icon at bounding box center [1453, 134] width 22 height 22
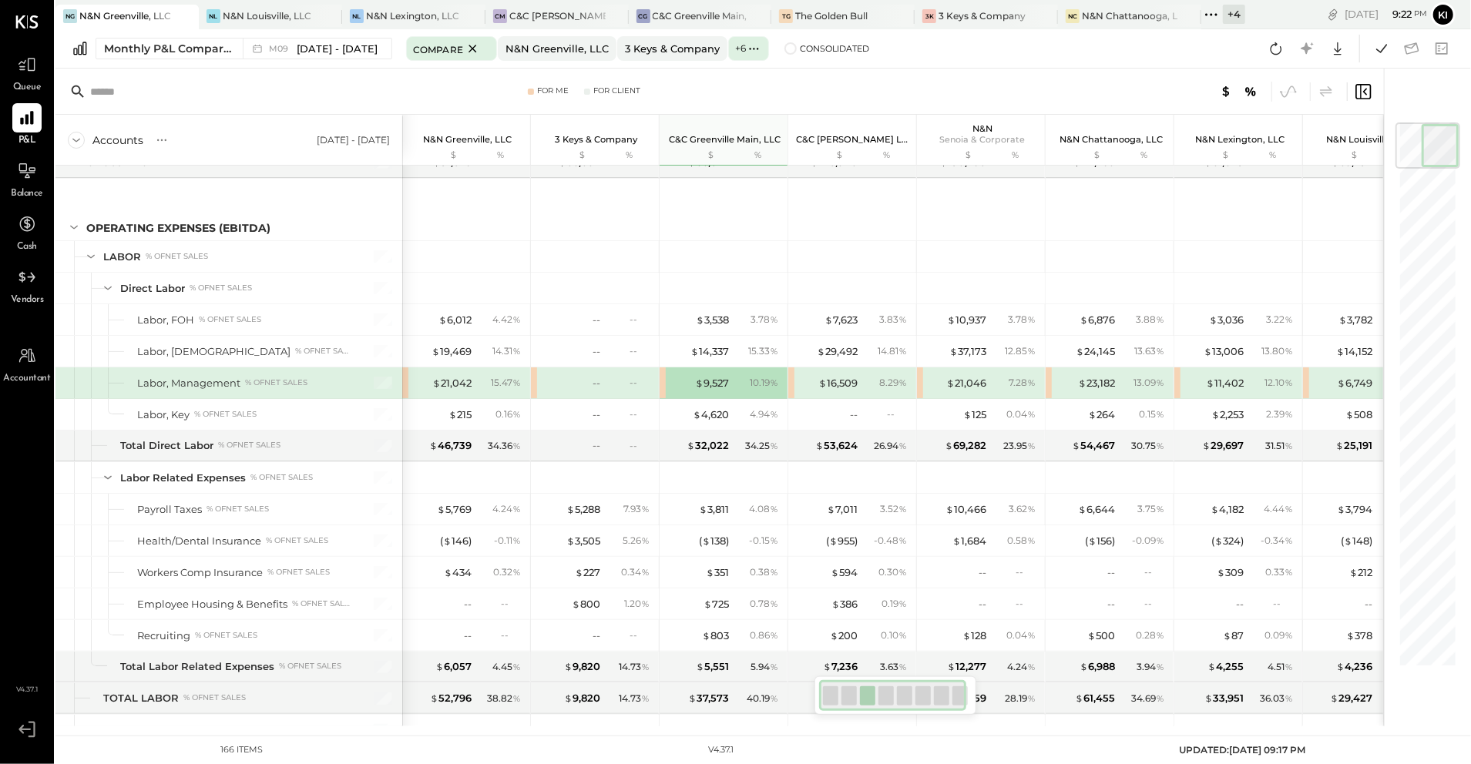
click at [790, 398] on div "$ 16,509 8.29 %" at bounding box center [852, 383] width 128 height 31
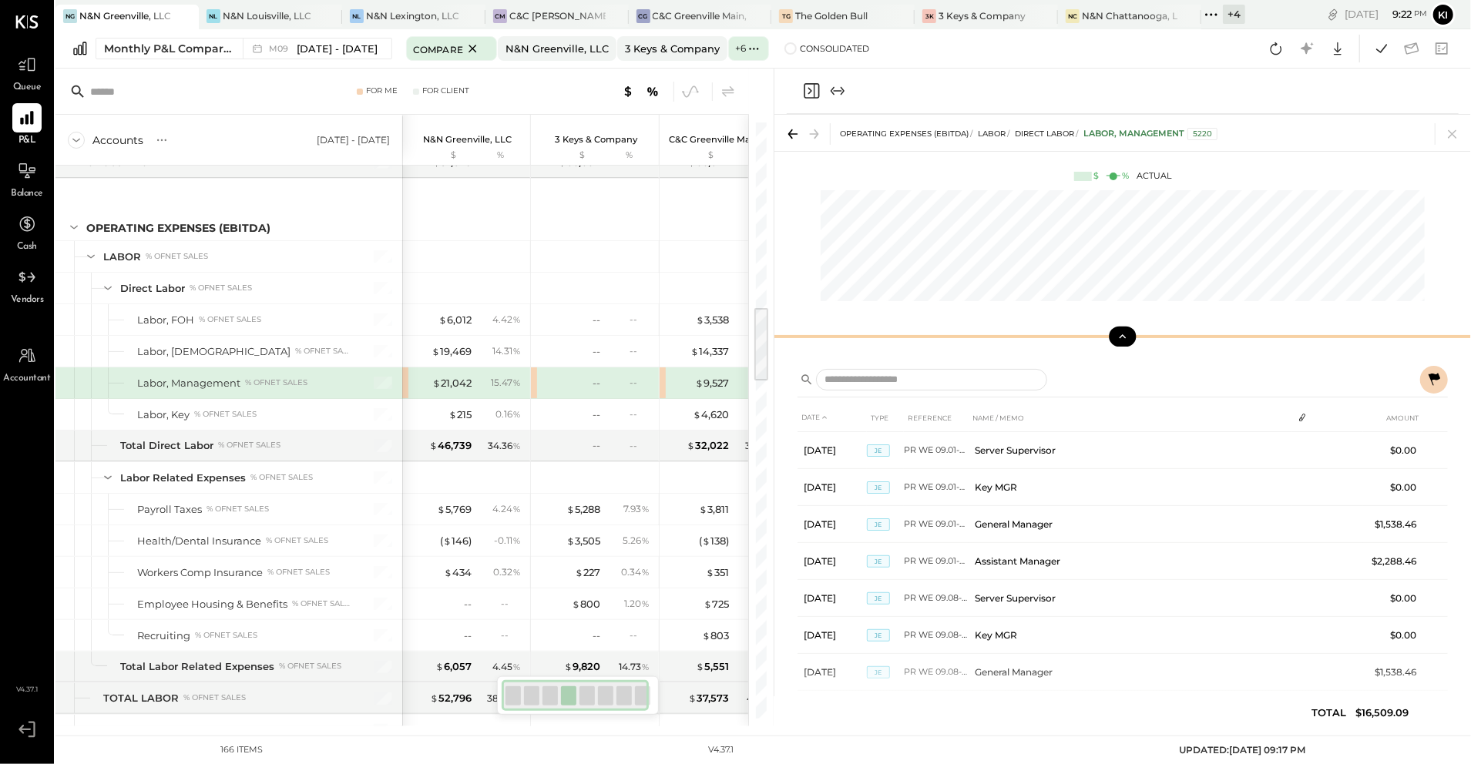
click at [1053, 344] on button at bounding box center [1122, 337] width 27 height 20
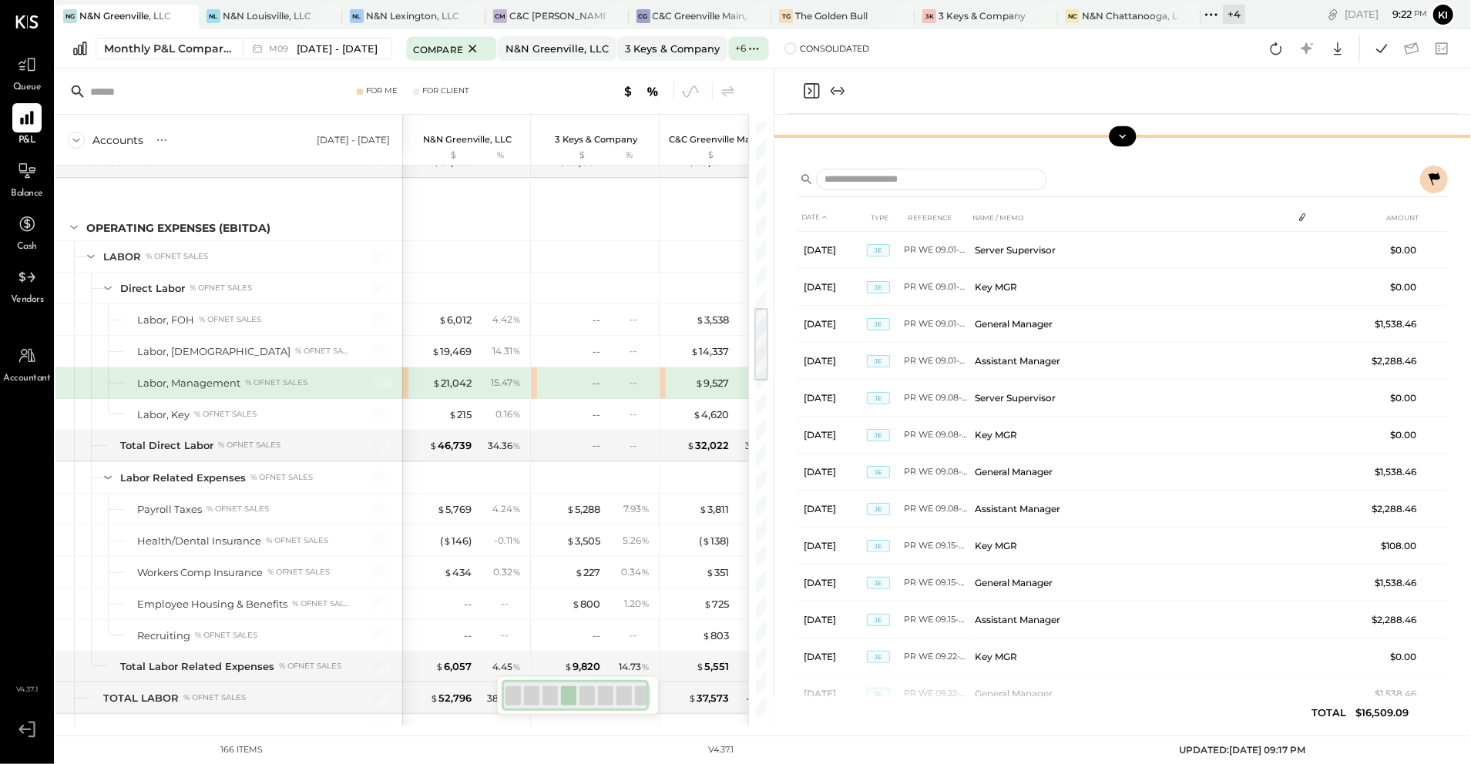
click at [1053, 143] on icon at bounding box center [1123, 136] width 14 height 14
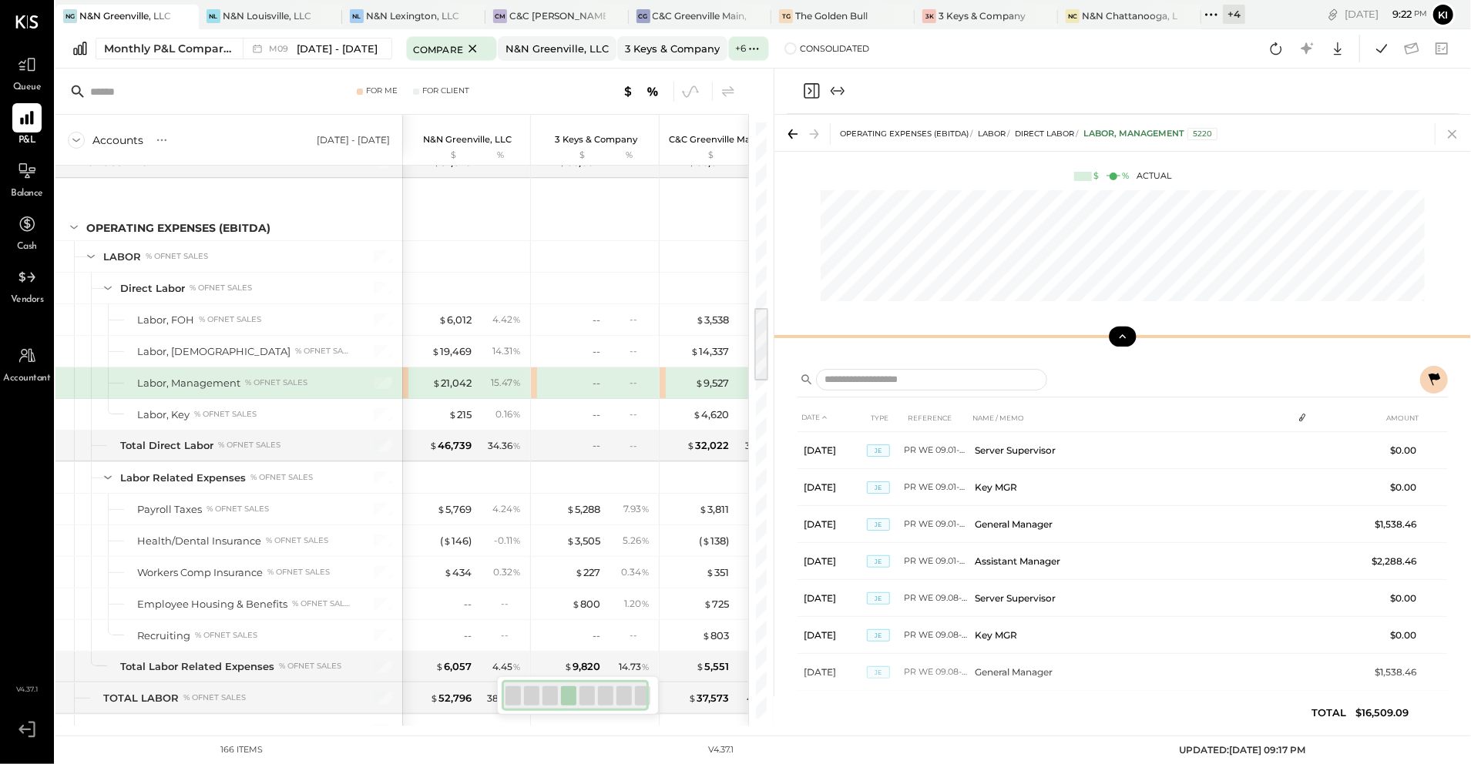
click at [1053, 133] on icon at bounding box center [1453, 134] width 22 height 22
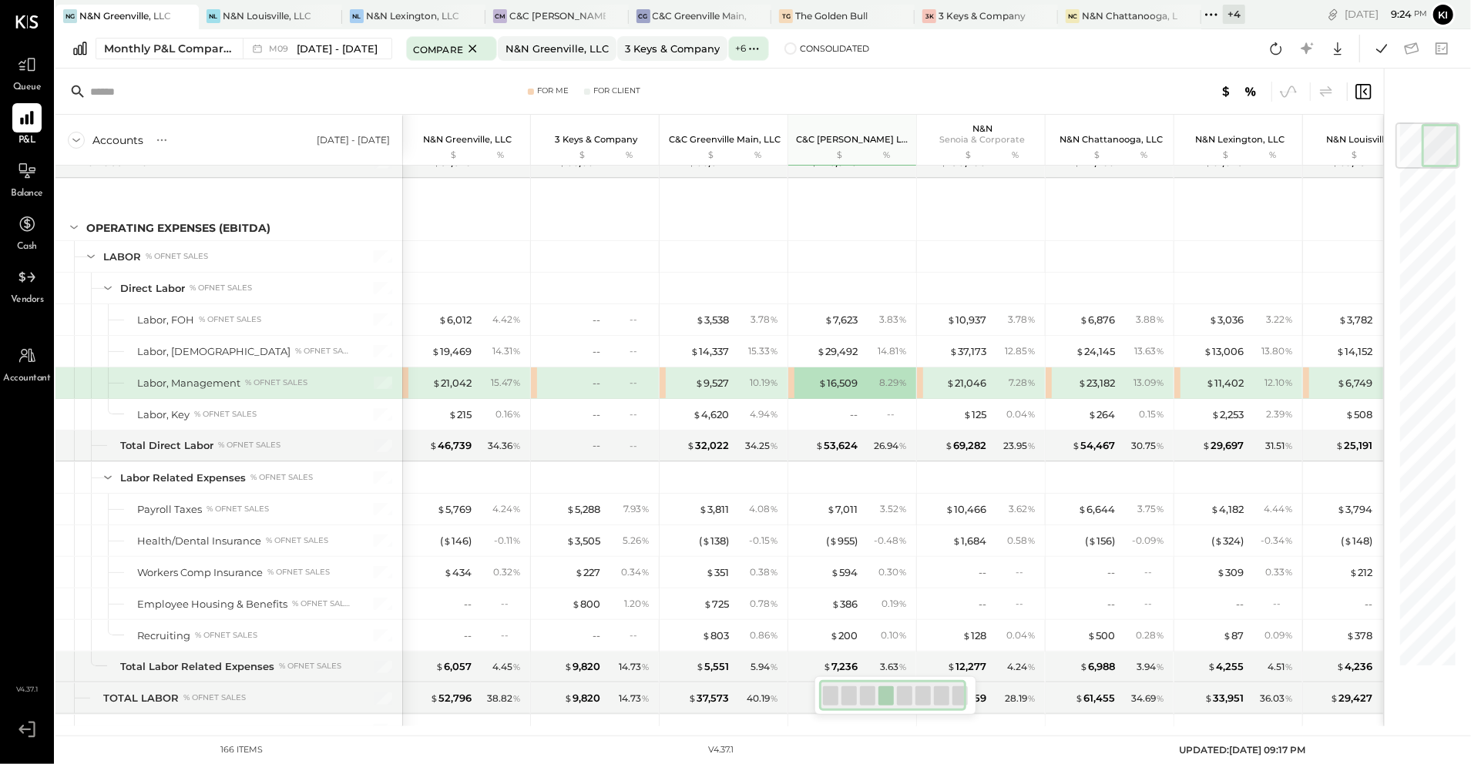
click at [923, 390] on div "$ 21,046 7.28 %" at bounding box center [981, 383] width 128 height 31
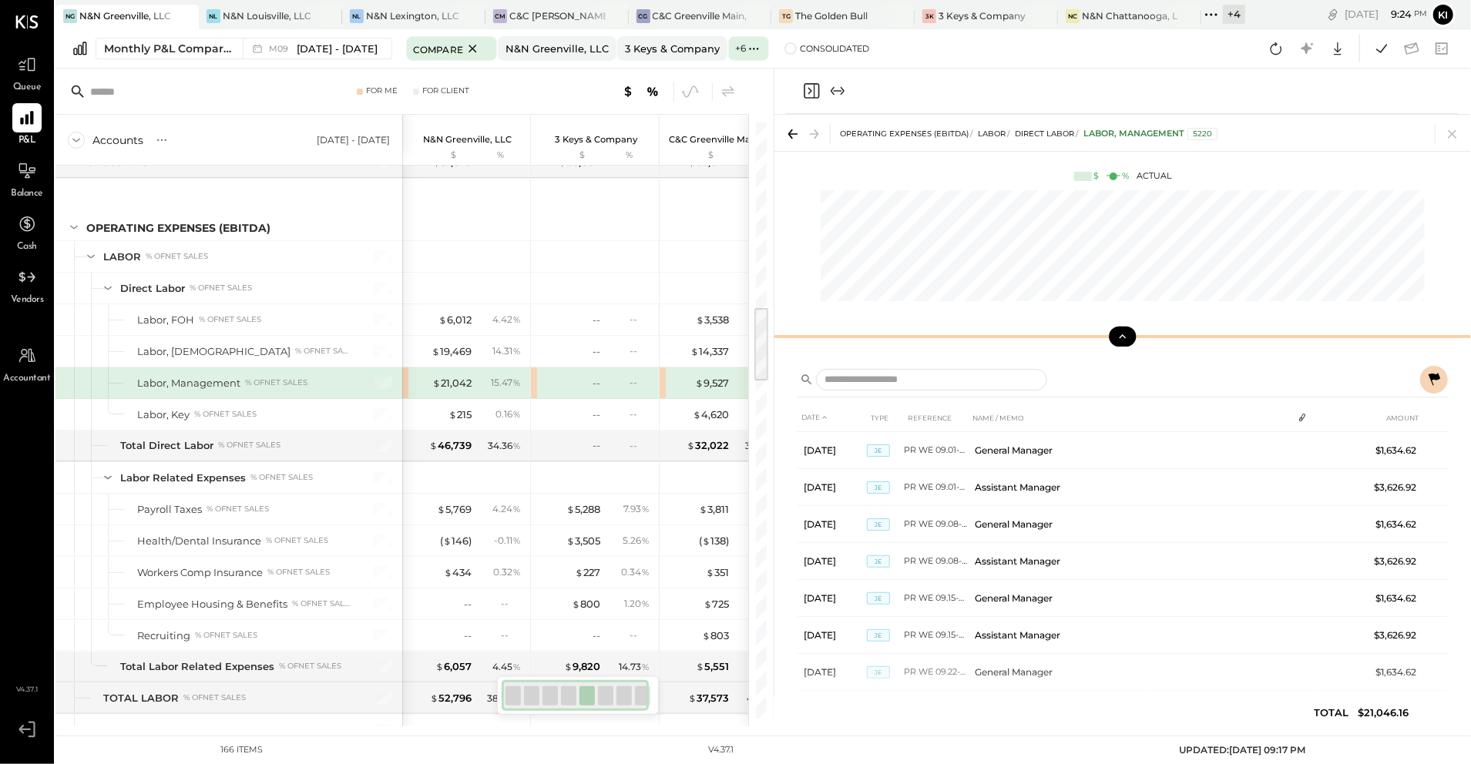
click at [1053, 337] on icon at bounding box center [1123, 337] width 14 height 14
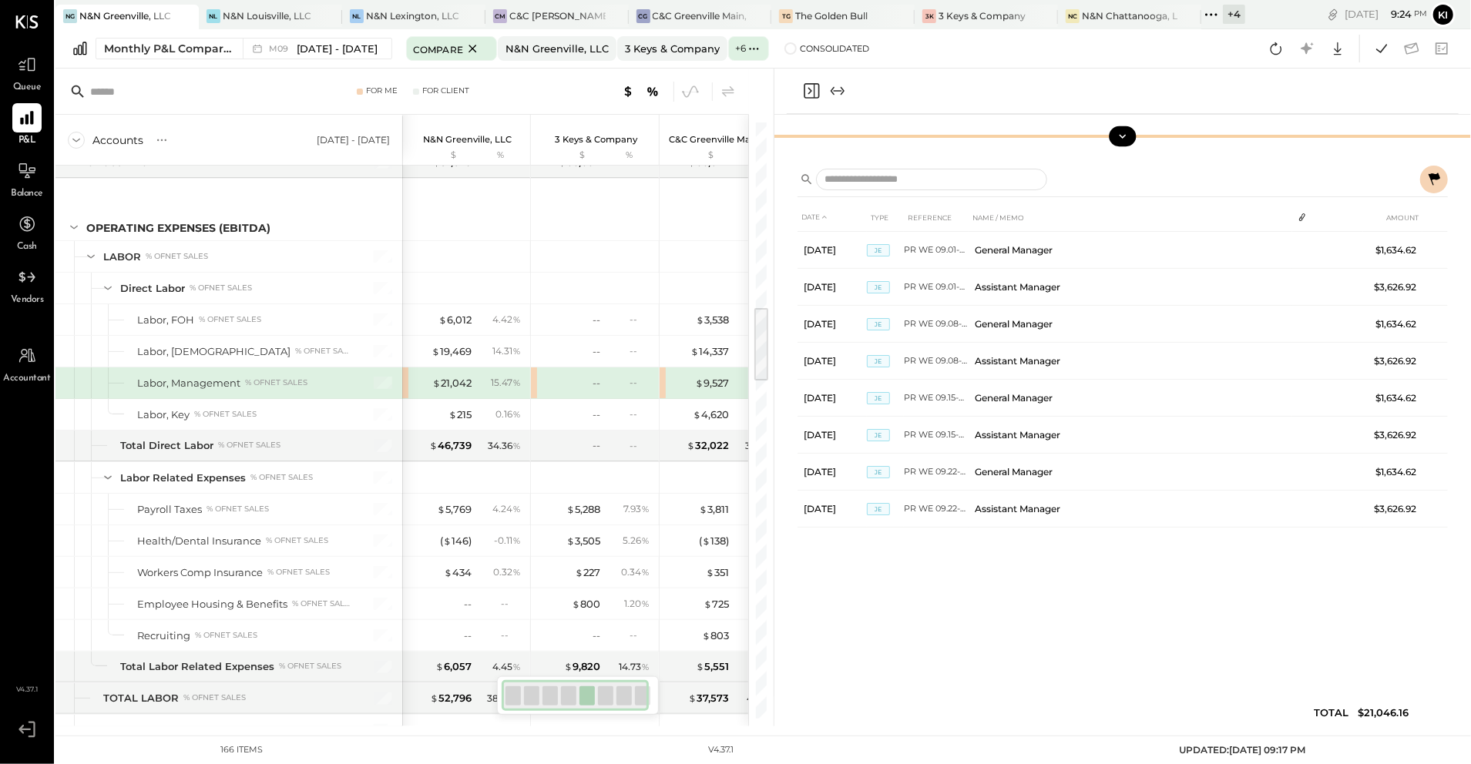
click at [832, 89] on icon "Expand panel (e)" at bounding box center [833, 91] width 4 height 8
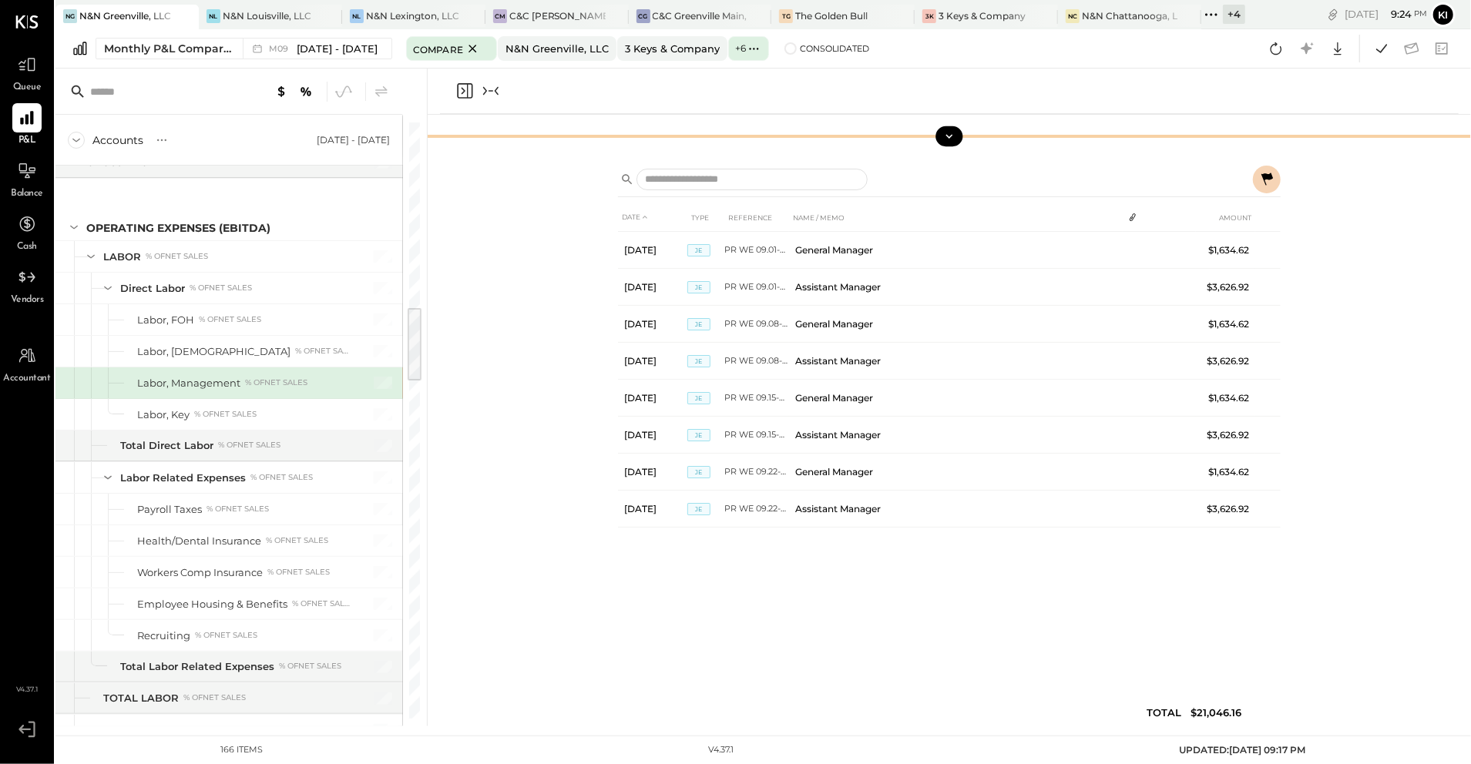
click at [491, 88] on icon "Collapse panel (e)" at bounding box center [491, 91] width 18 height 18
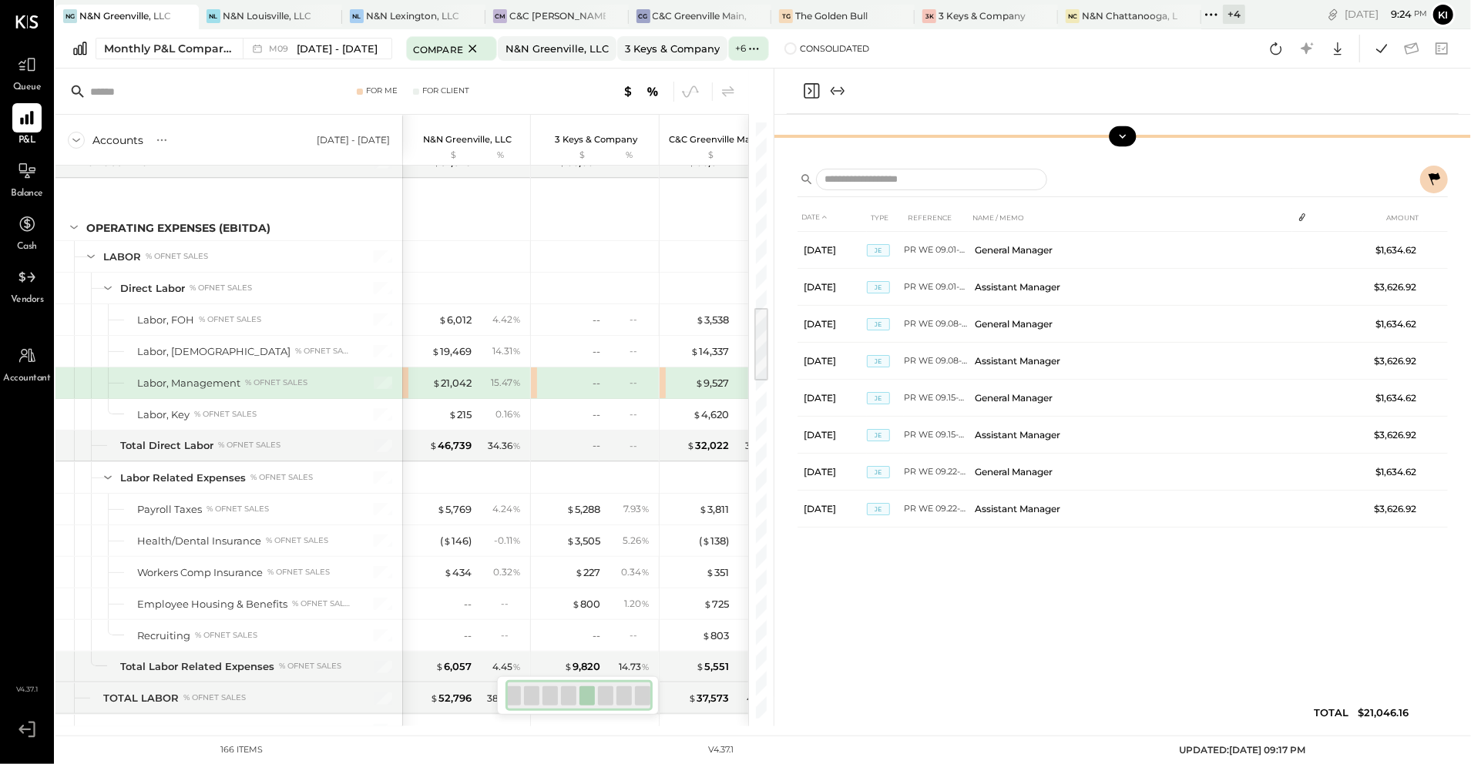
click at [1053, 142] on icon at bounding box center [1123, 136] width 14 height 14
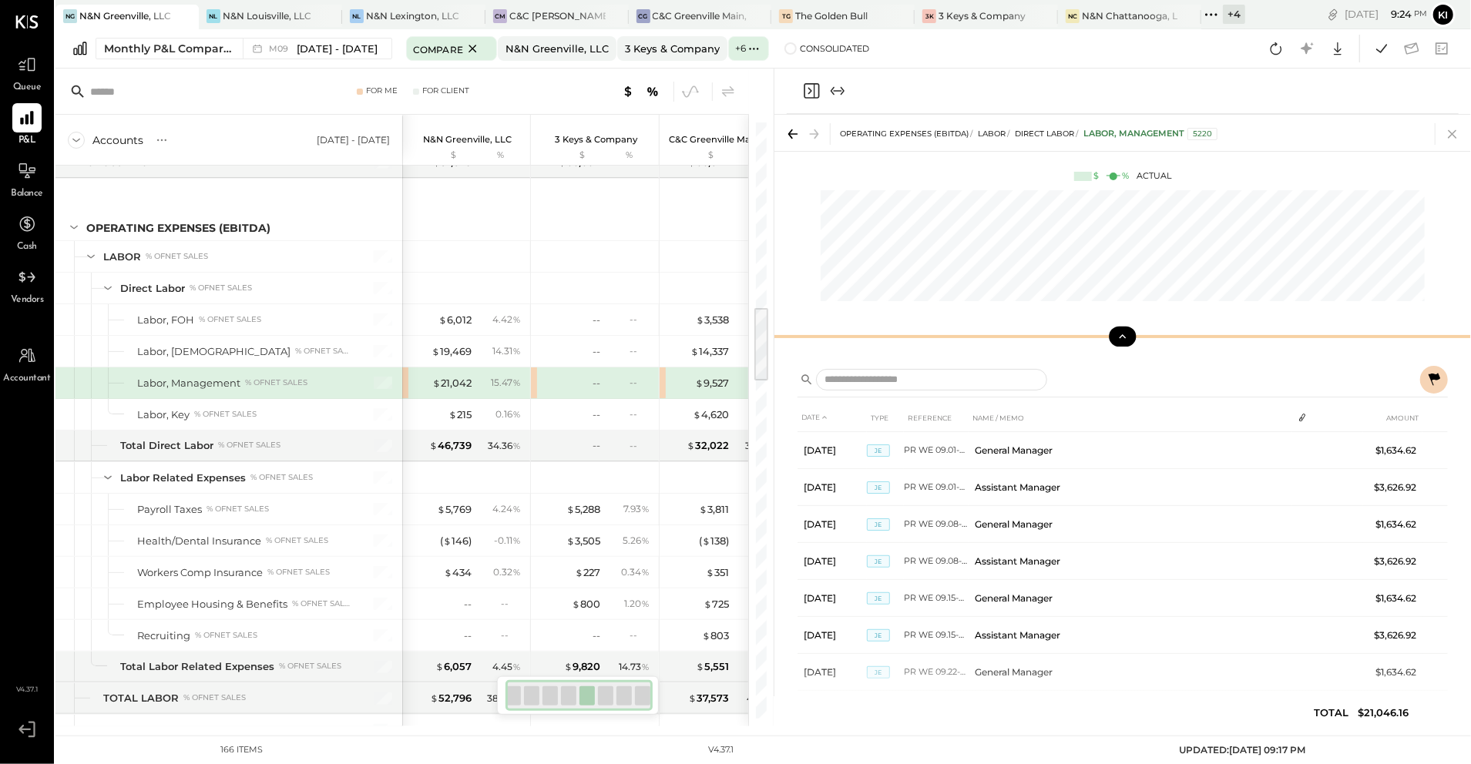
click at [1053, 136] on icon at bounding box center [1453, 134] width 22 height 22
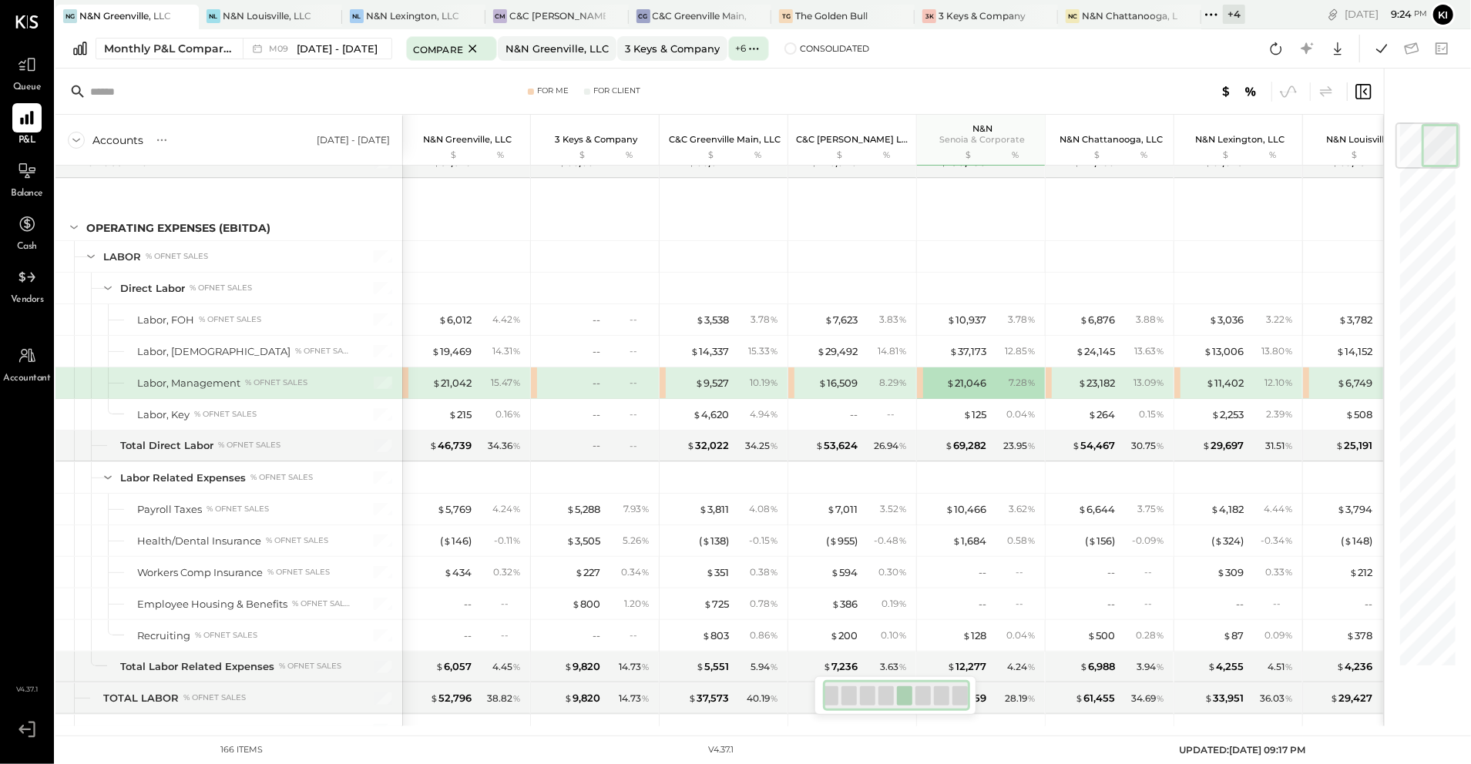
click at [1052, 395] on div "$ 23,182 13.09 %" at bounding box center [1109, 383] width 128 height 31
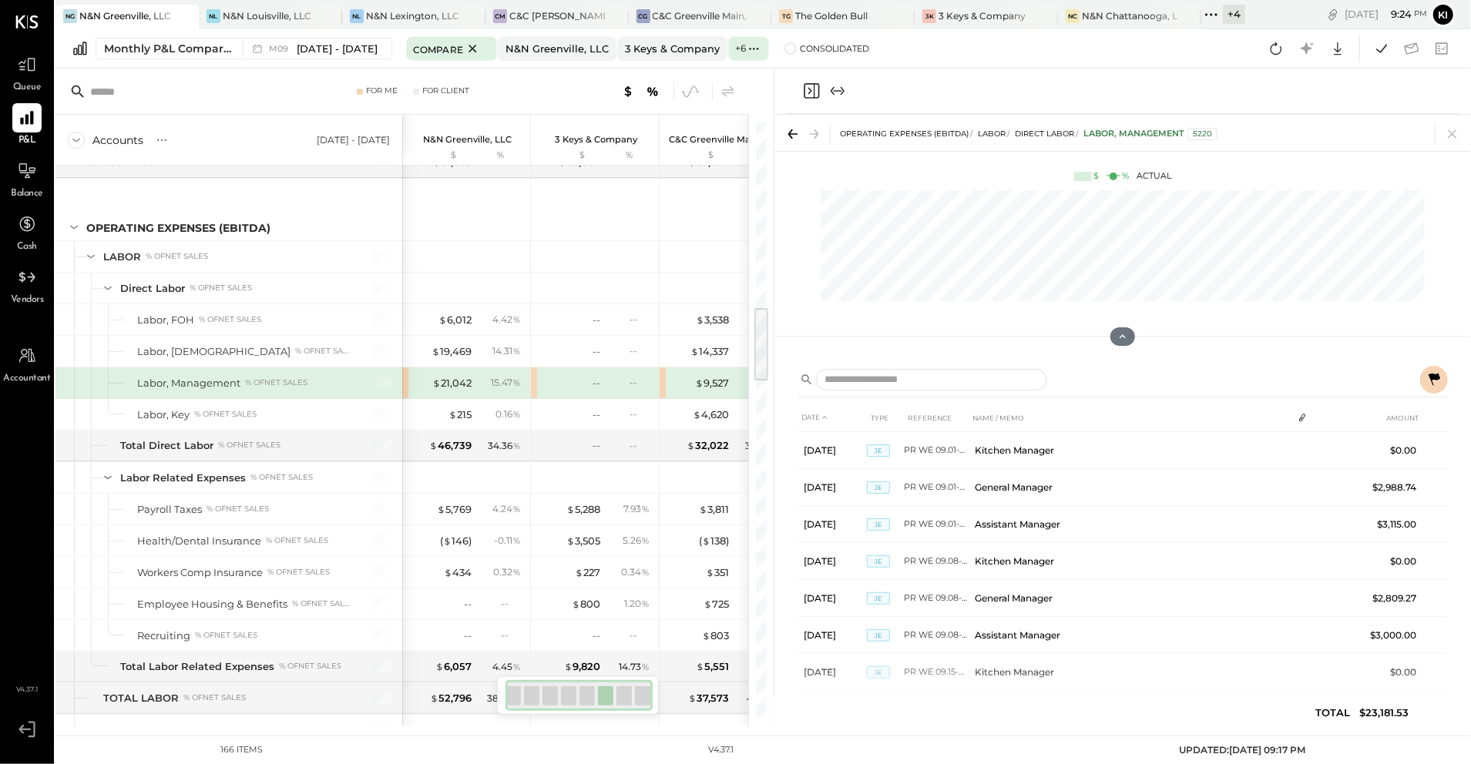
click at [831, 87] on icon "Expand panel (e)" at bounding box center [837, 91] width 18 height 18
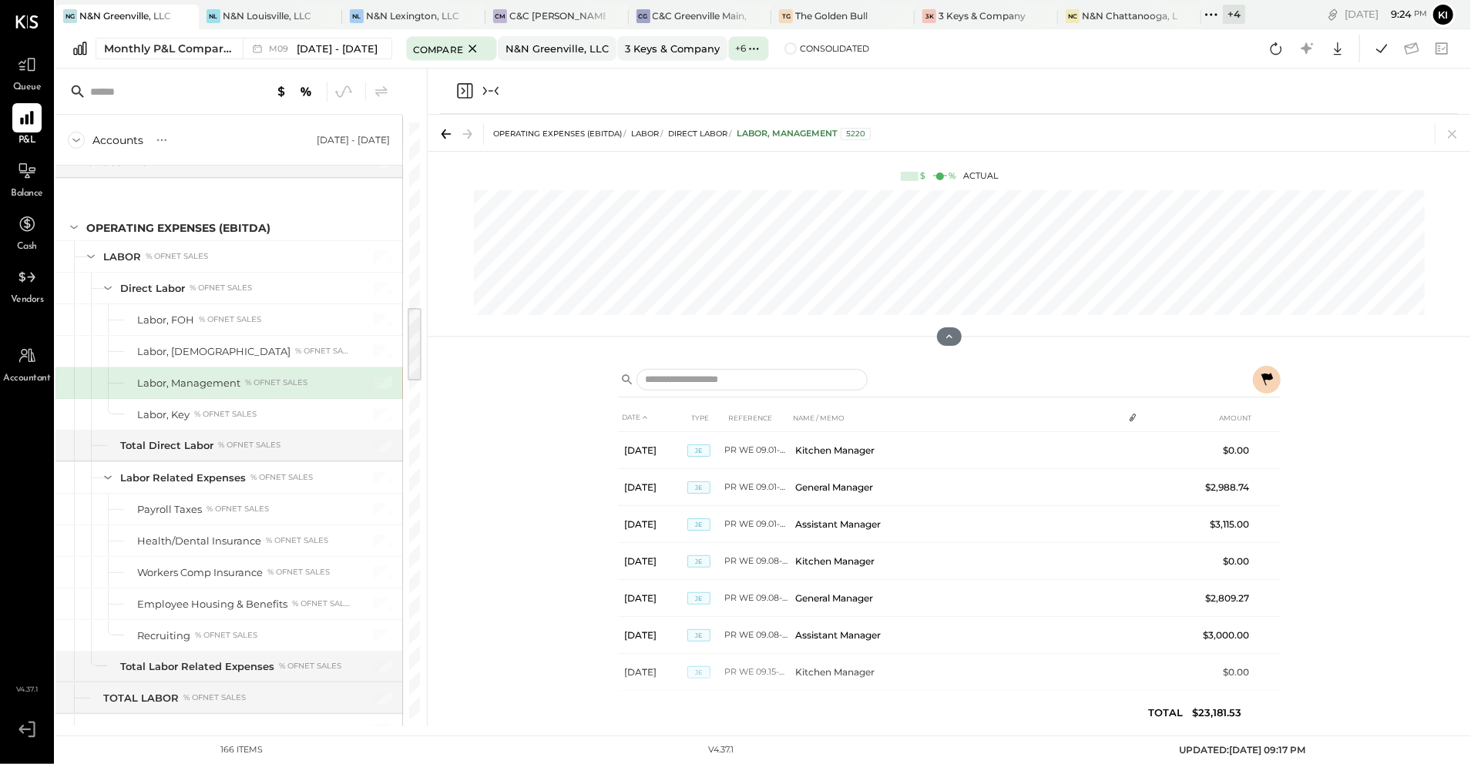
click at [490, 92] on icon "Collapse panel (e)" at bounding box center [491, 91] width 18 height 18
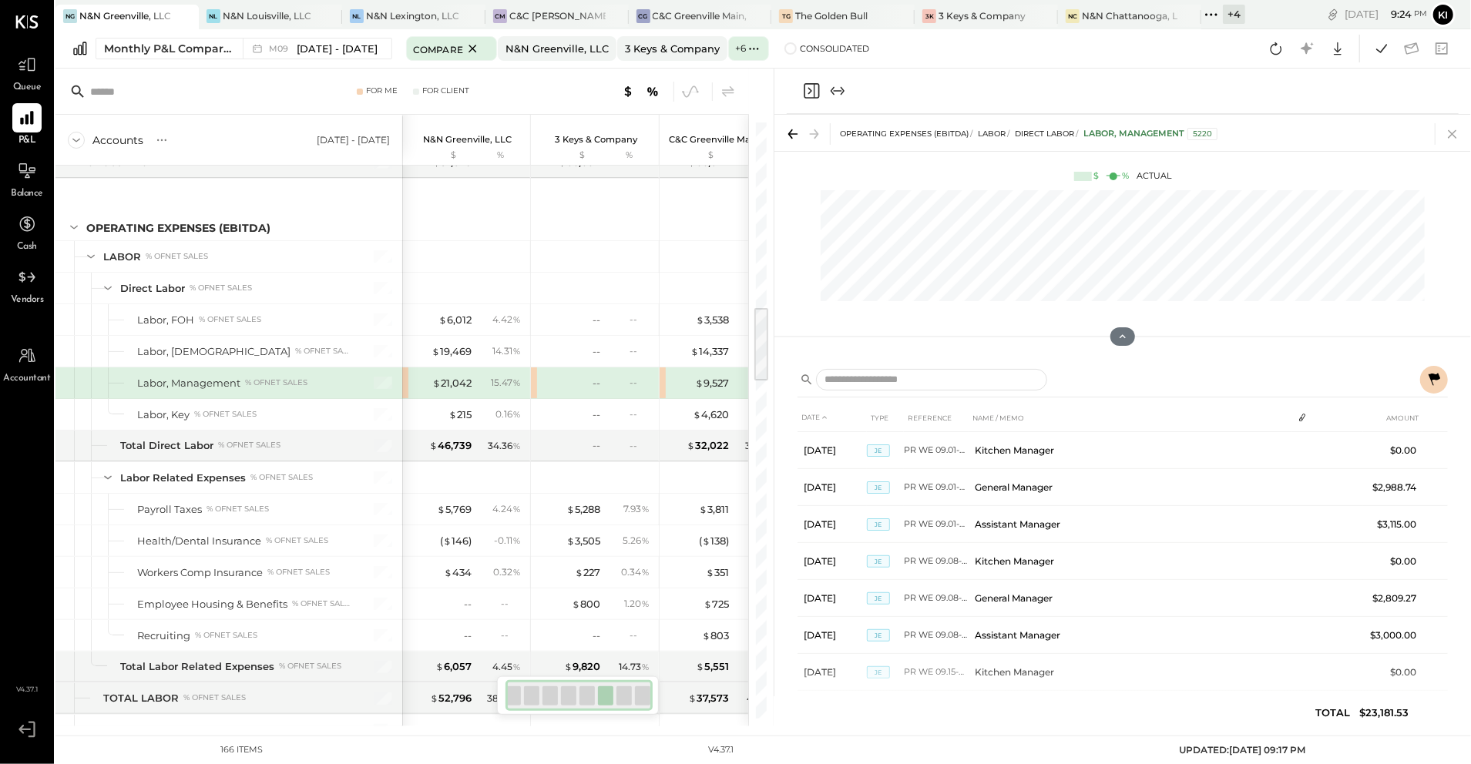
click at [1053, 133] on icon at bounding box center [1452, 134] width 8 height 8
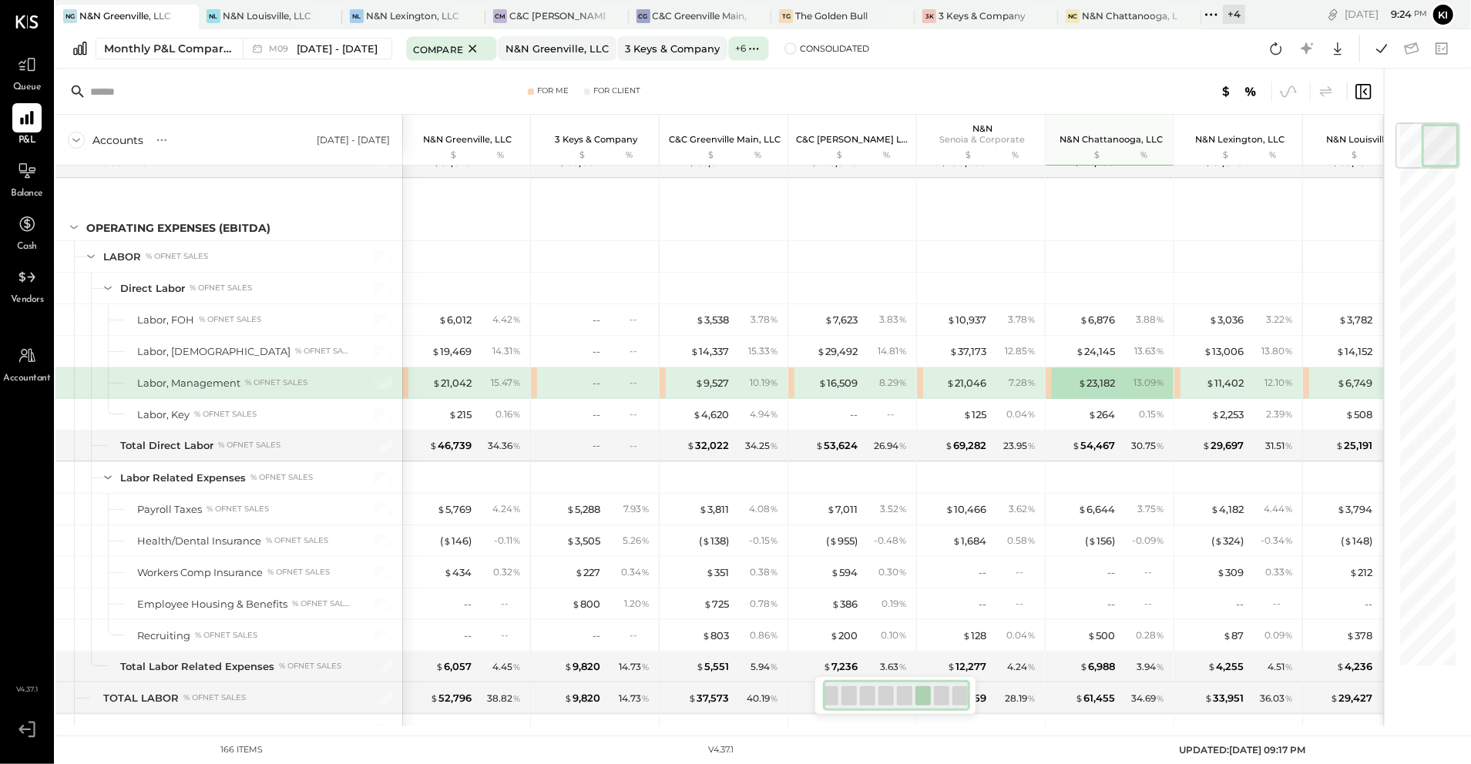
click at [1053, 392] on div "$ 11,402 12.10 %" at bounding box center [1238, 383] width 128 height 31
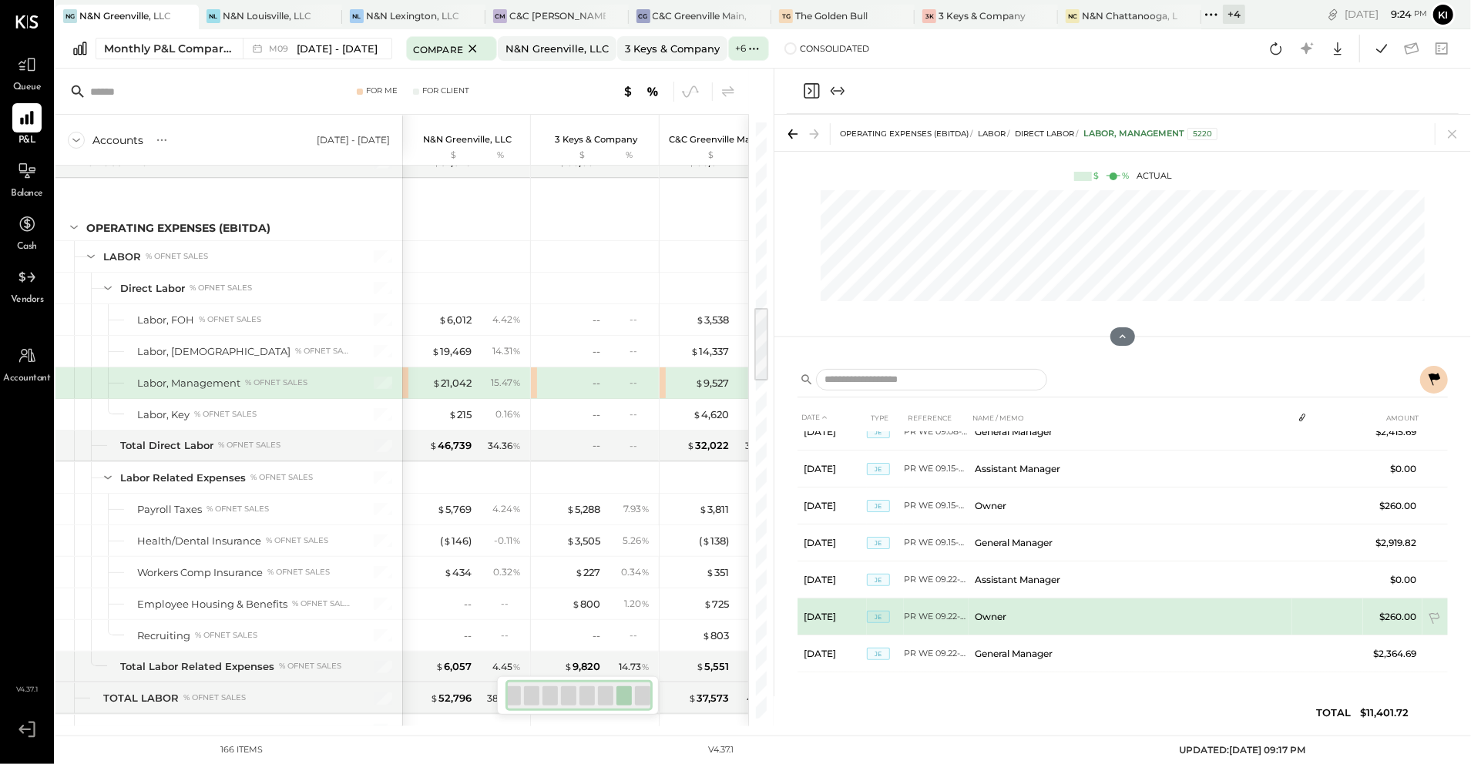
scroll to position [206, 0]
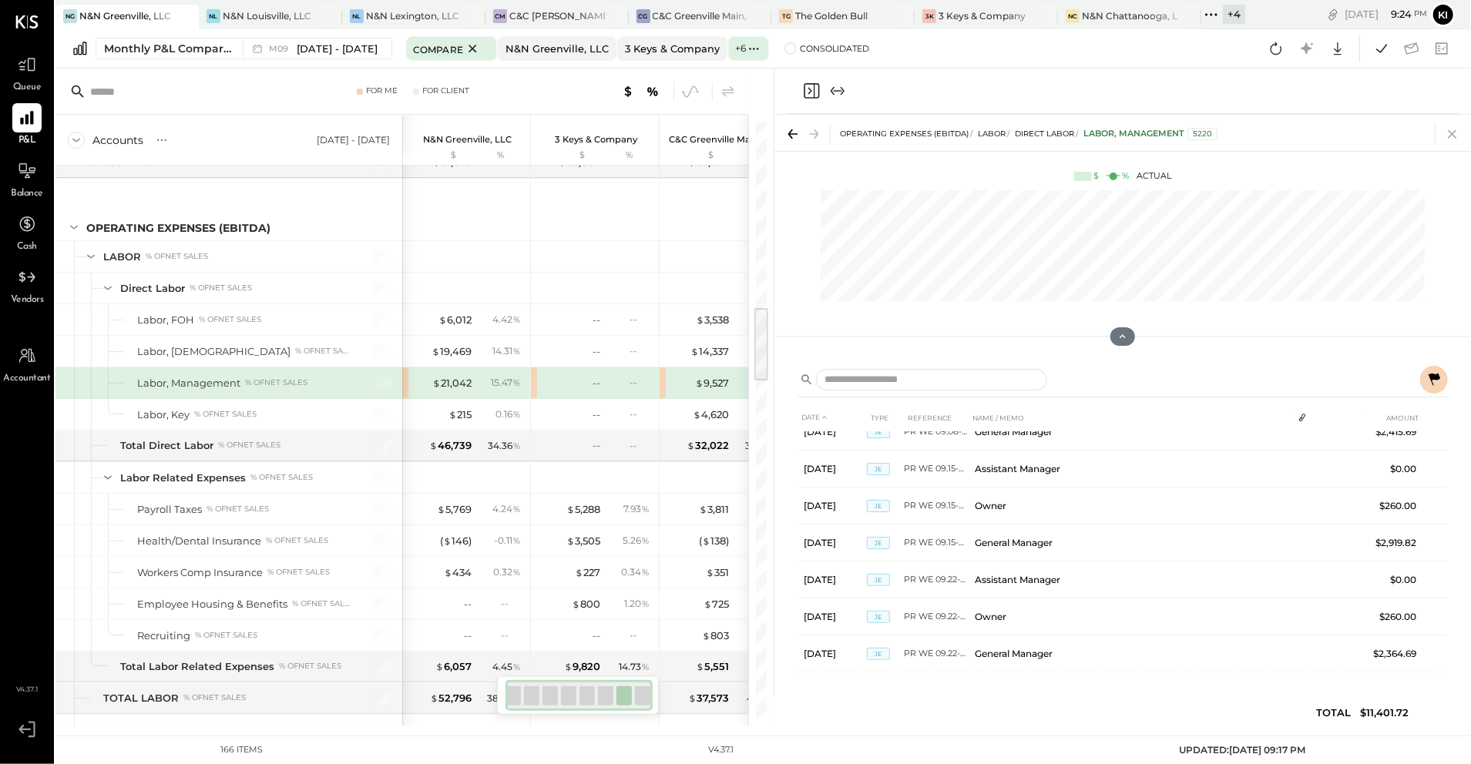
click at [1053, 139] on icon at bounding box center [1453, 134] width 22 height 22
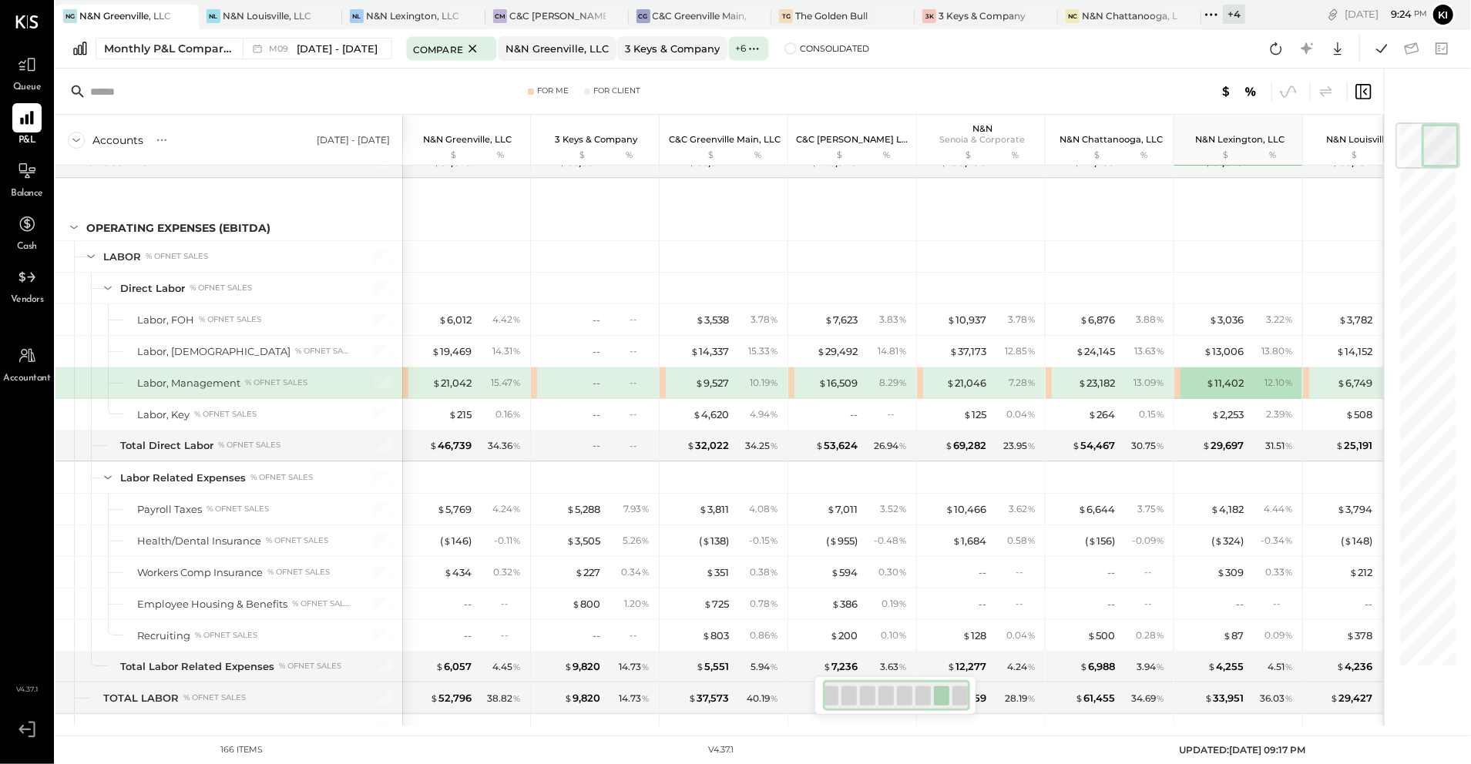
click at [1053, 395] on div "$ 6,749 6.97 %" at bounding box center [1367, 383] width 128 height 31
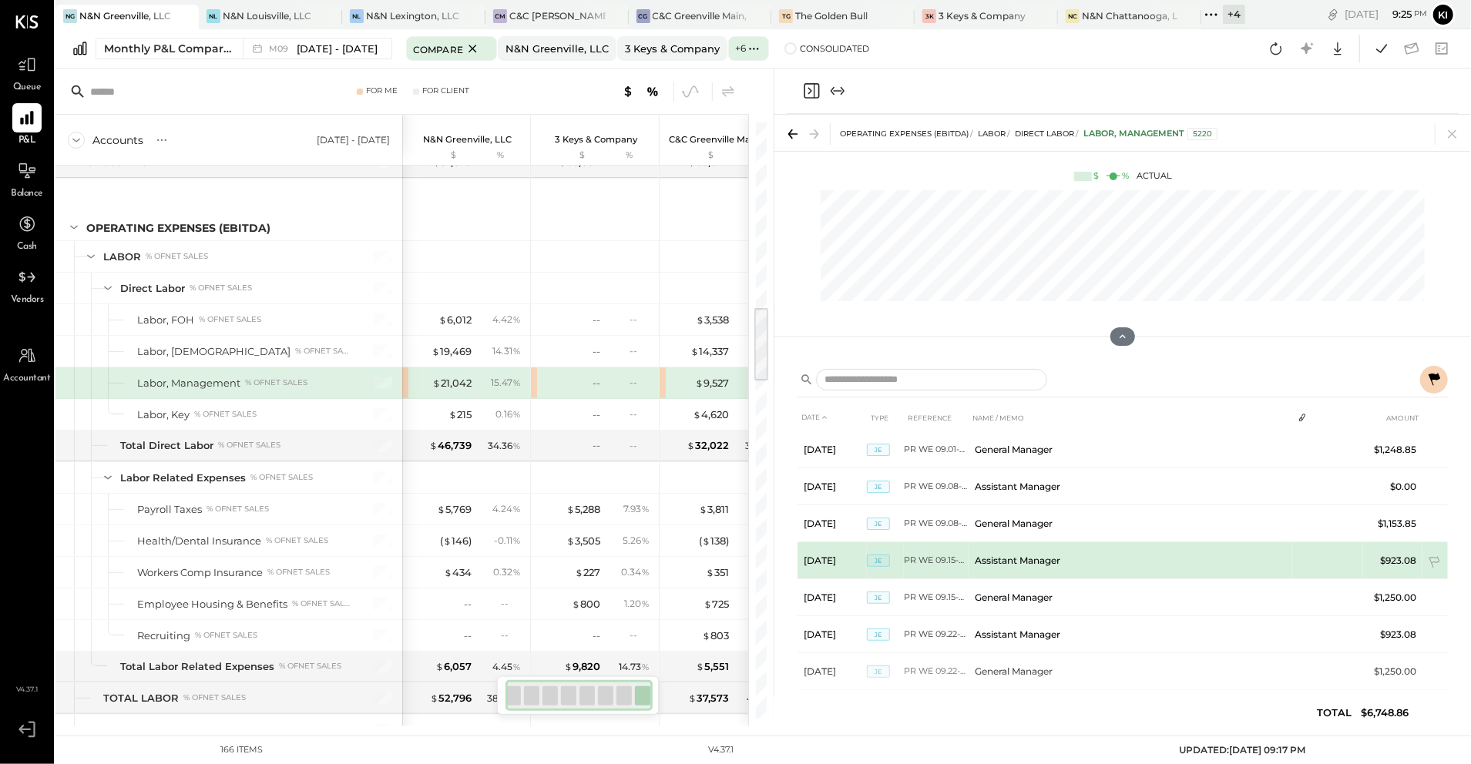
scroll to position [57, 0]
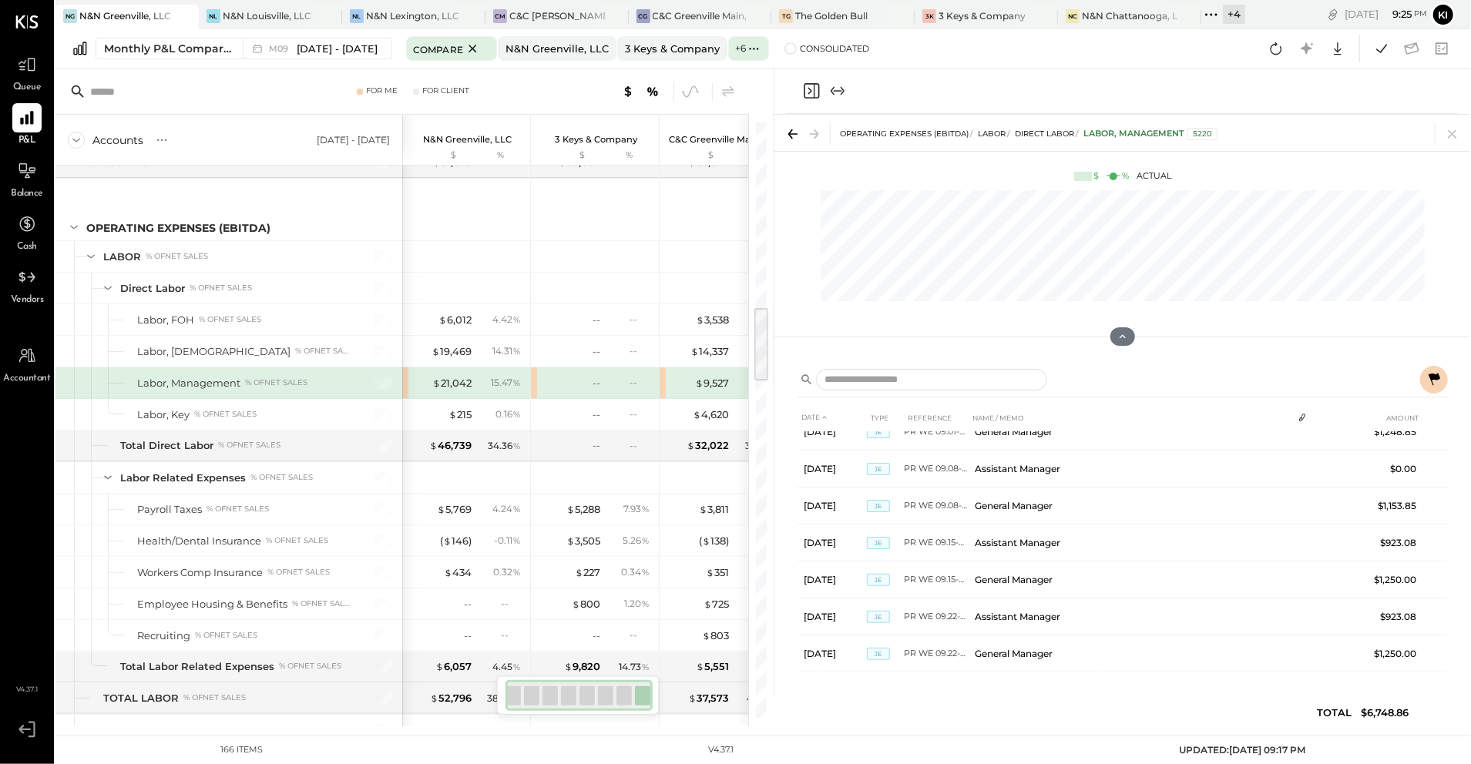
click at [1053, 129] on icon at bounding box center [1453, 134] width 22 height 22
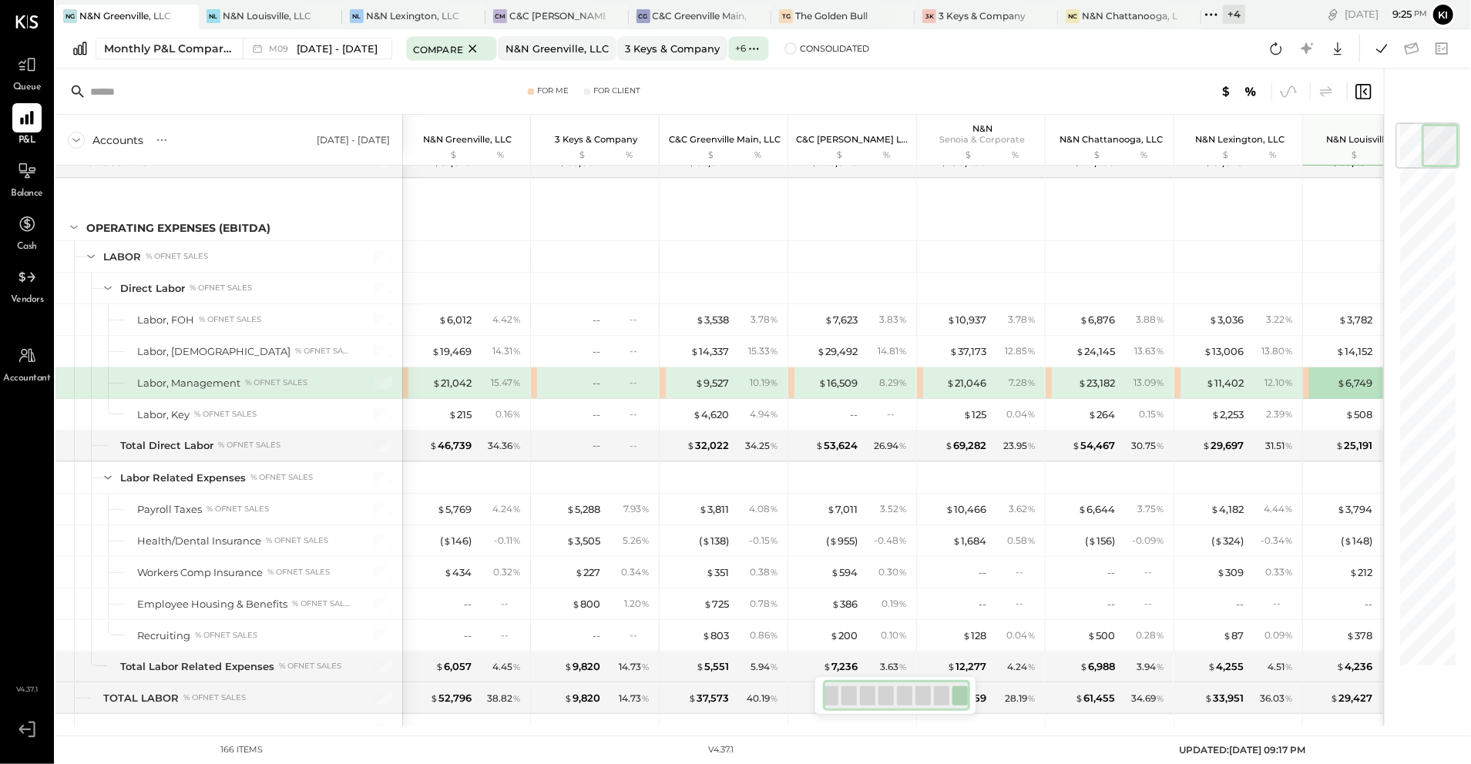
click at [923, 392] on div "$ 21,046 7.28 %" at bounding box center [981, 383] width 128 height 31
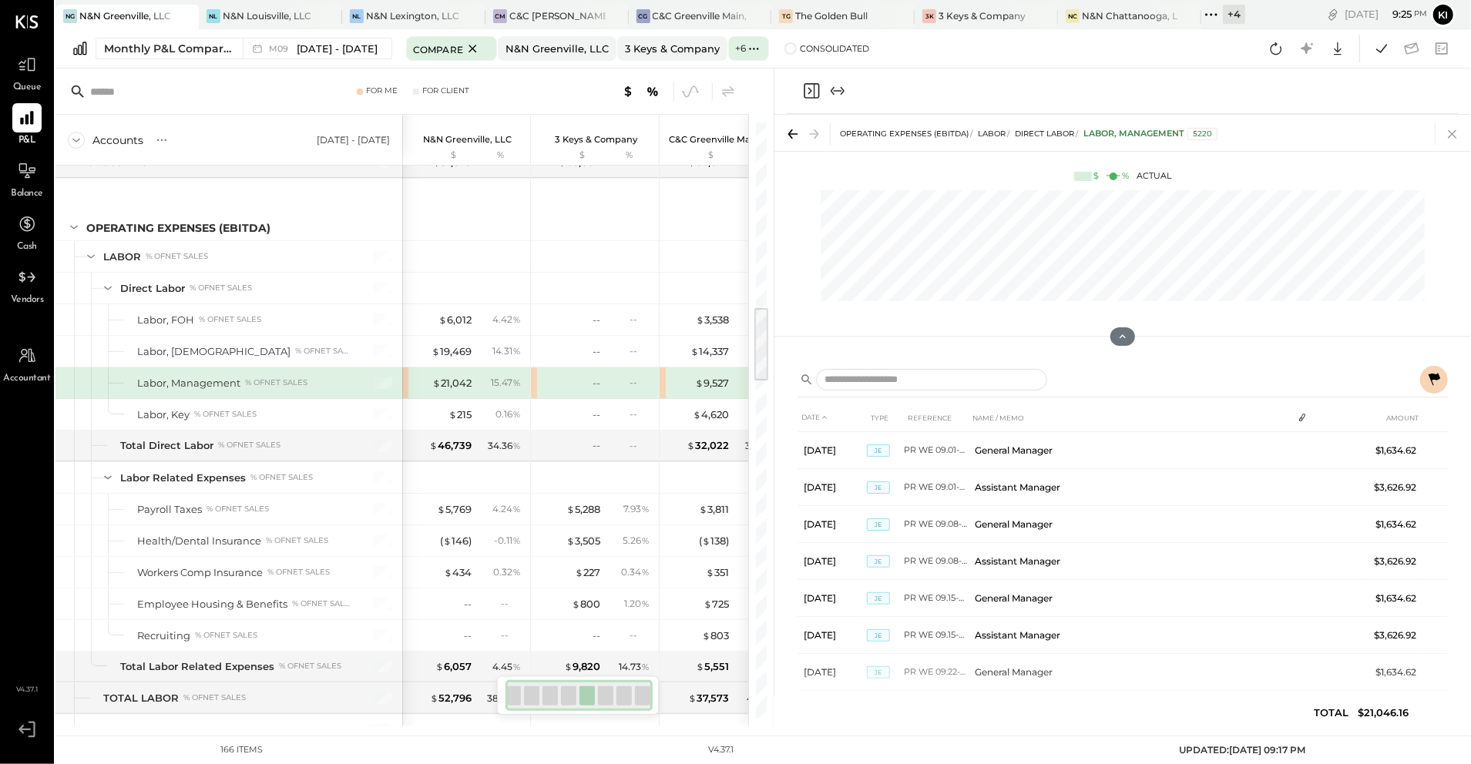
click at [1053, 133] on icon at bounding box center [1453, 134] width 22 height 22
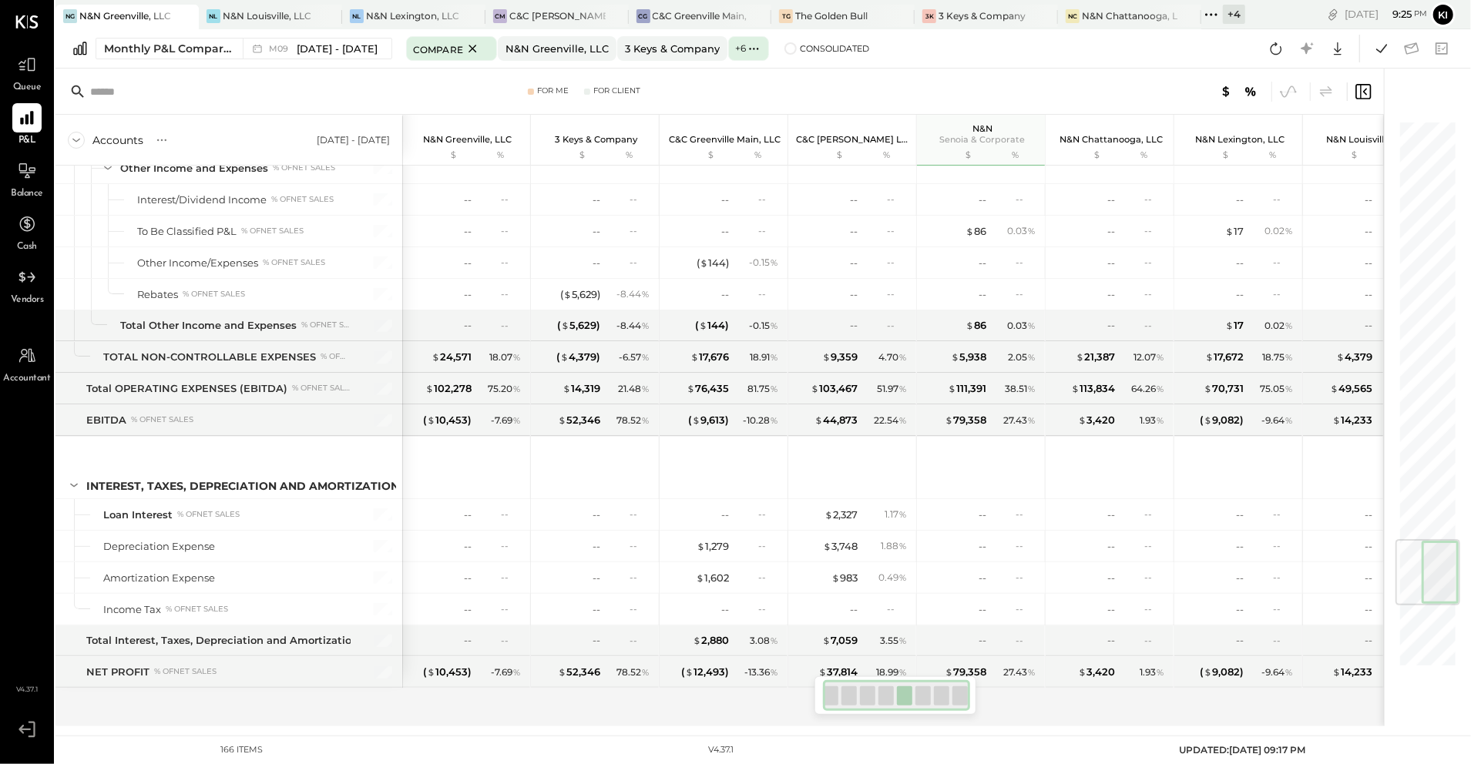
scroll to position [3544, 0]
